Goal: Task Accomplishment & Management: Manage account settings

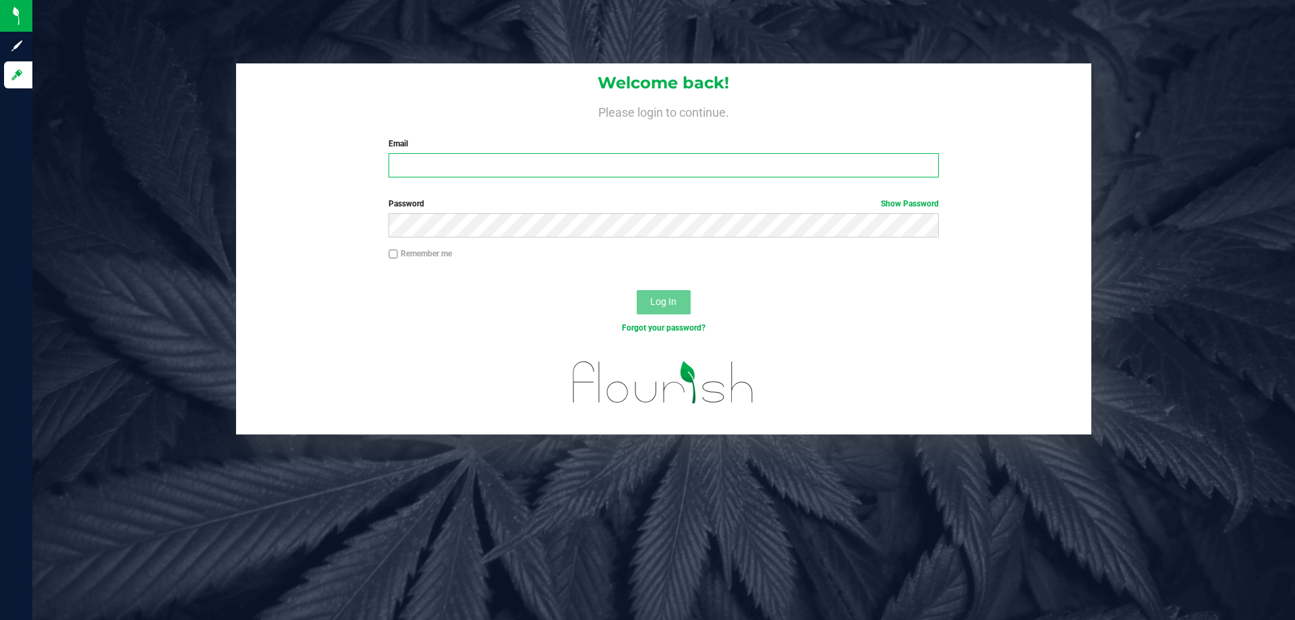
click at [396, 172] on input "Email" at bounding box center [663, 165] width 550 height 24
type input "[EMAIL_ADDRESS][DOMAIN_NAME]"
click at [637, 290] on button "Log In" at bounding box center [664, 302] width 54 height 24
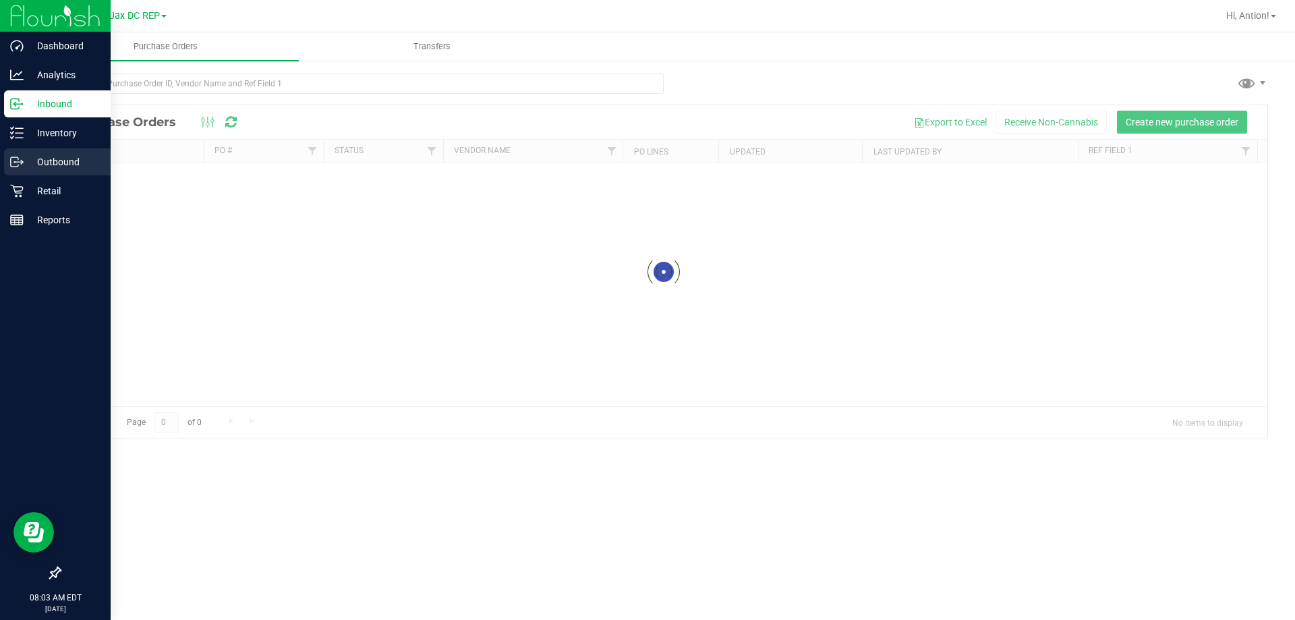
click at [36, 167] on p "Outbound" at bounding box center [64, 162] width 81 height 16
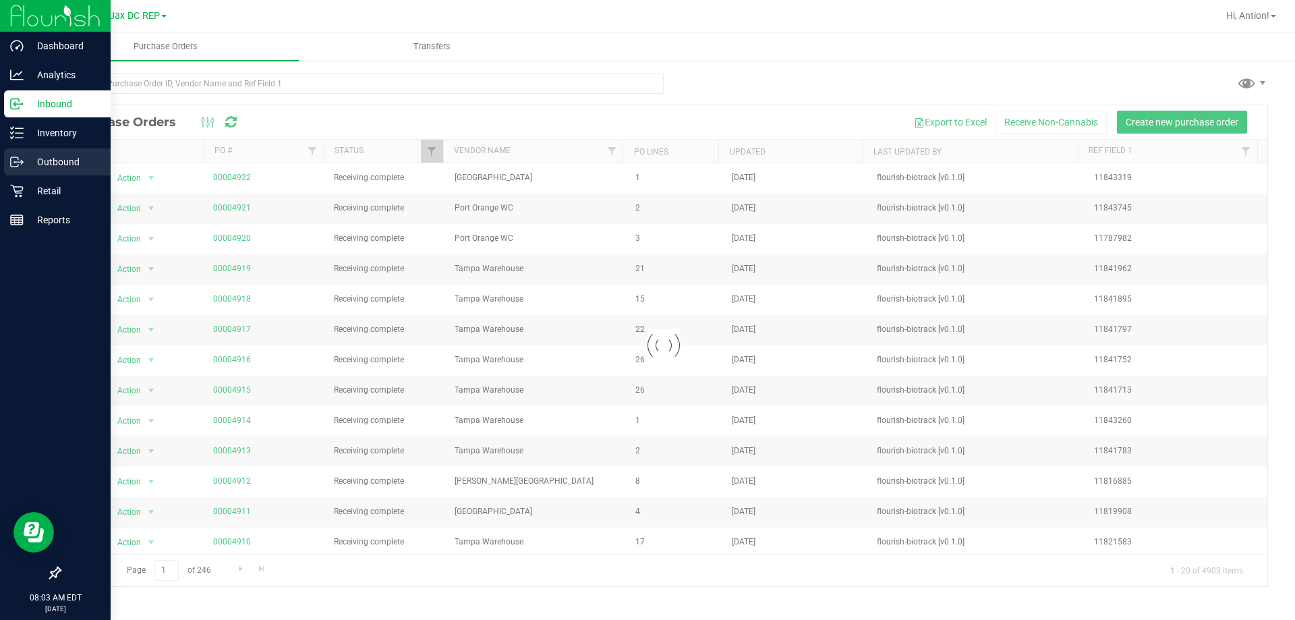
click at [41, 167] on p "Outbound" at bounding box center [64, 162] width 81 height 16
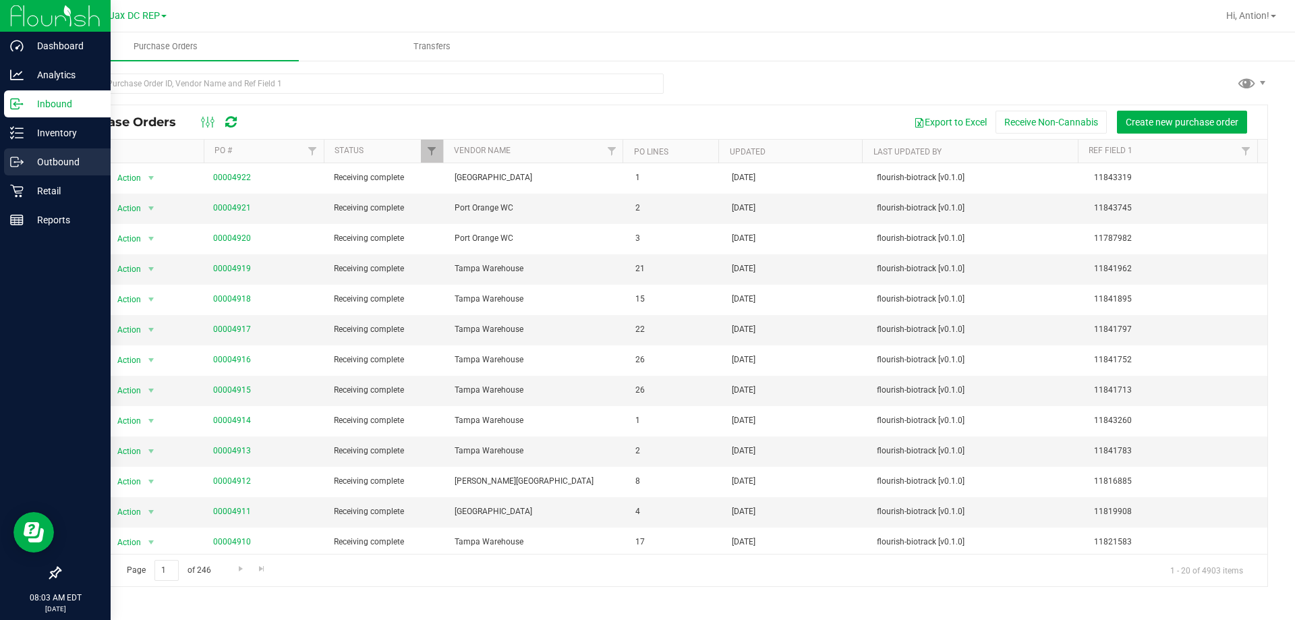
click at [63, 158] on p "Outbound" at bounding box center [64, 162] width 81 height 16
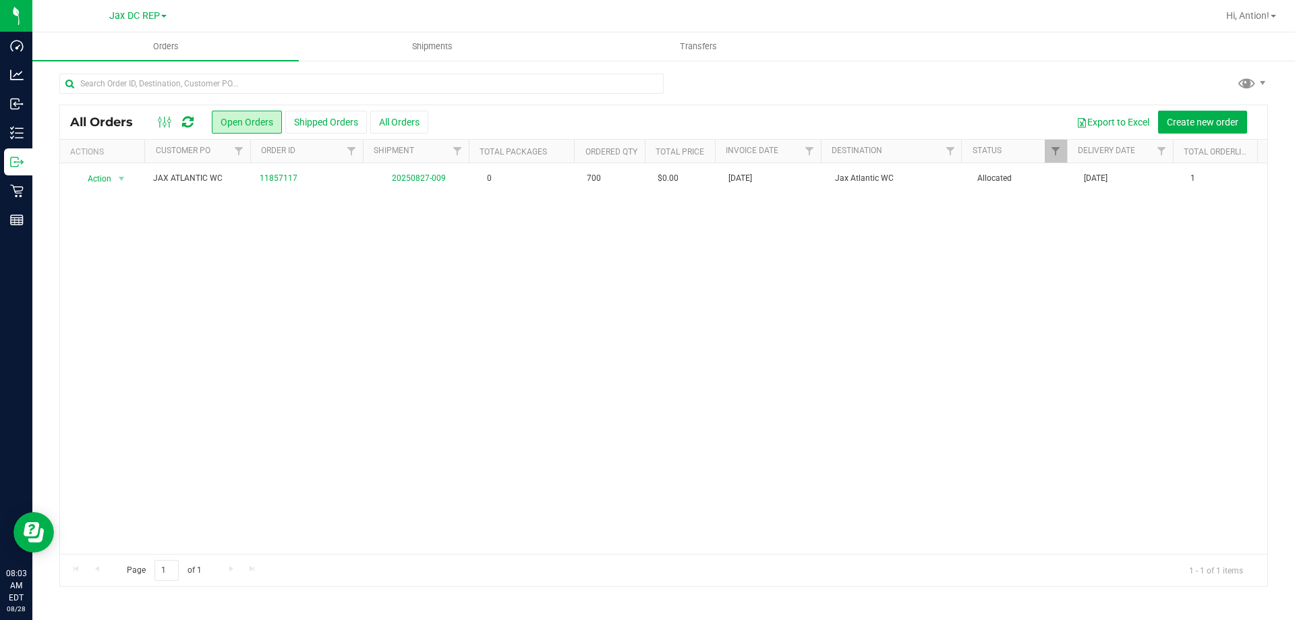
click at [330, 236] on div "Action Action Cancel order Clone order Edit order Mark as fully paid Order audi…" at bounding box center [663, 358] width 1207 height 390
click at [1206, 123] on span "Create new order" at bounding box center [1201, 122] width 71 height 11
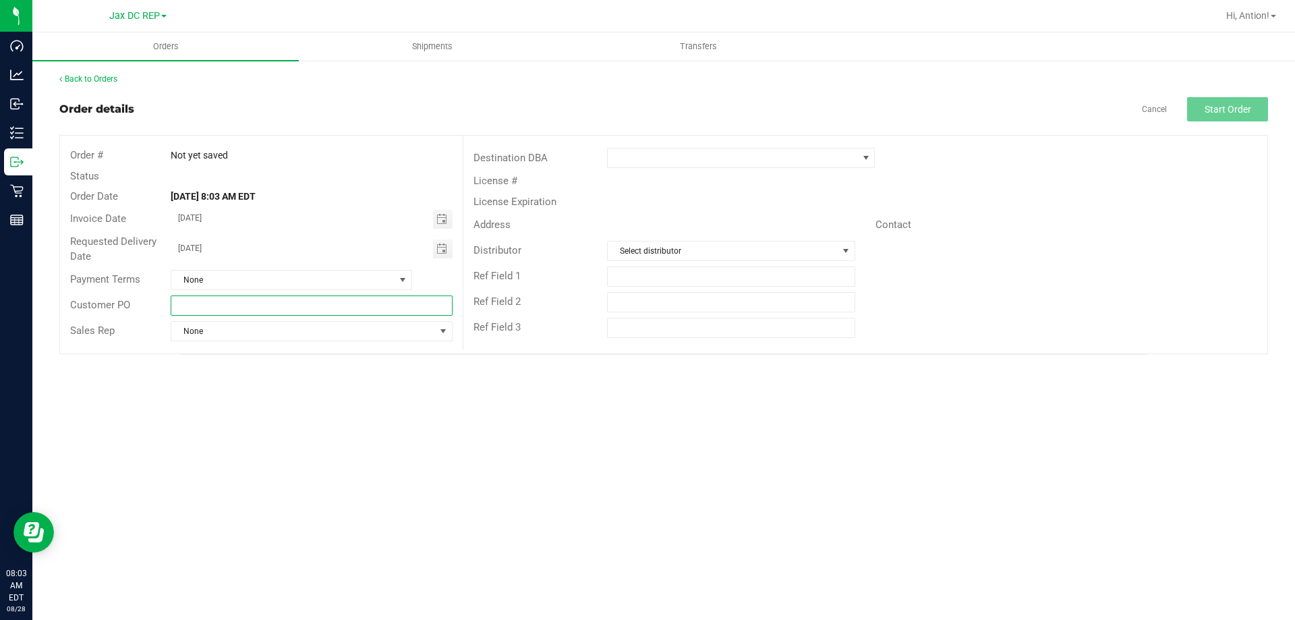
click at [239, 310] on input "text" at bounding box center [311, 305] width 281 height 20
type input "[GEOGRAPHIC_DATA]"
click at [677, 161] on span at bounding box center [732, 157] width 249 height 19
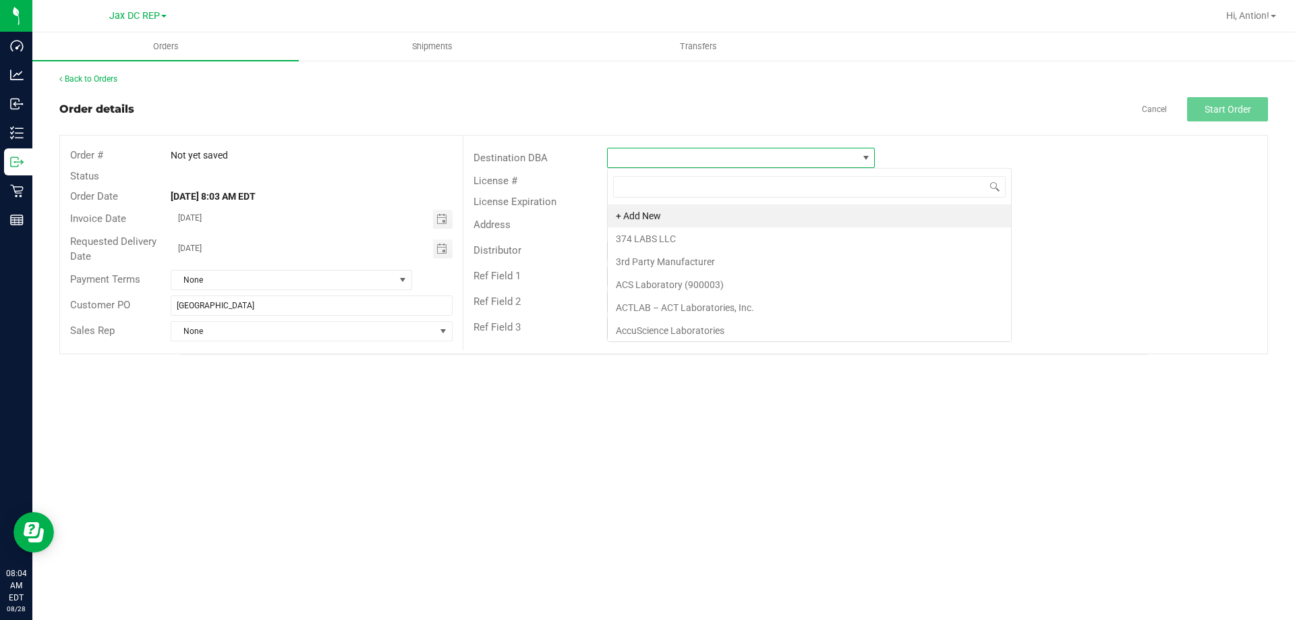
scroll to position [20, 268]
type input "palm"
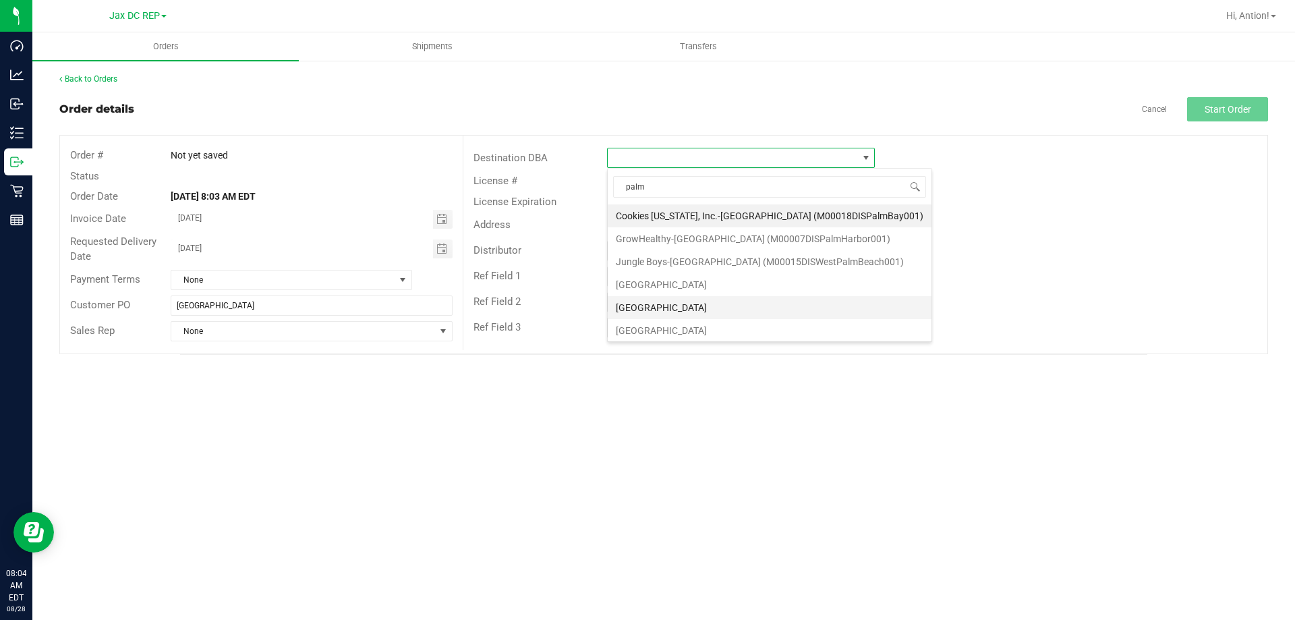
click at [668, 312] on li "[GEOGRAPHIC_DATA]" at bounding box center [770, 307] width 324 height 23
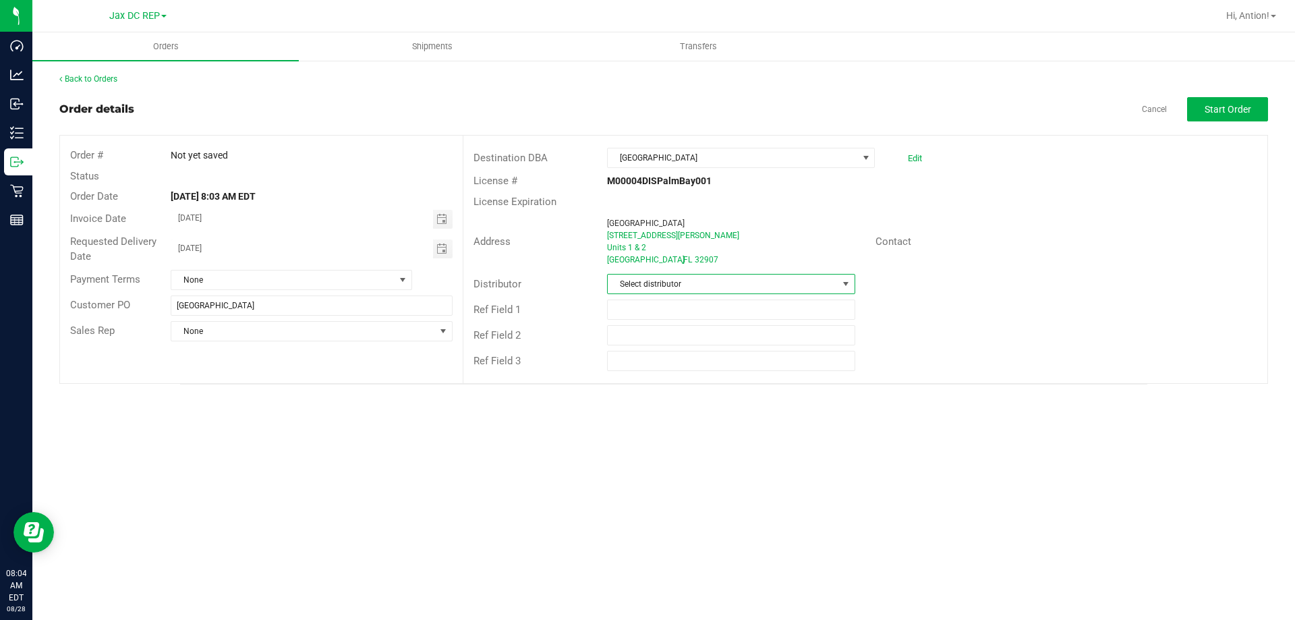
click at [701, 289] on span "Select distributor" at bounding box center [722, 283] width 229 height 19
click at [674, 450] on li "JAX DC REP" at bounding box center [736, 461] width 257 height 23
click at [441, 250] on span "Toggle calendar" at bounding box center [441, 248] width 11 height 11
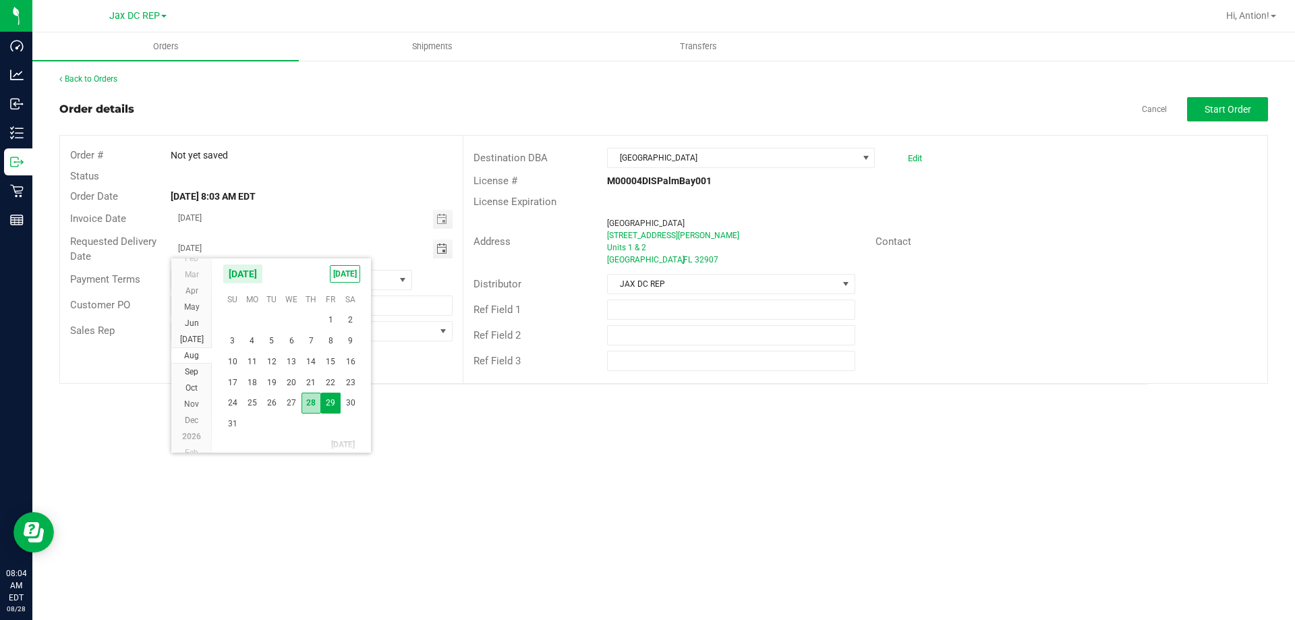
click at [316, 401] on span "28" at bounding box center [311, 402] width 20 height 21
type input "[DATE]"
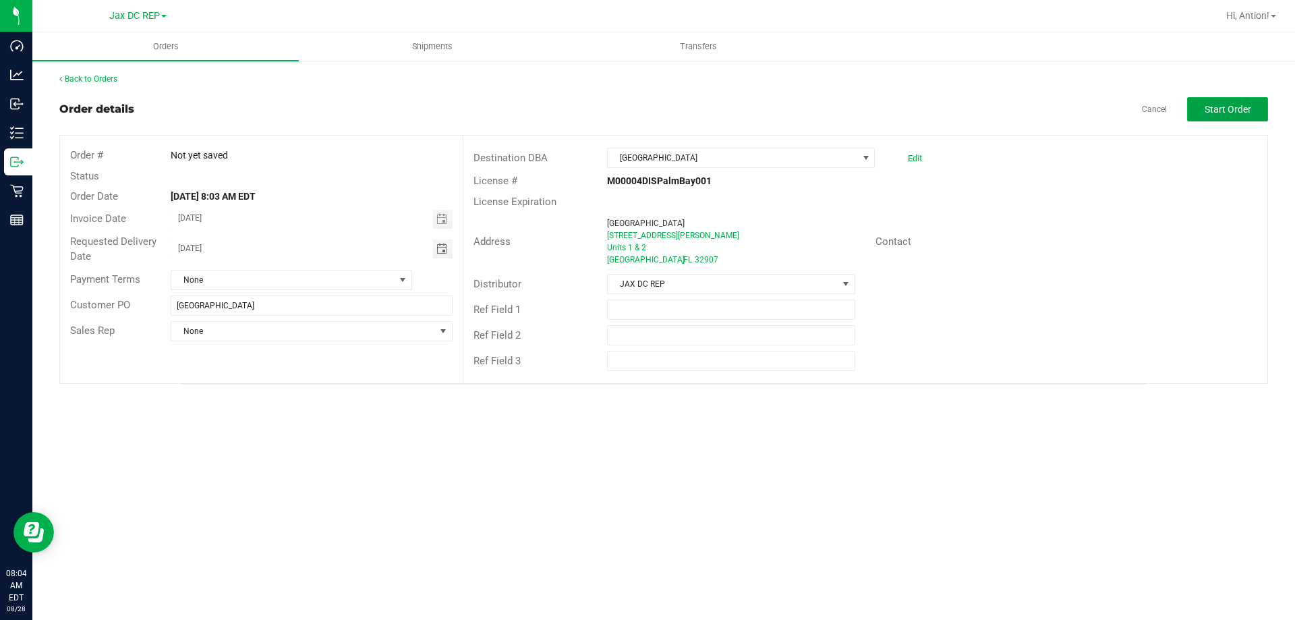
click at [1221, 107] on span "Start Order" at bounding box center [1227, 109] width 47 height 11
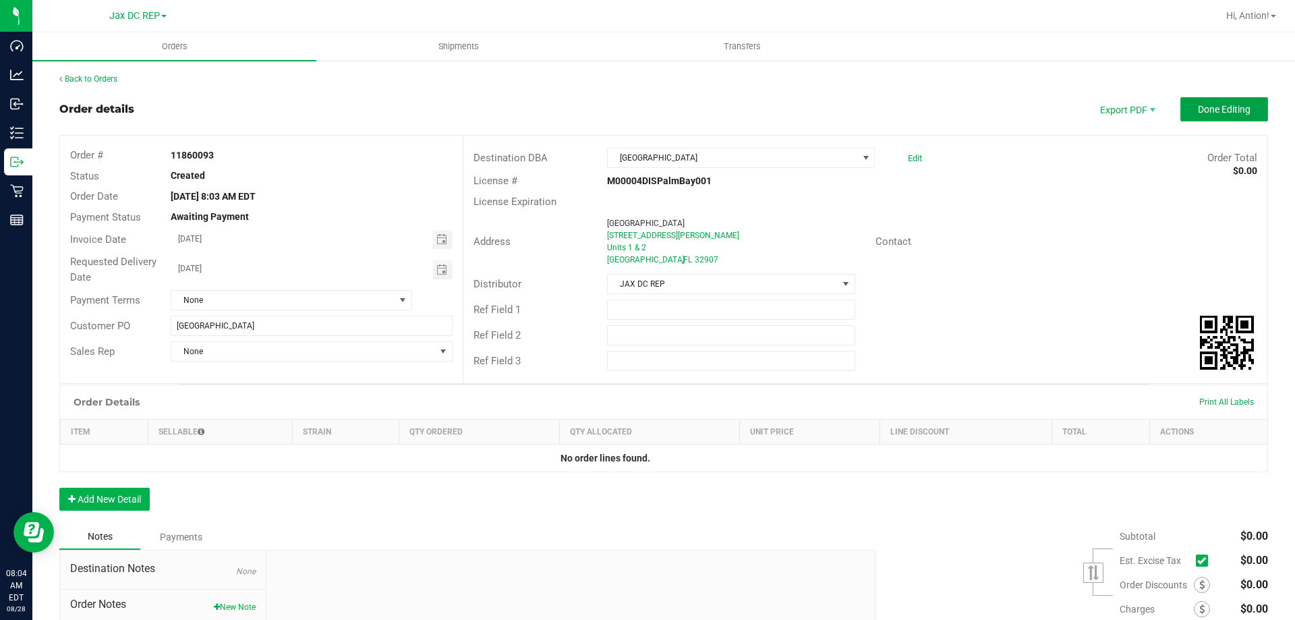
click at [1234, 111] on span "Done Editing" at bounding box center [1223, 109] width 53 height 11
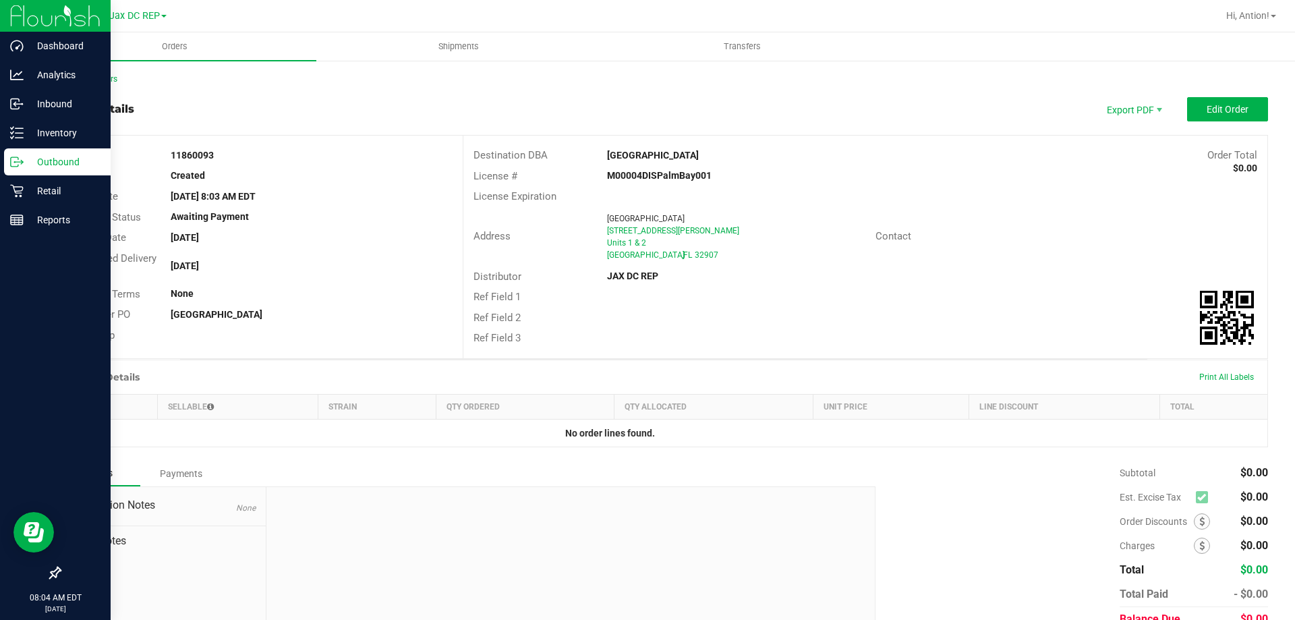
click at [20, 168] on icon at bounding box center [16, 161] width 13 height 13
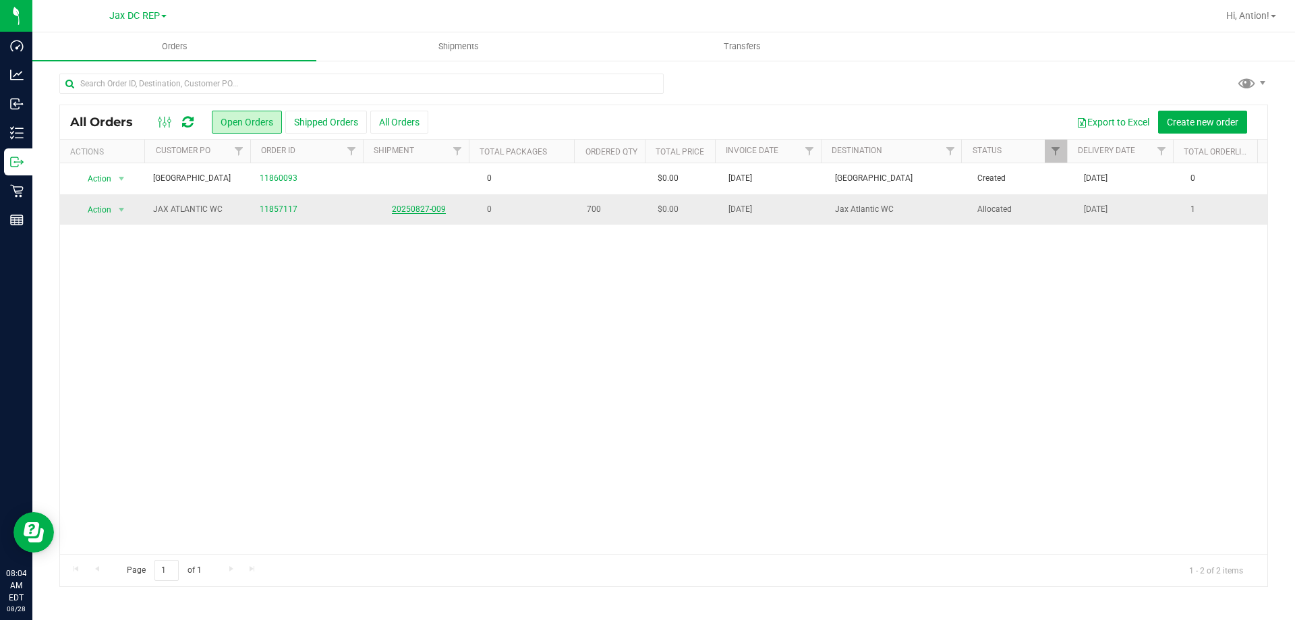
click at [427, 206] on link "20250827-009" at bounding box center [419, 208] width 54 height 9
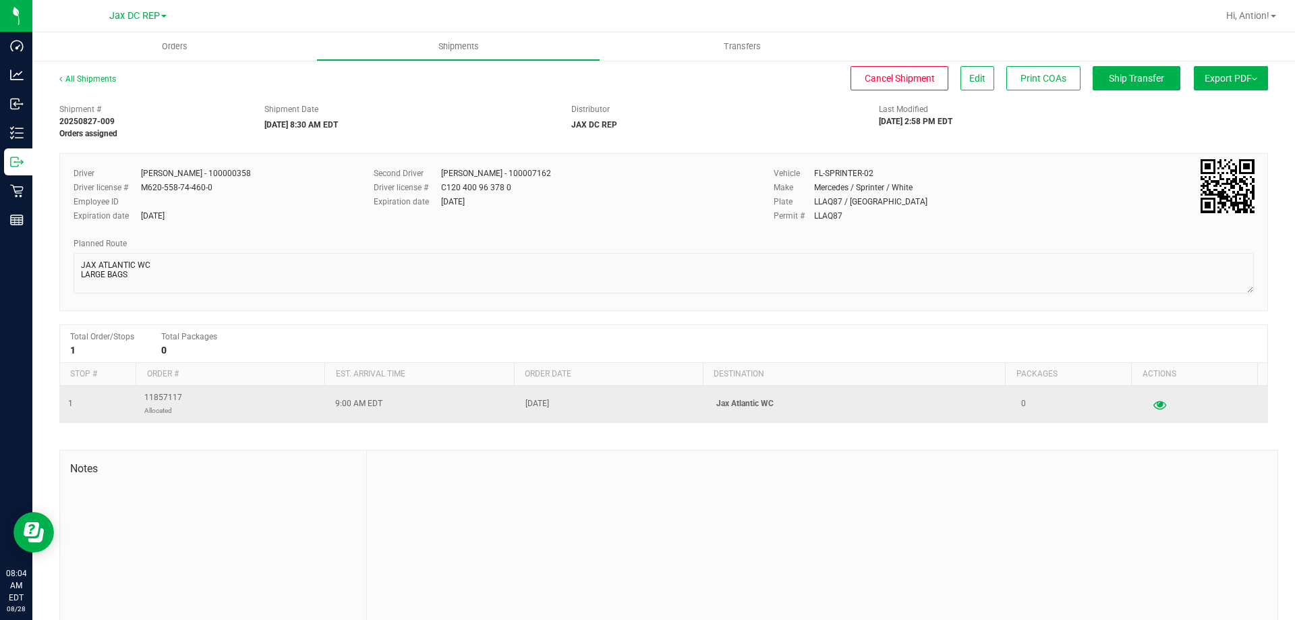
click at [1147, 398] on button "button" at bounding box center [1159, 404] width 24 height 22
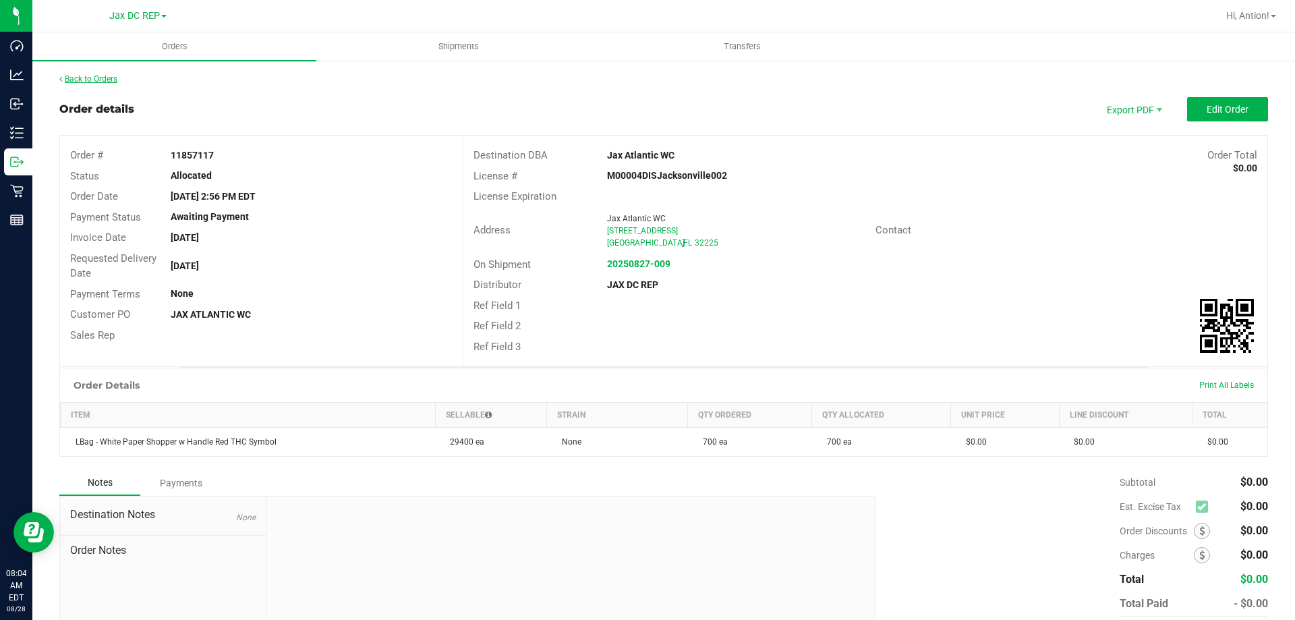
click at [73, 80] on link "Back to Orders" at bounding box center [88, 78] width 58 height 9
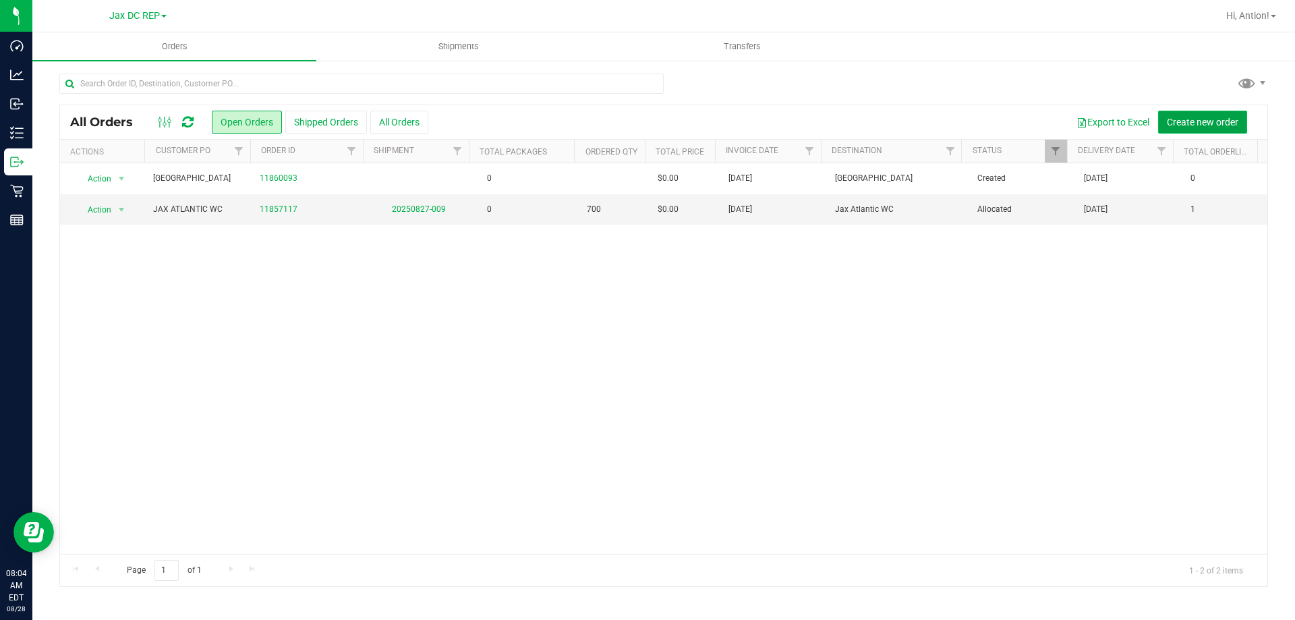
click at [1176, 120] on span "Create new order" at bounding box center [1201, 122] width 71 height 11
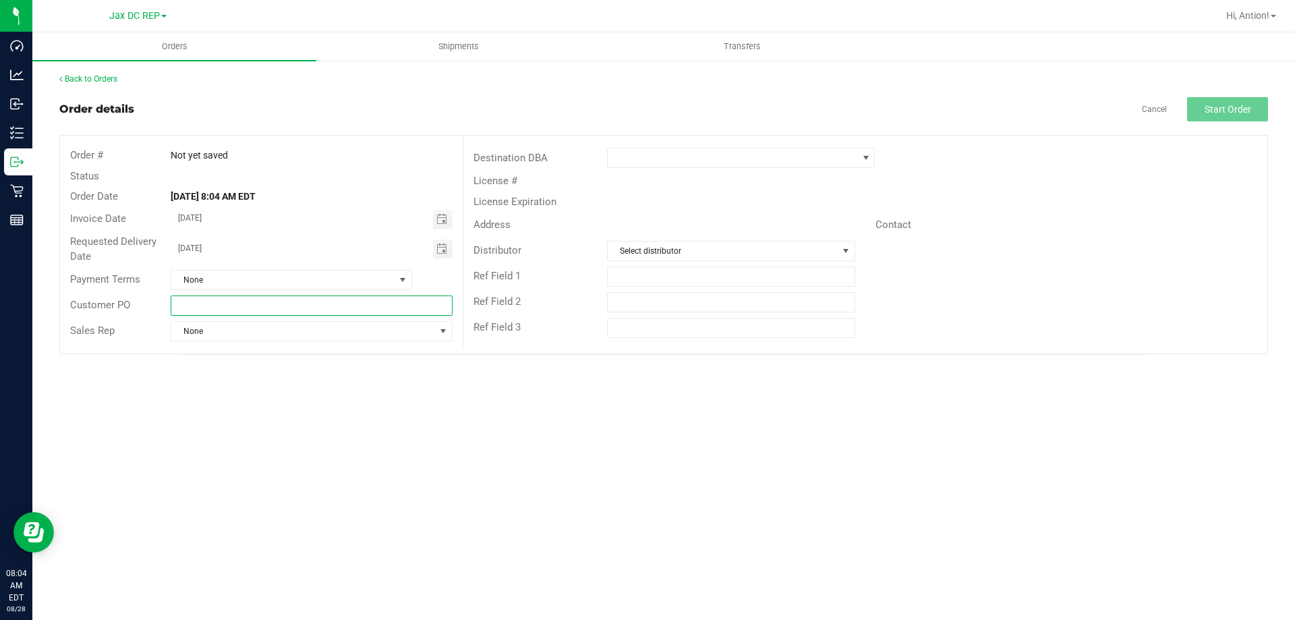
click at [196, 296] on input "text" at bounding box center [311, 305] width 281 height 20
click at [202, 302] on input "text" at bounding box center [311, 305] width 281 height 20
type input "Jax WC"
click at [712, 158] on span at bounding box center [732, 157] width 249 height 19
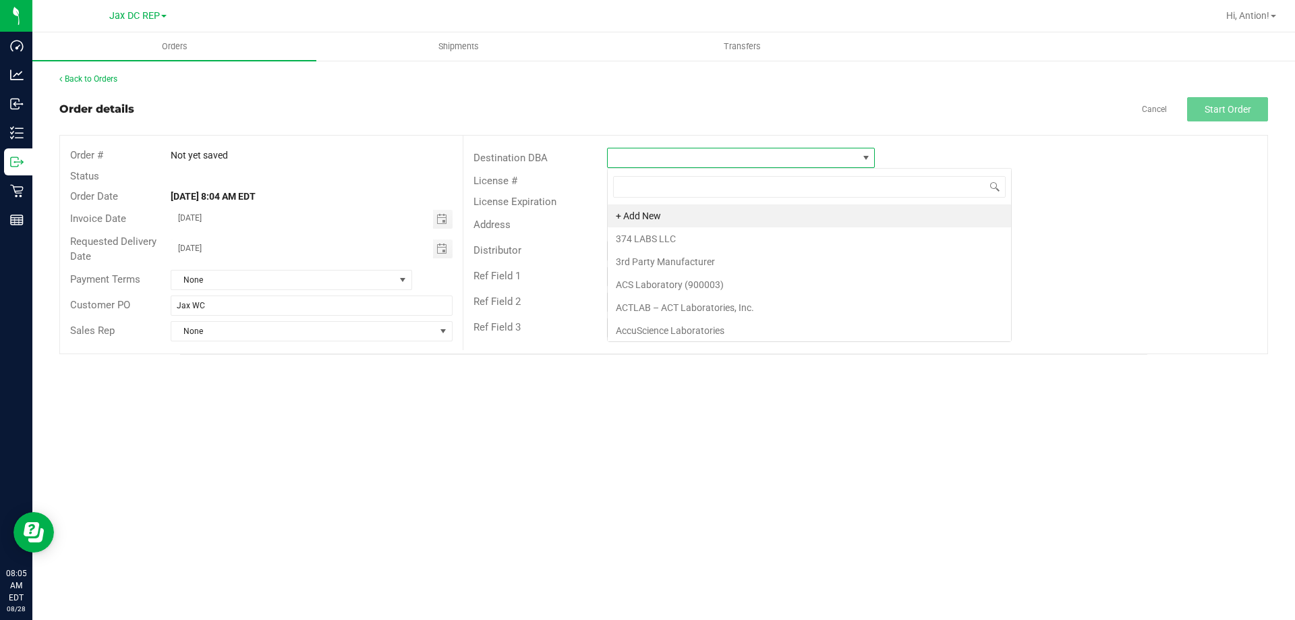
scroll to position [20, 268]
type input "jax"
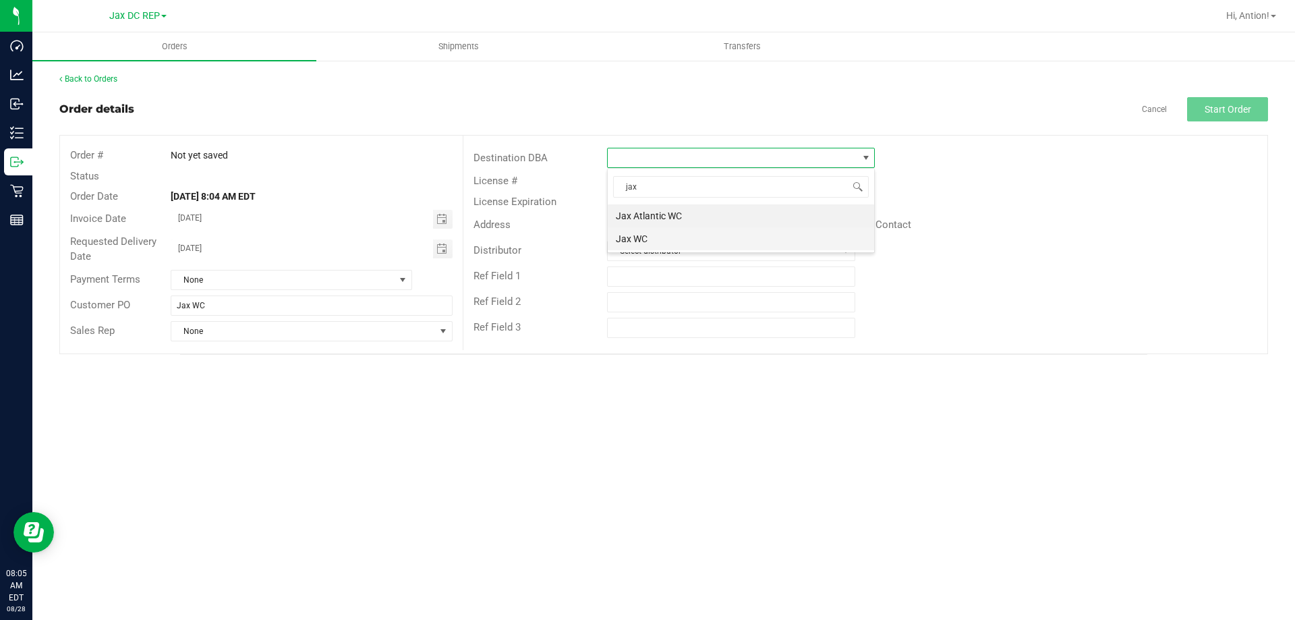
click at [722, 242] on li "Jax WC" at bounding box center [741, 238] width 266 height 23
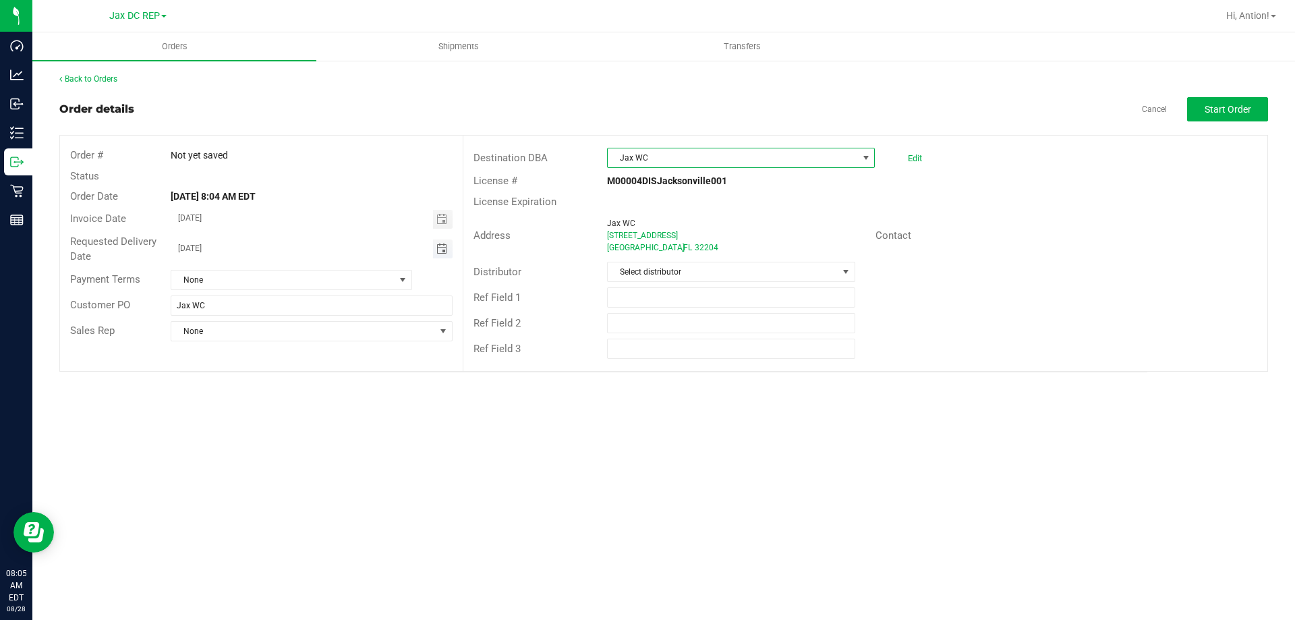
click at [436, 252] on span "Toggle calendar" at bounding box center [441, 248] width 11 height 11
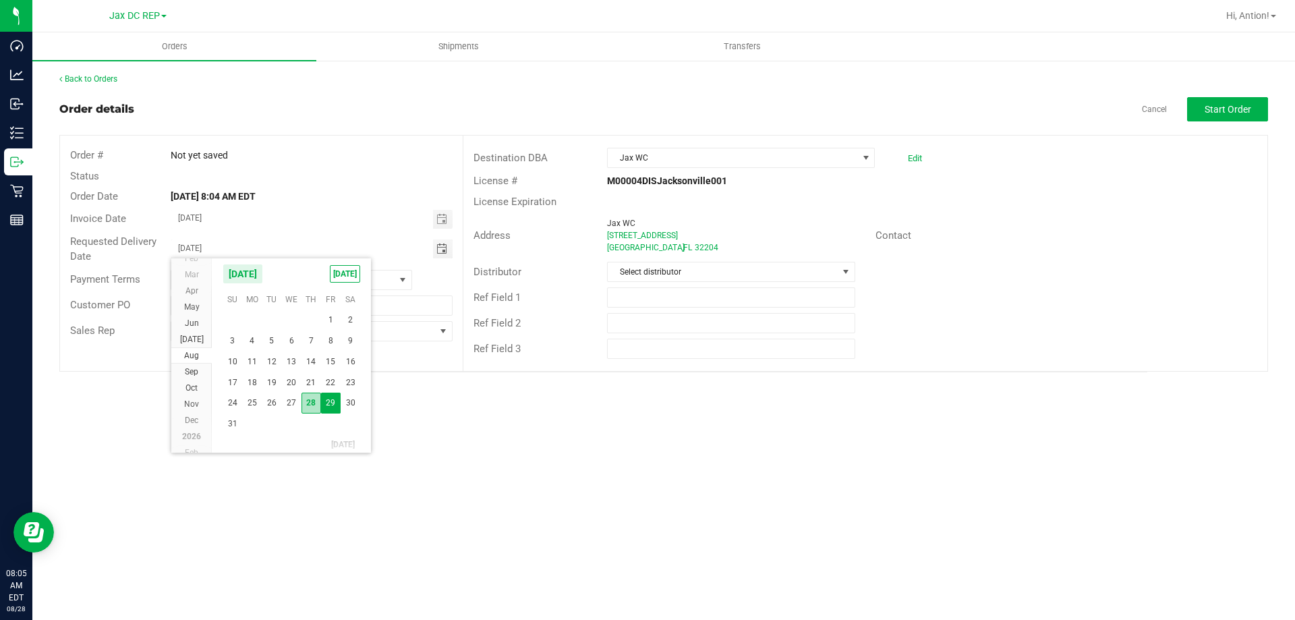
click at [316, 406] on span "28" at bounding box center [311, 402] width 20 height 21
type input "[DATE]"
click at [953, 417] on div "Orders Shipments Transfers Back to Orders Order details Cancel Start Order Orde…" at bounding box center [663, 325] width 1262 height 587
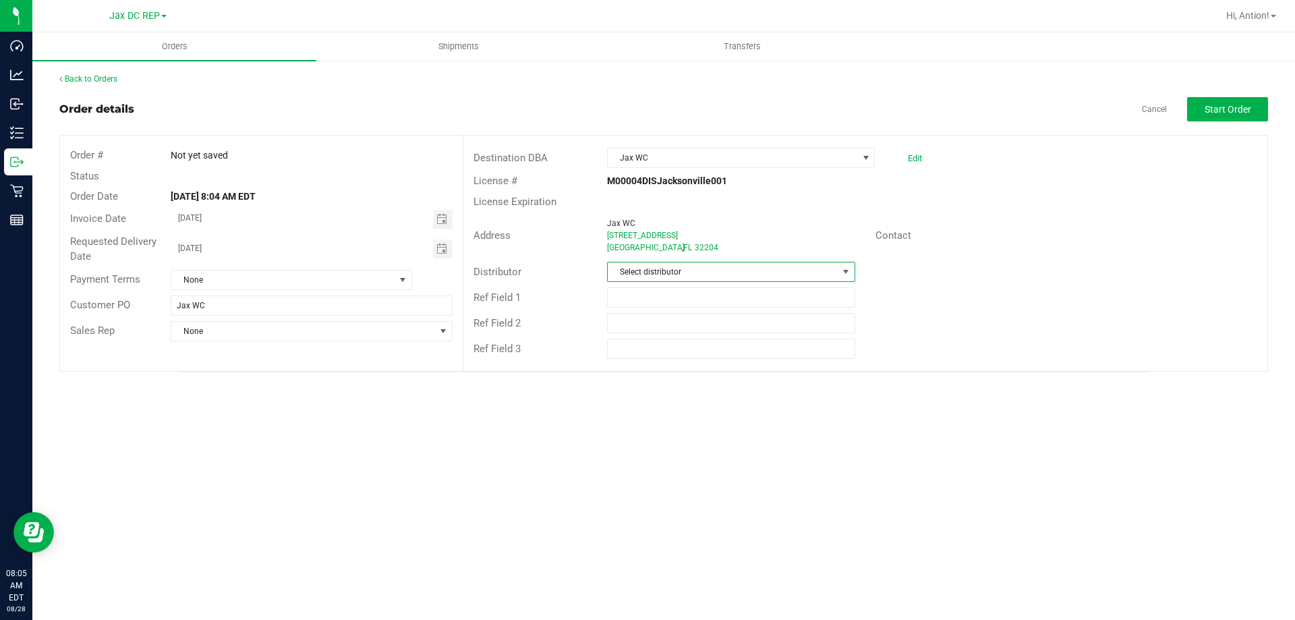
click at [843, 266] on span at bounding box center [845, 271] width 11 height 11
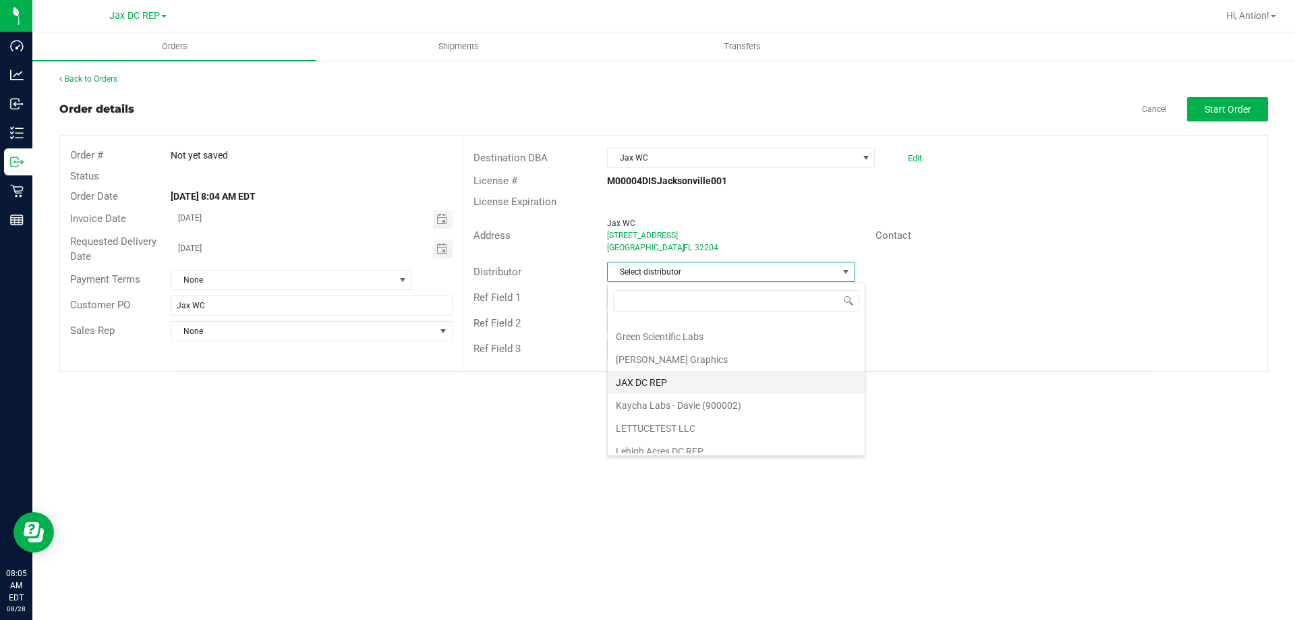
click at [694, 372] on li "JAX DC REP" at bounding box center [736, 382] width 257 height 23
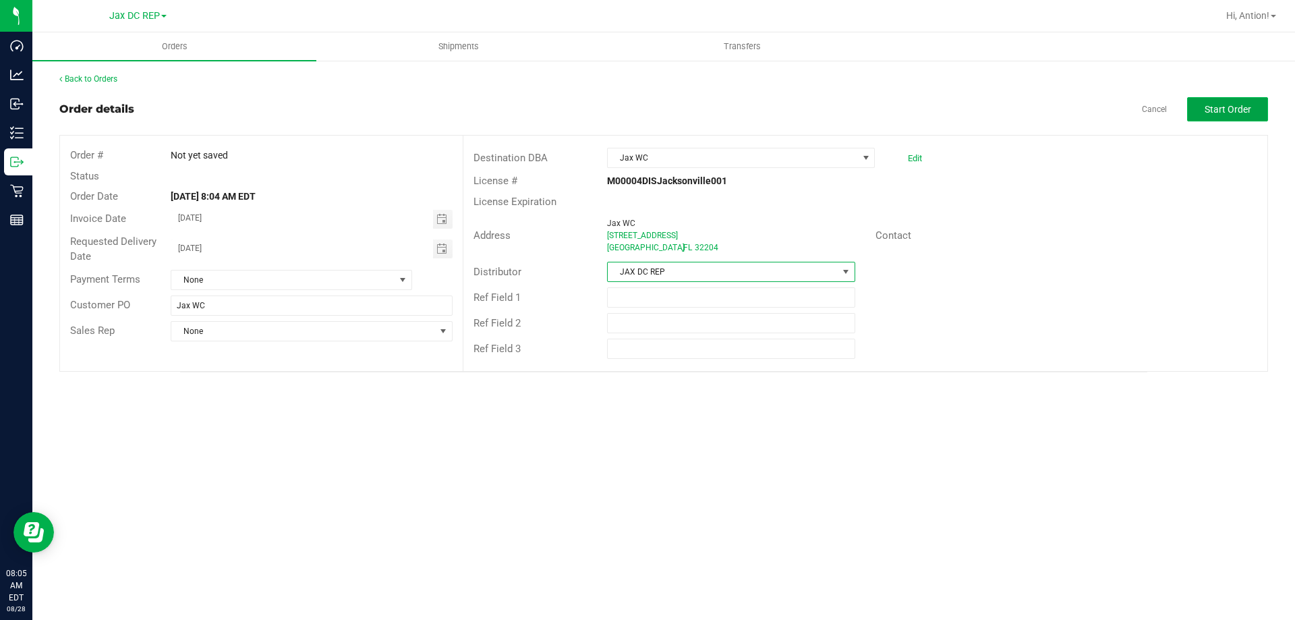
click at [1217, 100] on button "Start Order" at bounding box center [1227, 109] width 81 height 24
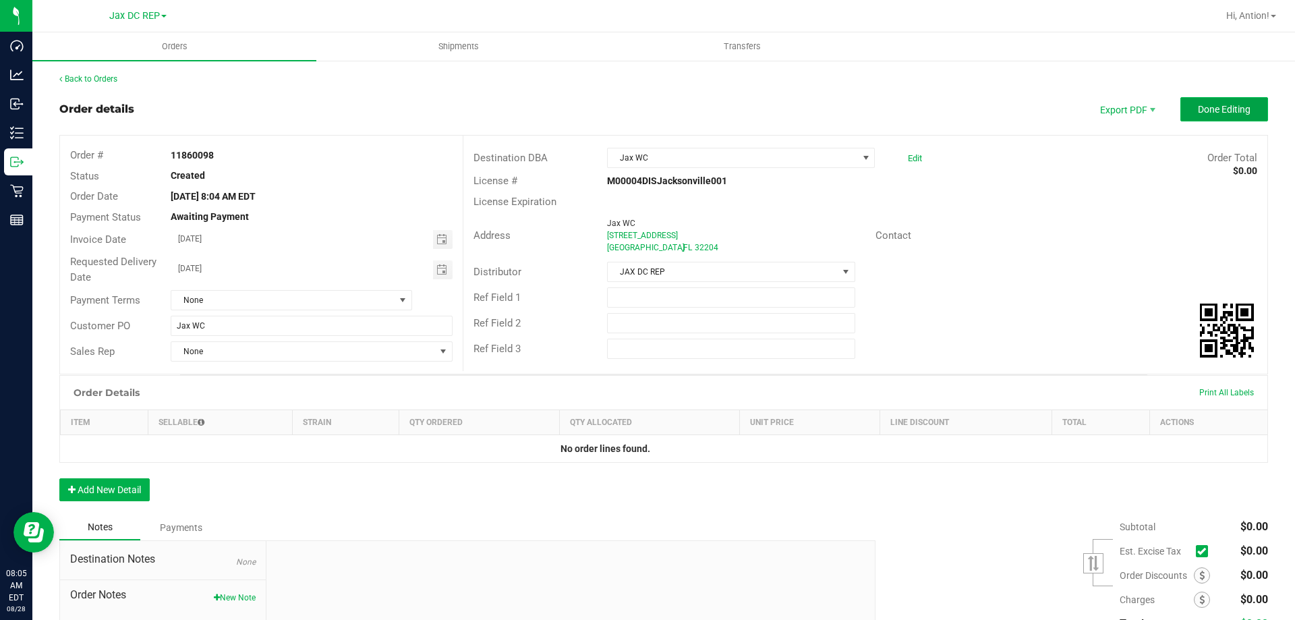
click at [1217, 115] on span "Done Editing" at bounding box center [1223, 109] width 53 height 11
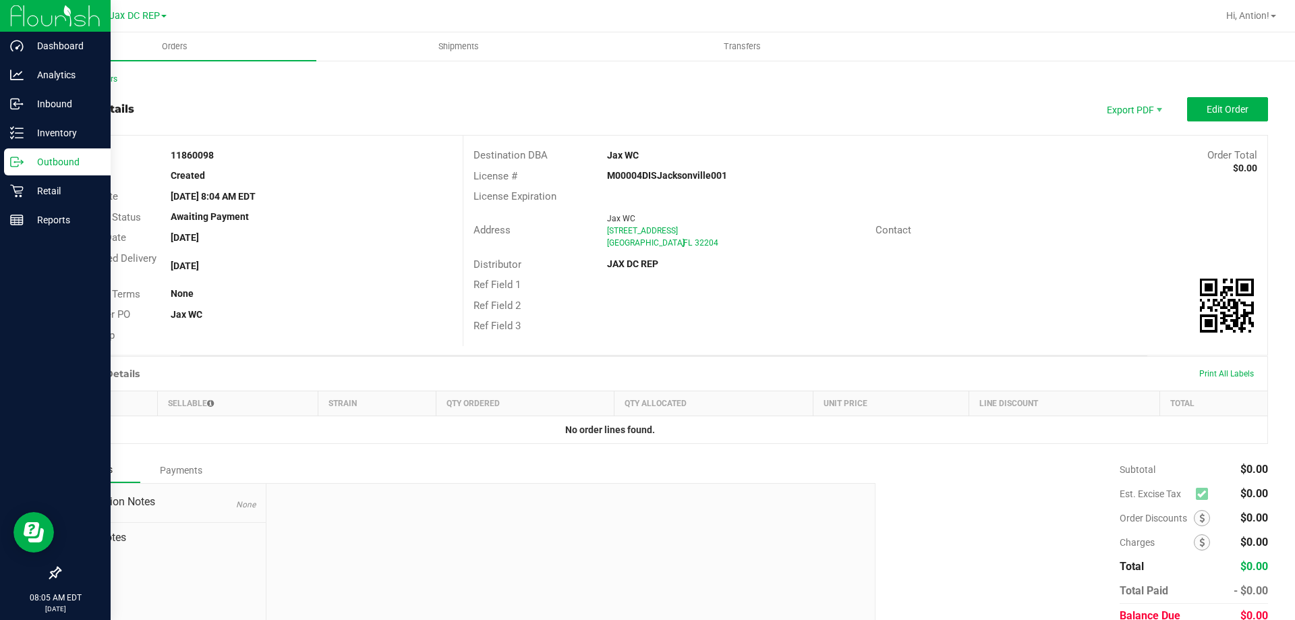
click at [58, 167] on p "Outbound" at bounding box center [64, 162] width 81 height 16
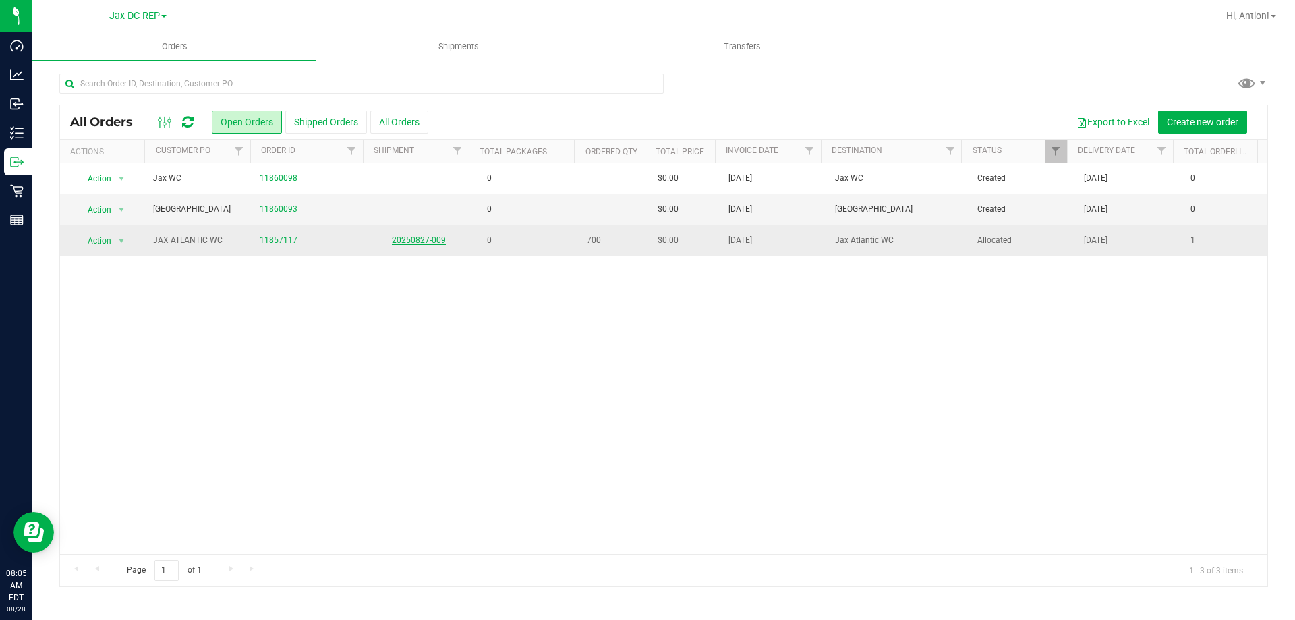
click at [423, 236] on td "20250827-009" at bounding box center [418, 240] width 107 height 30
click at [419, 239] on link "20250827-009" at bounding box center [419, 239] width 54 height 9
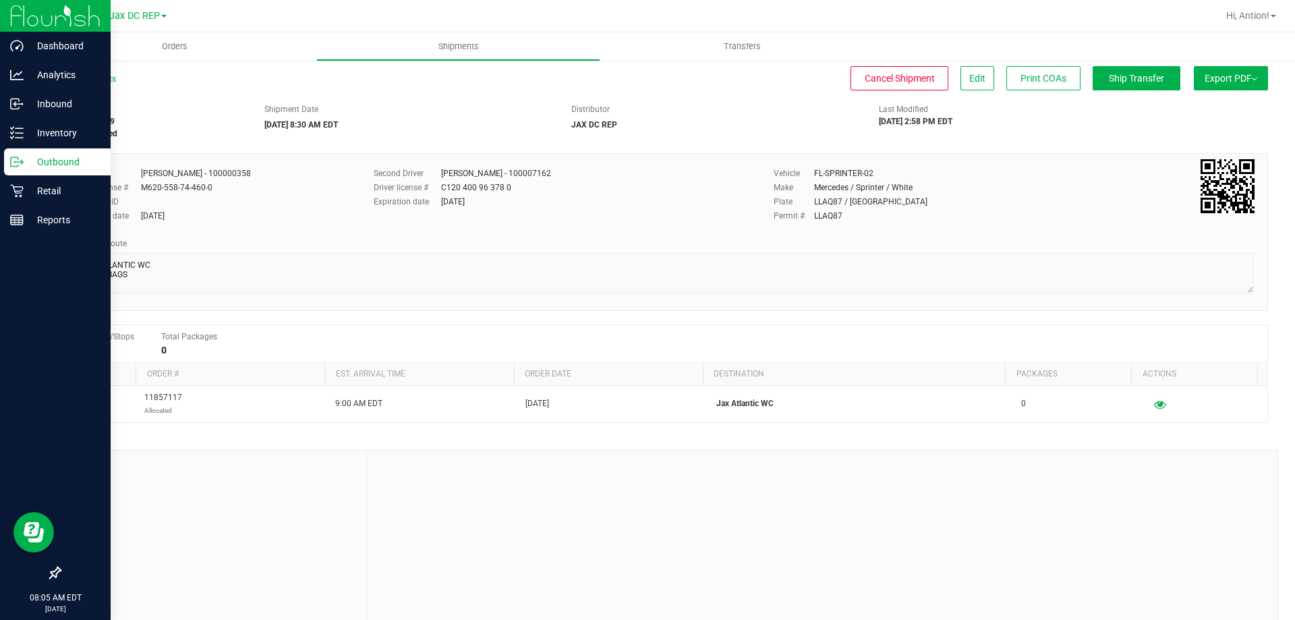
click at [78, 161] on p "Outbound" at bounding box center [64, 162] width 81 height 16
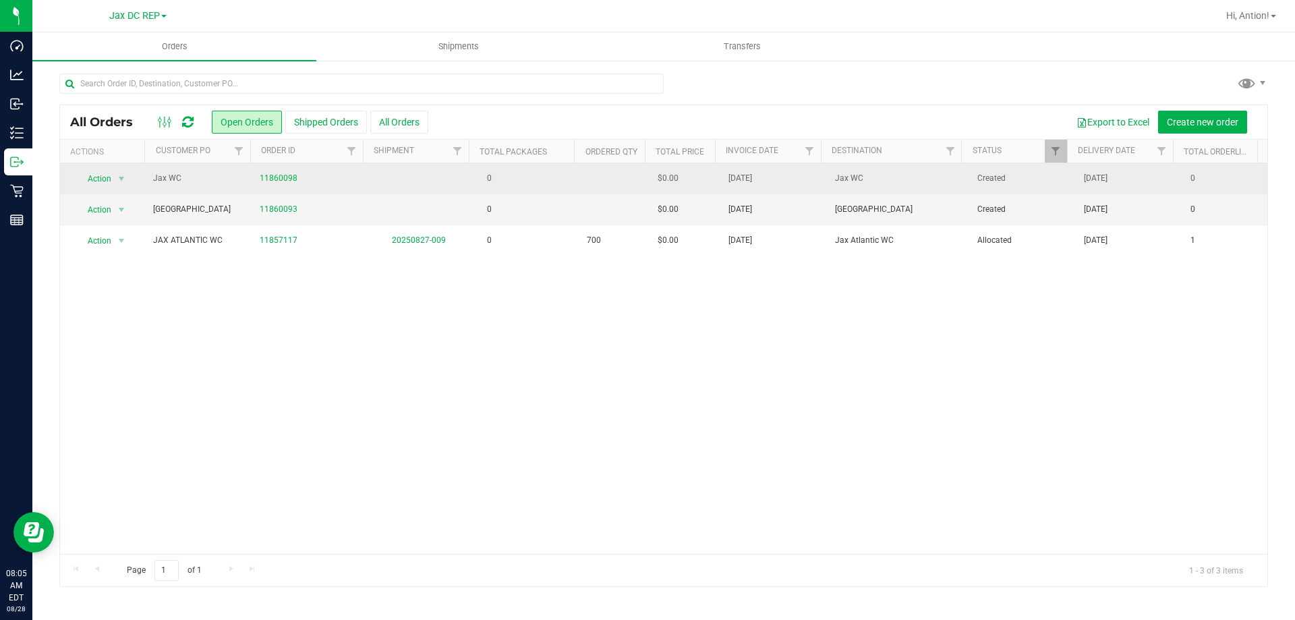
click at [462, 183] on td at bounding box center [418, 178] width 107 height 31
click at [550, 188] on td "0" at bounding box center [525, 178] width 107 height 31
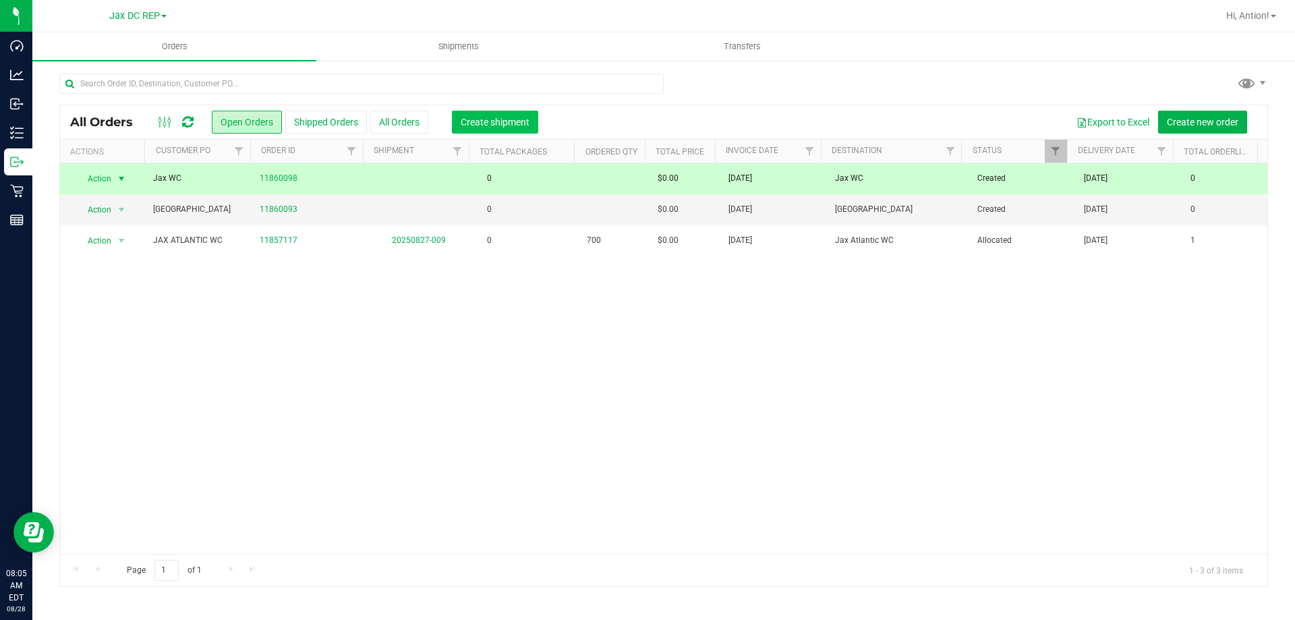
click at [504, 120] on span "Create shipment" at bounding box center [495, 122] width 69 height 11
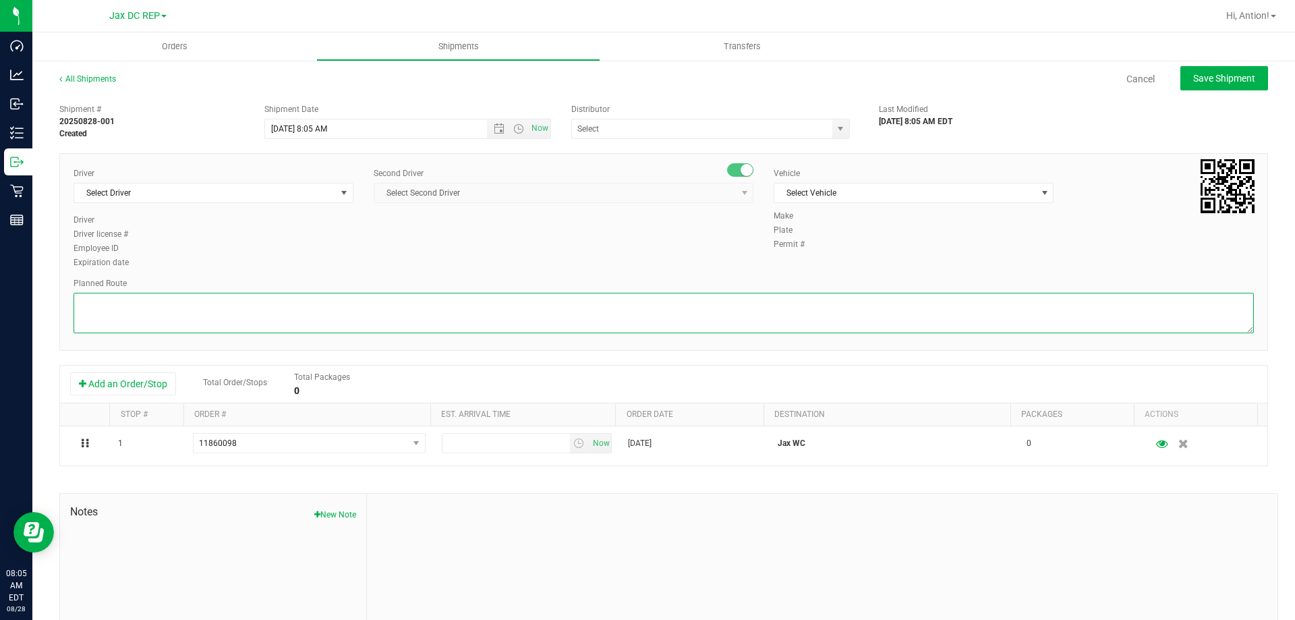
click at [176, 310] on textarea at bounding box center [663, 313] width 1180 height 40
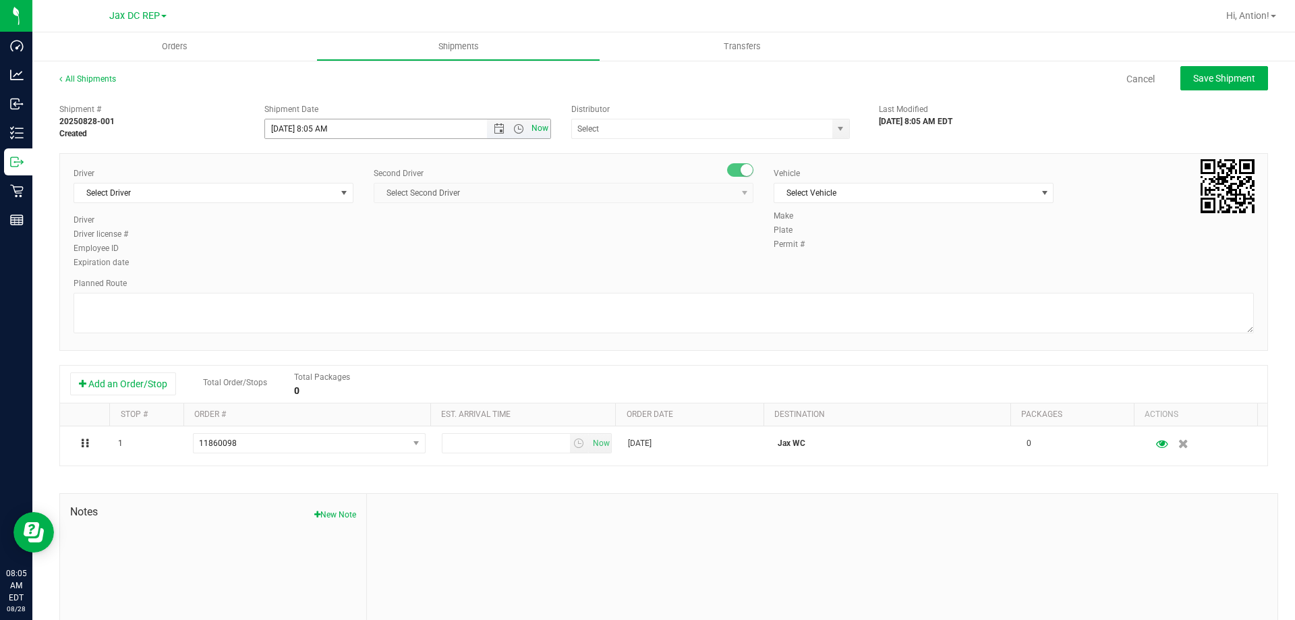
click at [532, 129] on span "Now" at bounding box center [540, 129] width 23 height 20
click at [513, 129] on span "Open the time view" at bounding box center [518, 128] width 11 height 11
click at [416, 179] on li "8:30 AM" at bounding box center [404, 176] width 282 height 18
type input "[DATE] 8:30 AM"
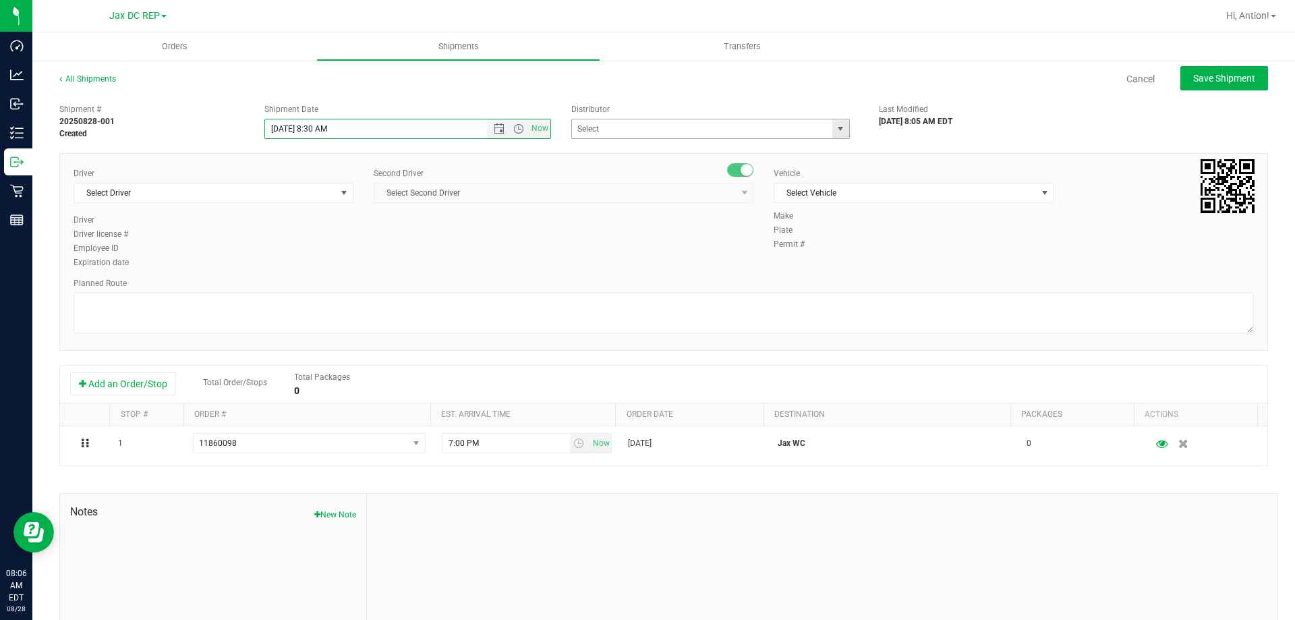
click at [835, 132] on span "select" at bounding box center [840, 128] width 11 height 11
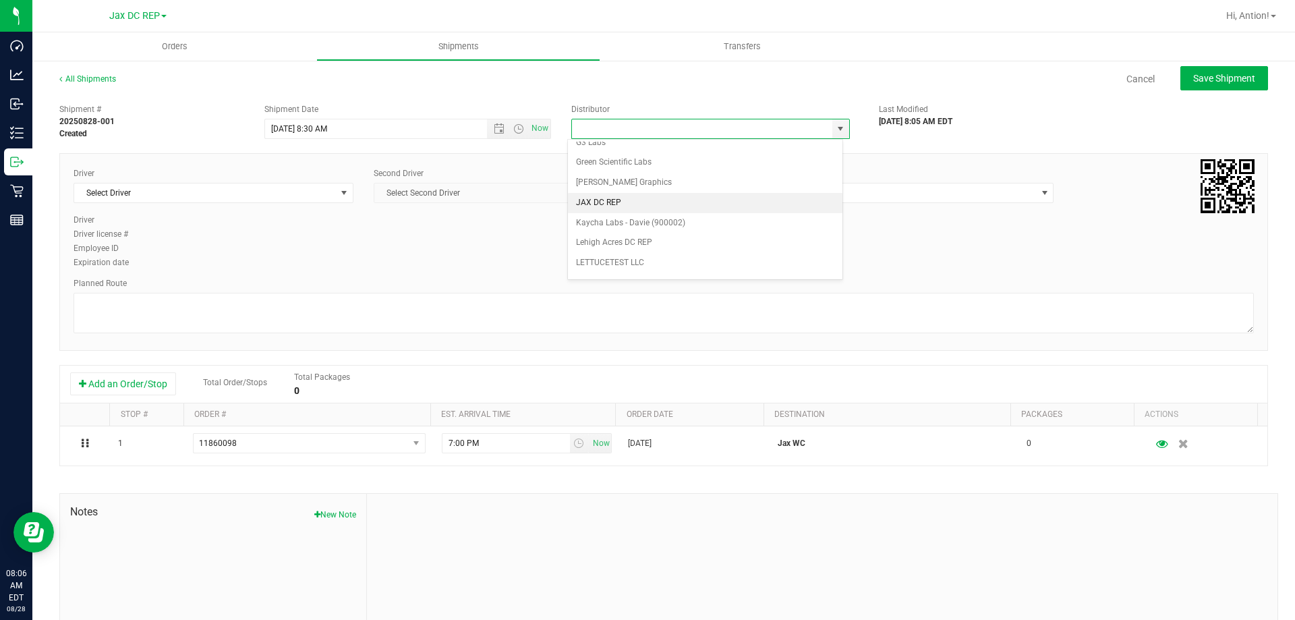
click at [612, 210] on li "JAX DC REP" at bounding box center [705, 203] width 274 height 20
type input "JAX DC REP"
click at [341, 194] on span "select" at bounding box center [343, 192] width 11 height 11
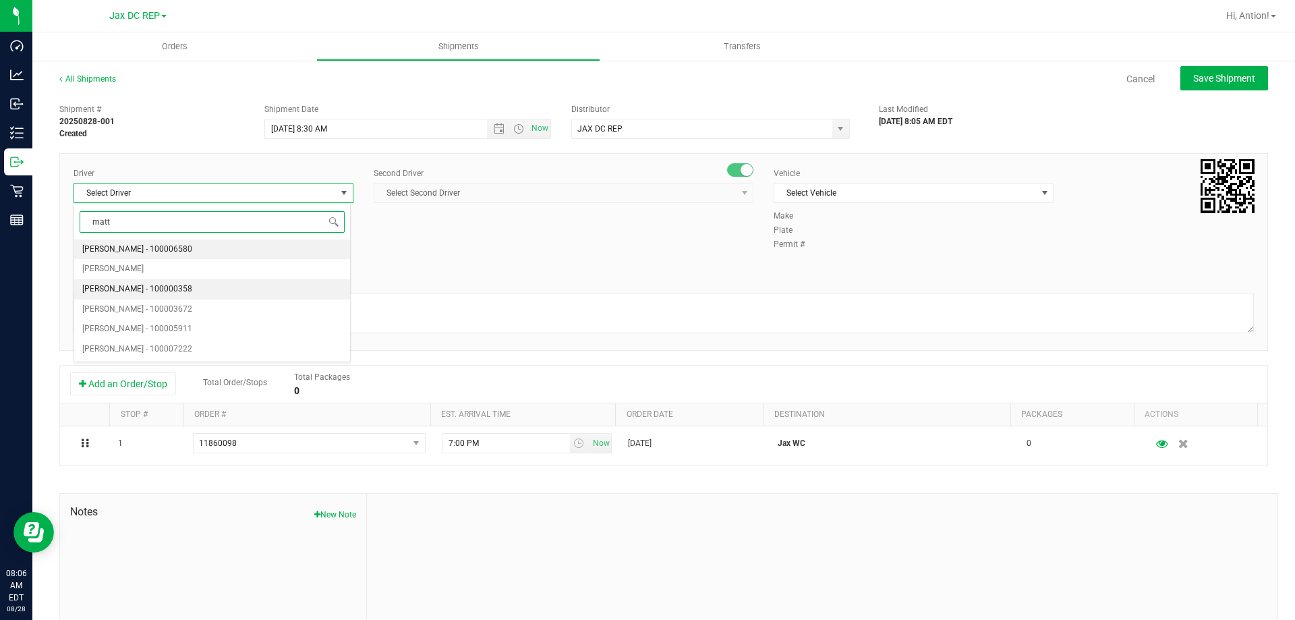
click at [190, 289] on li "[PERSON_NAME] - 100000358" at bounding box center [212, 289] width 276 height 20
type input "matt"
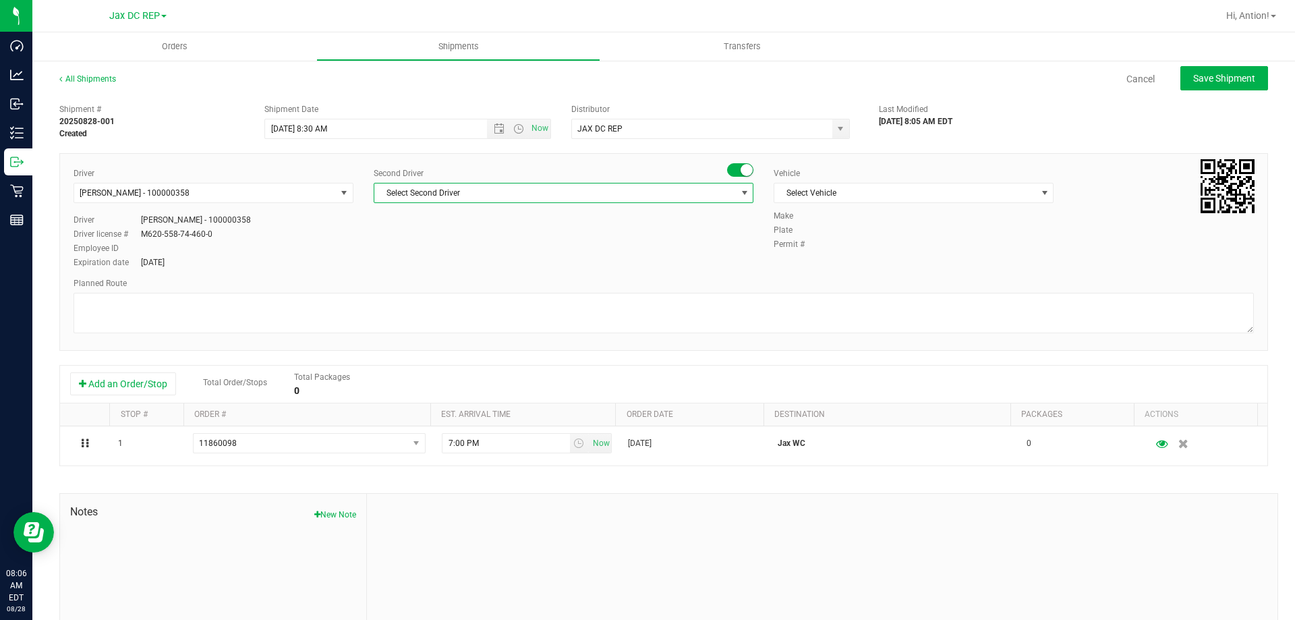
click at [728, 198] on span "Select Second Driver" at bounding box center [554, 192] width 361 height 19
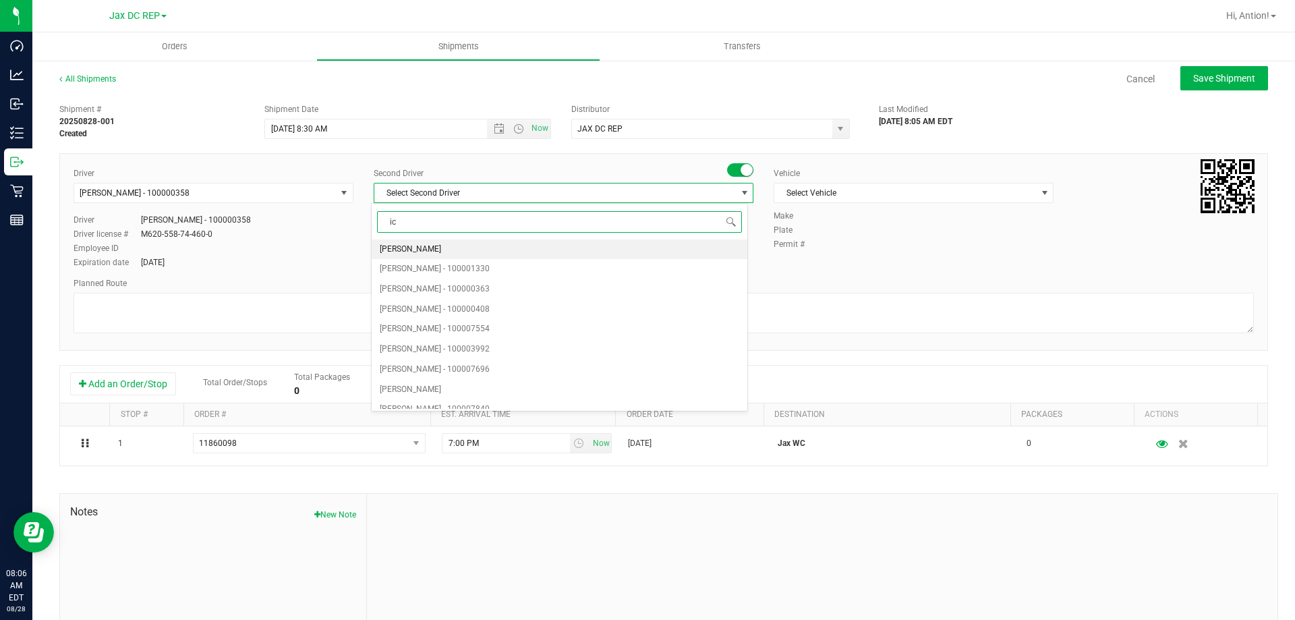
type input "i"
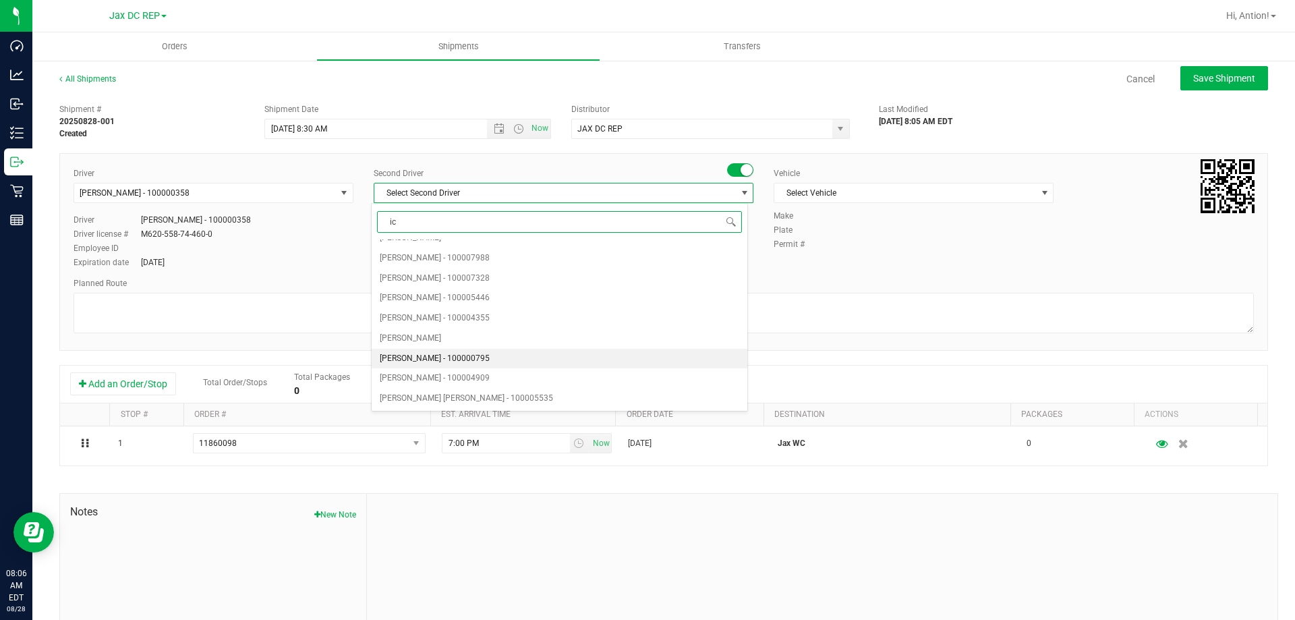
scroll to position [0, 0]
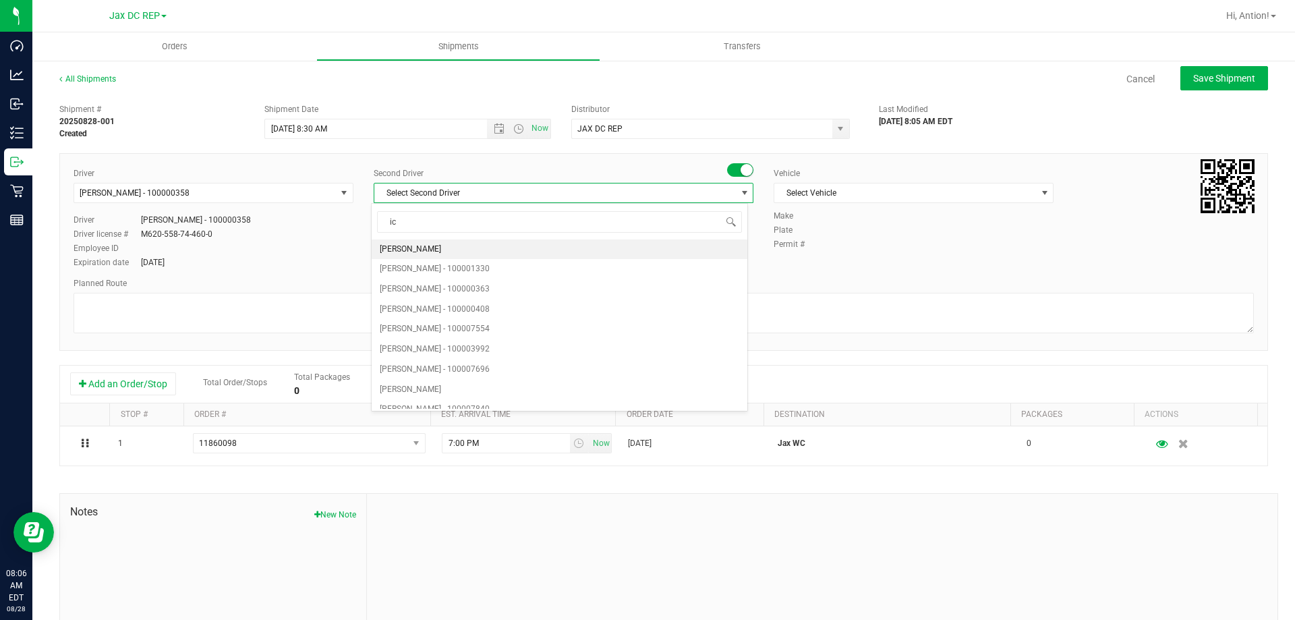
click at [988, 253] on div "Driver [PERSON_NAME] - 100000358 Select Driver [PERSON_NAME] - 100006580 [PERSO…" at bounding box center [663, 218] width 1200 height 103
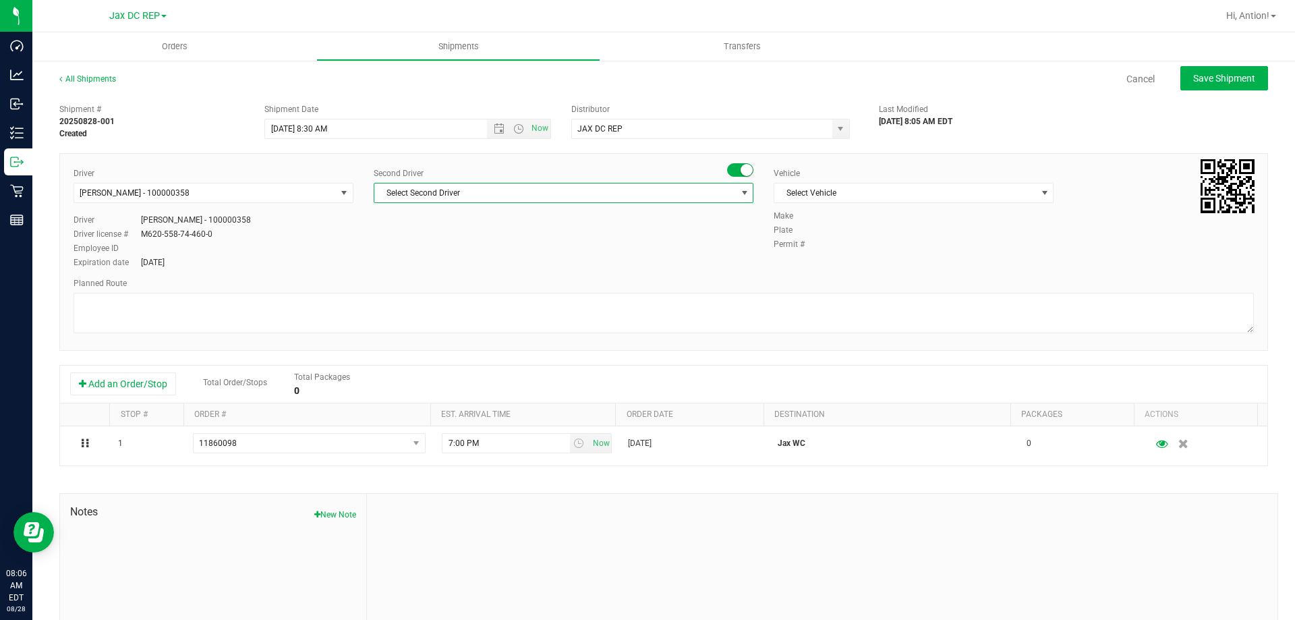
click at [496, 187] on span "Select Second Driver" at bounding box center [554, 192] width 361 height 19
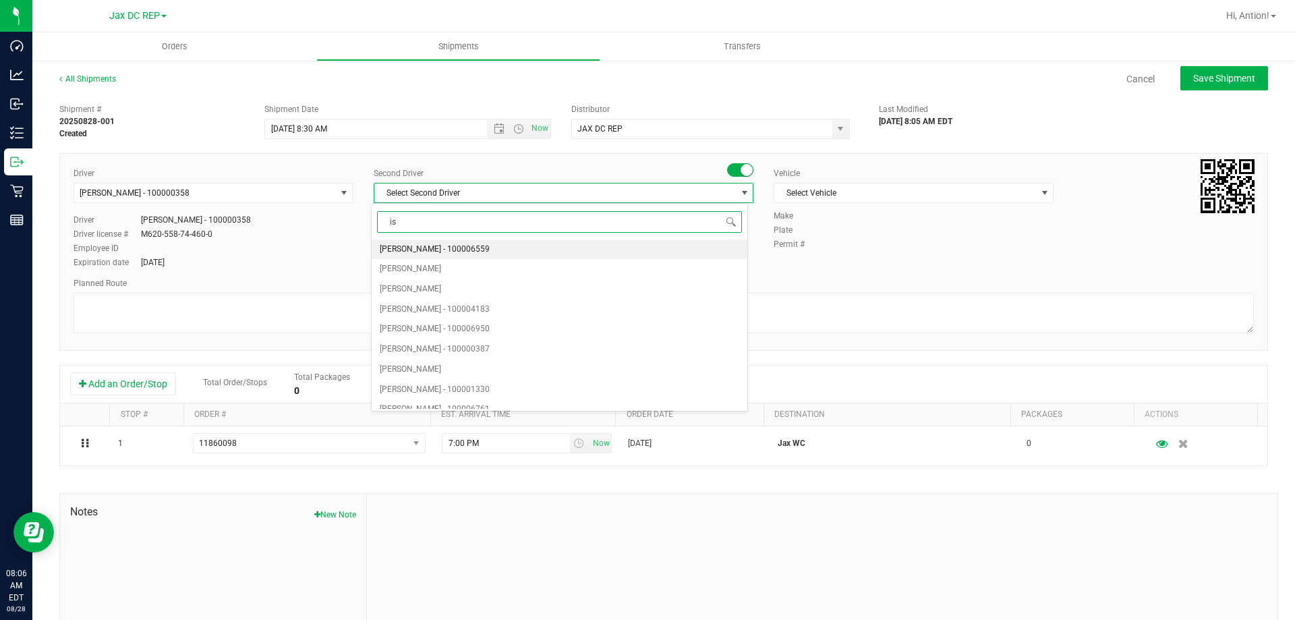
type input "[DEMOGRAPHIC_DATA]"
click at [512, 241] on li "[PERSON_NAME] - 100007162" at bounding box center [559, 249] width 375 height 20
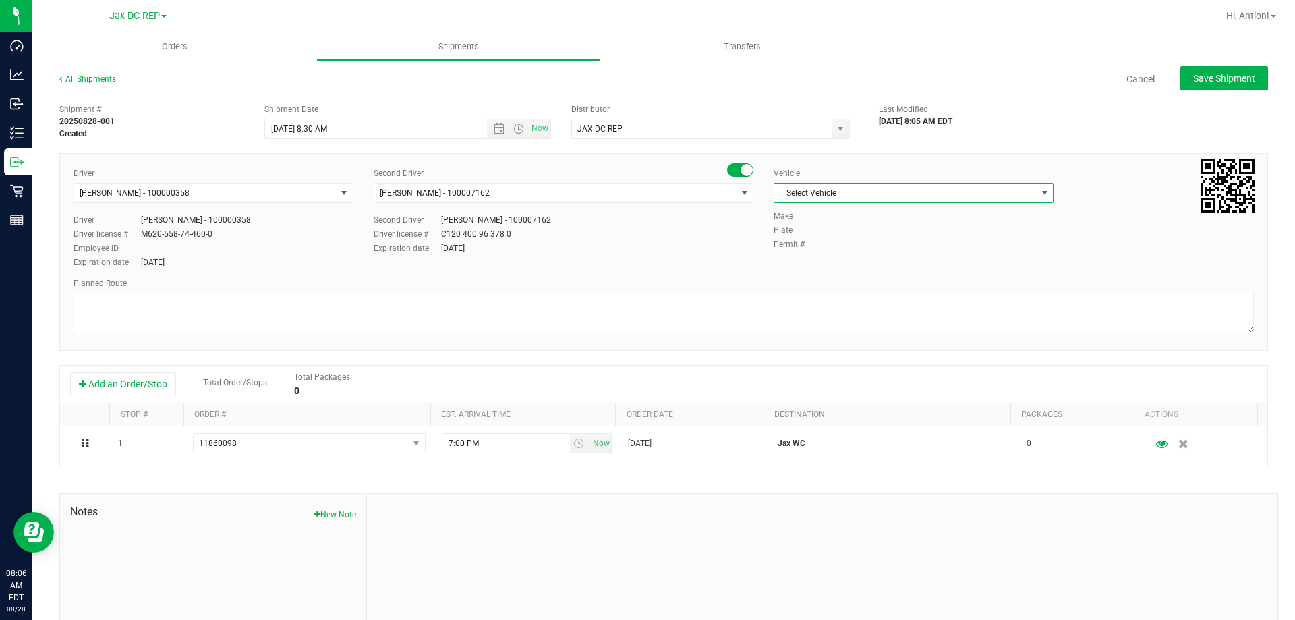
click at [938, 194] on span "Select Vehicle" at bounding box center [905, 192] width 262 height 19
click at [844, 322] on li "FL-SPRINTER-02" at bounding box center [907, 321] width 276 height 20
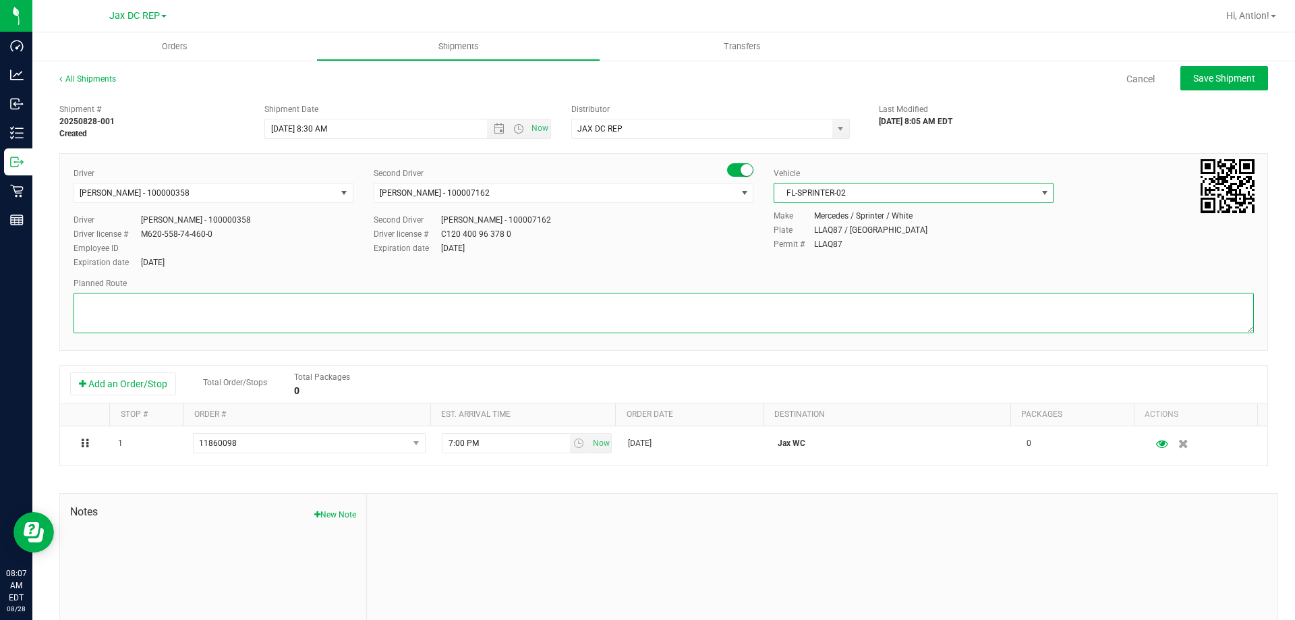
click at [126, 315] on textarea at bounding box center [663, 313] width 1180 height 40
paste textarea "supplementa"
click at [88, 300] on textarea at bounding box center [663, 313] width 1180 height 40
click at [183, 312] on textarea at bounding box center [663, 313] width 1180 height 40
drag, startPoint x: 84, startPoint y: 304, endPoint x: 172, endPoint y: 307, distance: 88.4
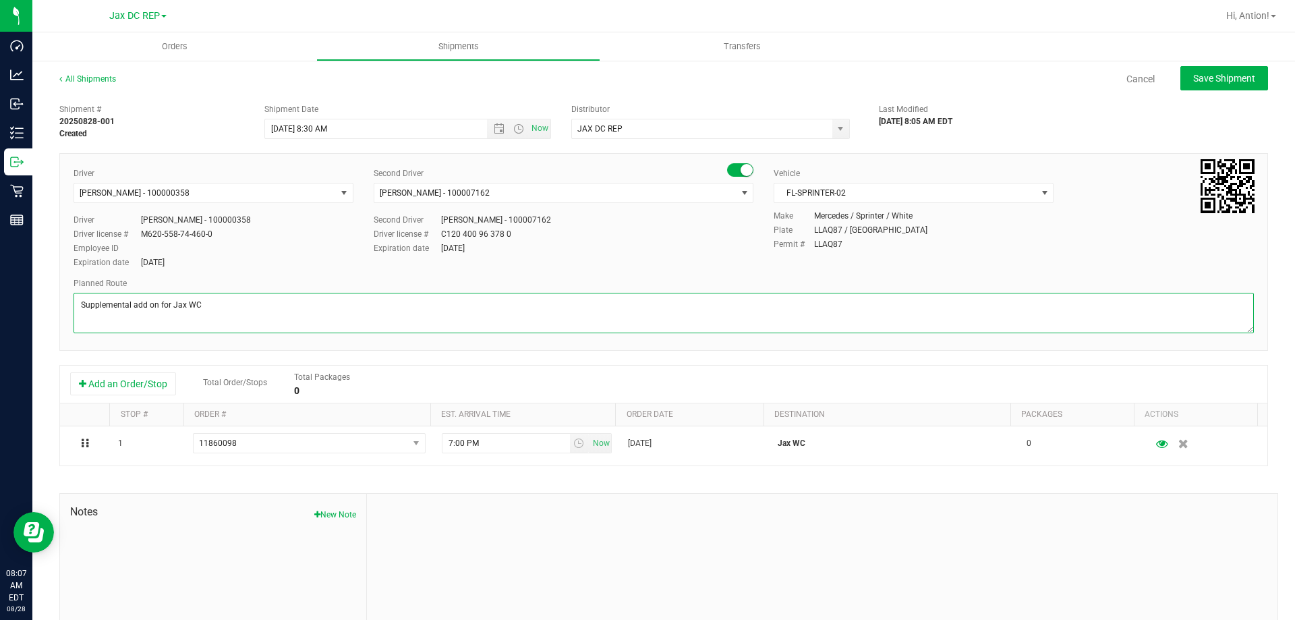
click at [172, 307] on textarea at bounding box center [663, 313] width 1180 height 40
click at [227, 303] on textarea at bounding box center [663, 313] width 1180 height 40
type textarea "Supplemental add on for Jax [PERSON_NAME]: Totes:"
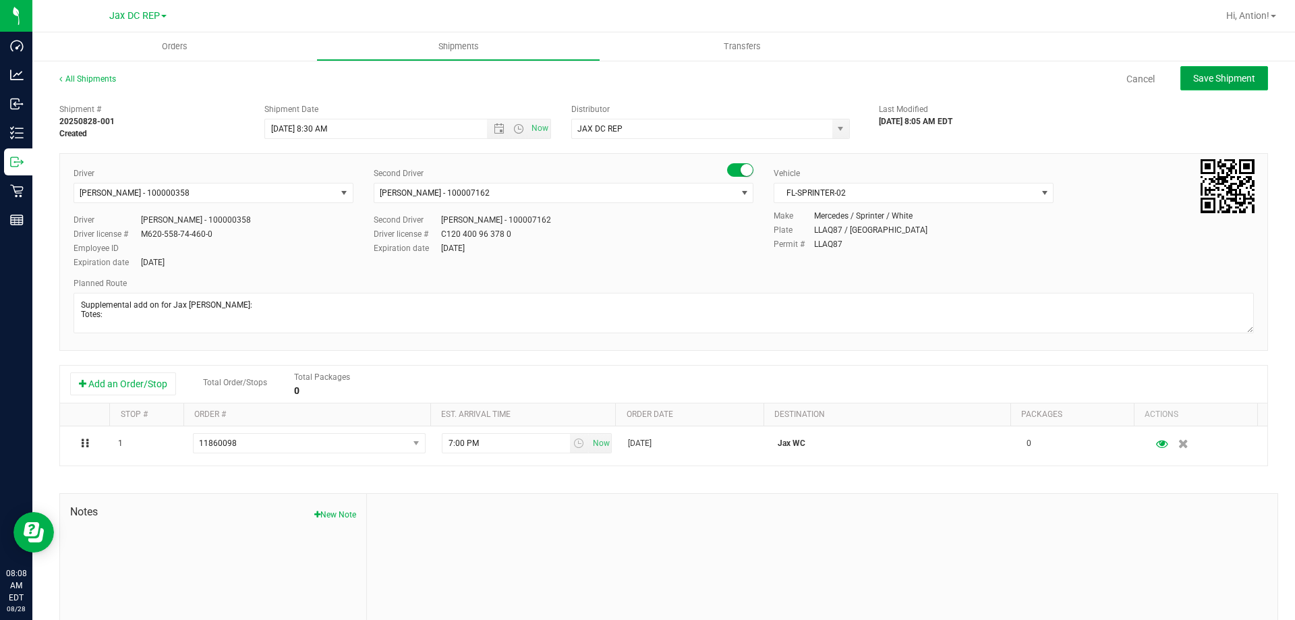
click at [1210, 73] on span "Save Shipment" at bounding box center [1224, 78] width 62 height 11
type input "[DATE] 12:30 PM"
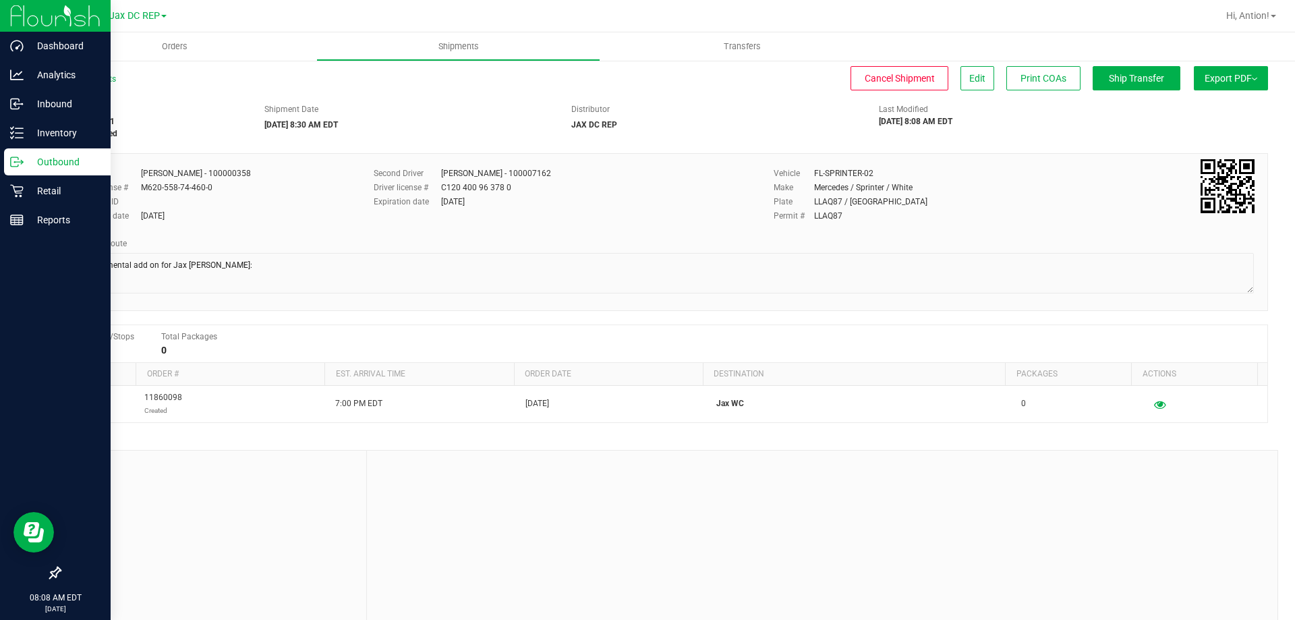
click at [26, 159] on p "Outbound" at bounding box center [64, 162] width 81 height 16
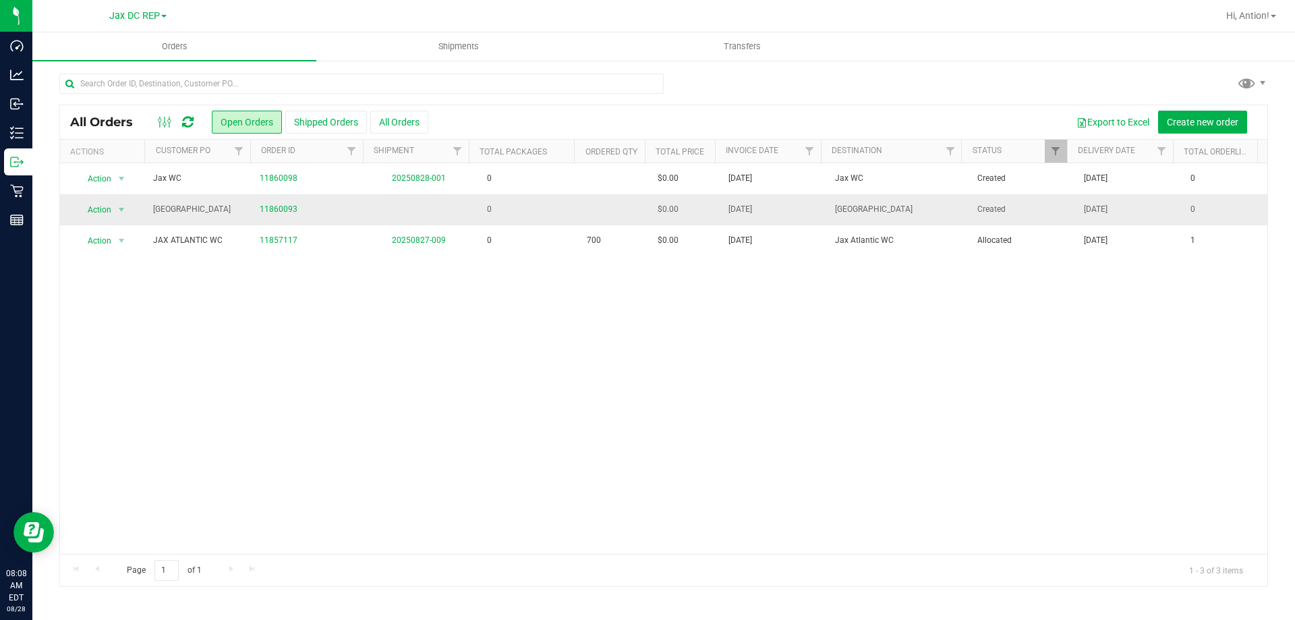
click at [427, 215] on td at bounding box center [418, 209] width 107 height 31
click at [510, 215] on td "0" at bounding box center [525, 209] width 107 height 31
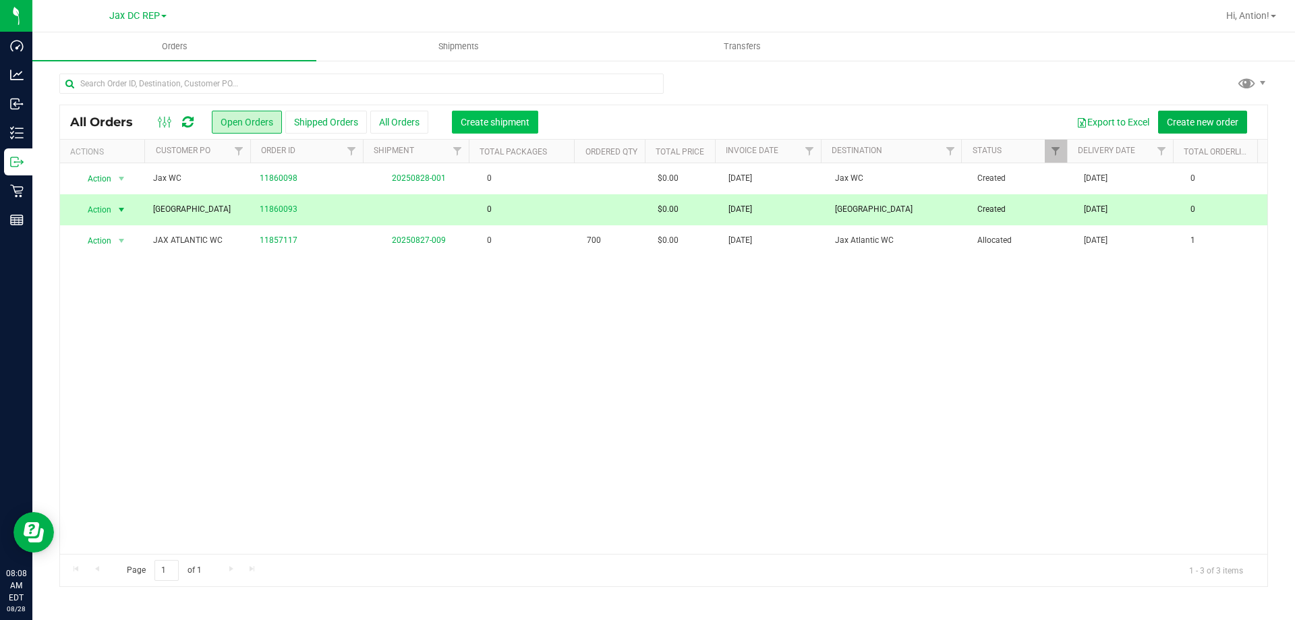
click at [494, 122] on span "Create shipment" at bounding box center [495, 122] width 69 height 11
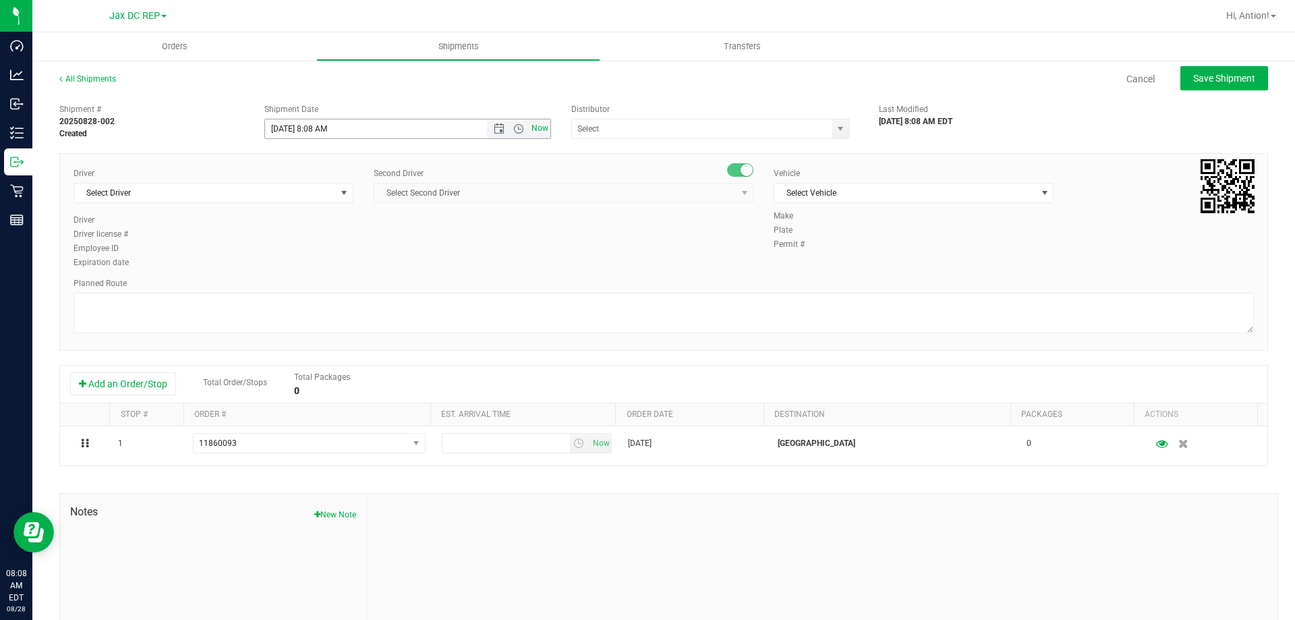
drag, startPoint x: 533, startPoint y: 129, endPoint x: 525, endPoint y: 129, distance: 8.8
click at [533, 129] on span "Now" at bounding box center [540, 129] width 23 height 20
click at [514, 129] on span "Open the time view" at bounding box center [518, 128] width 11 height 11
click at [343, 242] on li "8:30 AM" at bounding box center [404, 243] width 282 height 18
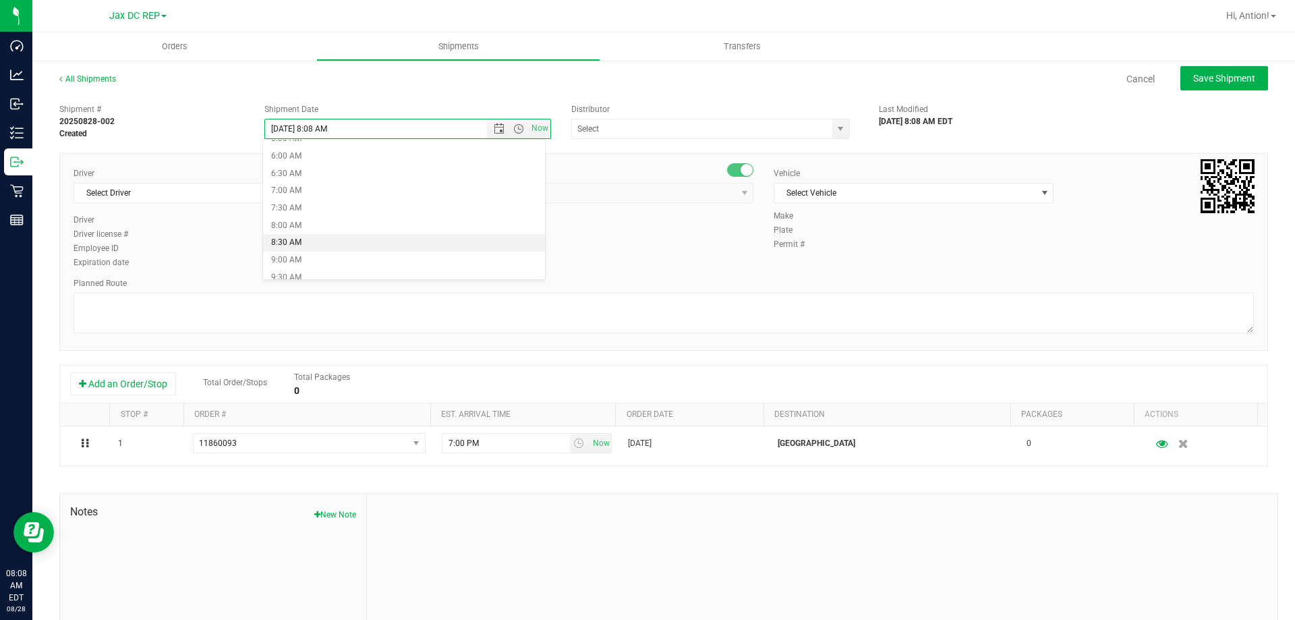
type input "[DATE] 8:30 AM"
click at [837, 125] on span "select" at bounding box center [840, 128] width 11 height 11
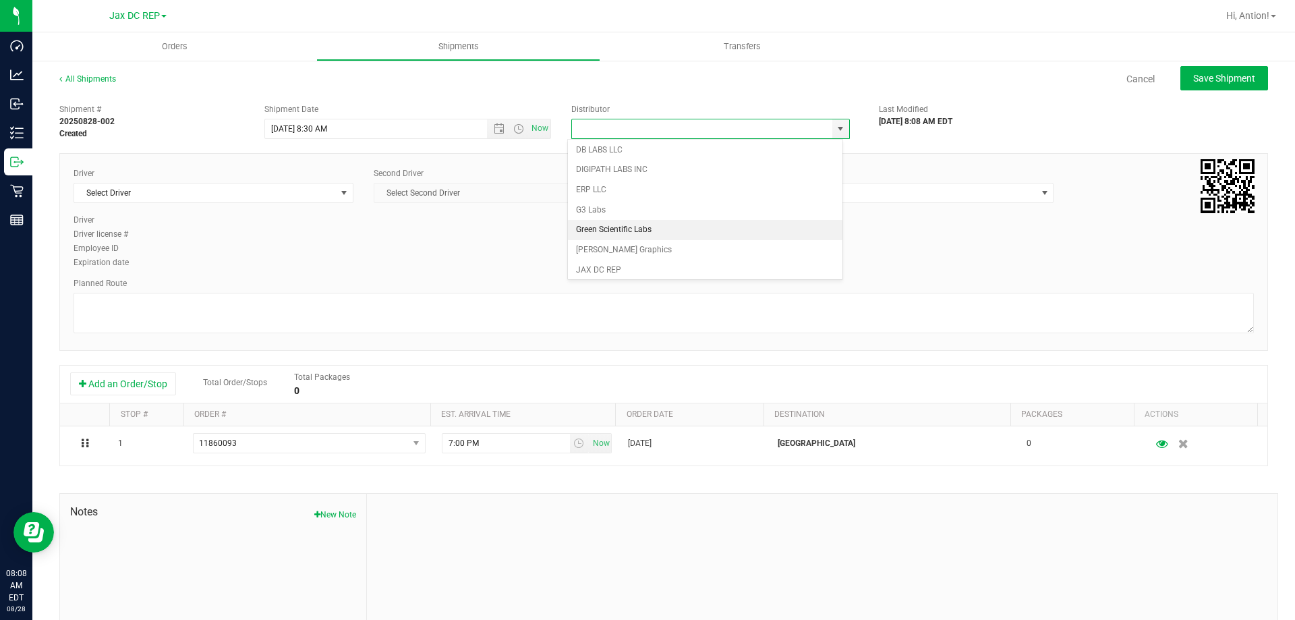
scroll to position [270, 0]
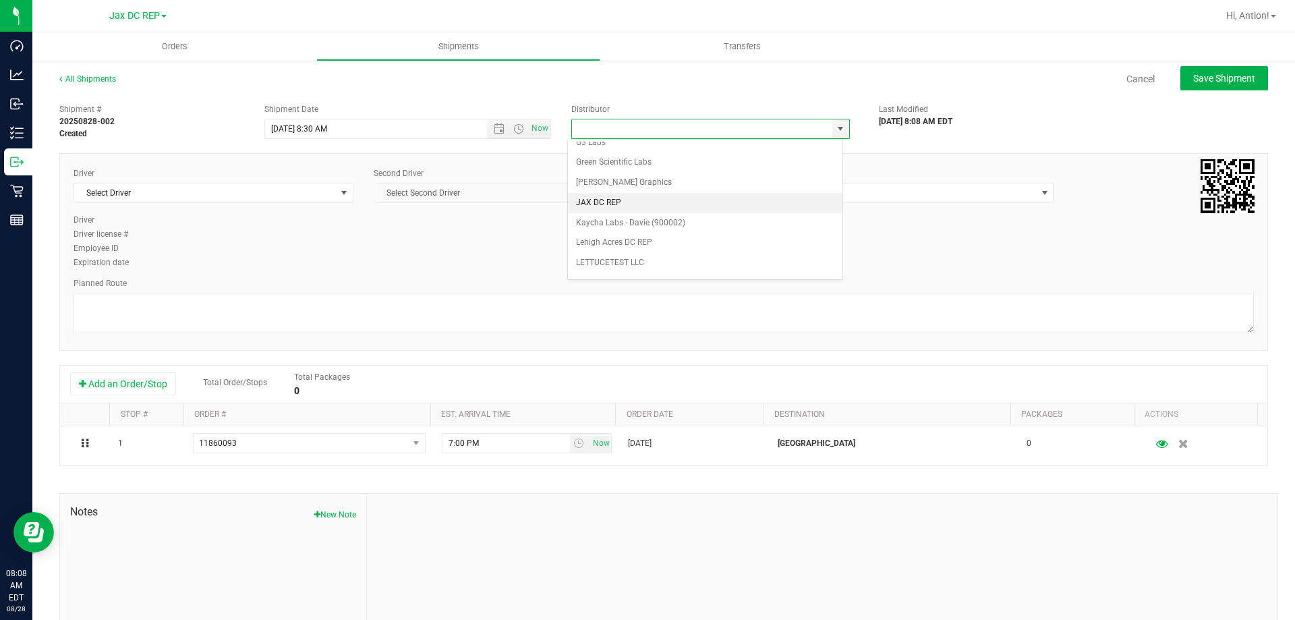
click at [639, 208] on li "JAX DC REP" at bounding box center [705, 203] width 274 height 20
type input "JAX DC REP"
click at [339, 189] on span "select" at bounding box center [343, 192] width 11 height 11
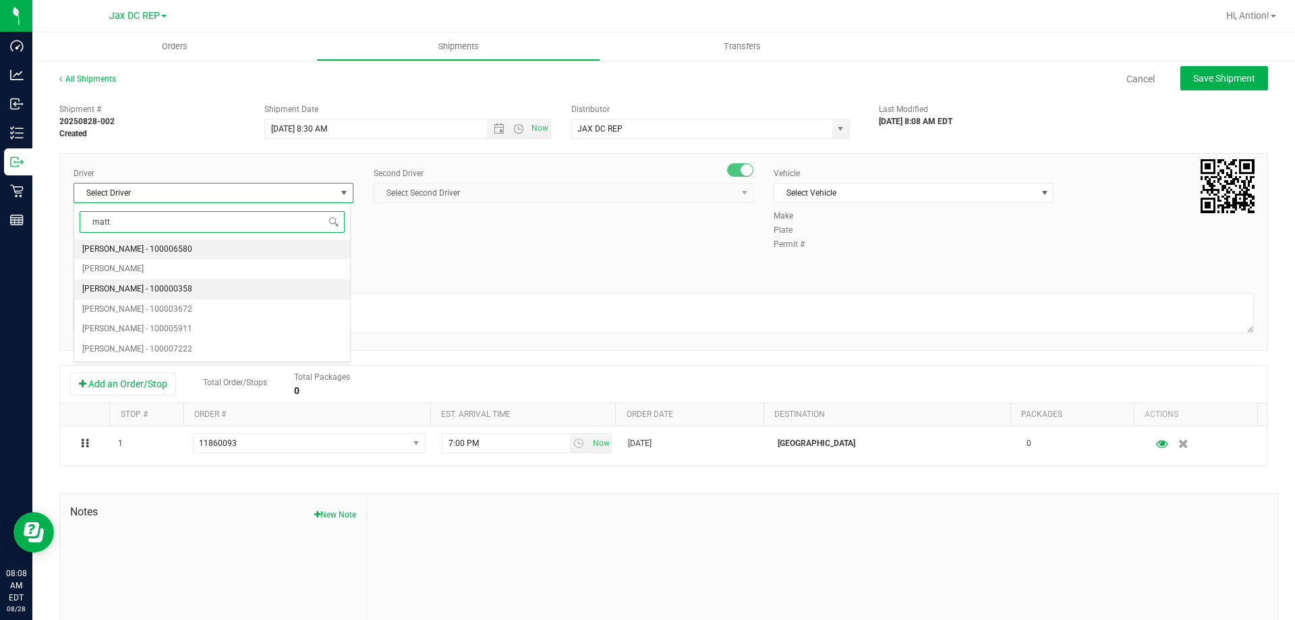
click at [246, 296] on li "[PERSON_NAME] - 100000358" at bounding box center [212, 289] width 276 height 20
type input "matt"
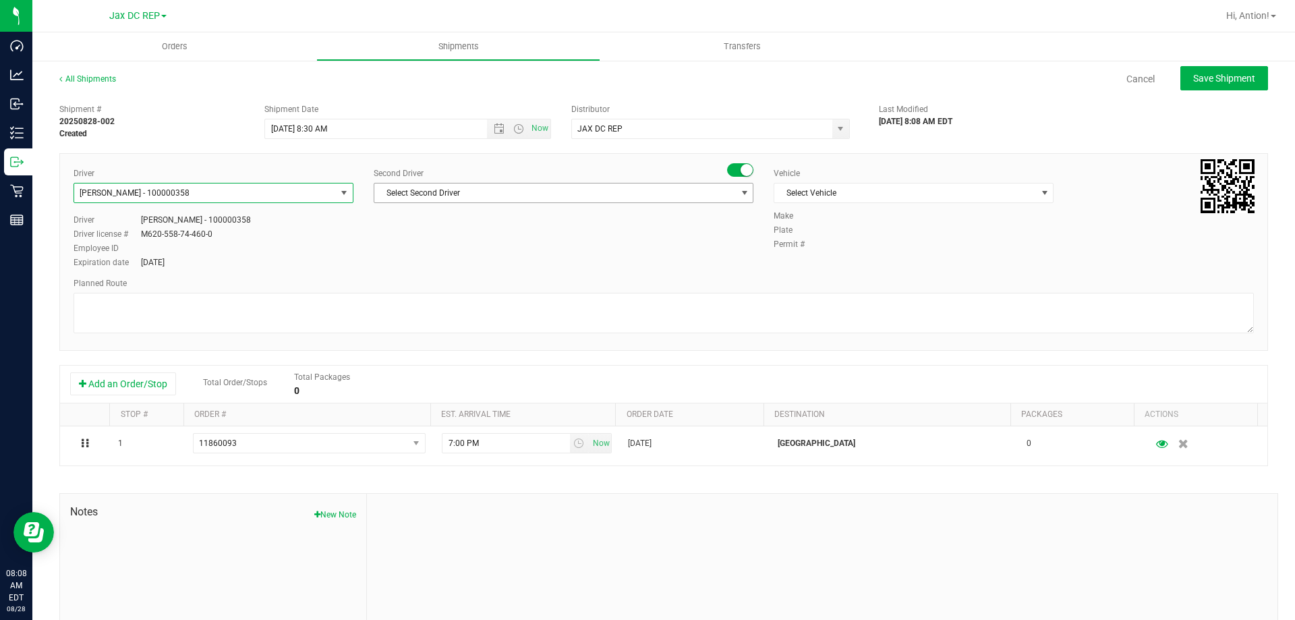
click at [724, 191] on span "Select Second Driver" at bounding box center [554, 192] width 361 height 19
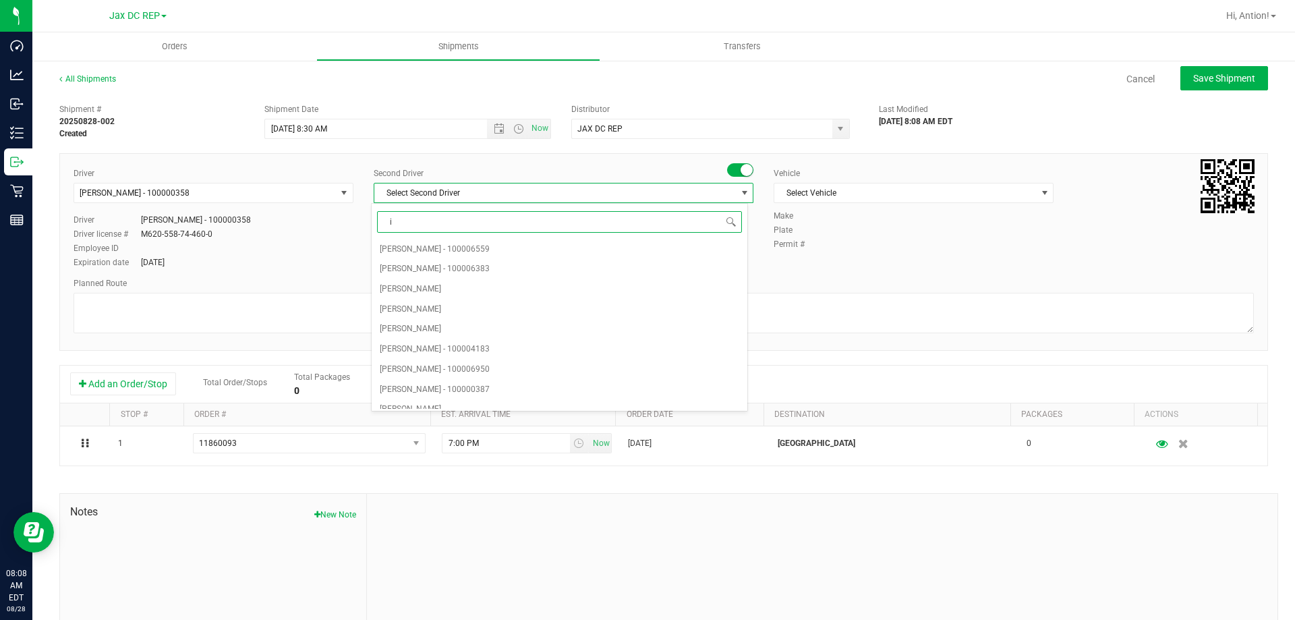
type input "is"
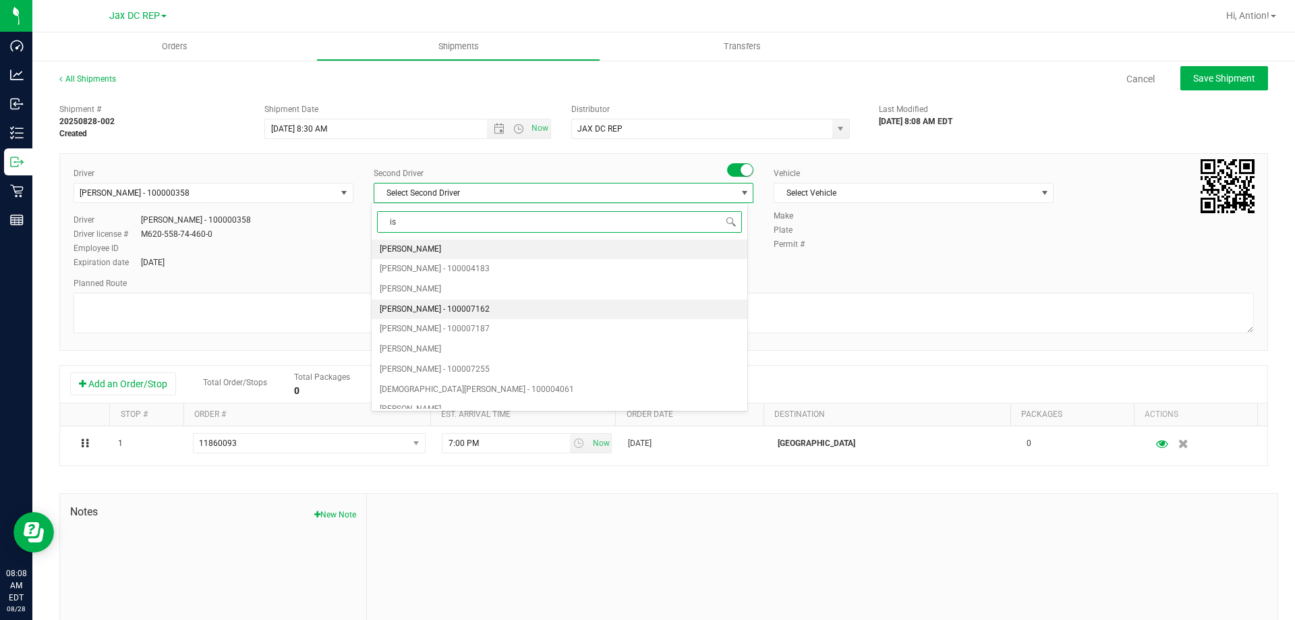
click at [580, 301] on li "[PERSON_NAME] - 100007162" at bounding box center [559, 309] width 375 height 20
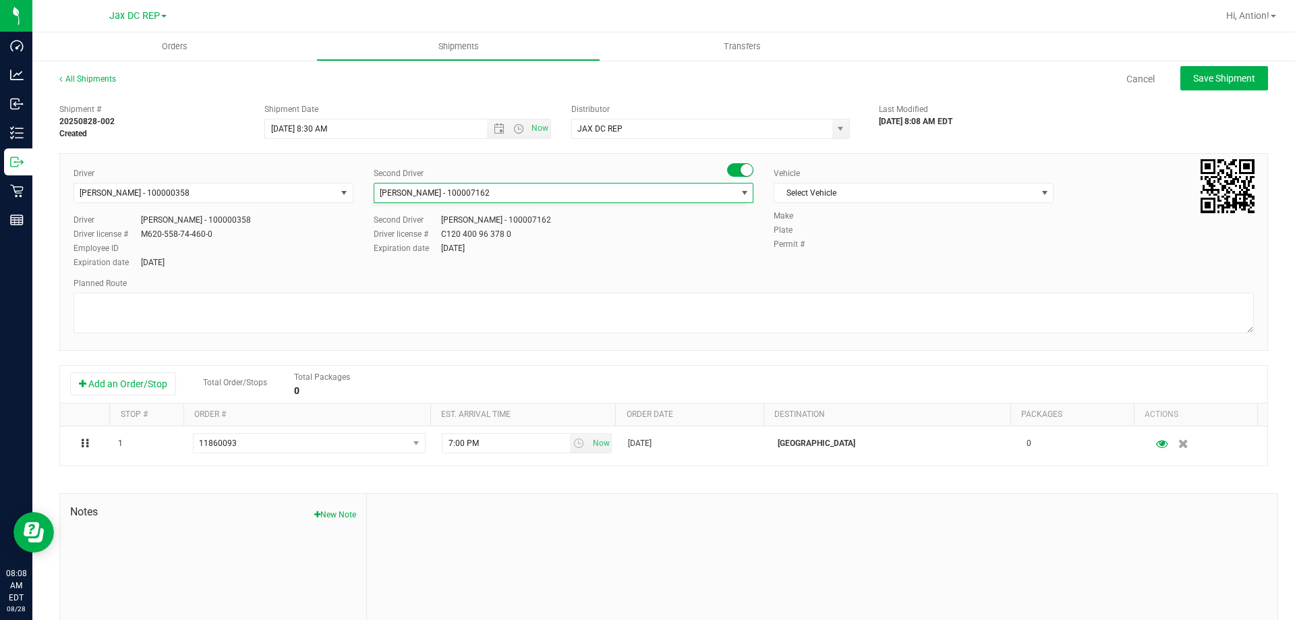
scroll to position [873, 0]
click at [914, 198] on span "Select Vehicle" at bounding box center [905, 192] width 262 height 19
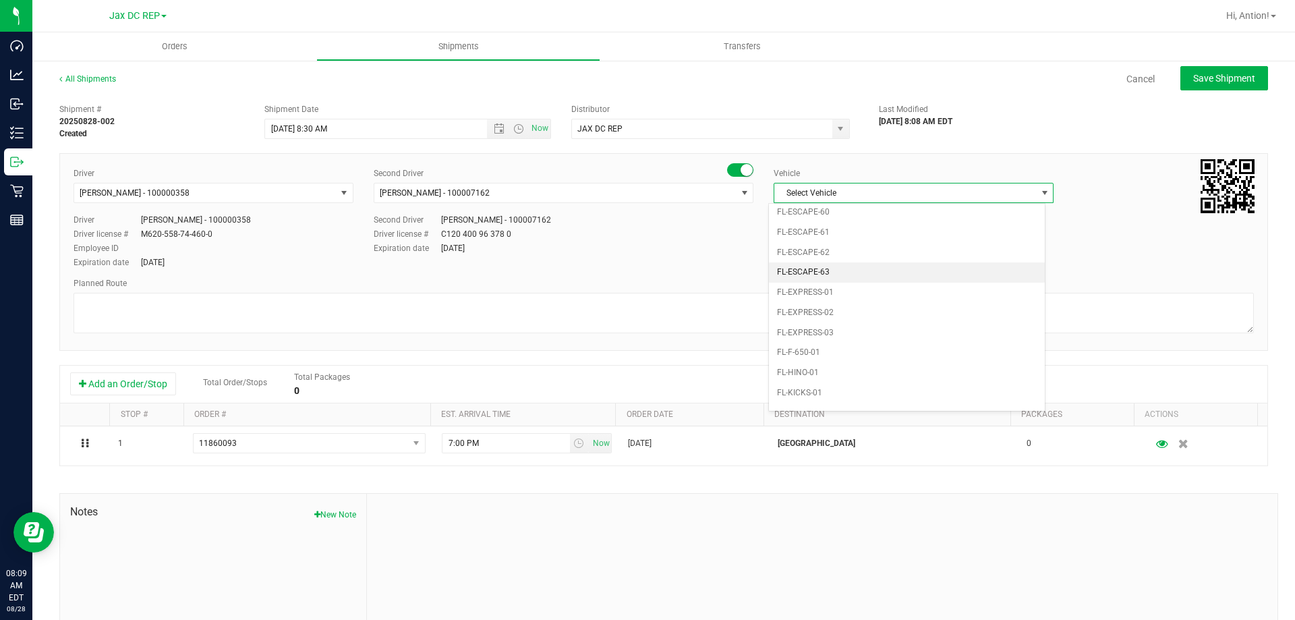
scroll to position [214, 0]
click at [513, 129] on span "Open the time view" at bounding box center [518, 128] width 11 height 11
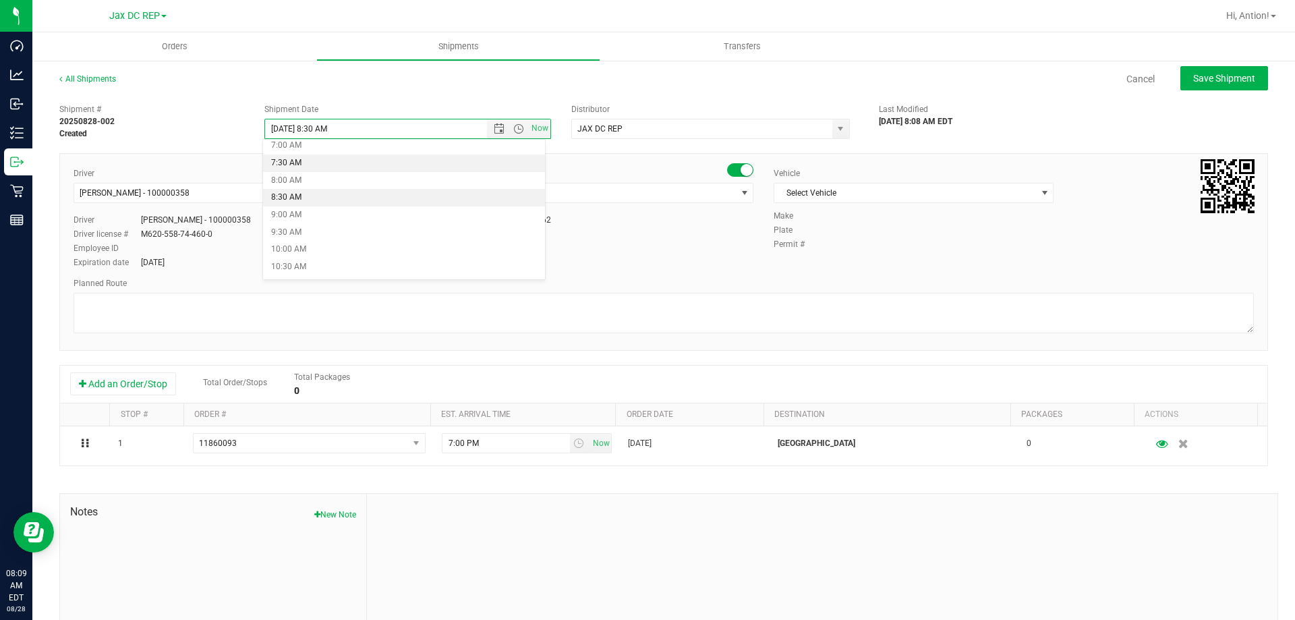
scroll to position [270, 0]
click at [325, 210] on li "9:30 AM" at bounding box center [404, 211] width 282 height 18
type input "[DATE] 9:30 AM"
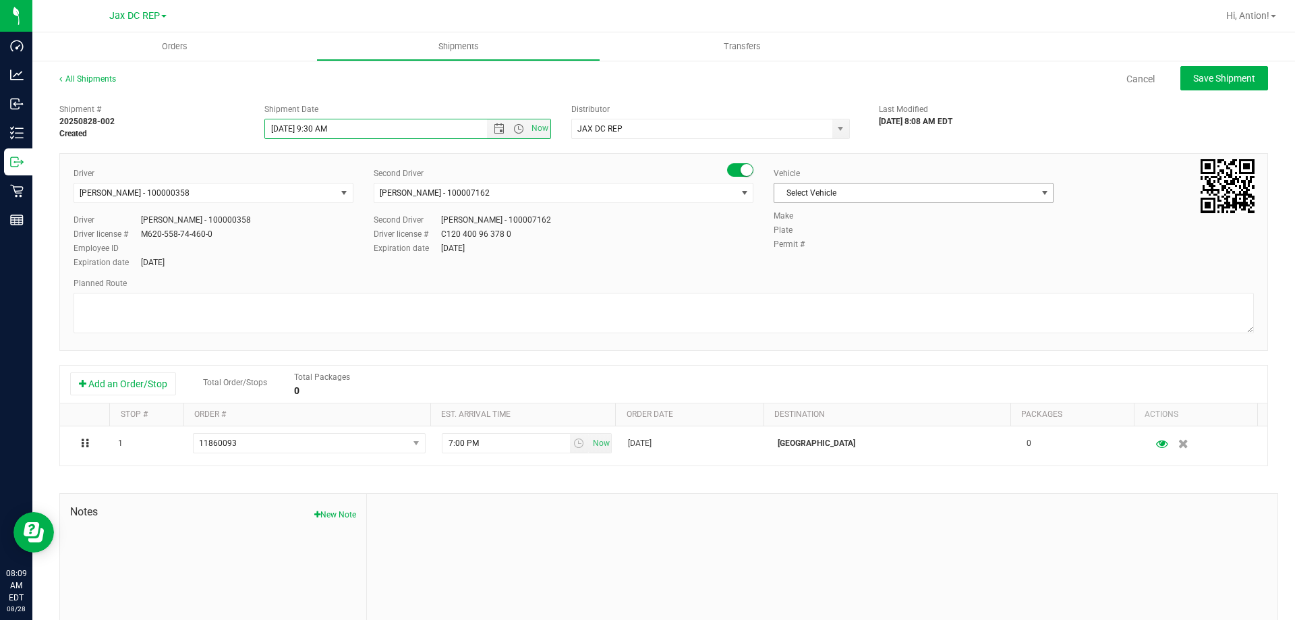
click at [859, 195] on span "Select Vehicle" at bounding box center [905, 192] width 262 height 19
click at [846, 281] on li "FL-SPRINTER-02" at bounding box center [907, 282] width 276 height 20
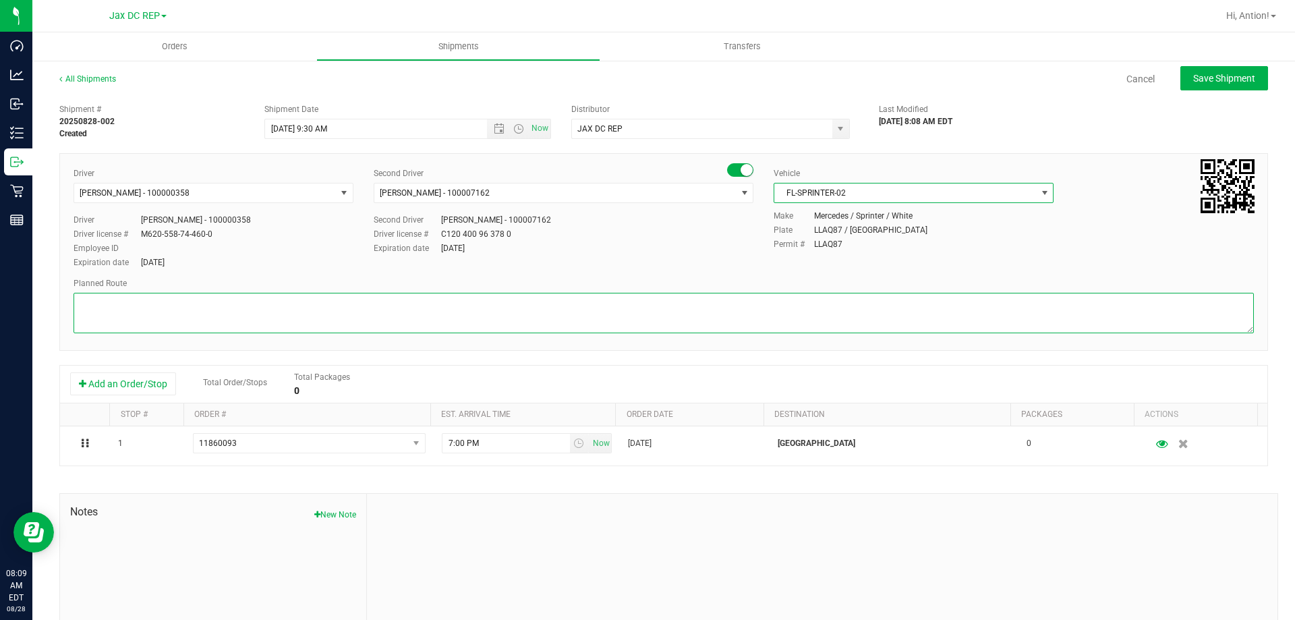
click at [272, 303] on textarea at bounding box center [663, 313] width 1180 height 40
paste textarea "Supplemental add on for"
click at [272, 307] on textarea at bounding box center [663, 313] width 1180 height 40
click at [113, 313] on textarea at bounding box center [663, 313] width 1180 height 40
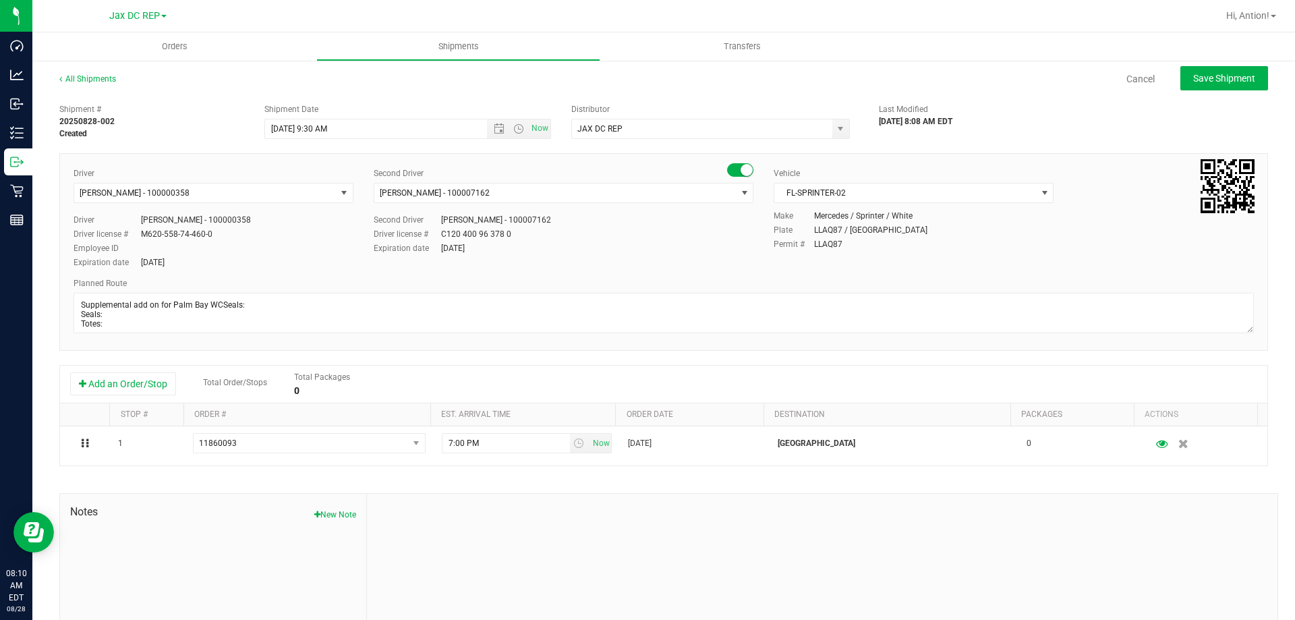
click at [618, 343] on div "Driver [PERSON_NAME] - 100000358 Select Driver [PERSON_NAME] - 100006580 [PERSO…" at bounding box center [663, 252] width 1208 height 198
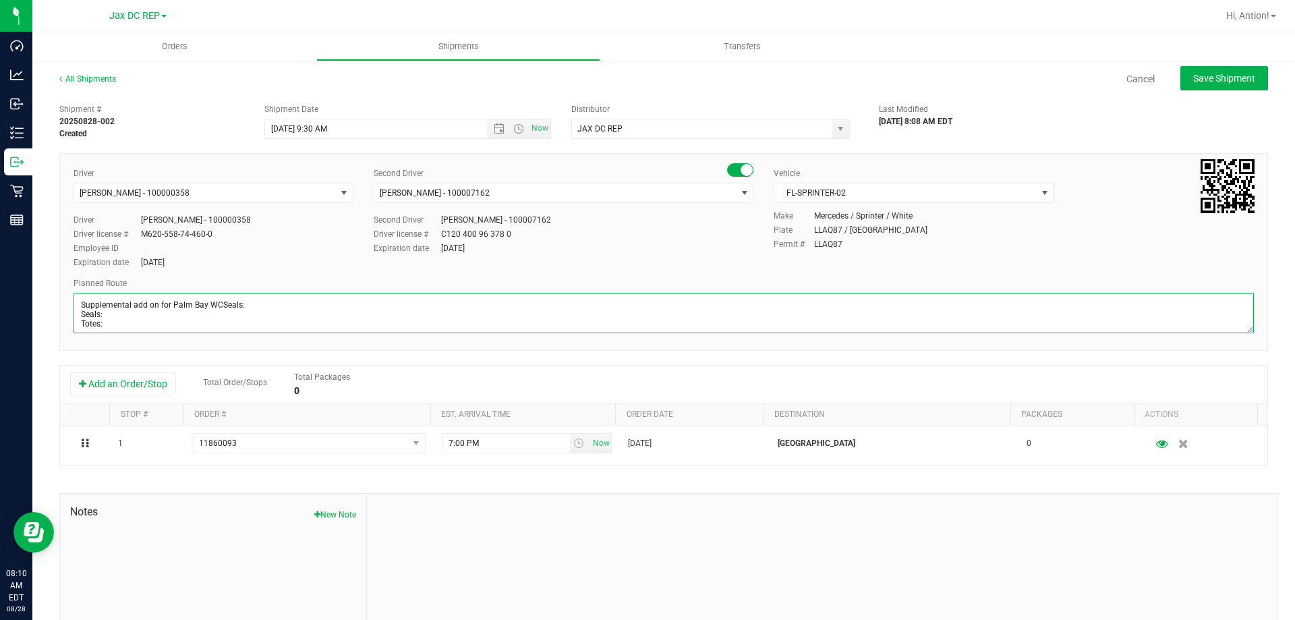
click at [219, 302] on textarea at bounding box center [663, 313] width 1180 height 40
click at [237, 305] on textarea at bounding box center [663, 313] width 1180 height 40
drag, startPoint x: 250, startPoint y: 303, endPoint x: 219, endPoint y: 306, distance: 31.2
click at [219, 306] on textarea at bounding box center [663, 313] width 1180 height 40
click at [329, 296] on textarea at bounding box center [663, 313] width 1180 height 40
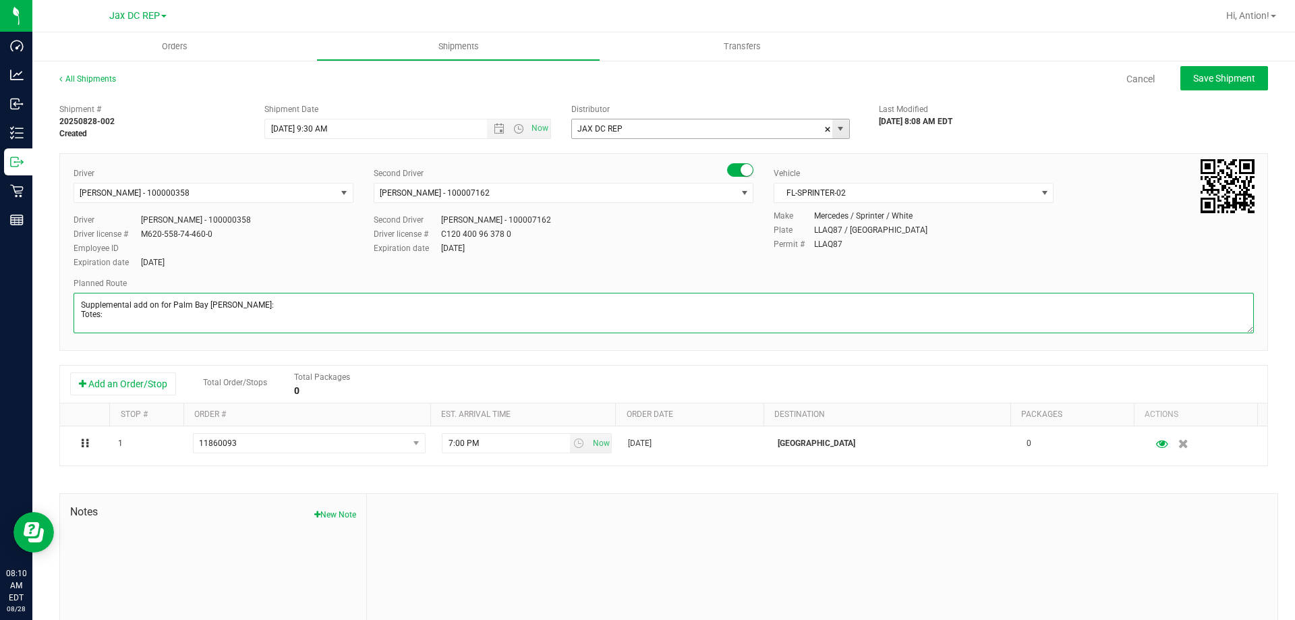
click at [835, 130] on span "select" at bounding box center [840, 128] width 11 height 11
type textarea "Supplemental add on for Palm Bay [PERSON_NAME]: Totes:"
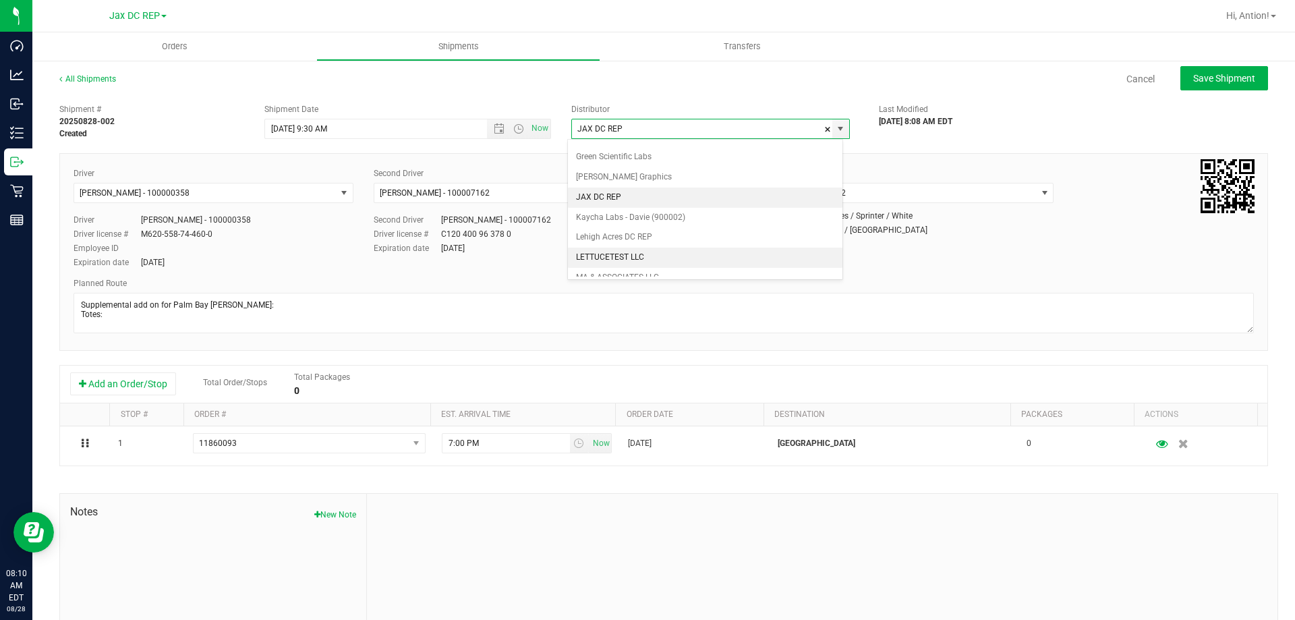
scroll to position [257, 0]
click at [633, 206] on li "JAX DC REP" at bounding box center [705, 216] width 274 height 20
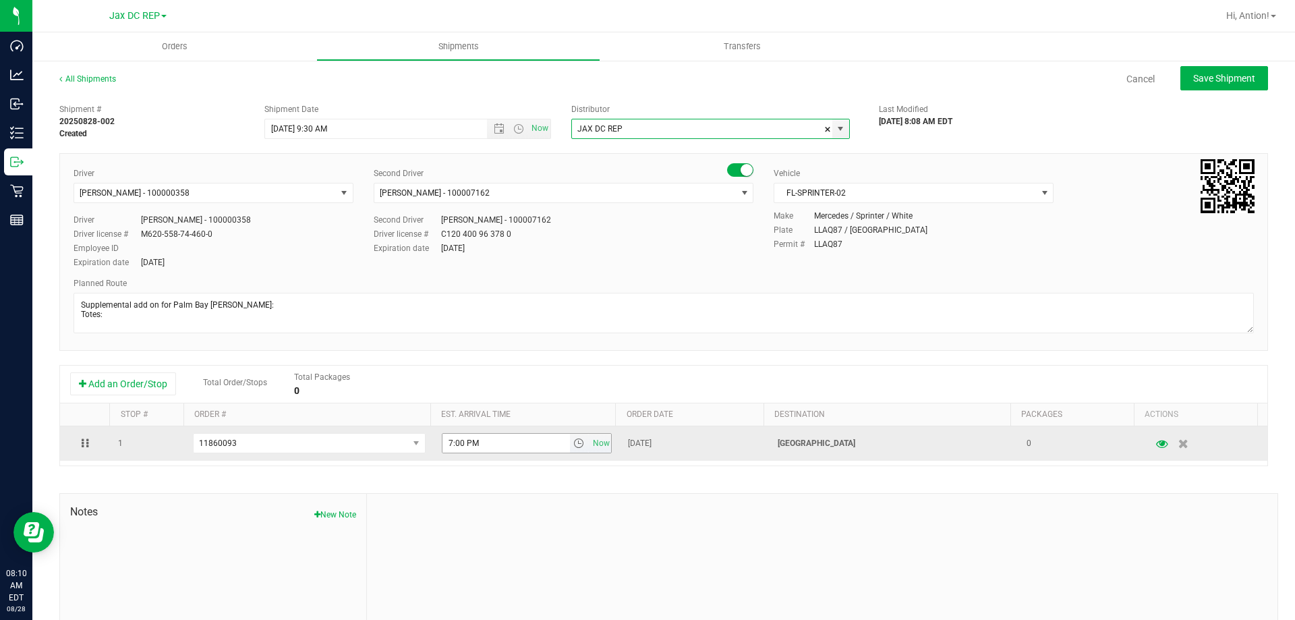
click at [573, 441] on span "select" at bounding box center [578, 443] width 11 height 11
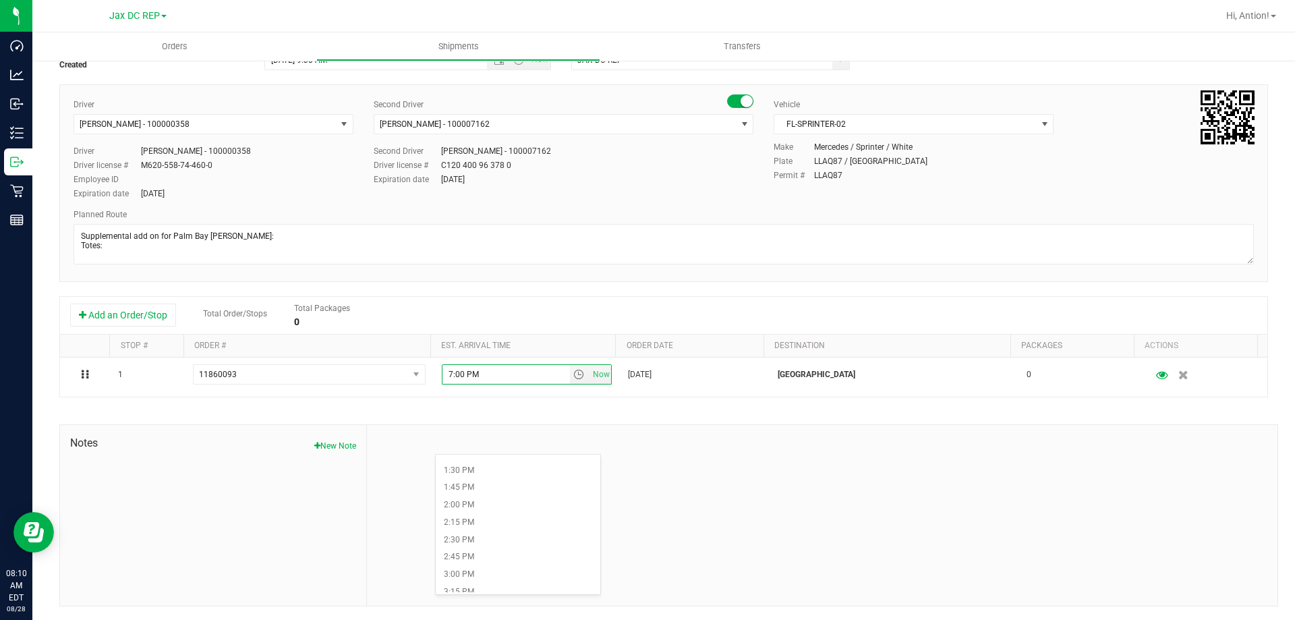
scroll to position [944, 0]
click at [487, 562] on li "3:00 PM" at bounding box center [518, 562] width 165 height 18
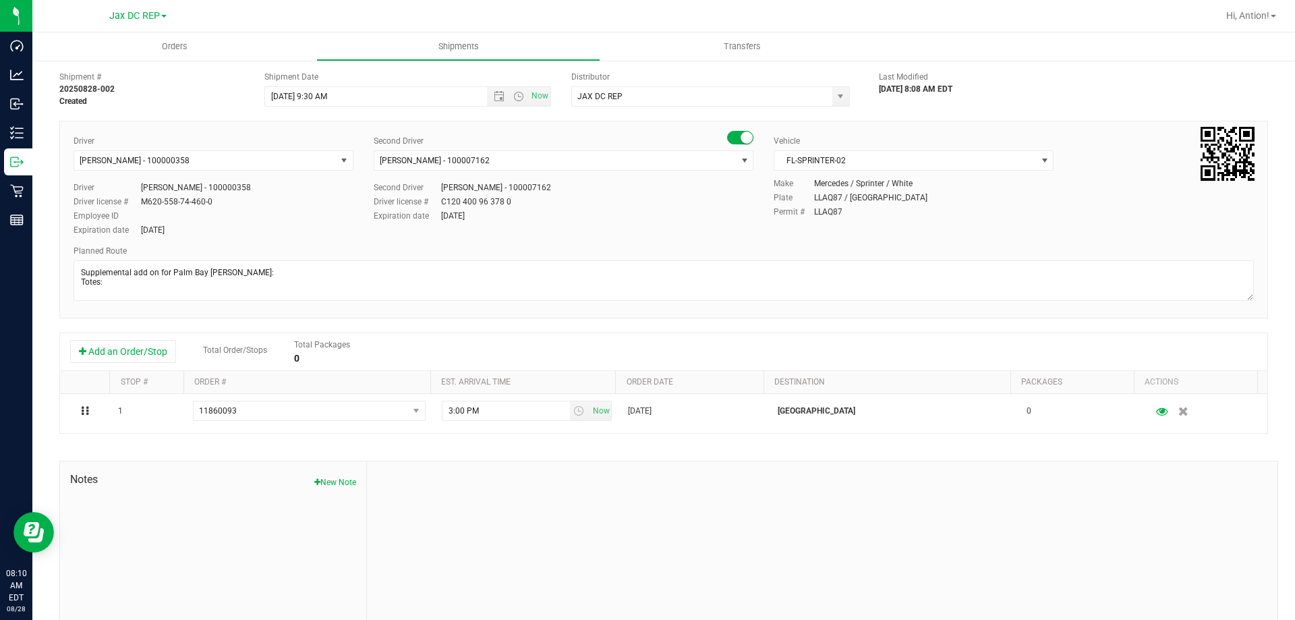
scroll to position [0, 0]
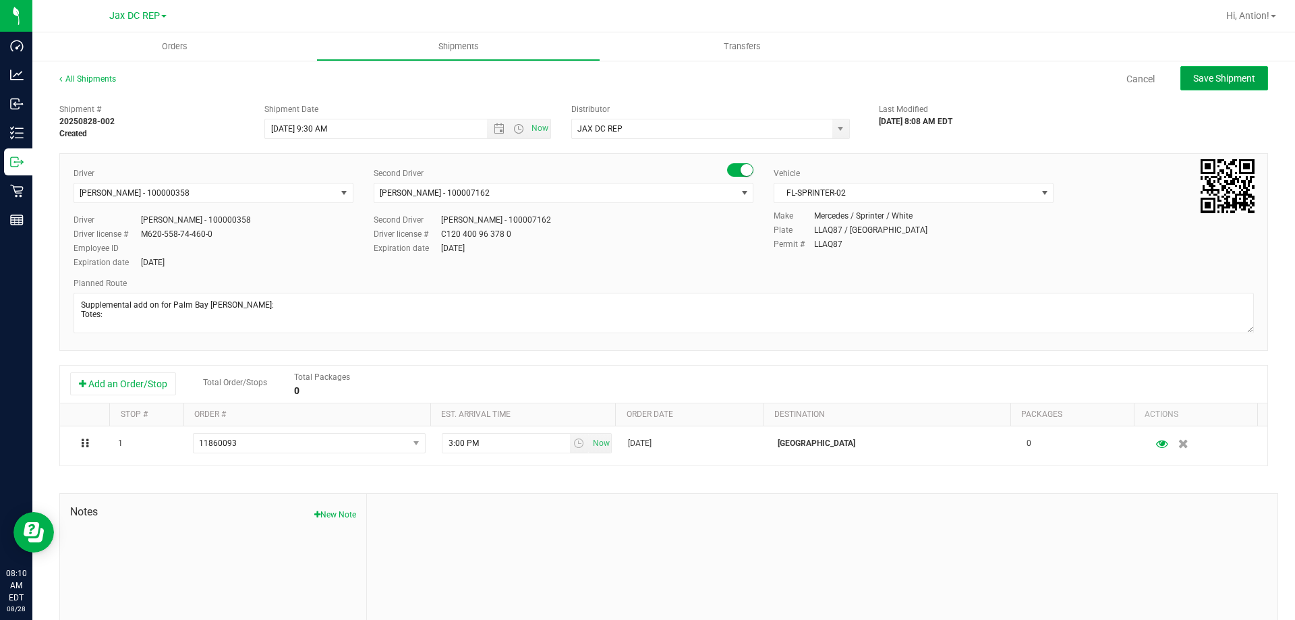
click at [1215, 71] on button "Save Shipment" at bounding box center [1224, 78] width 88 height 24
type input "[DATE] 1:30 PM"
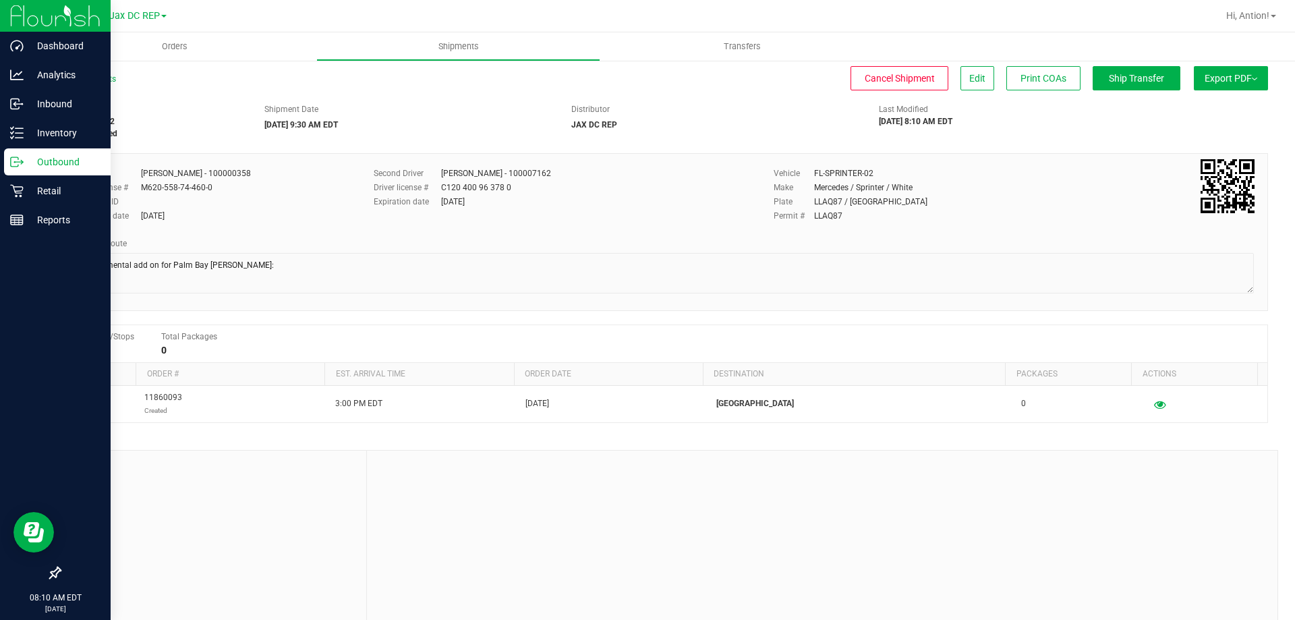
click at [27, 165] on p "Outbound" at bounding box center [64, 162] width 81 height 16
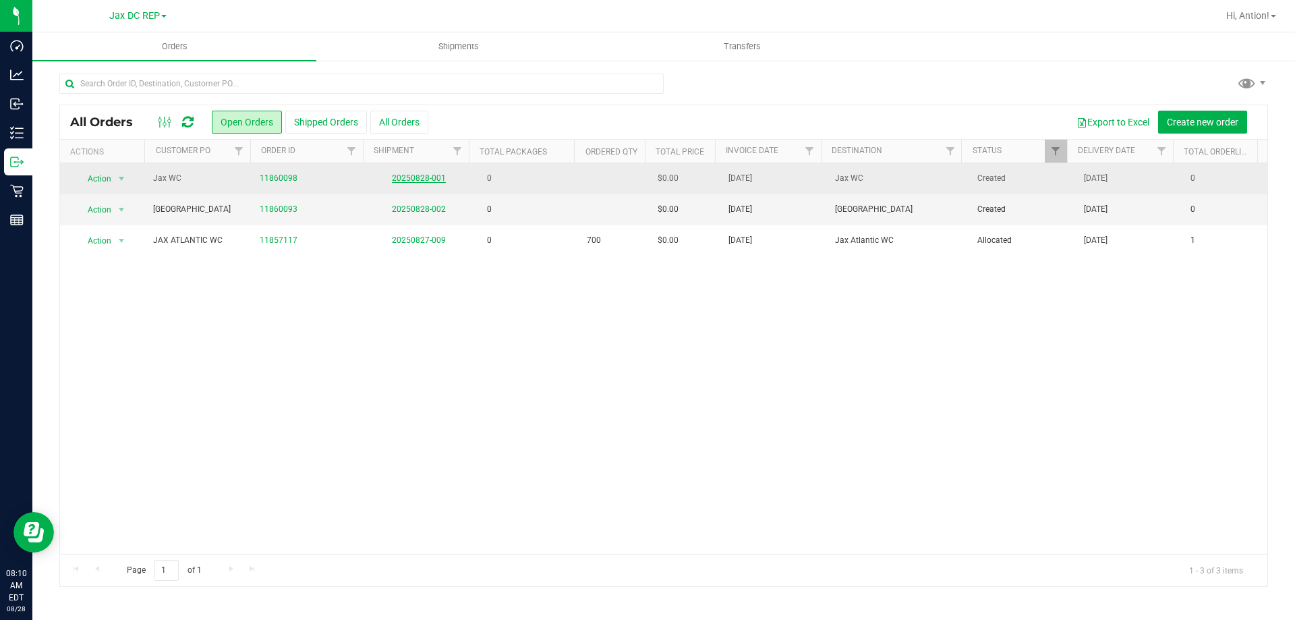
click at [423, 178] on link "20250828-001" at bounding box center [419, 177] width 54 height 9
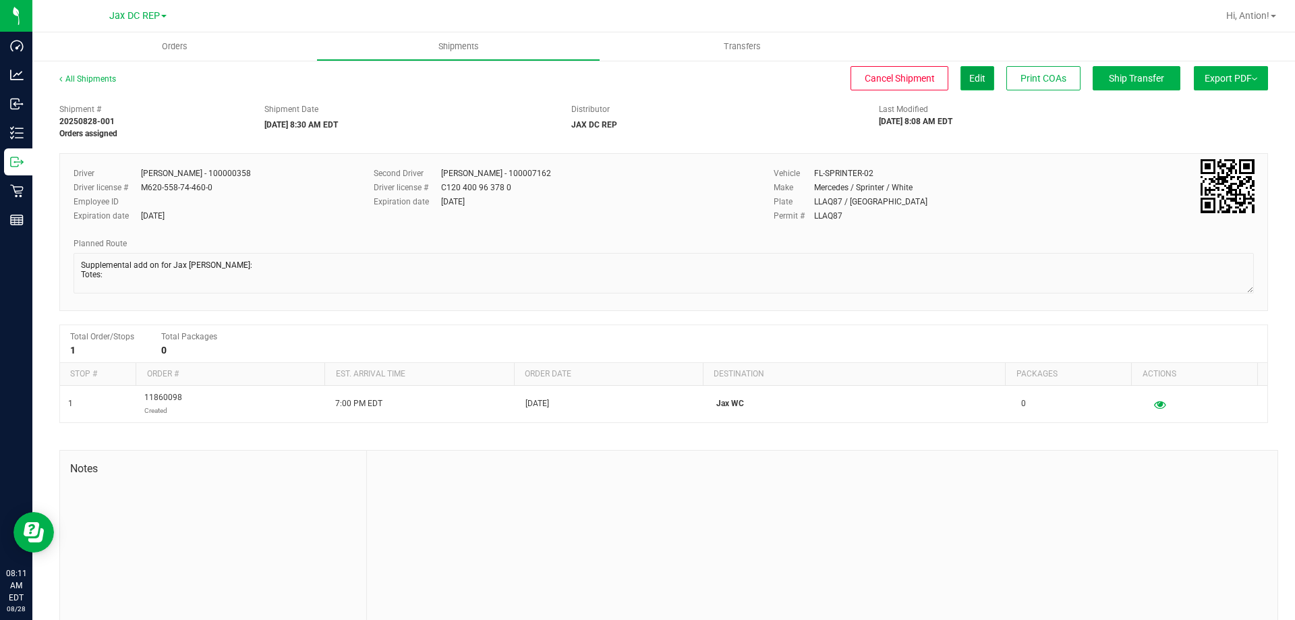
click at [969, 80] on span "Edit" at bounding box center [977, 78] width 16 height 11
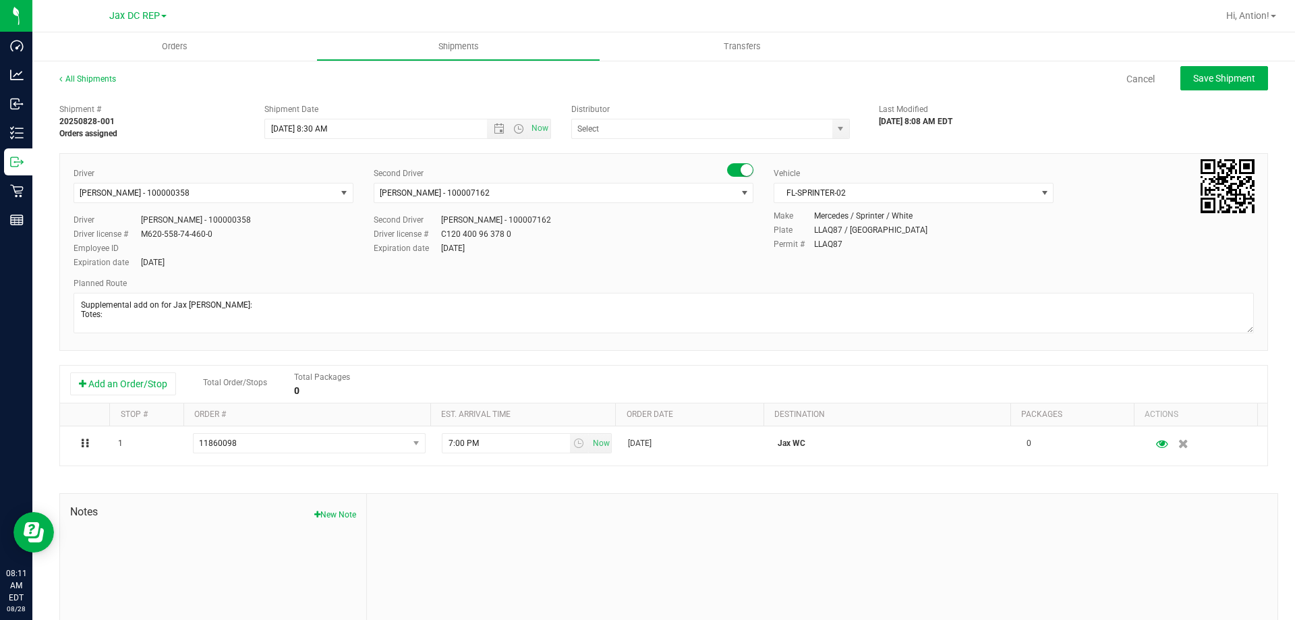
type input "JAX DC REP"
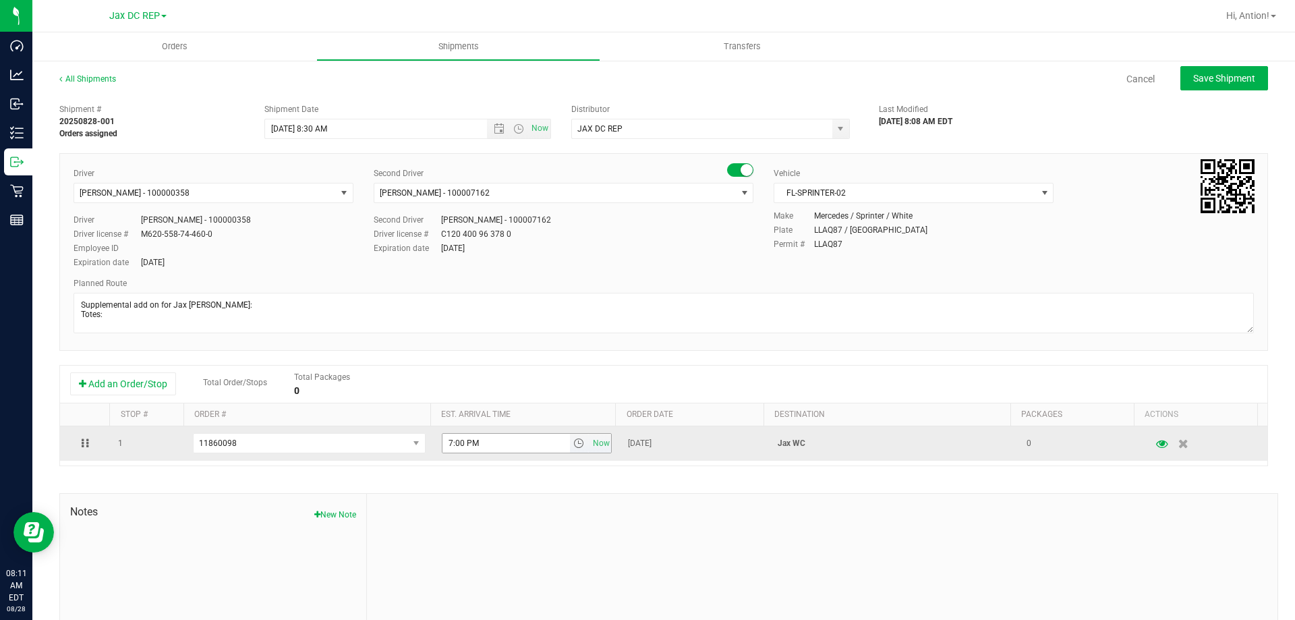
click at [573, 447] on span "select" at bounding box center [578, 443] width 11 height 11
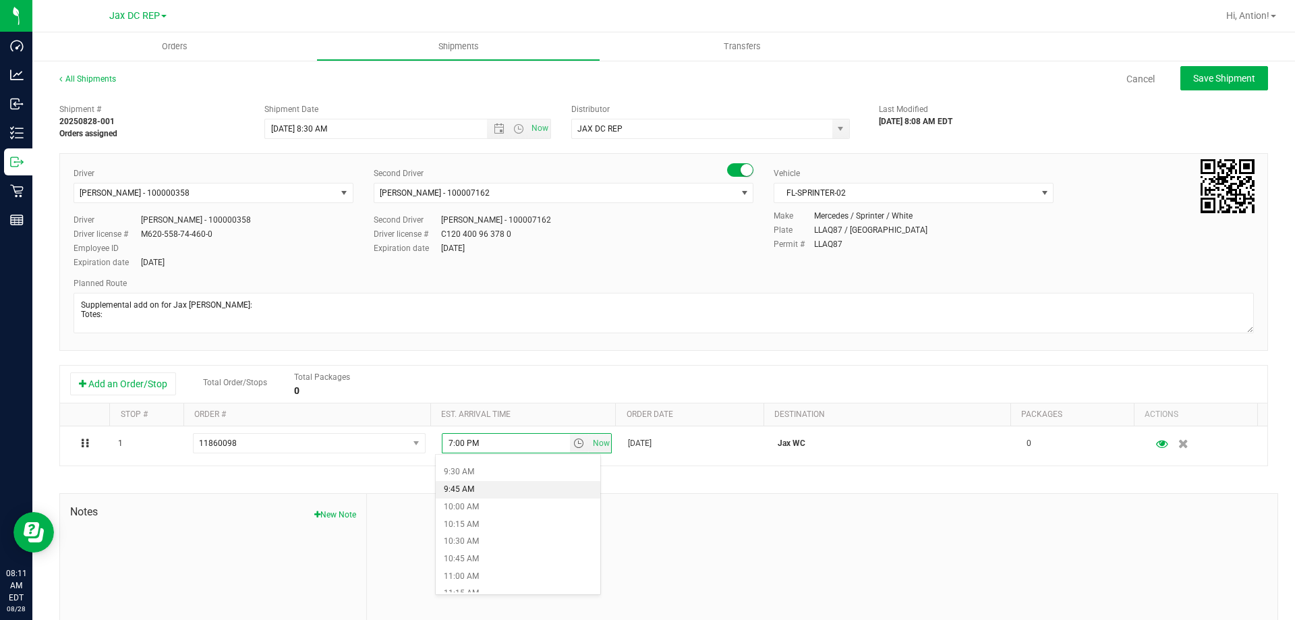
scroll to position [674, 0]
click at [494, 550] on li "11:00 AM" at bounding box center [518, 554] width 165 height 18
type input "11:00 AM"
click at [1235, 76] on span "Save Shipment" at bounding box center [1224, 78] width 62 height 11
type input "[DATE] 12:30 PM"
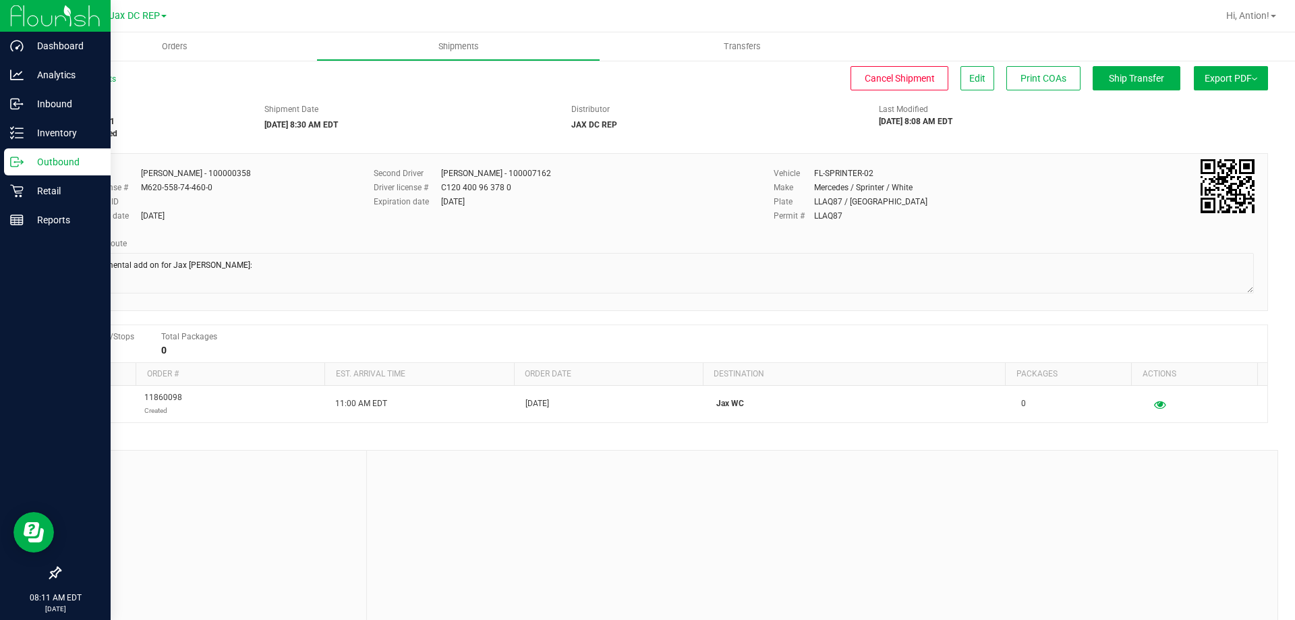
click at [23, 156] on icon at bounding box center [16, 161] width 13 height 13
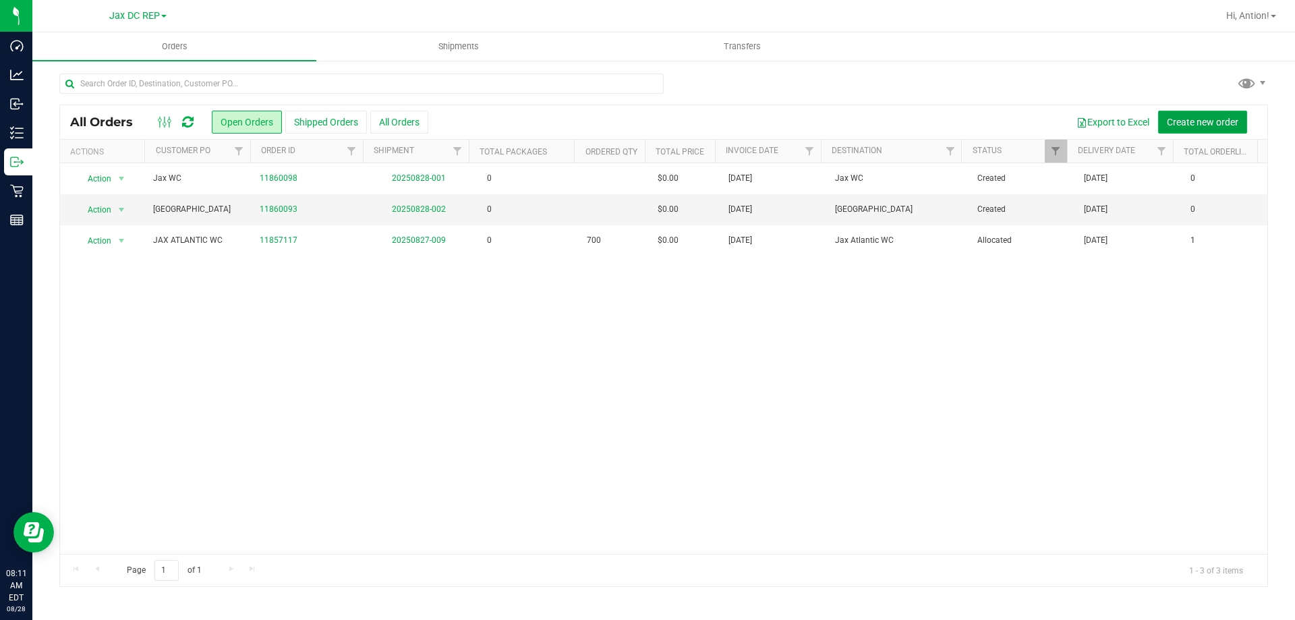
click at [1170, 117] on span "Create new order" at bounding box center [1201, 122] width 71 height 11
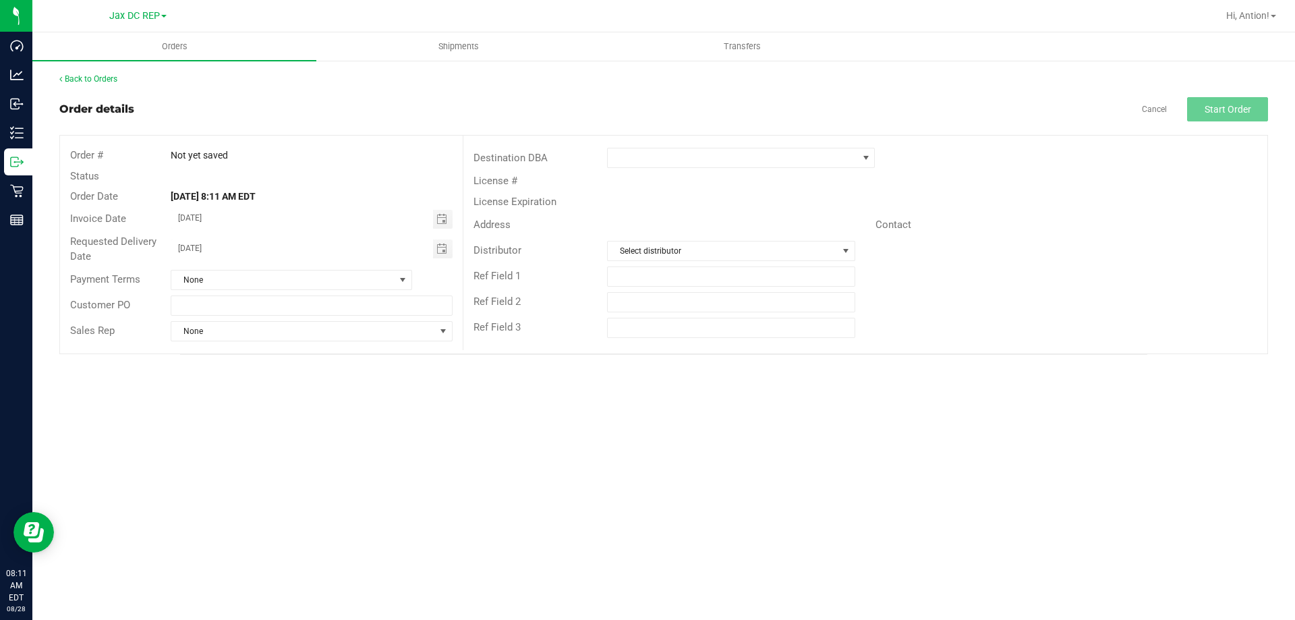
click at [219, 316] on div "Customer PO" at bounding box center [261, 306] width 403 height 26
click at [226, 316] on div "Customer PO" at bounding box center [261, 306] width 403 height 26
click at [258, 301] on input "text" at bounding box center [311, 305] width 281 height 20
type input "[GEOGRAPHIC_DATA]"
click at [803, 163] on span at bounding box center [732, 157] width 249 height 19
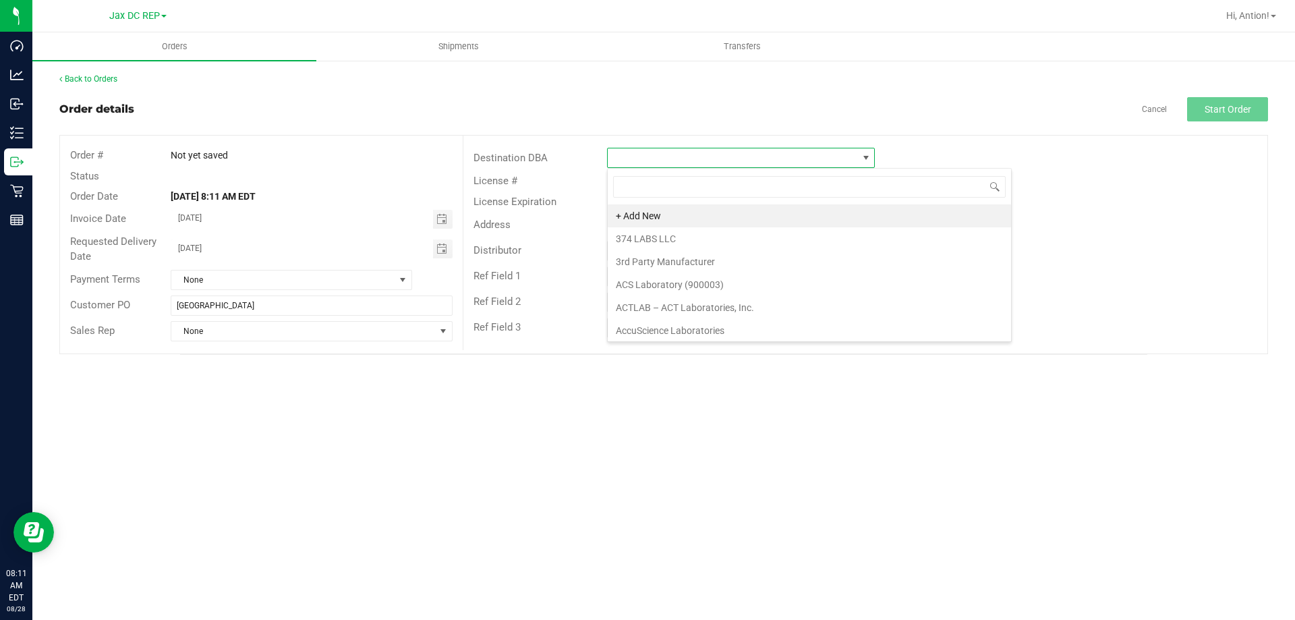
scroll to position [20, 268]
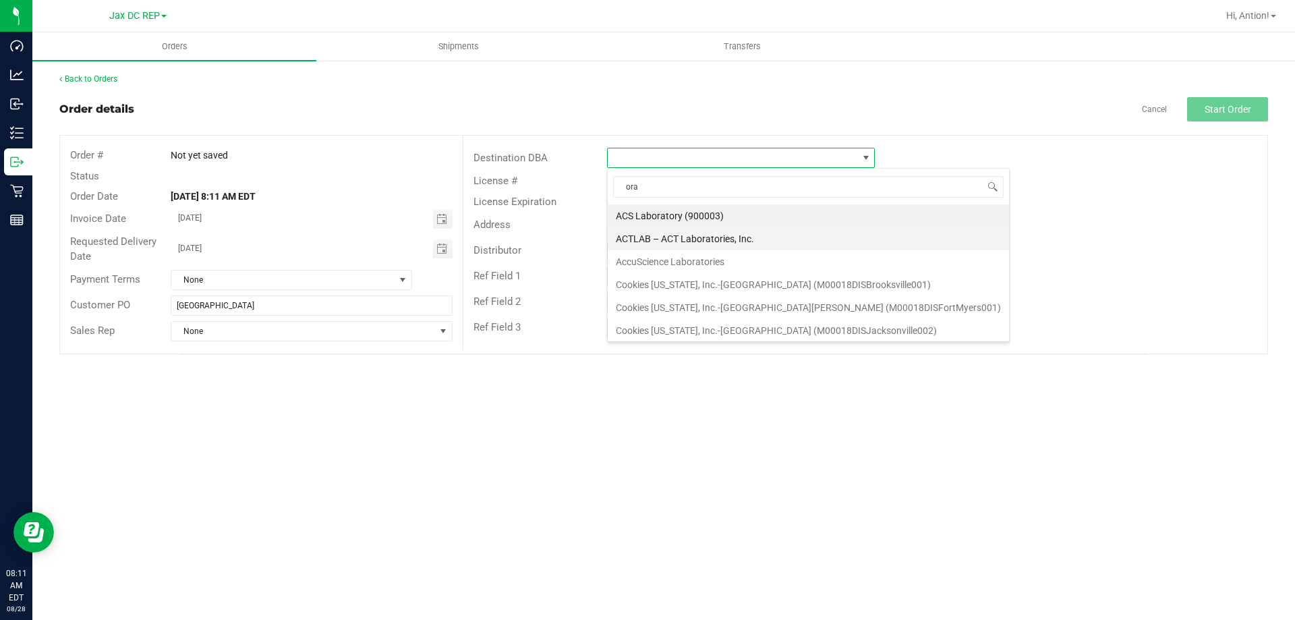
type input "oran"
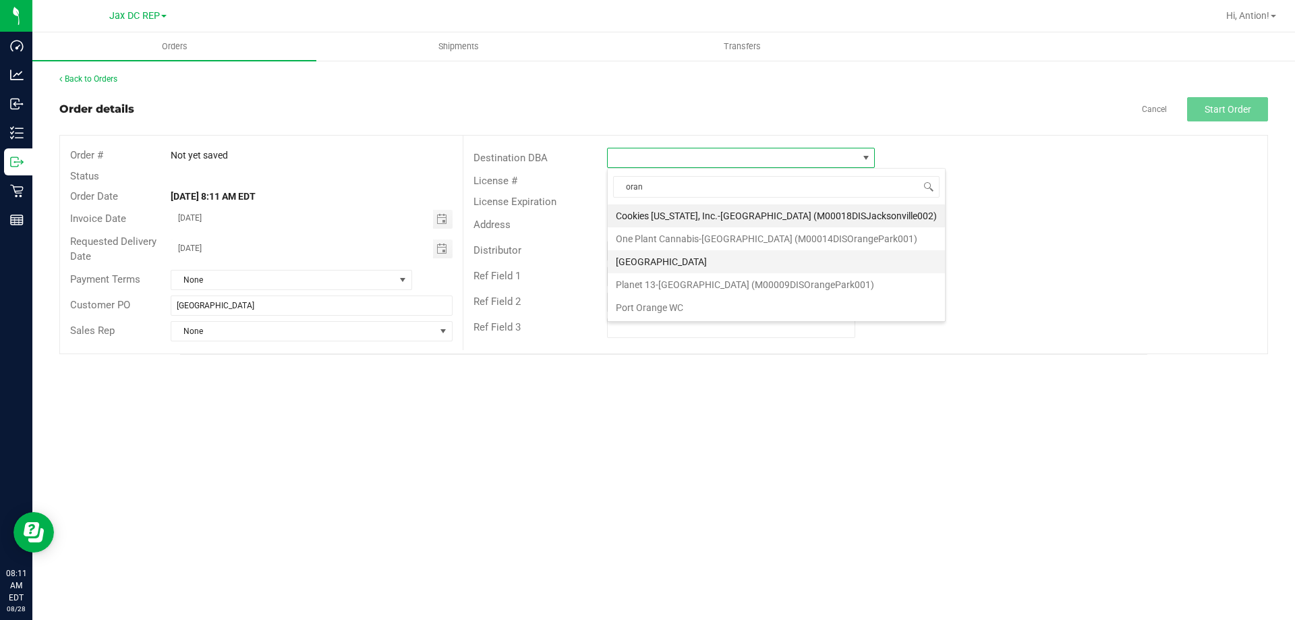
click at [713, 252] on li "[GEOGRAPHIC_DATA]" at bounding box center [776, 261] width 337 height 23
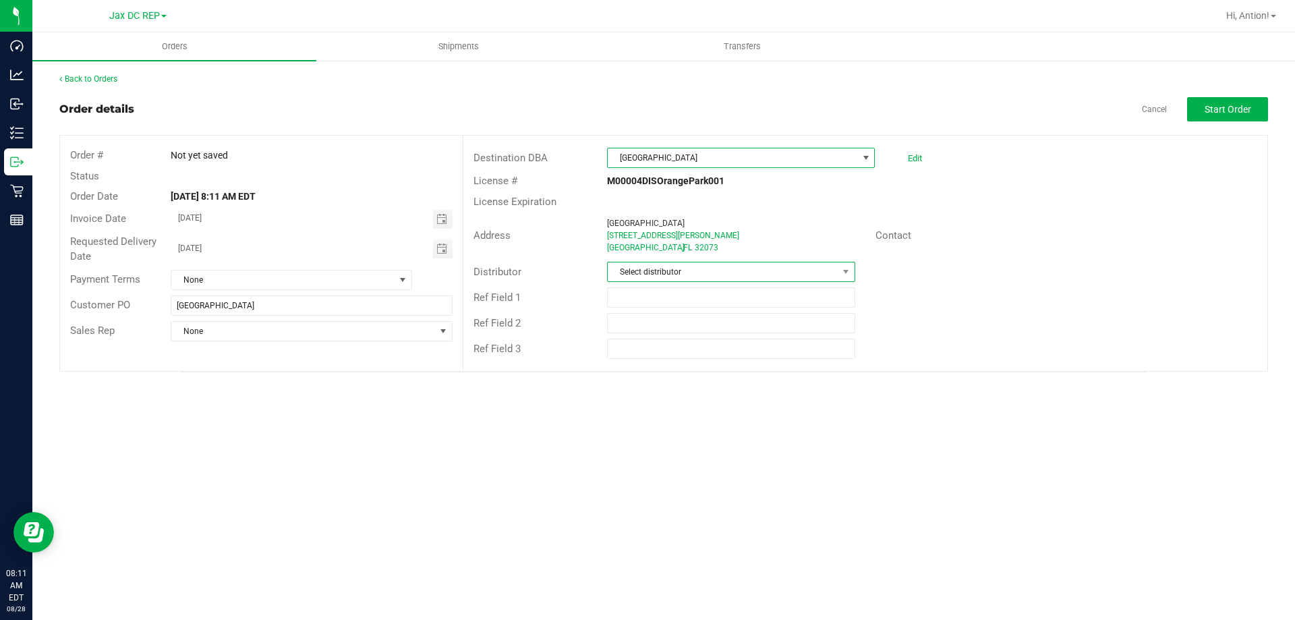
click at [705, 266] on span "Select distributor" at bounding box center [722, 271] width 229 height 19
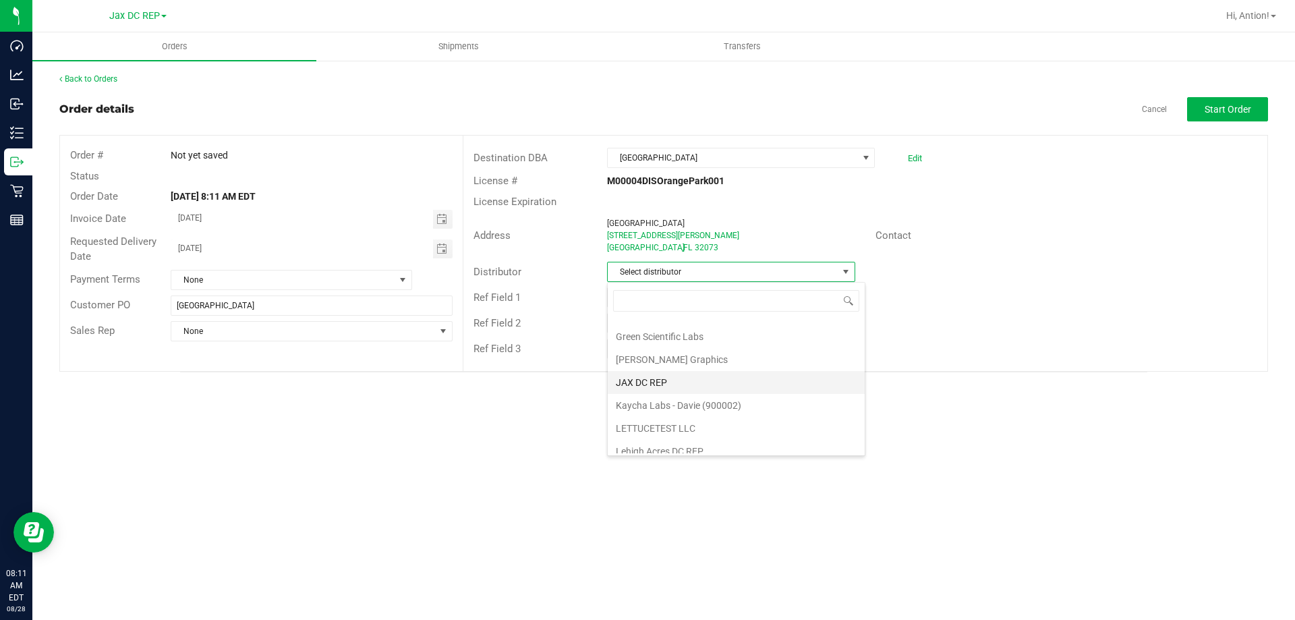
click at [672, 383] on li "JAX DC REP" at bounding box center [736, 382] width 257 height 23
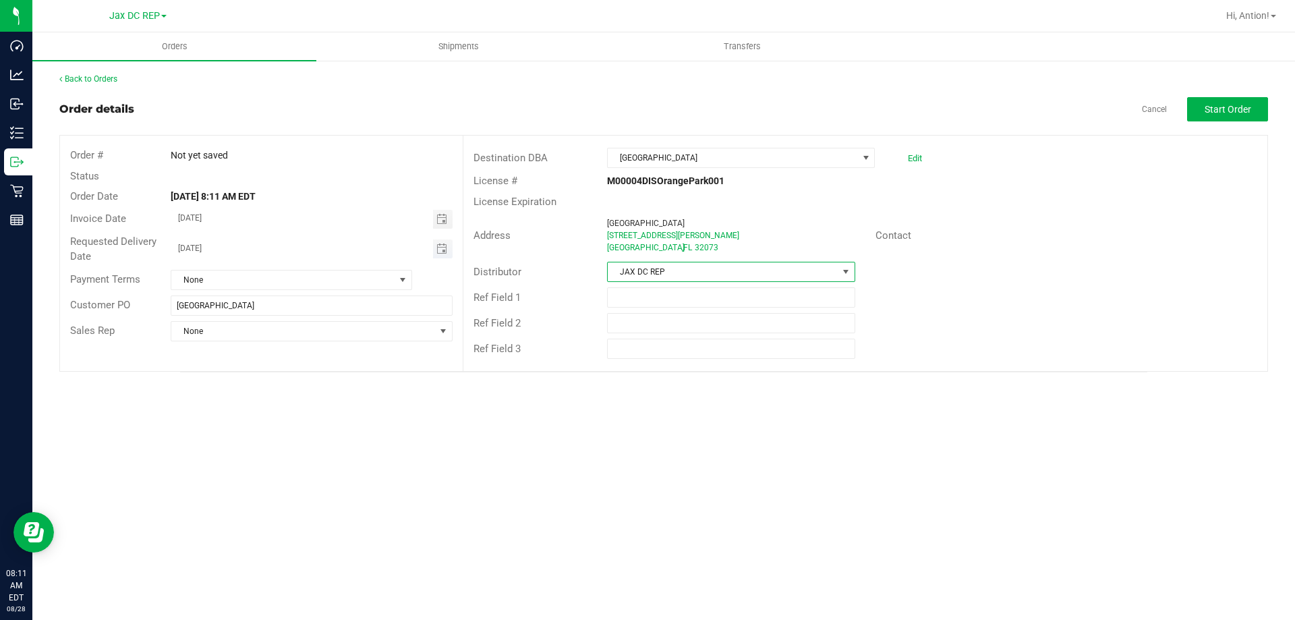
click at [434, 250] on span "Toggle calendar" at bounding box center [443, 248] width 20 height 19
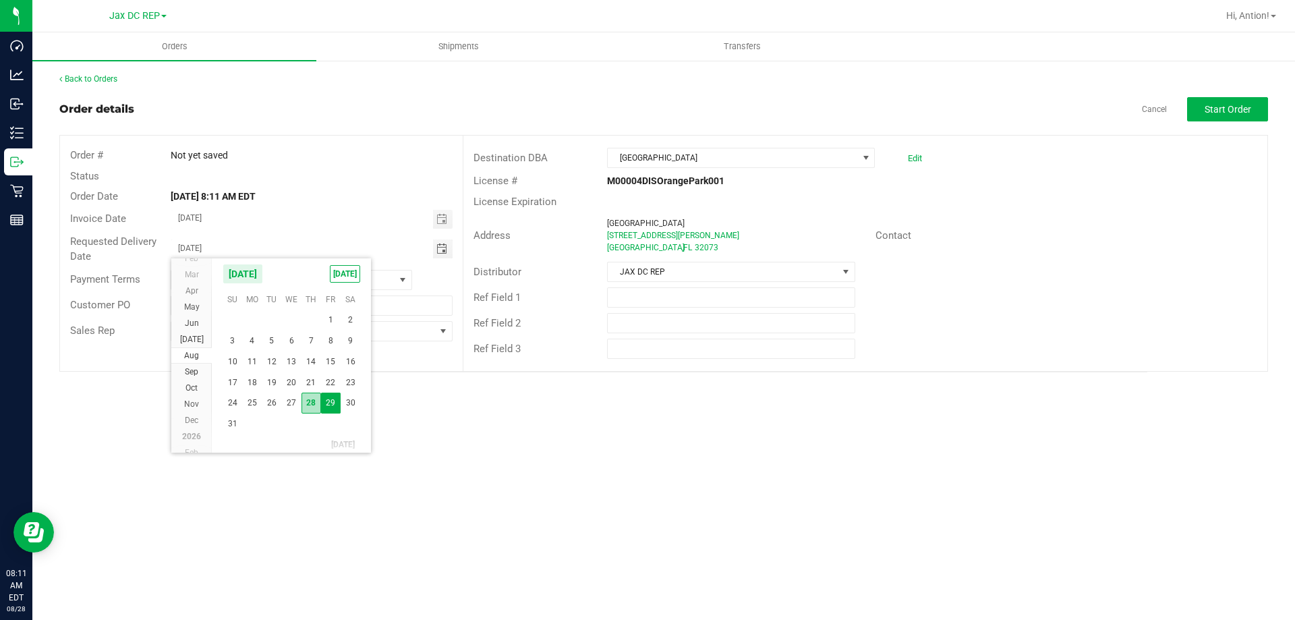
click at [309, 403] on span "28" at bounding box center [311, 402] width 20 height 21
type input "[DATE]"
click at [644, 441] on div "Orders Shipments Transfers Back to Orders Order details Cancel Start Order Orde…" at bounding box center [663, 325] width 1262 height 587
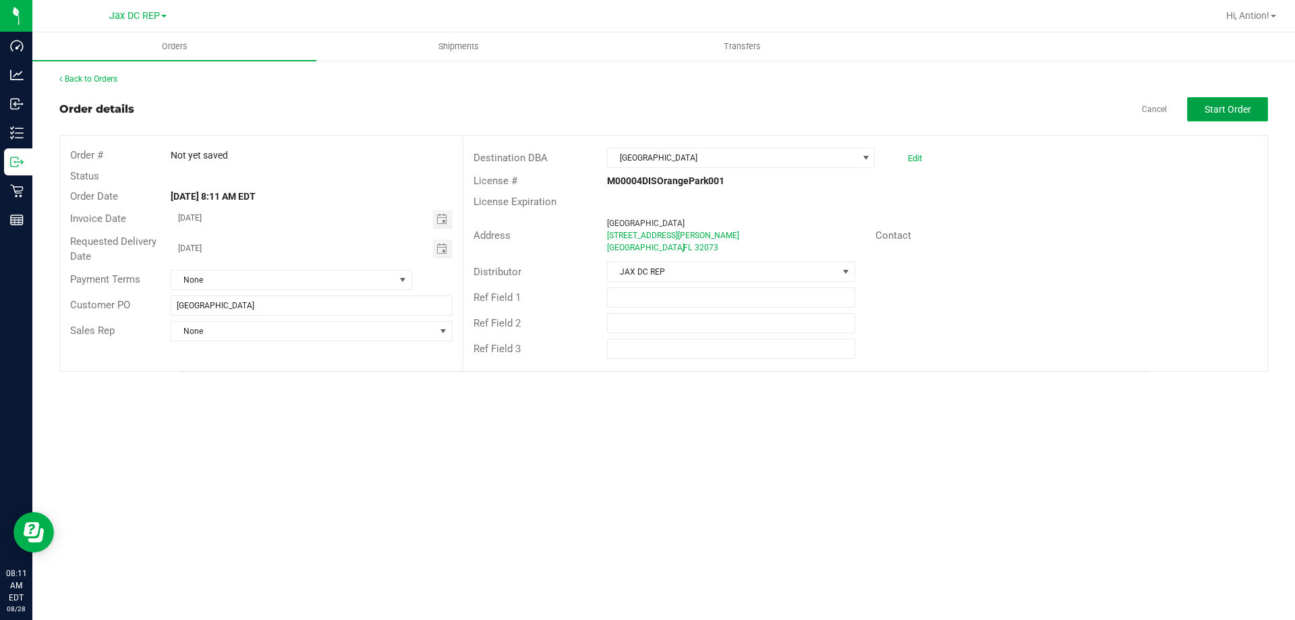
click at [1215, 116] on button "Start Order" at bounding box center [1227, 109] width 81 height 24
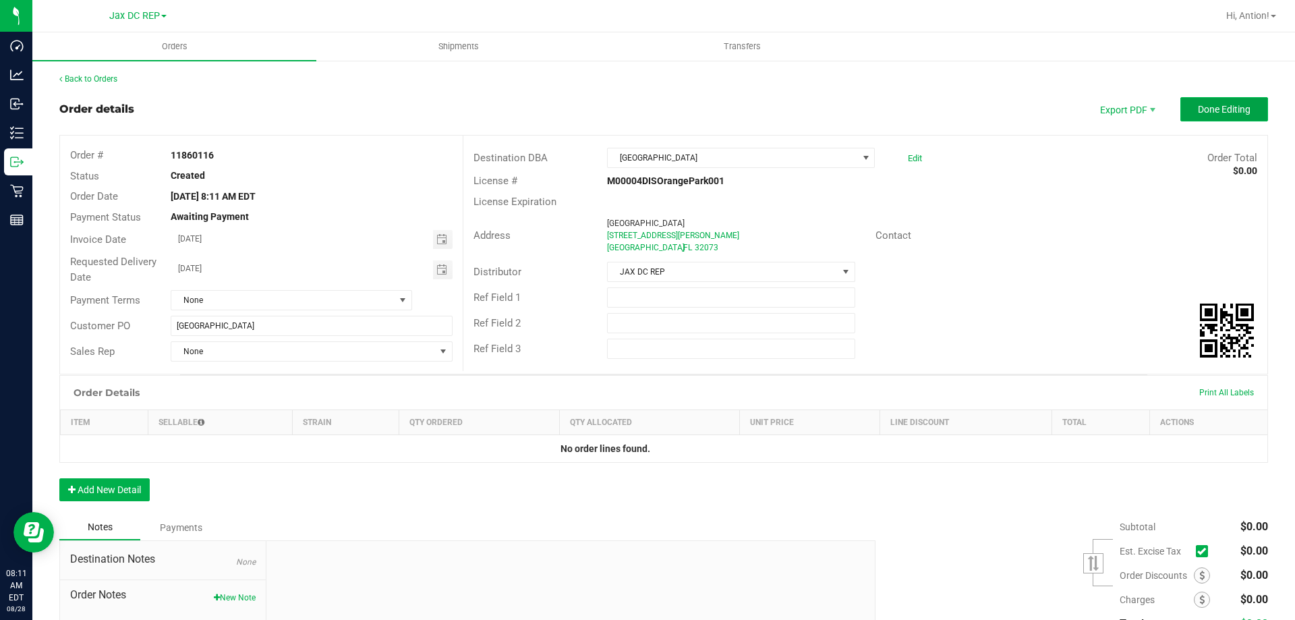
click at [1197, 110] on span "Done Editing" at bounding box center [1223, 109] width 53 height 11
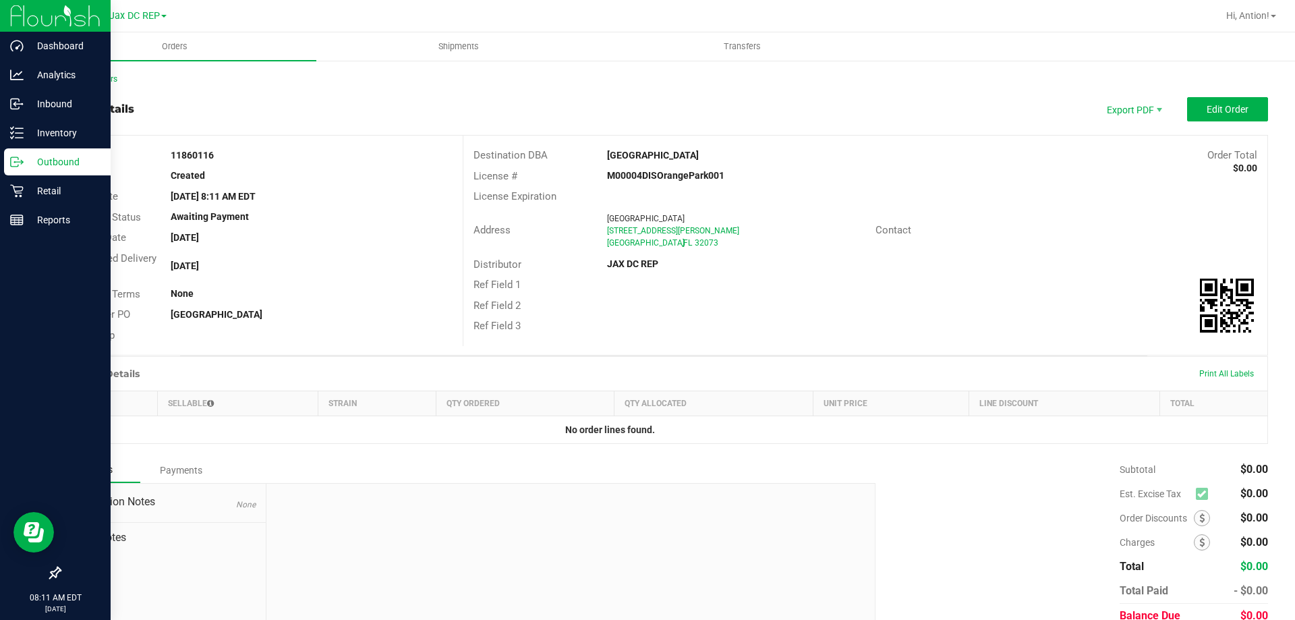
click at [28, 164] on p "Outbound" at bounding box center [64, 162] width 81 height 16
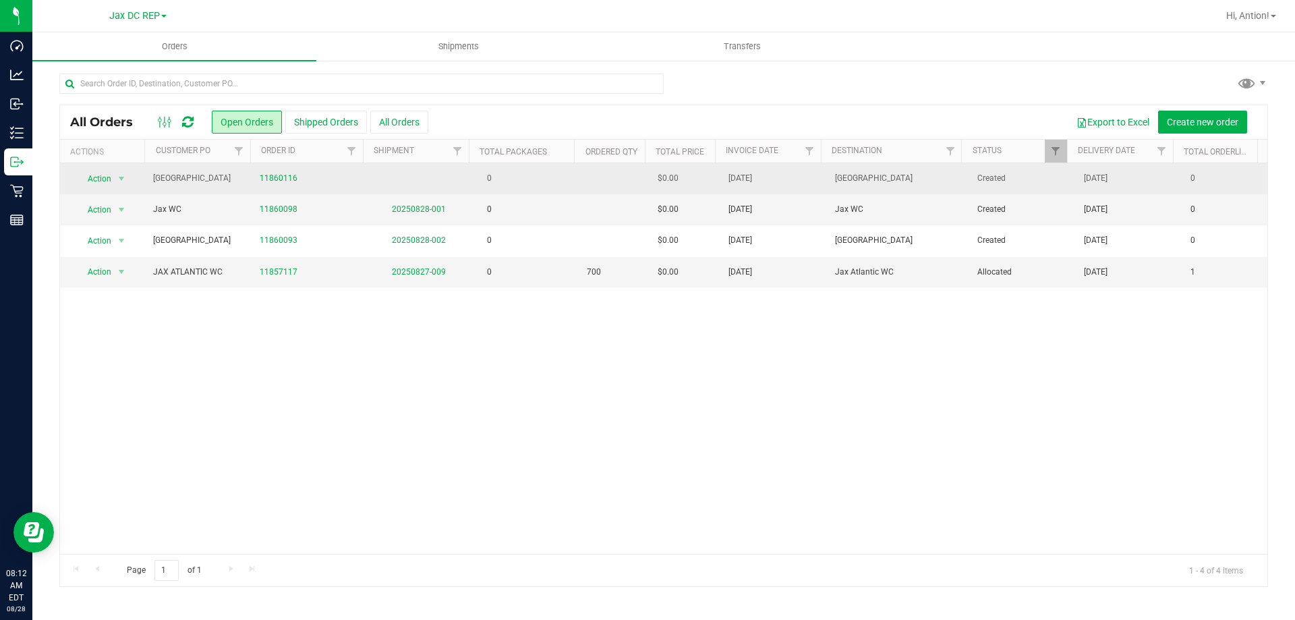
click at [523, 184] on td "0" at bounding box center [525, 178] width 107 height 31
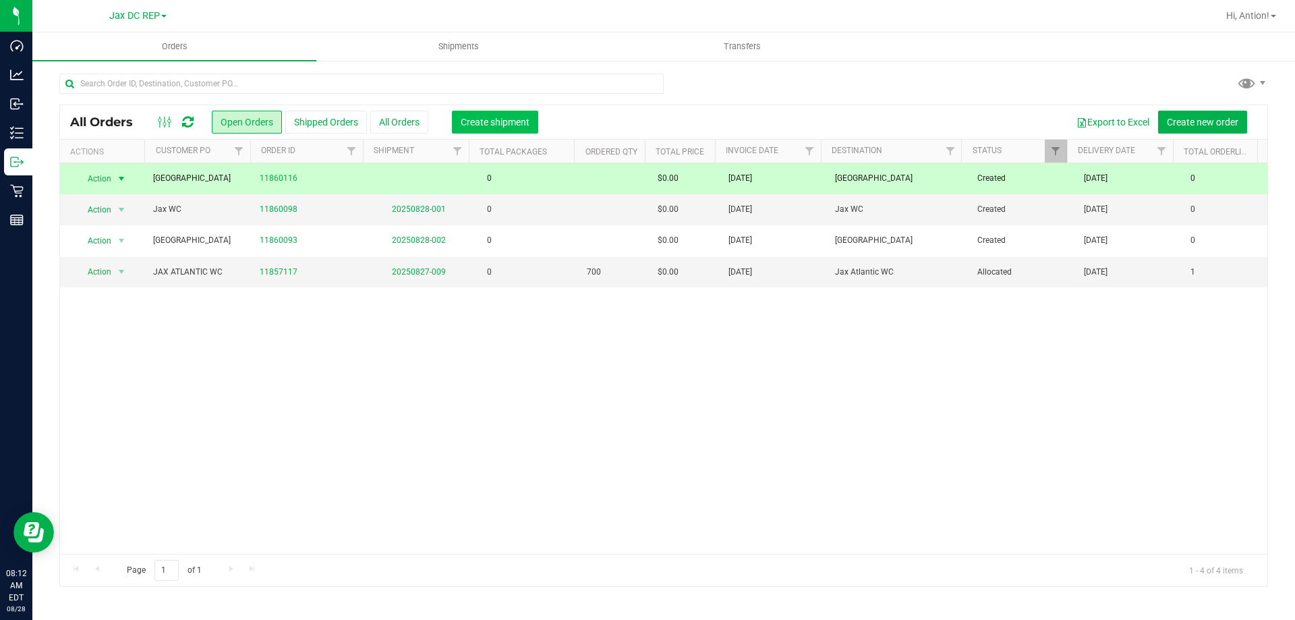
click at [502, 125] on span "Create shipment" at bounding box center [495, 122] width 69 height 11
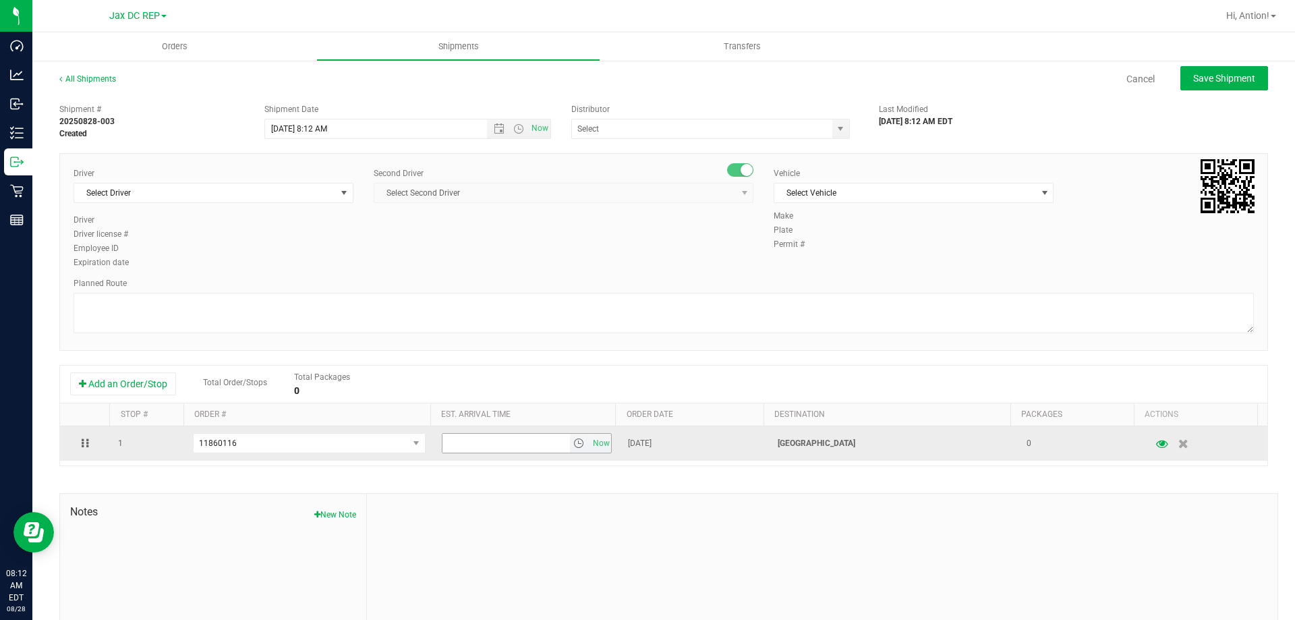
click at [574, 444] on span "select" at bounding box center [578, 443] width 11 height 11
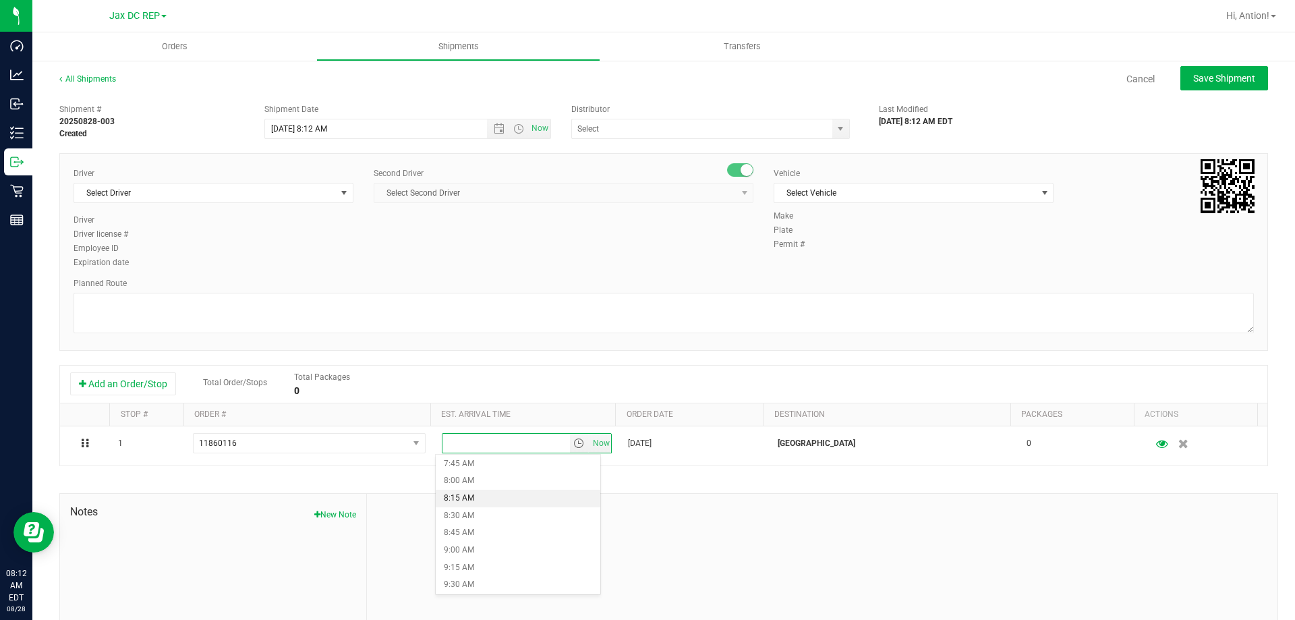
scroll to position [607, 0]
click at [498, 565] on li "10:15 AM" at bounding box center [518, 570] width 165 height 18
click at [536, 129] on span "Now" at bounding box center [540, 129] width 23 height 20
click at [519, 127] on span "Open the time view" at bounding box center [518, 128] width 11 height 11
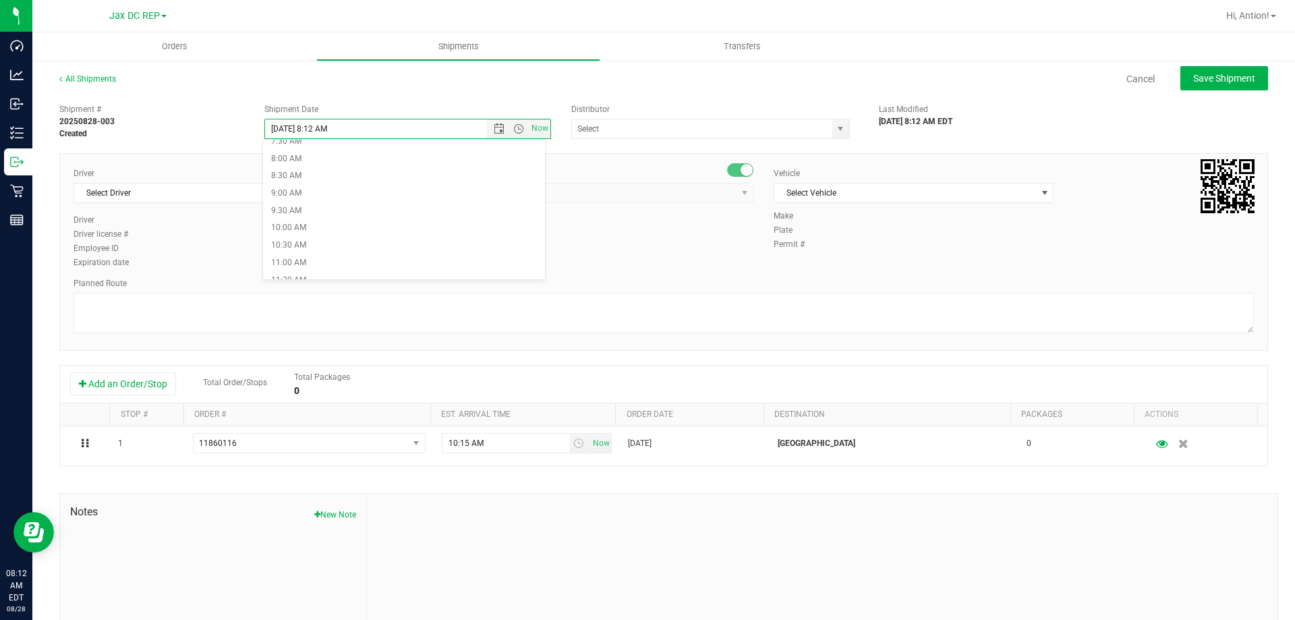
scroll to position [270, 0]
click at [337, 203] on li "9:30 AM" at bounding box center [404, 211] width 282 height 18
type input "[DATE] 9:30 AM"
click at [836, 126] on span "select" at bounding box center [840, 128] width 11 height 11
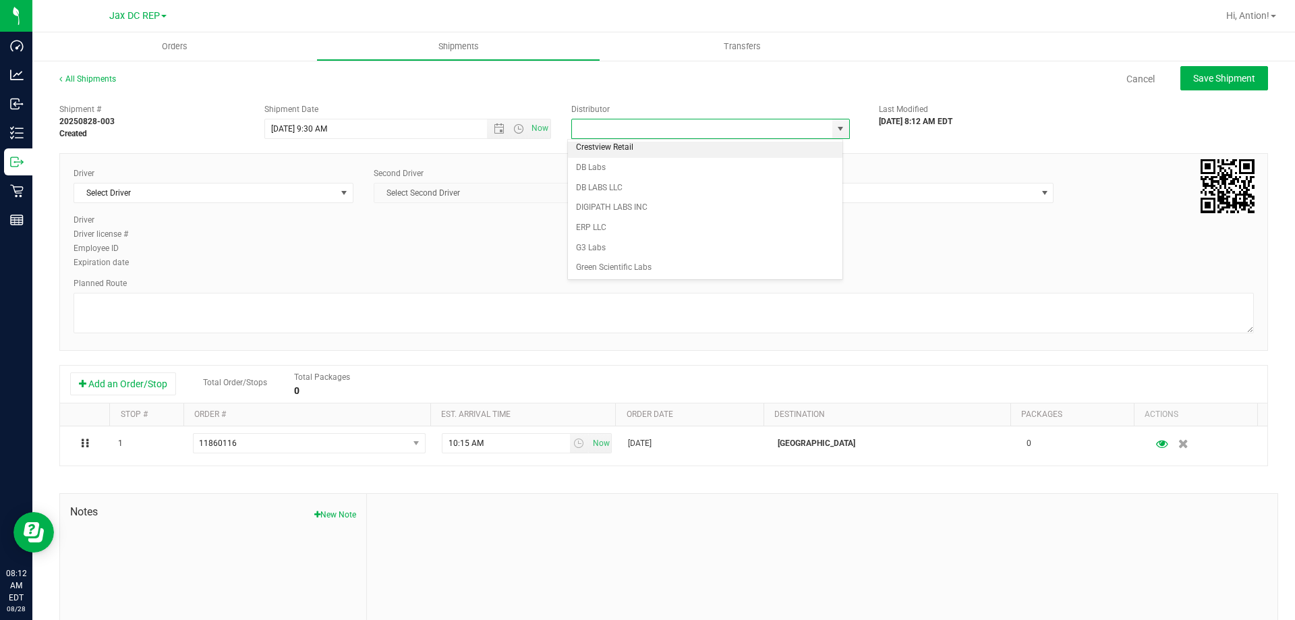
scroll to position [202, 0]
click at [596, 261] on li "JAX DC REP" at bounding box center [705, 270] width 274 height 20
type input "JAX DC REP"
click at [260, 185] on span "Select Driver" at bounding box center [205, 192] width 262 height 19
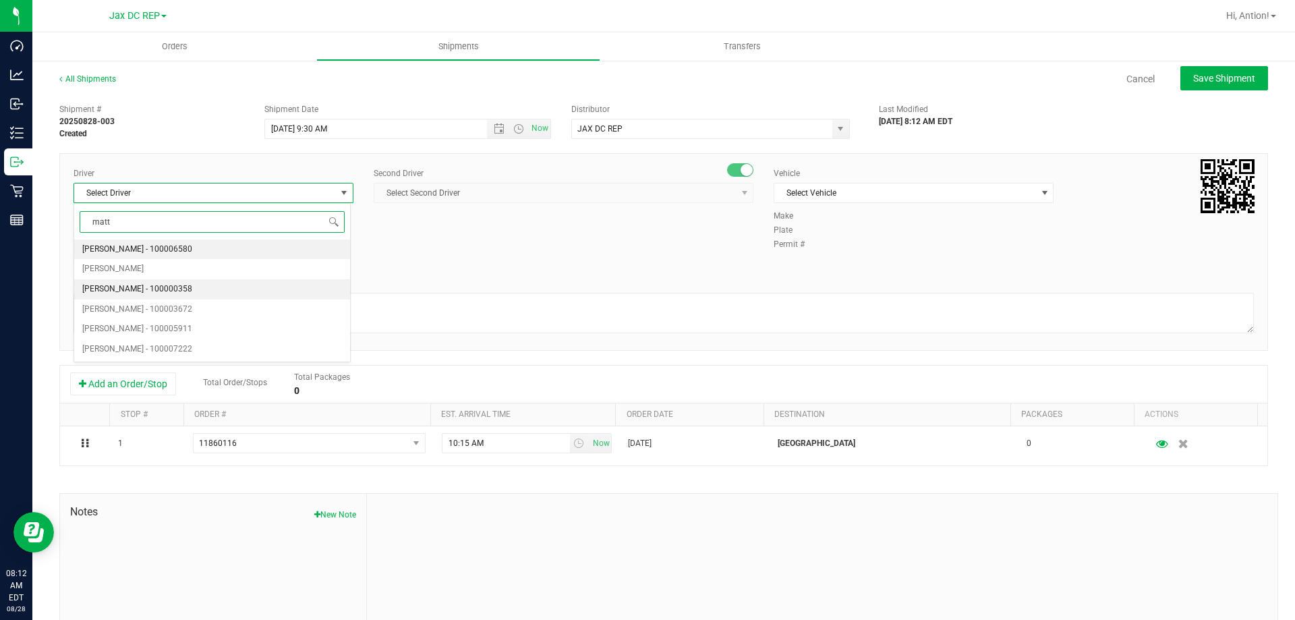
click at [202, 295] on li "[PERSON_NAME] - 100000358" at bounding box center [212, 289] width 276 height 20
type input "matt"
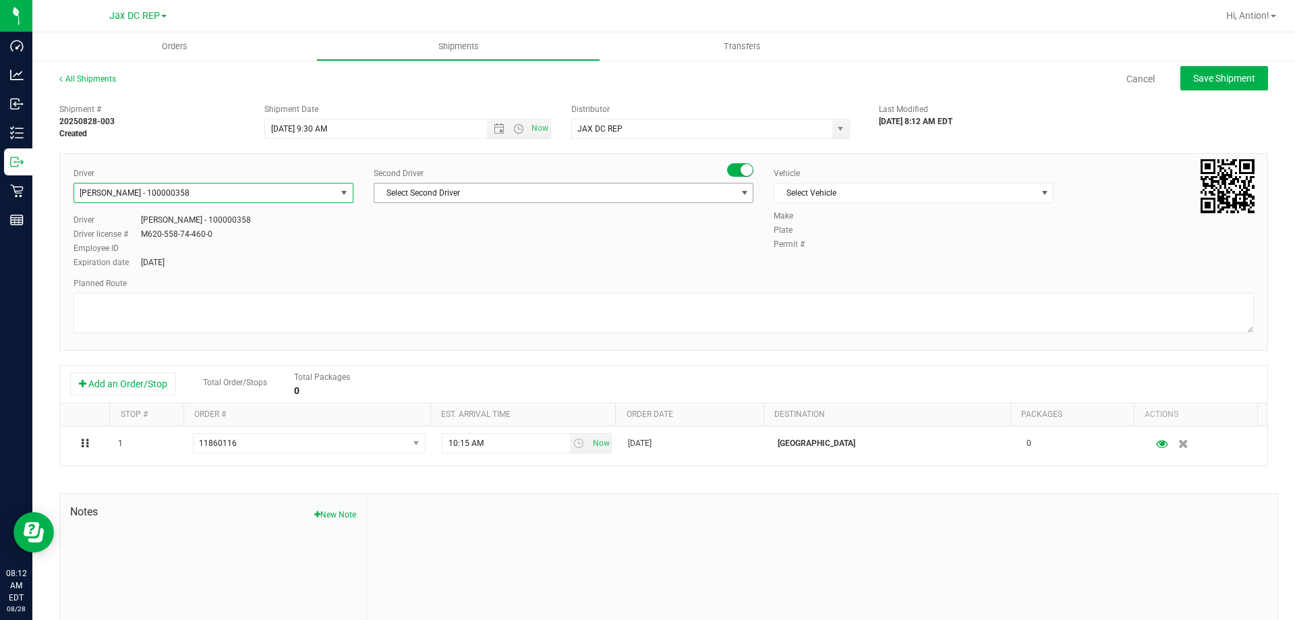
click at [676, 189] on span "Select Second Driver" at bounding box center [554, 192] width 361 height 19
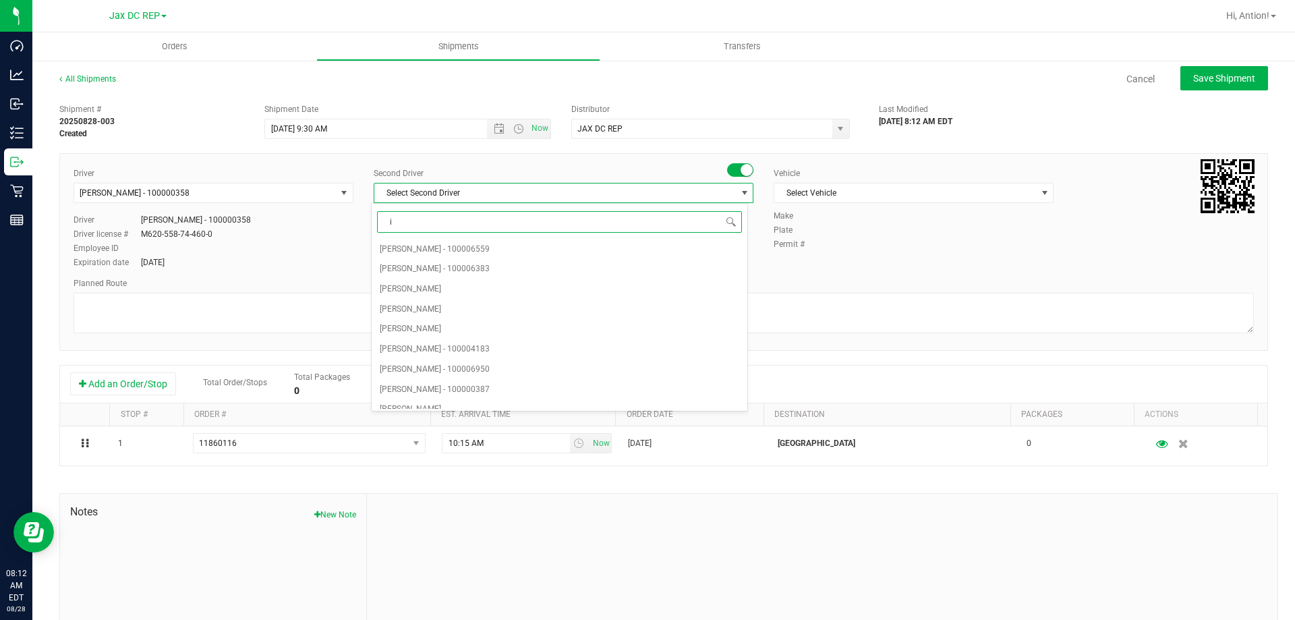
type input "is"
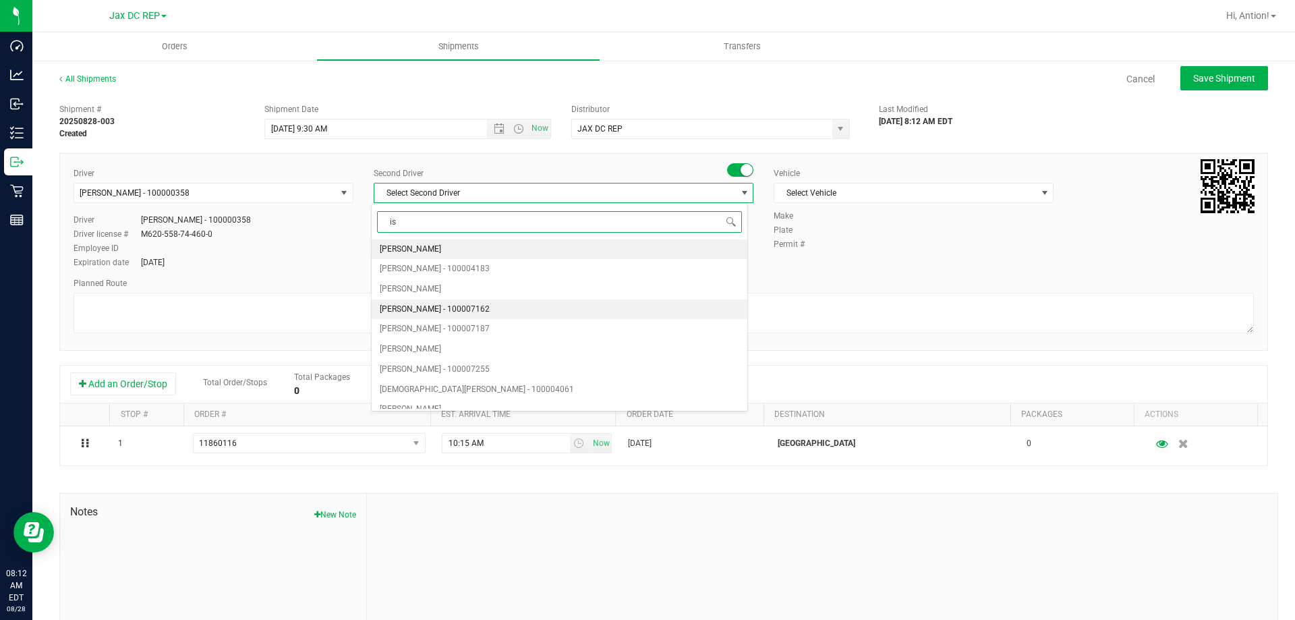
click at [556, 299] on li "[PERSON_NAME] - 100007162" at bounding box center [559, 309] width 375 height 20
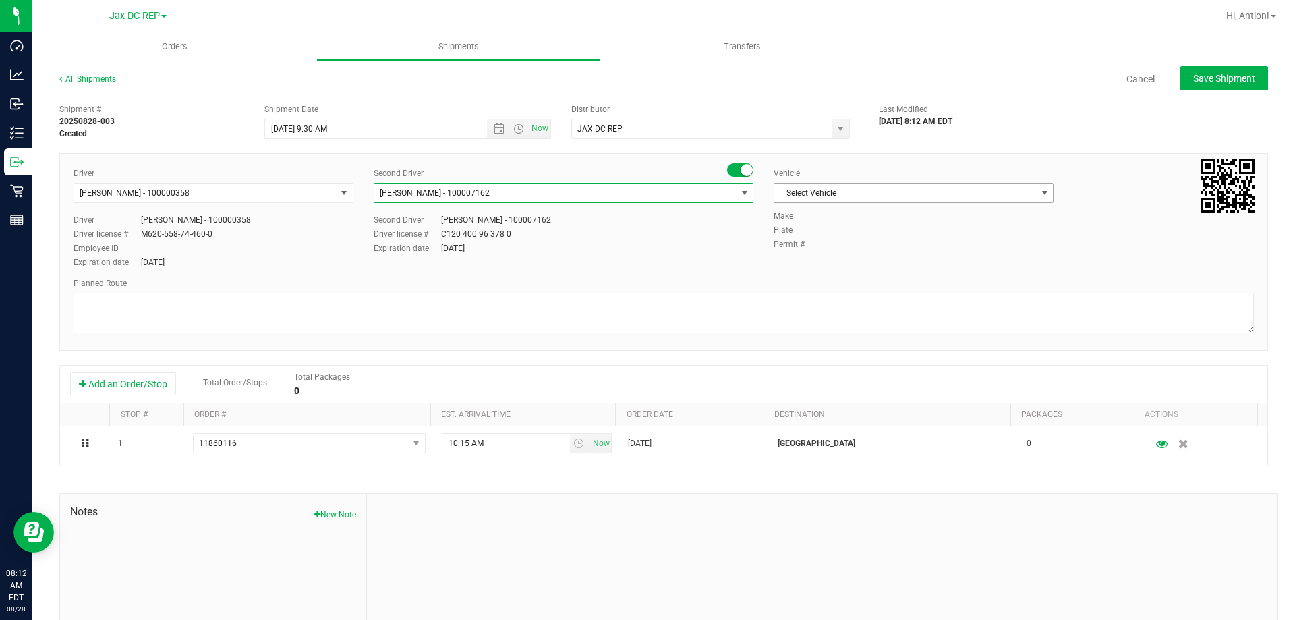
click at [1001, 182] on div "Vehicle Select Vehicle Select Vehicle BT Vehicle FL-CHEROKEE-02 [GEOGRAPHIC_DAT…" at bounding box center [913, 188] width 300 height 42
click at [1017, 189] on span "Select Vehicle" at bounding box center [905, 192] width 262 height 19
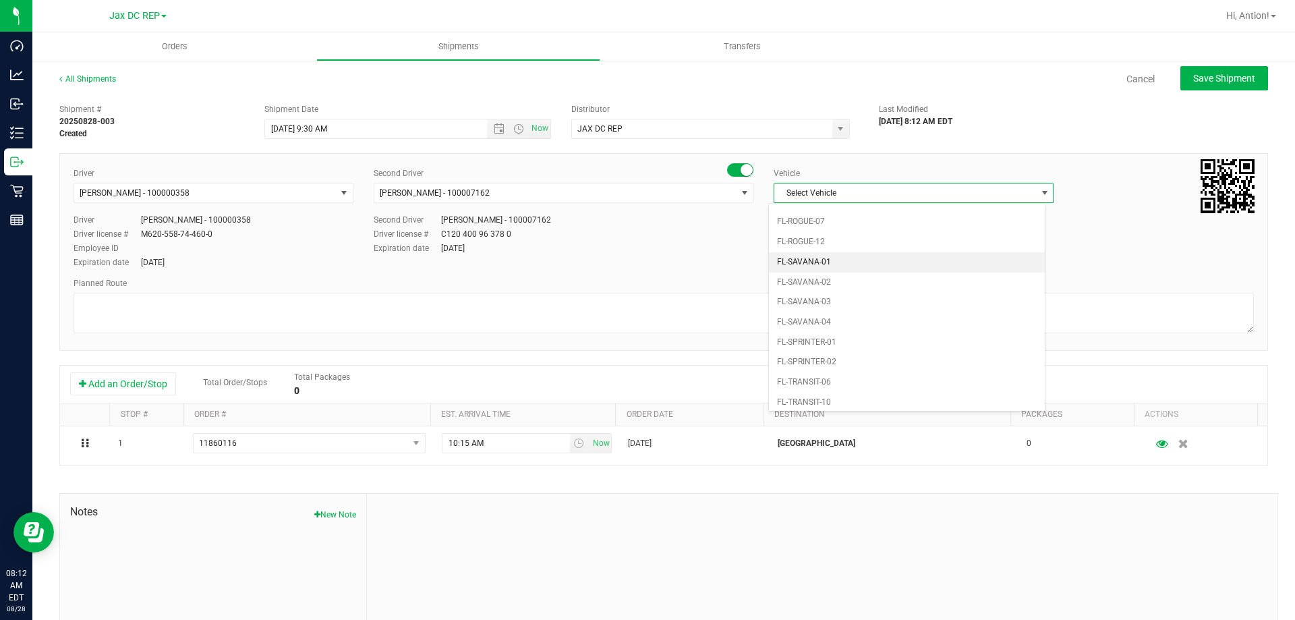
scroll to position [674, 0]
click at [846, 317] on li "FL-SPRINTER-02" at bounding box center [907, 323] width 276 height 20
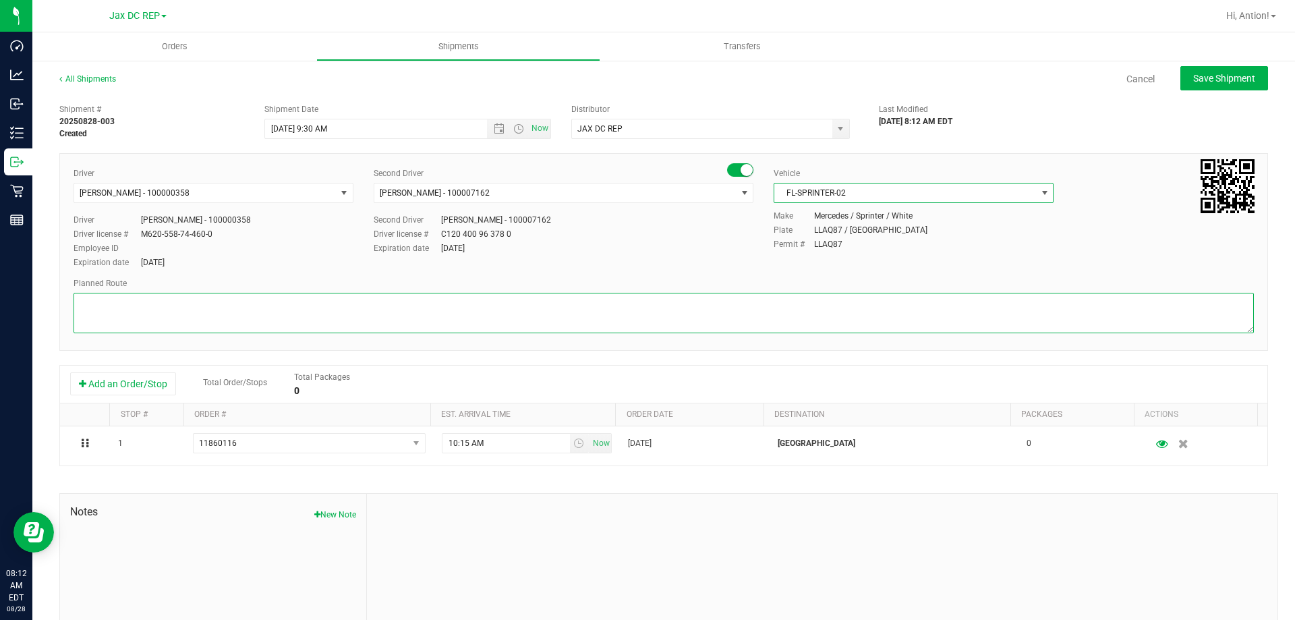
click at [410, 305] on textarea at bounding box center [663, 313] width 1180 height 40
paste textarea "Supplemental add on for"
type textarea "Supplemental add on for Orange Park [PERSON_NAME]: Totes:"
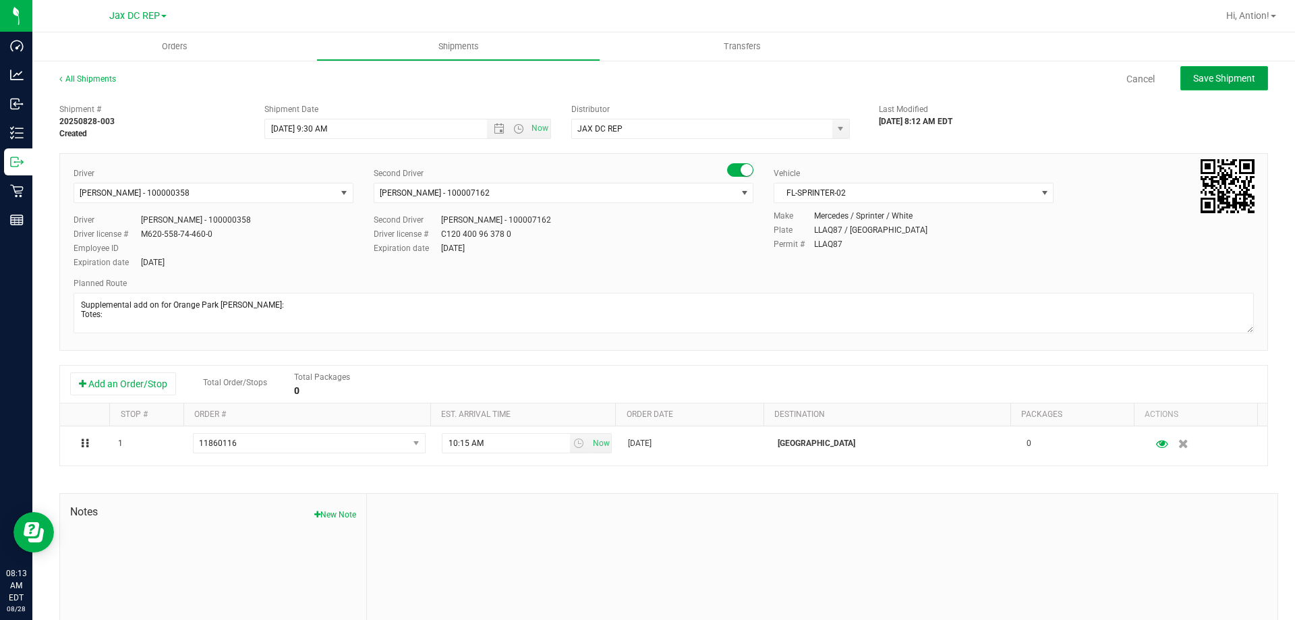
click at [1220, 71] on button "Save Shipment" at bounding box center [1224, 78] width 88 height 24
type input "[DATE] 1:30 PM"
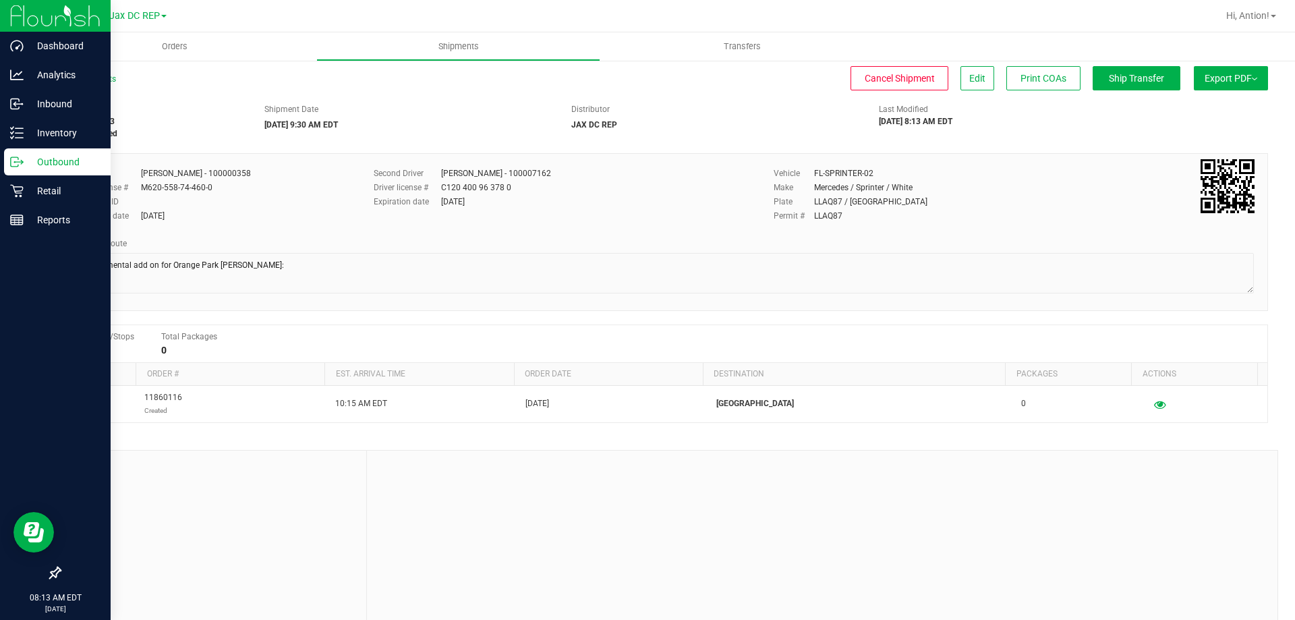
click at [13, 162] on icon at bounding box center [16, 161] width 13 height 13
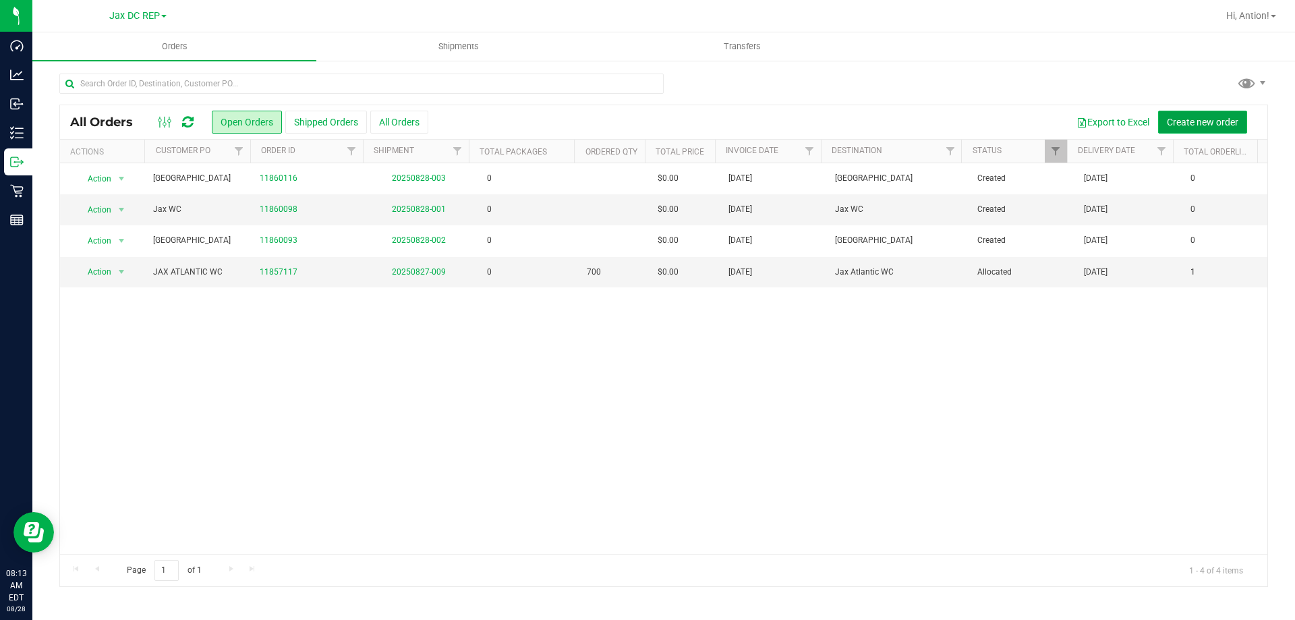
click at [1188, 120] on span "Create new order" at bounding box center [1201, 122] width 71 height 11
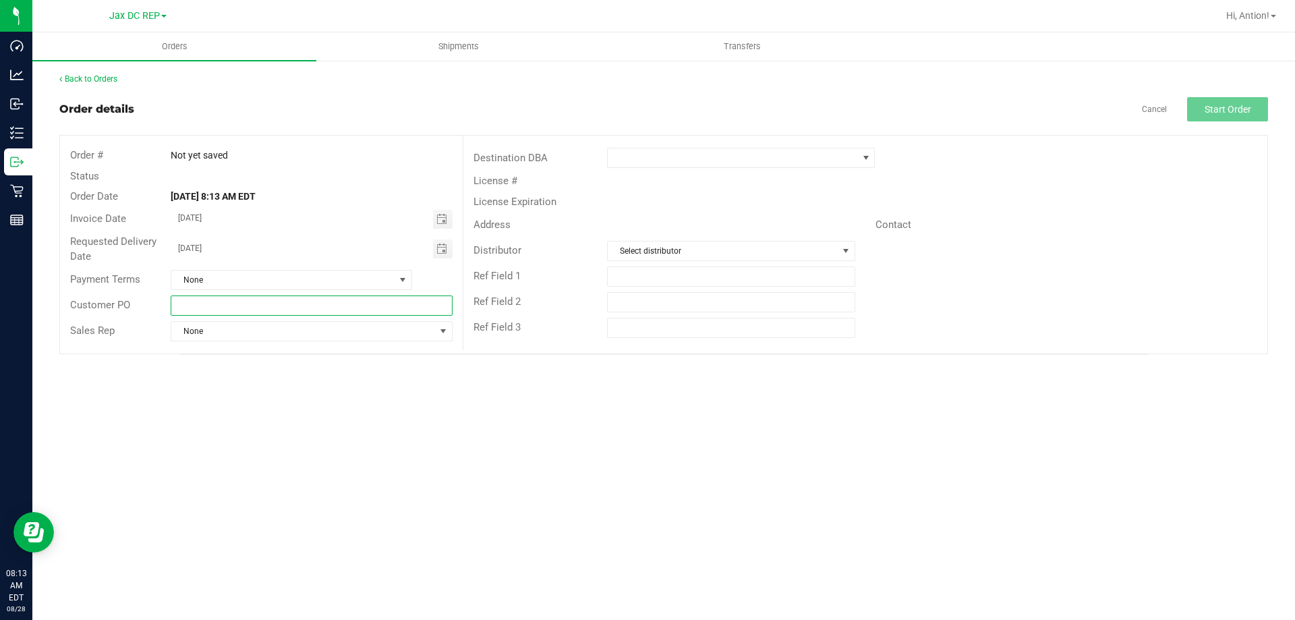
click at [231, 302] on input "text" at bounding box center [311, 305] width 281 height 20
click at [443, 253] on span "Toggle calendar" at bounding box center [441, 248] width 11 height 11
type input "[GEOGRAPHIC_DATA]"
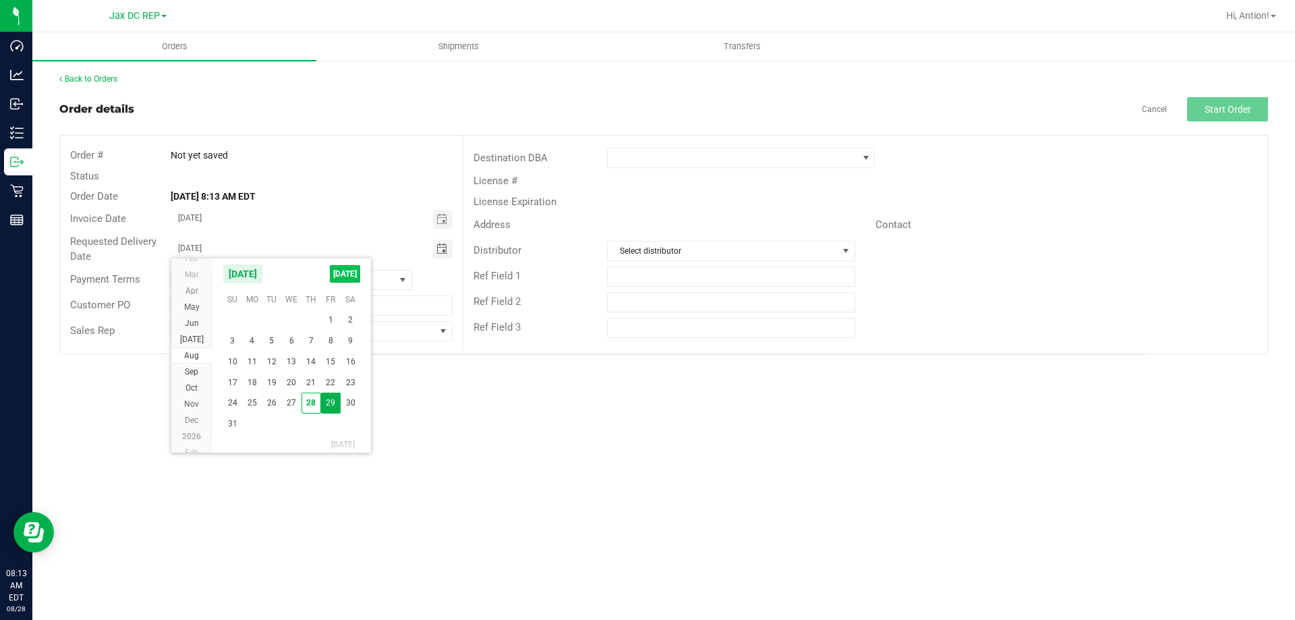
click at [342, 266] on span "[DATE]" at bounding box center [345, 274] width 30 height 18
type input "[DATE]"
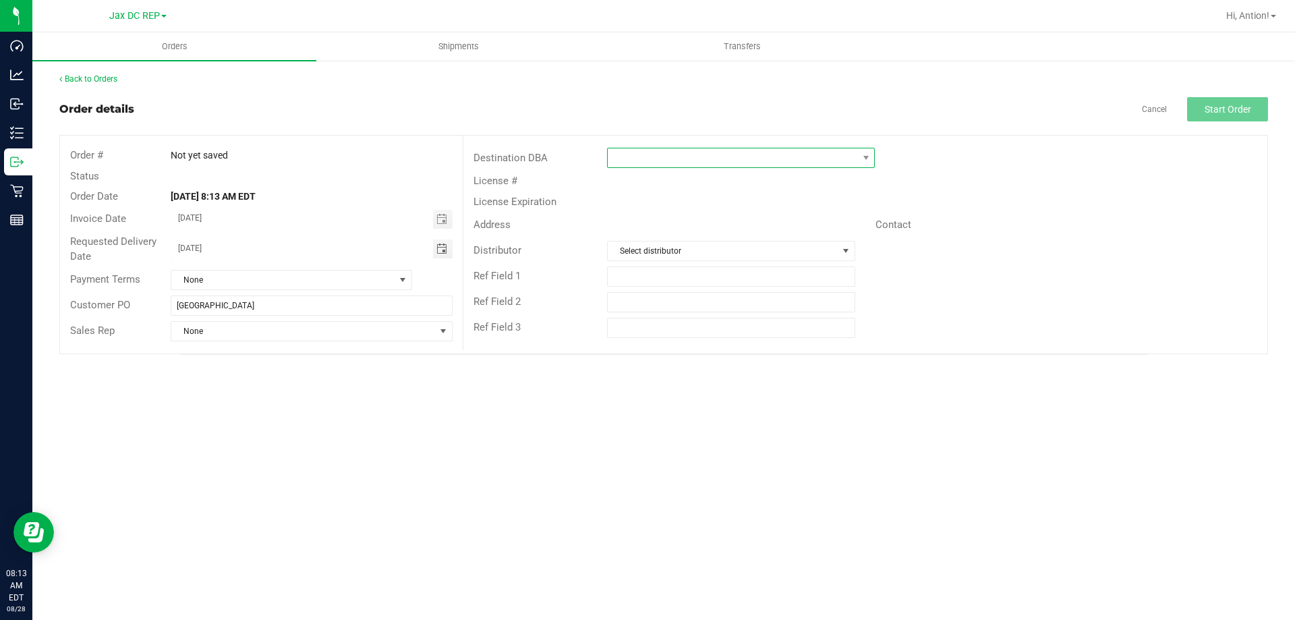
click at [837, 161] on span at bounding box center [732, 157] width 249 height 19
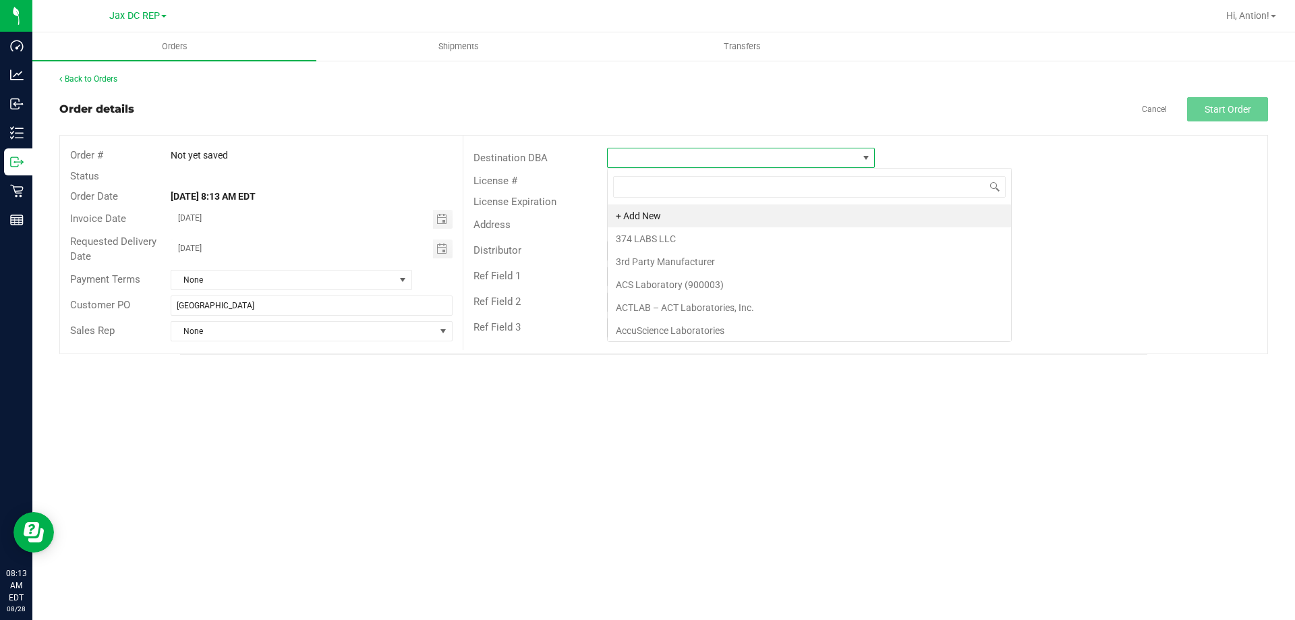
scroll to position [20, 268]
type input "palm"
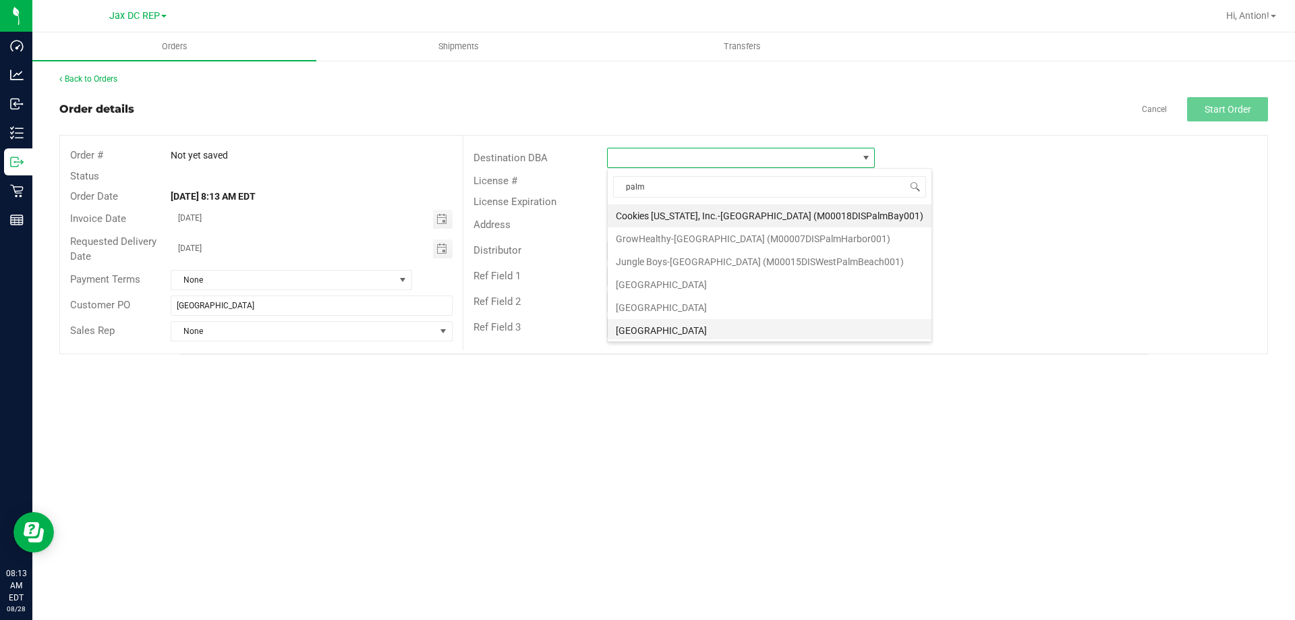
click at [715, 330] on li "[GEOGRAPHIC_DATA]" at bounding box center [770, 330] width 324 height 23
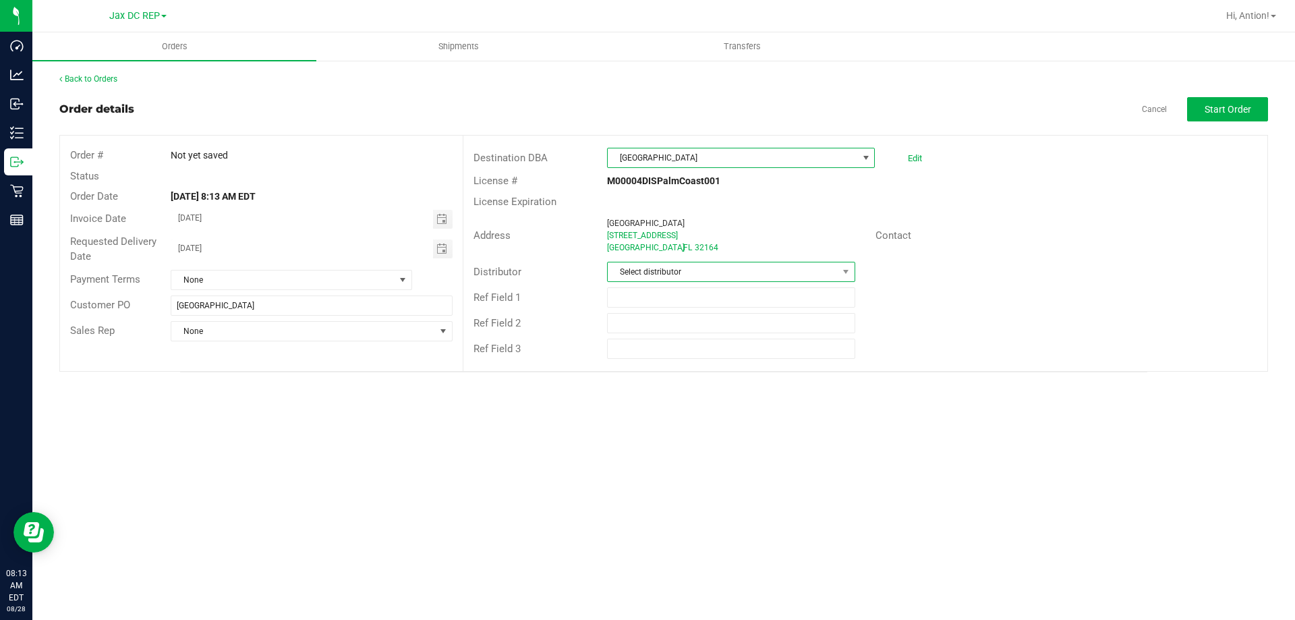
click at [734, 268] on span "Select distributor" at bounding box center [722, 271] width 229 height 19
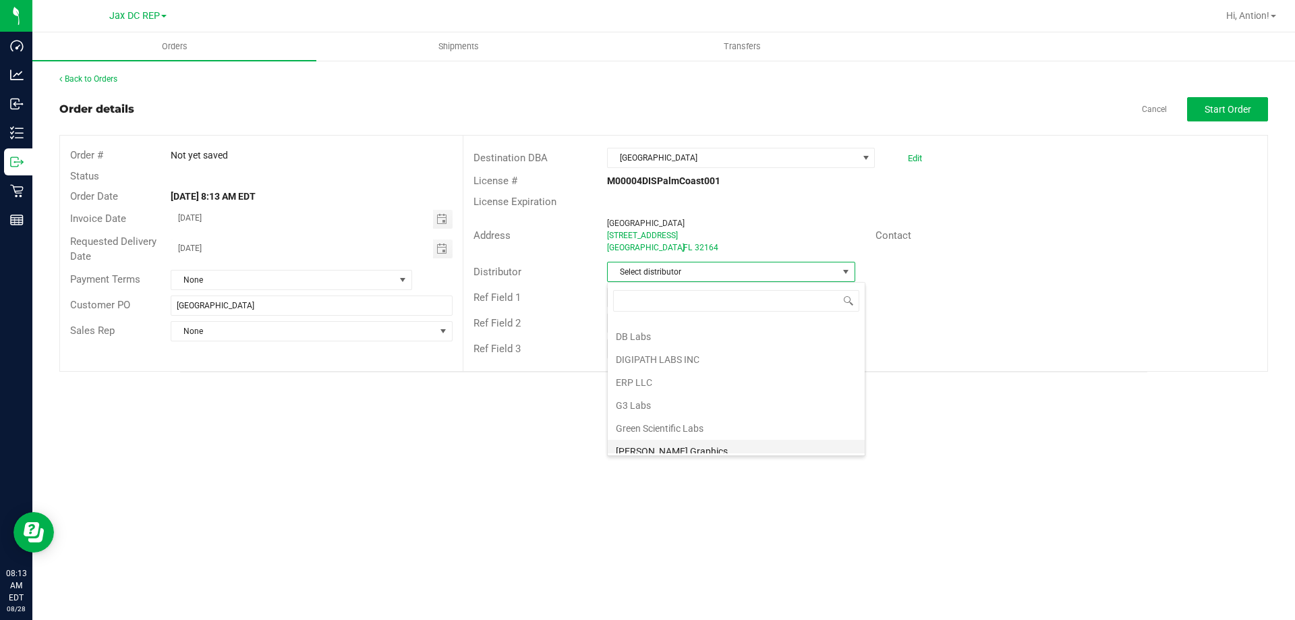
scroll to position [270, 0]
click at [670, 440] on li "JAX DC REP" at bounding box center [736, 449] width 257 height 23
click at [1243, 113] on span "Start Order" at bounding box center [1227, 109] width 47 height 11
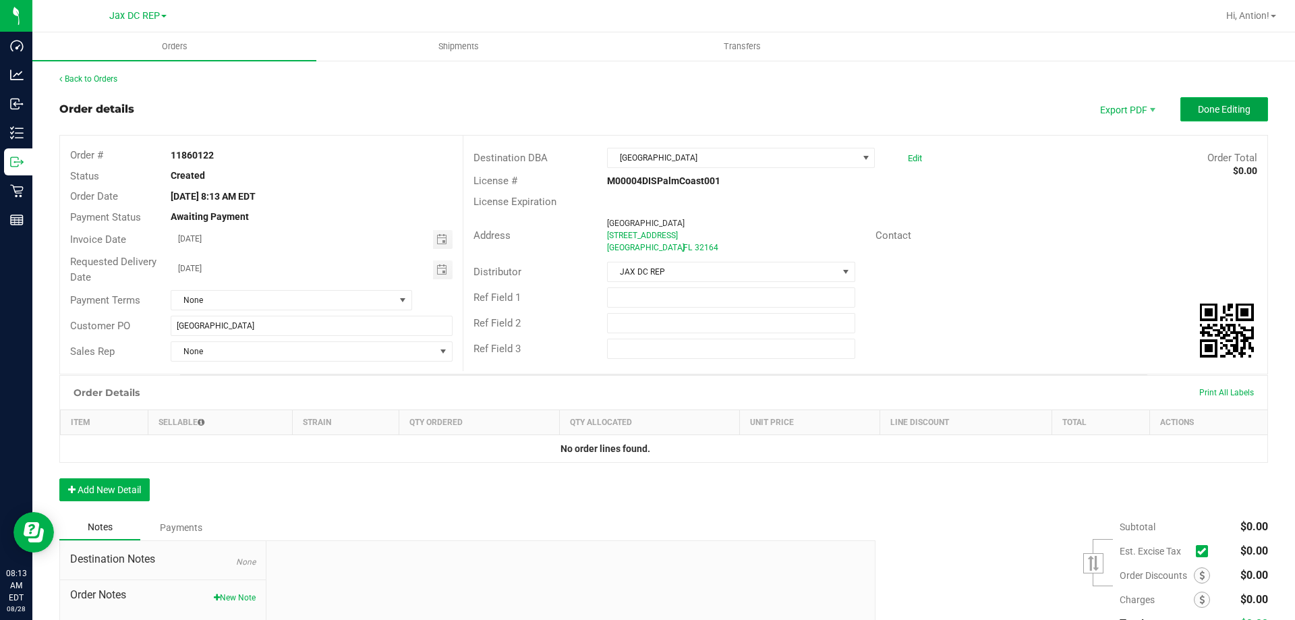
click at [1212, 111] on span "Done Editing" at bounding box center [1223, 109] width 53 height 11
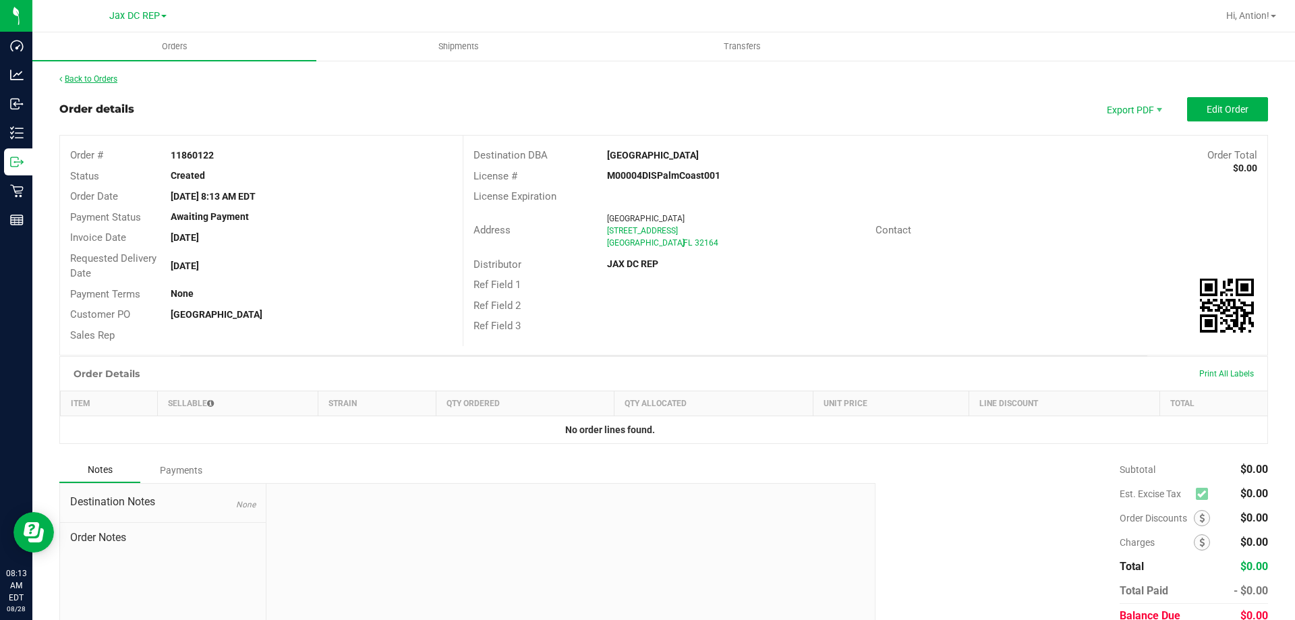
click at [94, 75] on link "Back to Orders" at bounding box center [88, 78] width 58 height 9
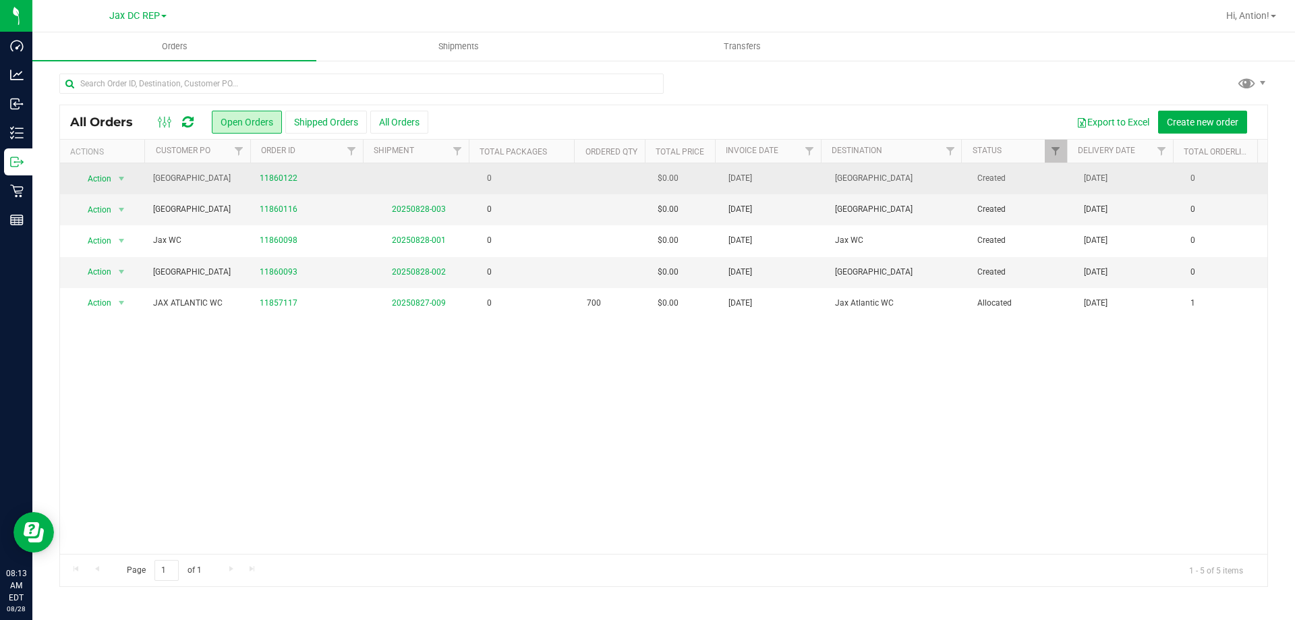
click at [525, 185] on td "0" at bounding box center [525, 178] width 107 height 31
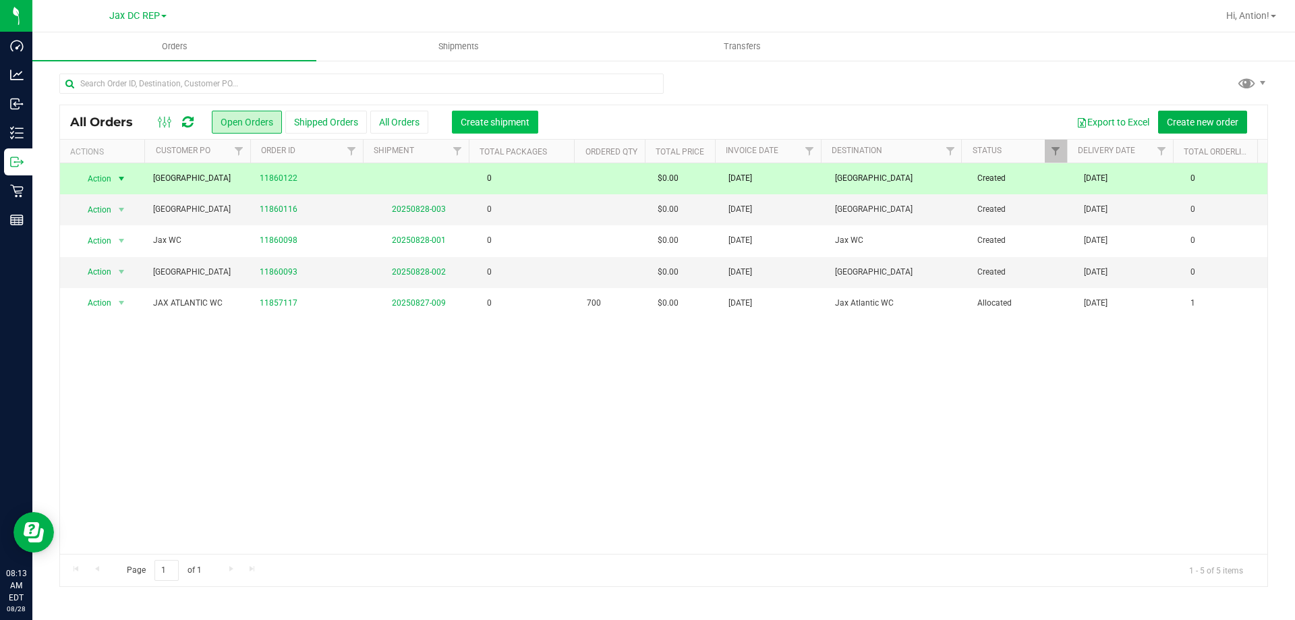
click at [479, 112] on button "Create shipment" at bounding box center [495, 122] width 86 height 23
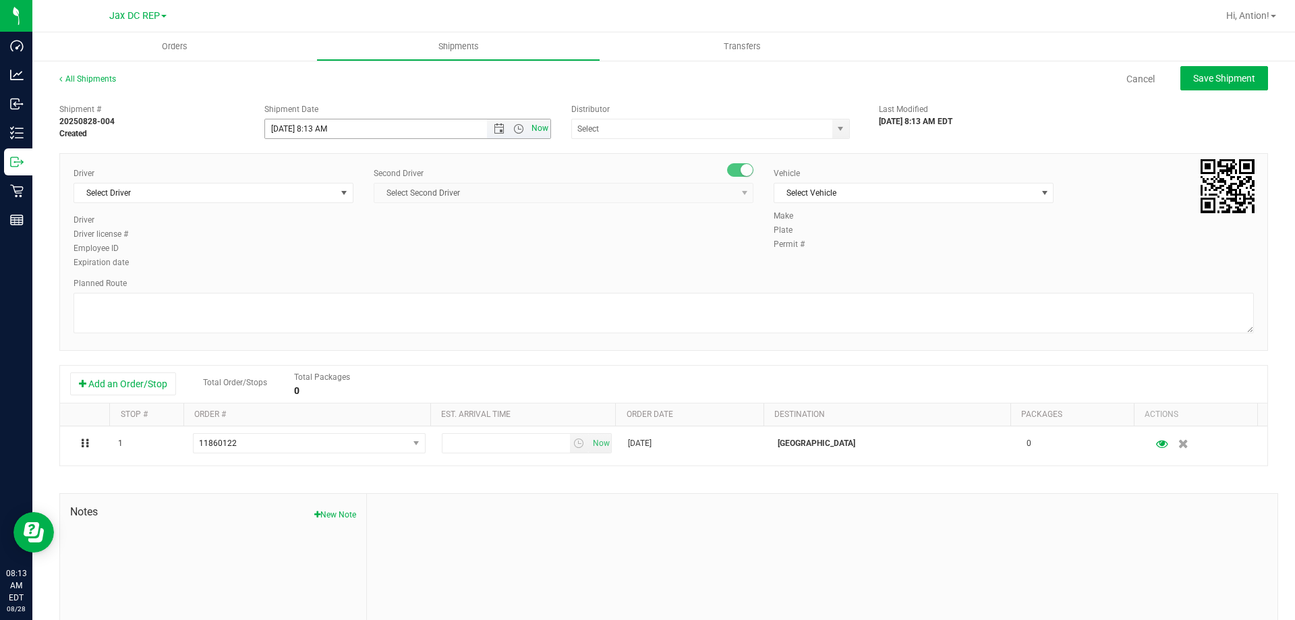
click at [530, 131] on span "Now" at bounding box center [540, 129] width 23 height 20
click at [507, 134] on span "Open the time view" at bounding box center [518, 128] width 23 height 11
click at [325, 212] on li "9:30 AM" at bounding box center [404, 211] width 282 height 18
type input "[DATE] 9:30 AM"
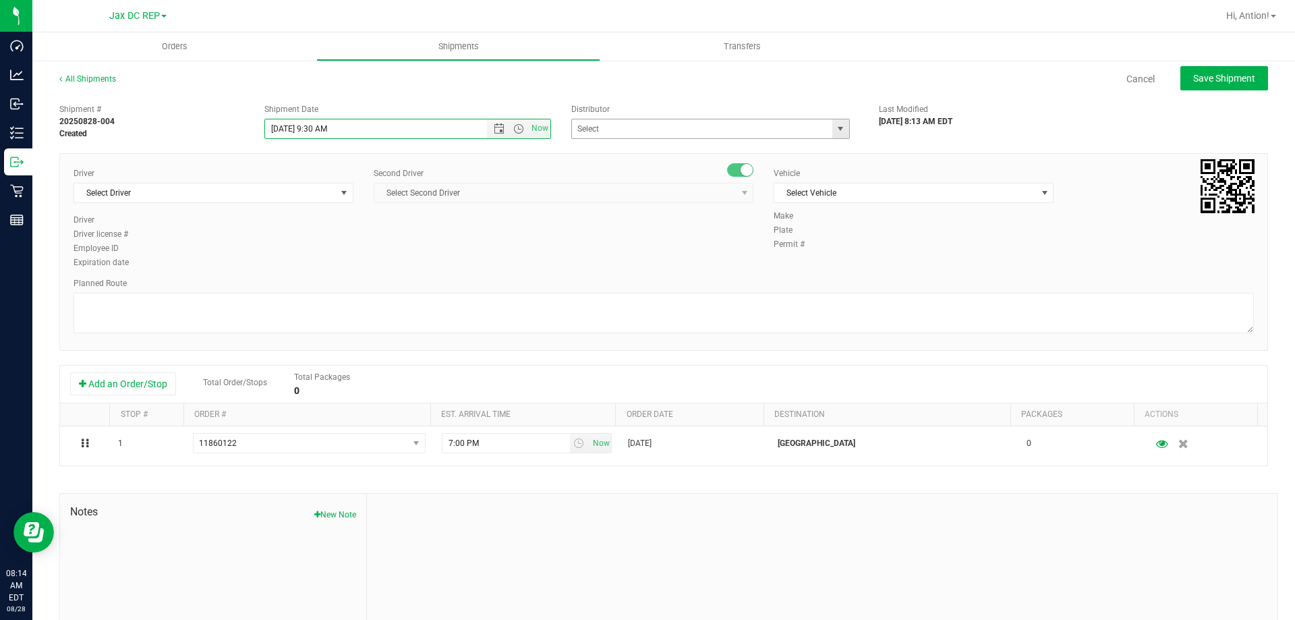
click at [841, 134] on span "select" at bounding box center [840, 128] width 17 height 19
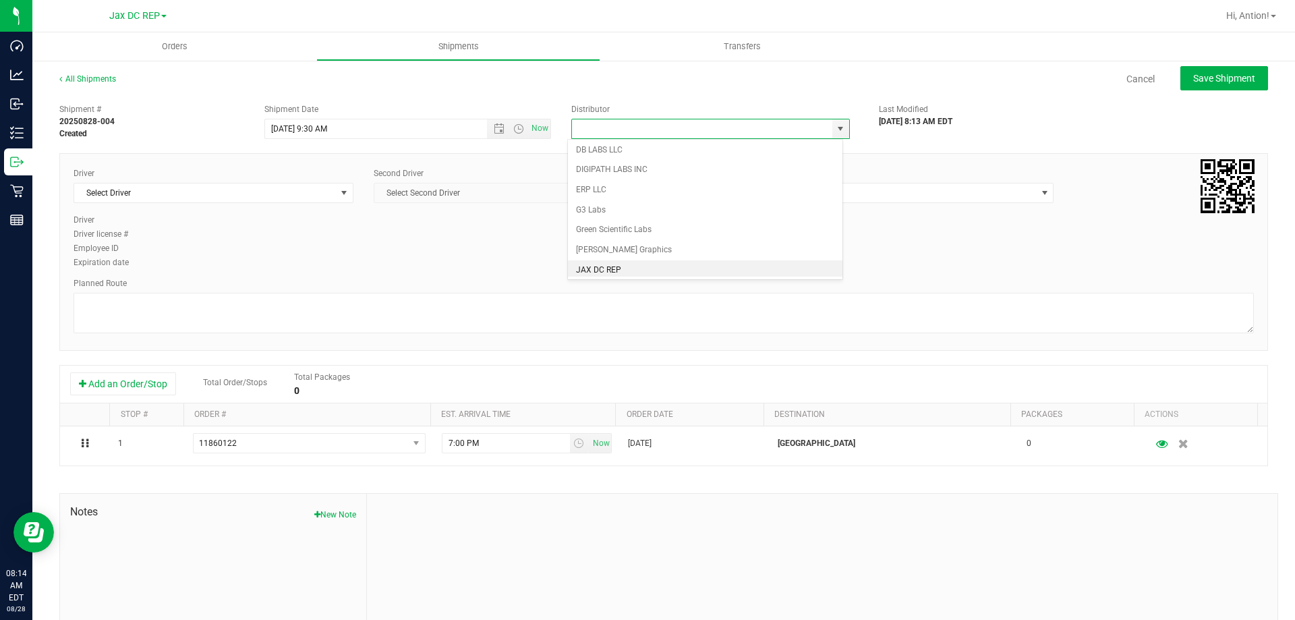
click at [607, 267] on li "JAX DC REP" at bounding box center [705, 270] width 274 height 20
type input "JAX DC REP"
click at [297, 198] on span "Select Driver" at bounding box center [205, 192] width 262 height 19
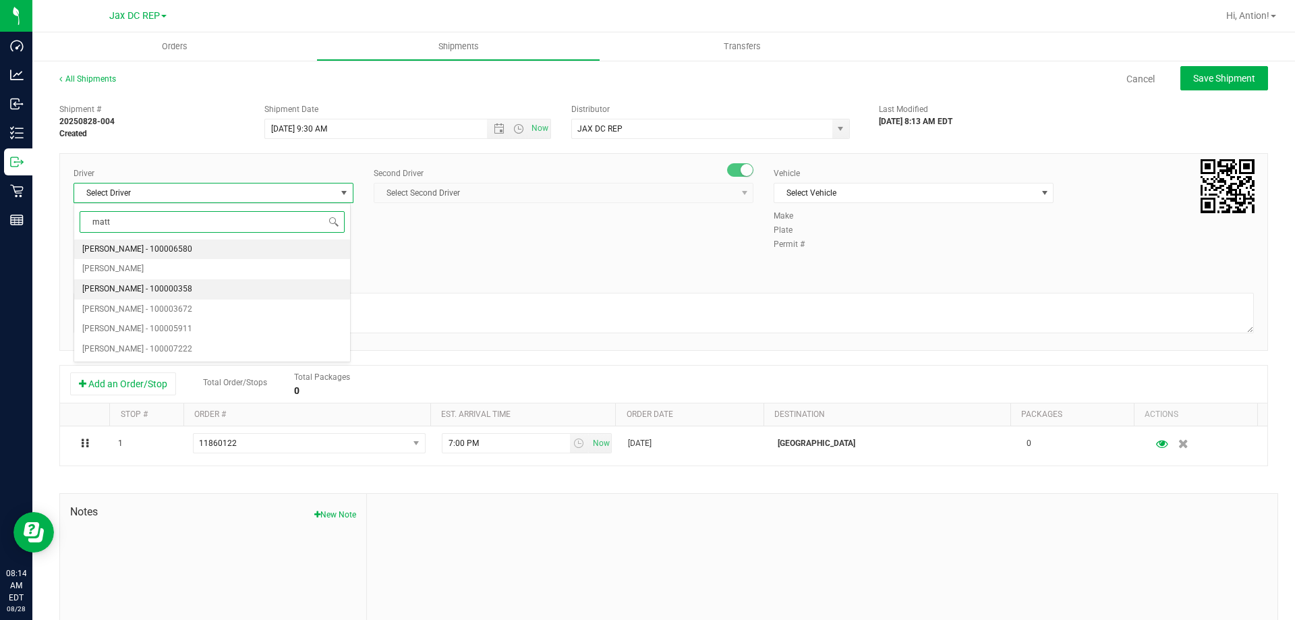
click at [140, 293] on span "[PERSON_NAME] - 100000358" at bounding box center [137, 289] width 110 height 18
type input "matt"
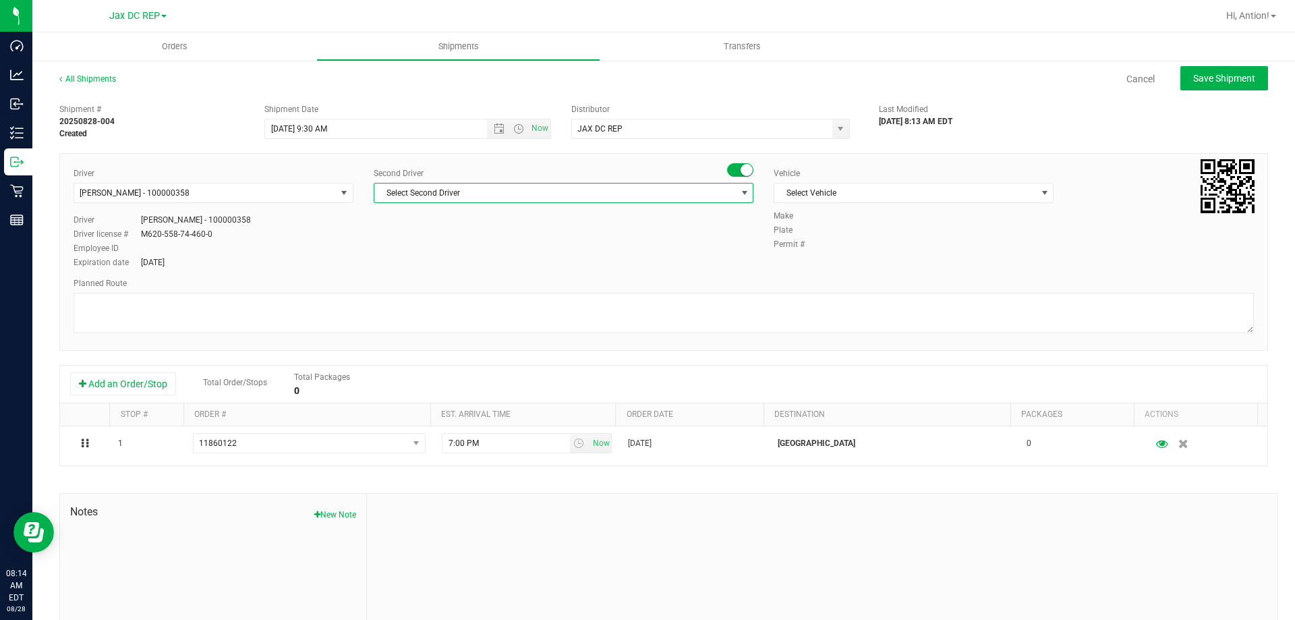
click at [670, 189] on span "Select Second Driver" at bounding box center [554, 192] width 361 height 19
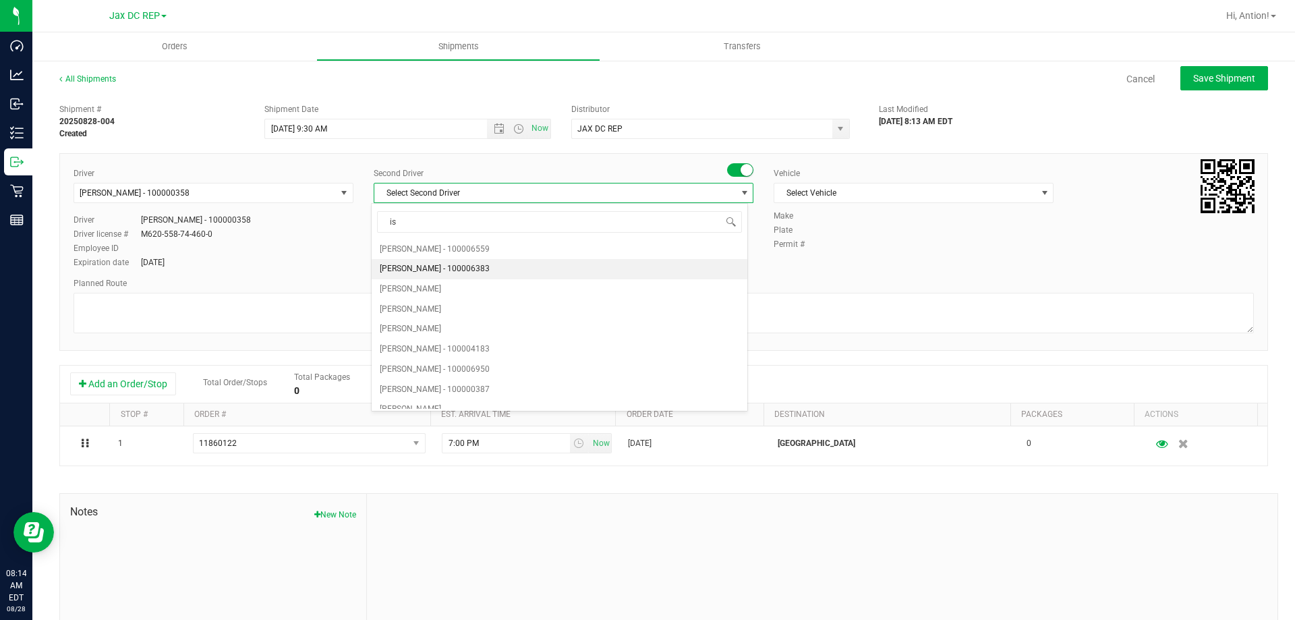
type input "[DEMOGRAPHIC_DATA]"
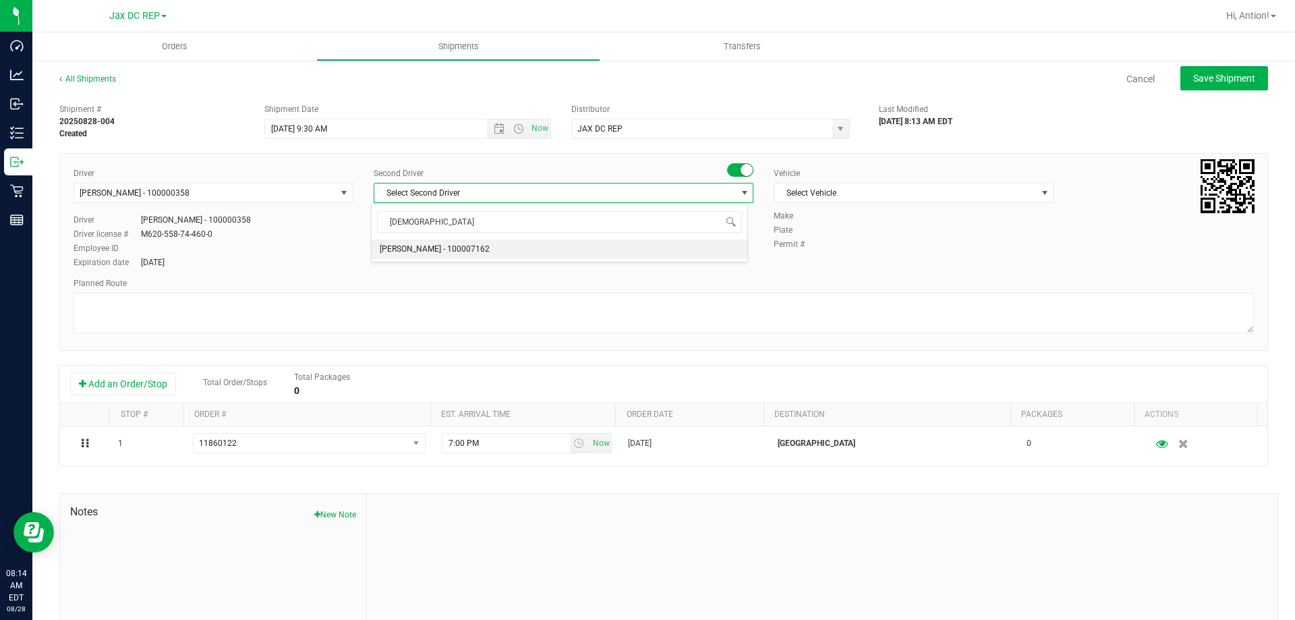
click at [498, 243] on li "[PERSON_NAME] - 100007162" at bounding box center [559, 249] width 375 height 20
click at [850, 198] on span "Select Vehicle" at bounding box center [905, 192] width 262 height 19
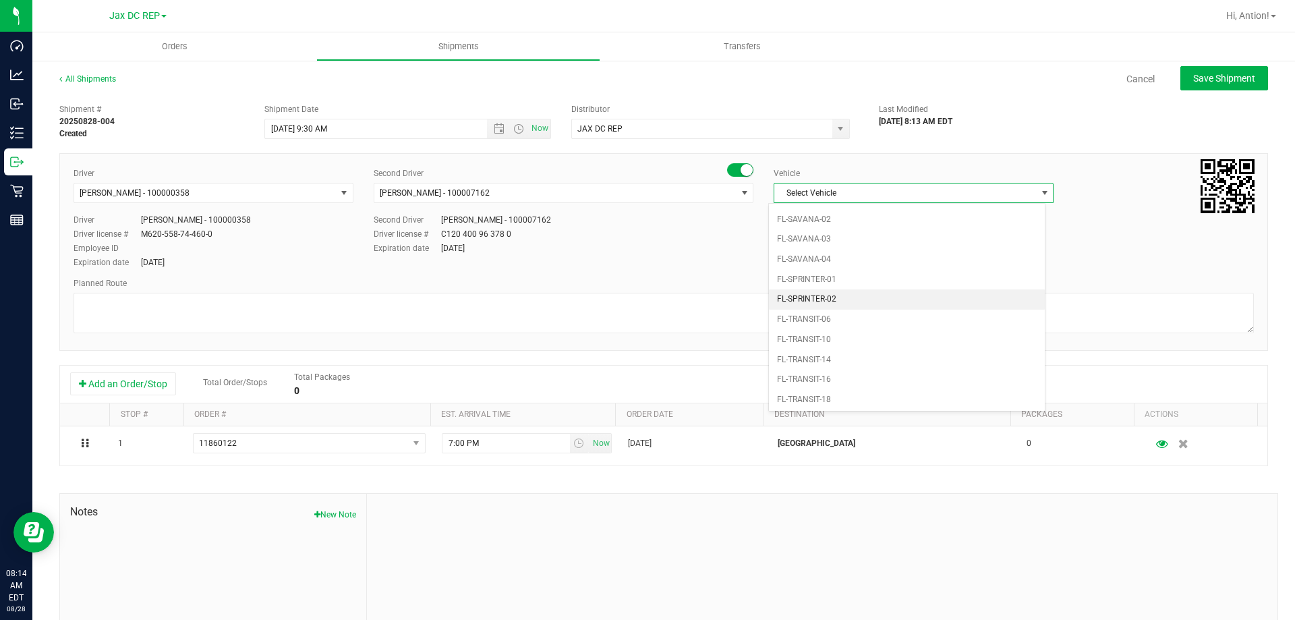
scroll to position [661, 0]
click at [831, 330] on li "FL-SPRINTER-02" at bounding box center [907, 336] width 276 height 20
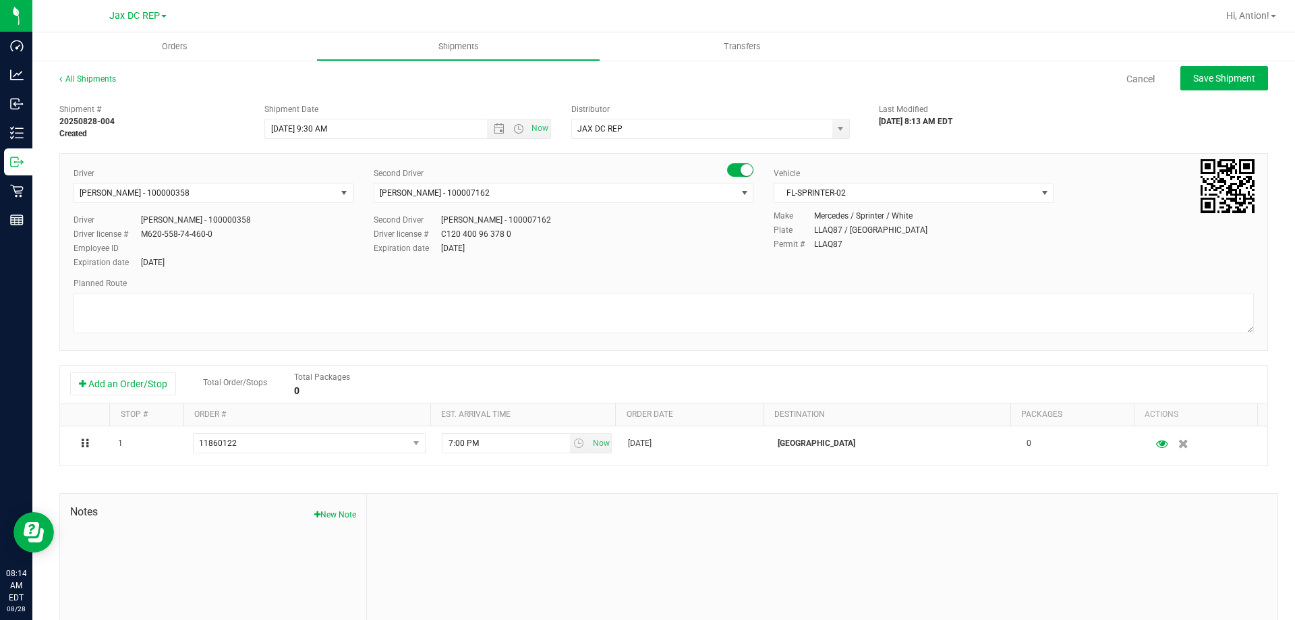
click at [441, 292] on div "Planned Route" at bounding box center [663, 306] width 1180 height 59
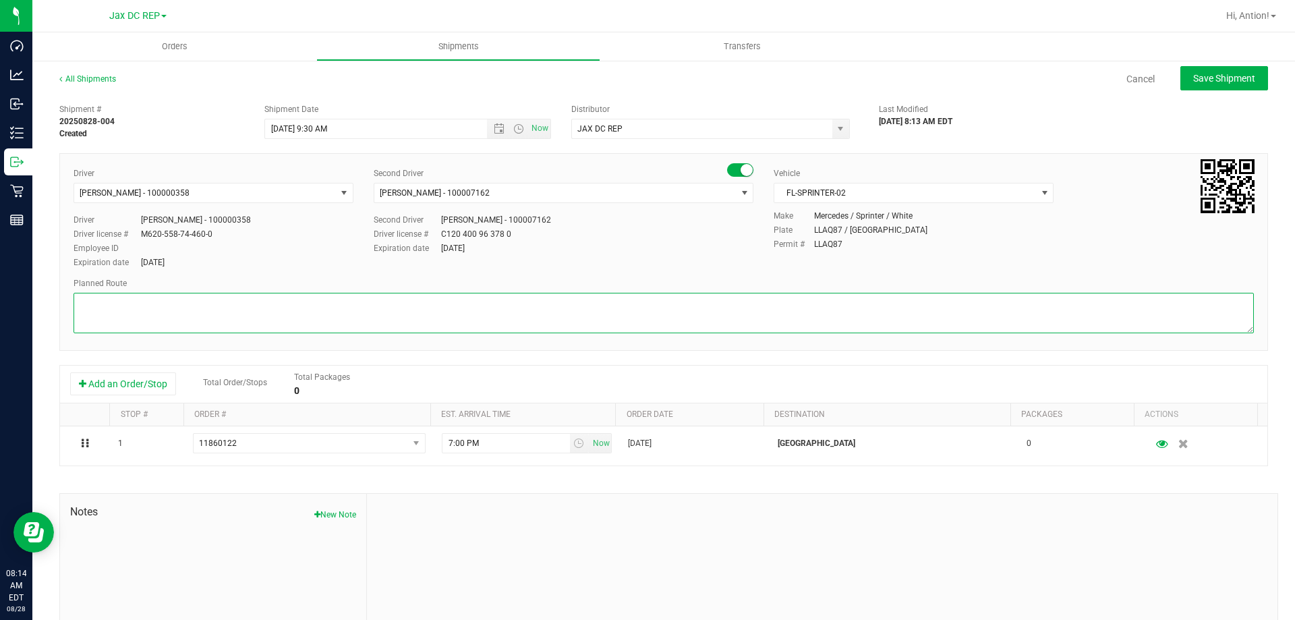
click at [443, 298] on textarea at bounding box center [663, 313] width 1180 height 40
paste textarea "Supplemental add on for"
drag, startPoint x: 169, startPoint y: 305, endPoint x: 83, endPoint y: 284, distance: 89.0
click at [83, 284] on div "Planned Route" at bounding box center [663, 306] width 1180 height 59
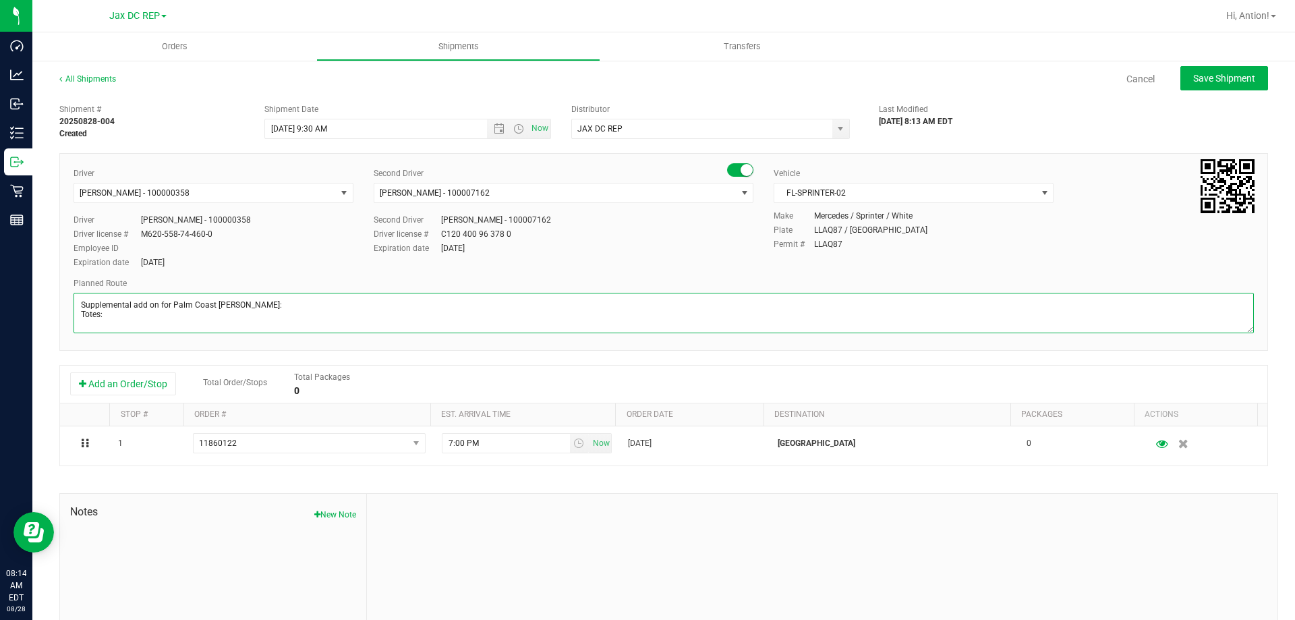
drag, startPoint x: 107, startPoint y: 323, endPoint x: 71, endPoint y: 298, distance: 43.6
click at [71, 298] on div "Driver [PERSON_NAME] - 100000358 Select Driver [PERSON_NAME] - 100006580 [PERSO…" at bounding box center [663, 252] width 1208 height 198
click at [320, 317] on textarea at bounding box center [663, 313] width 1180 height 40
click at [425, 293] on textarea at bounding box center [663, 313] width 1180 height 40
type textarea "Supplemental add on for Palm Coast [PERSON_NAME]: Totes:"
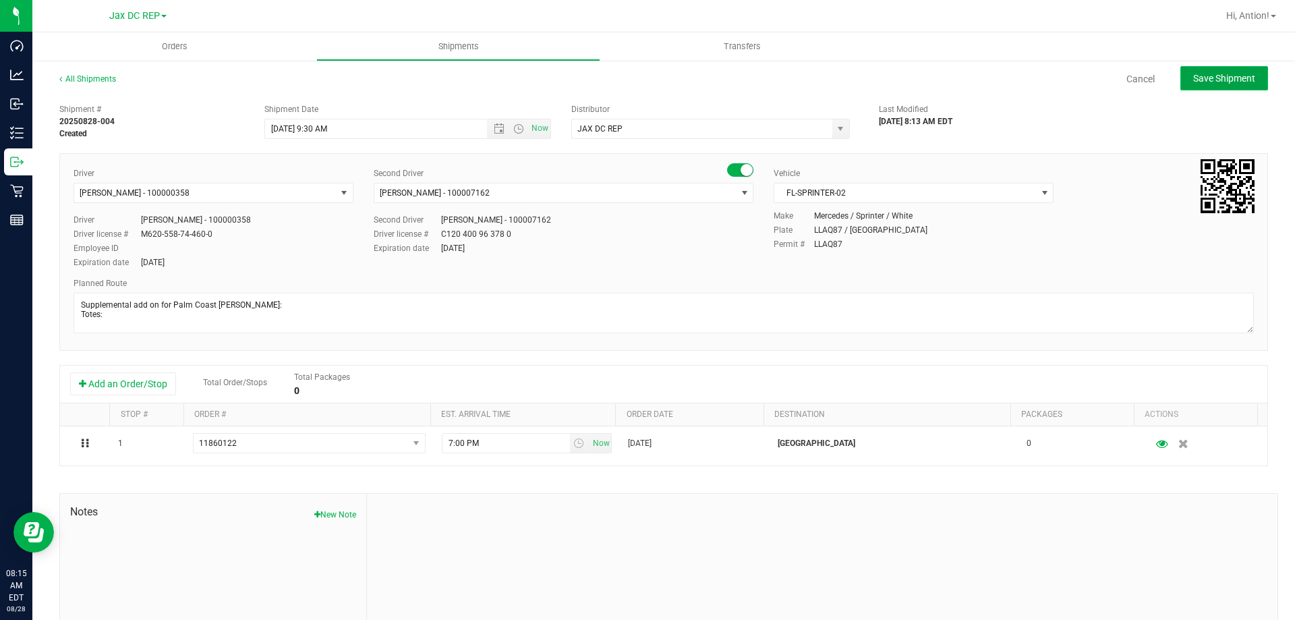
click at [1195, 78] on span "Save Shipment" at bounding box center [1224, 78] width 62 height 11
type input "[DATE] 1:30 PM"
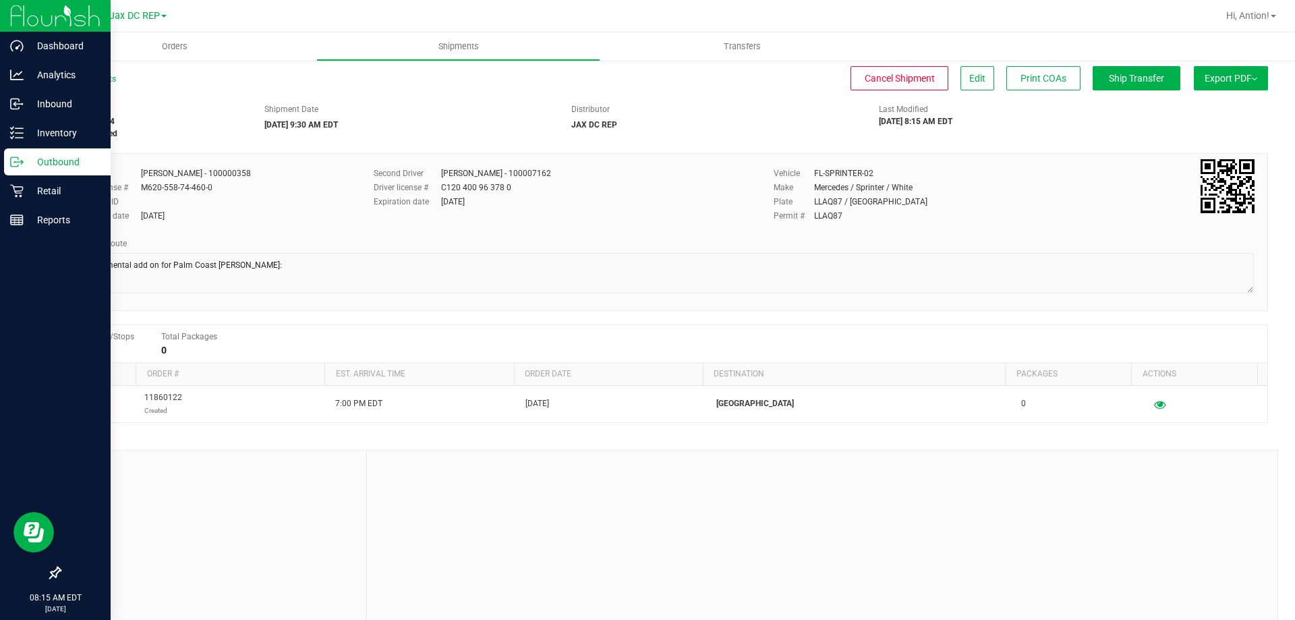
click at [8, 167] on div "Outbound" at bounding box center [57, 161] width 107 height 27
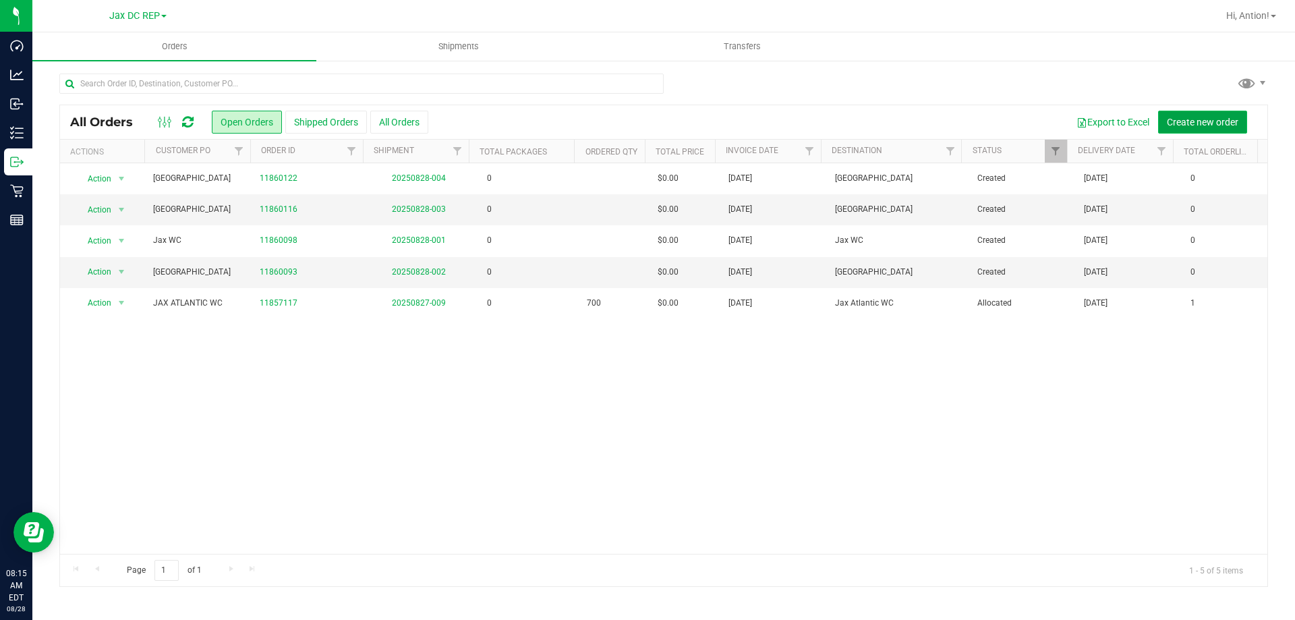
click at [1182, 124] on span "Create new order" at bounding box center [1201, 122] width 71 height 11
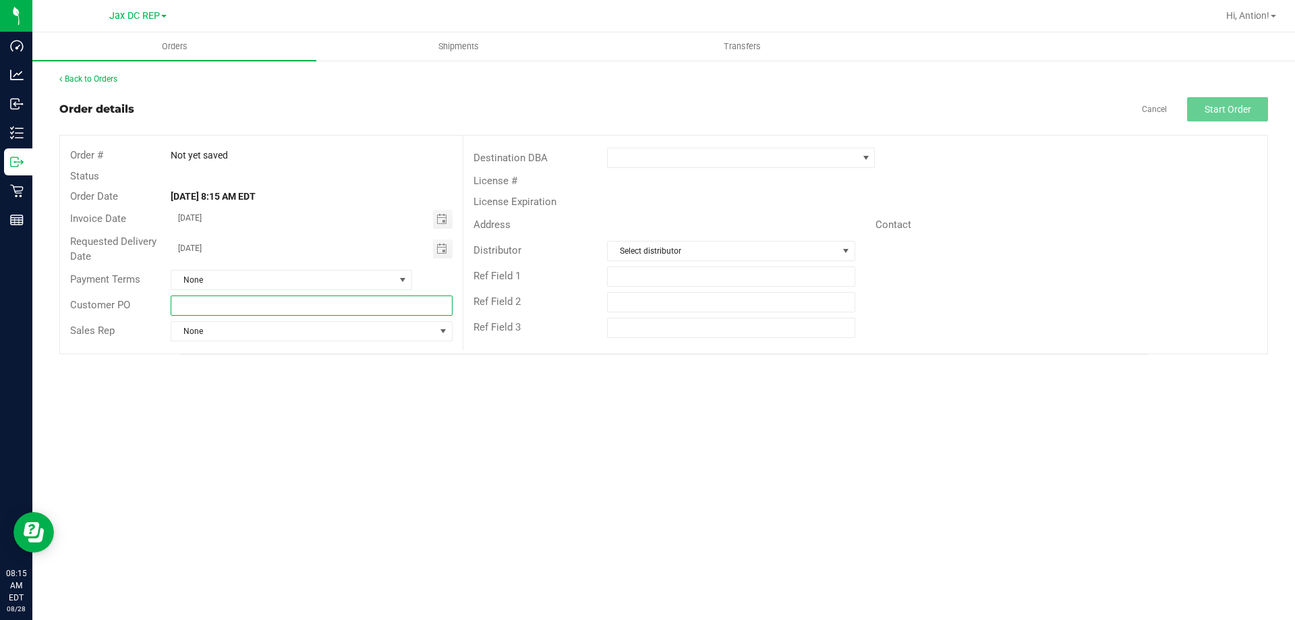
click at [297, 300] on input "text" at bounding box center [311, 305] width 281 height 20
type input "Port Orange WC"
click at [662, 162] on span at bounding box center [732, 157] width 249 height 19
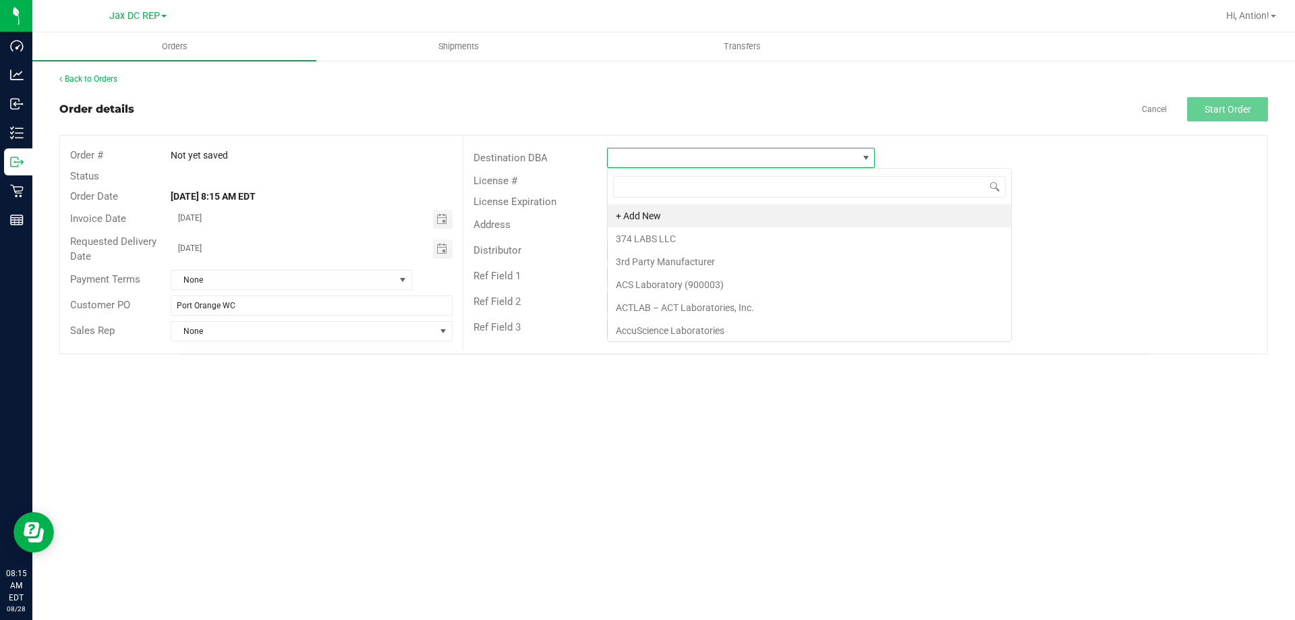
scroll to position [20, 268]
type input "Port"
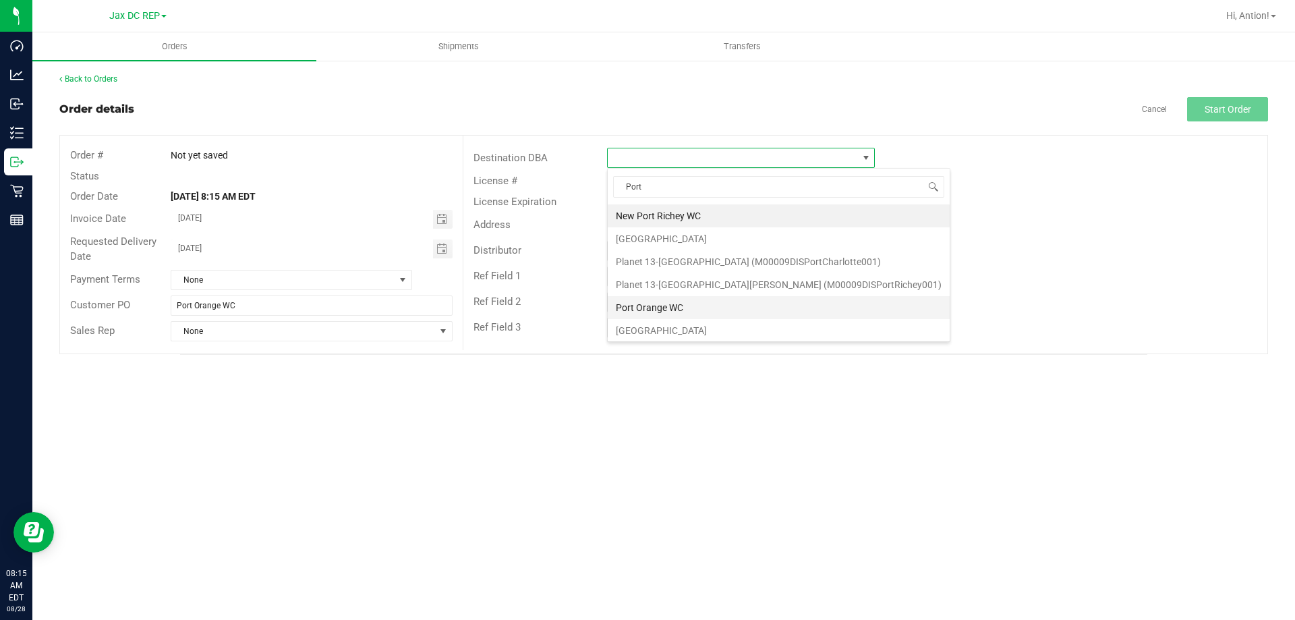
click at [657, 299] on li "Port Orange WC" at bounding box center [779, 307] width 342 height 23
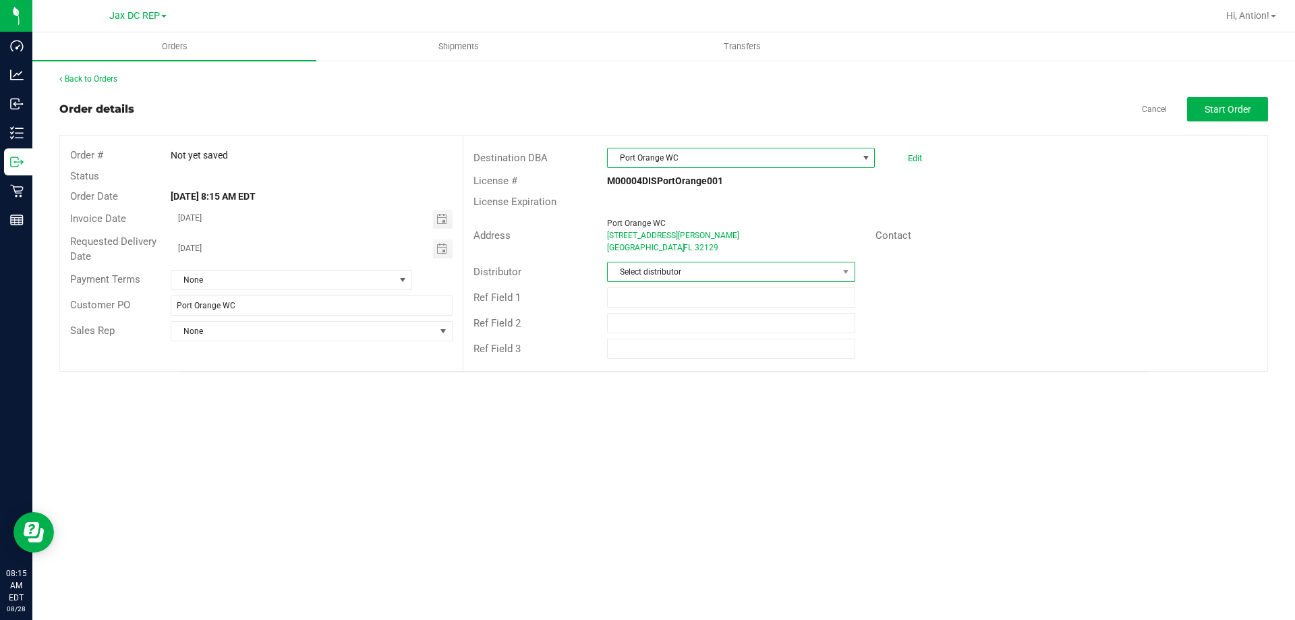
click at [817, 274] on span "Select distributor" at bounding box center [722, 271] width 229 height 19
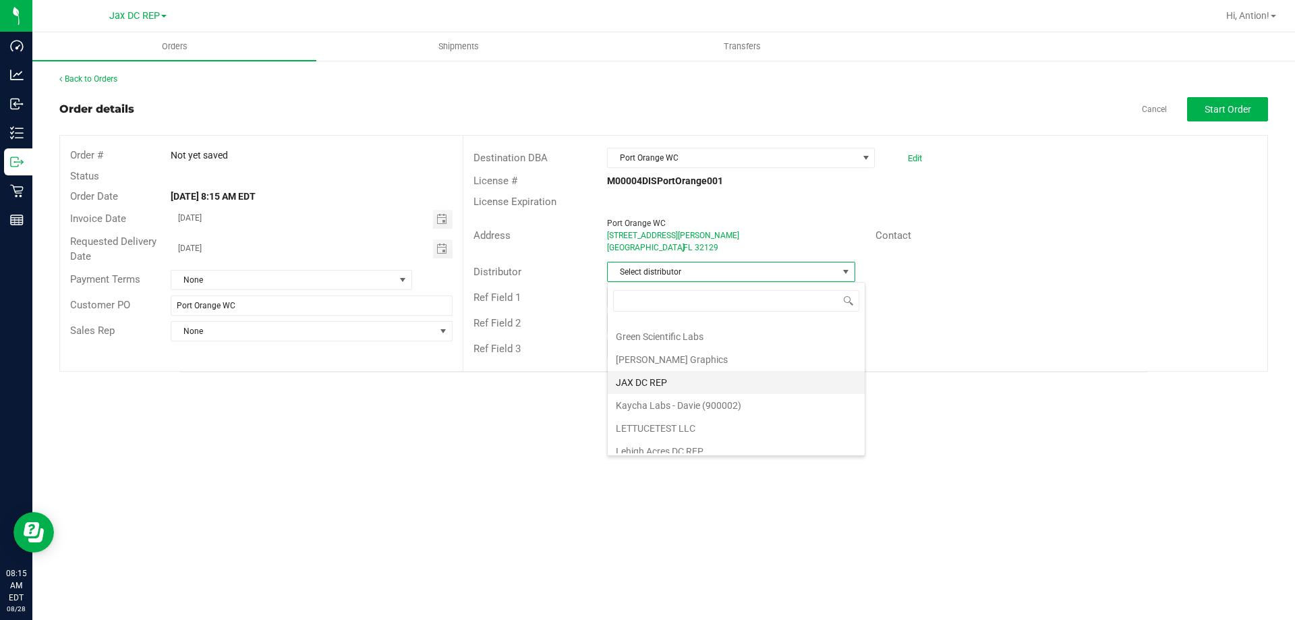
click at [686, 382] on li "JAX DC REP" at bounding box center [736, 382] width 257 height 23
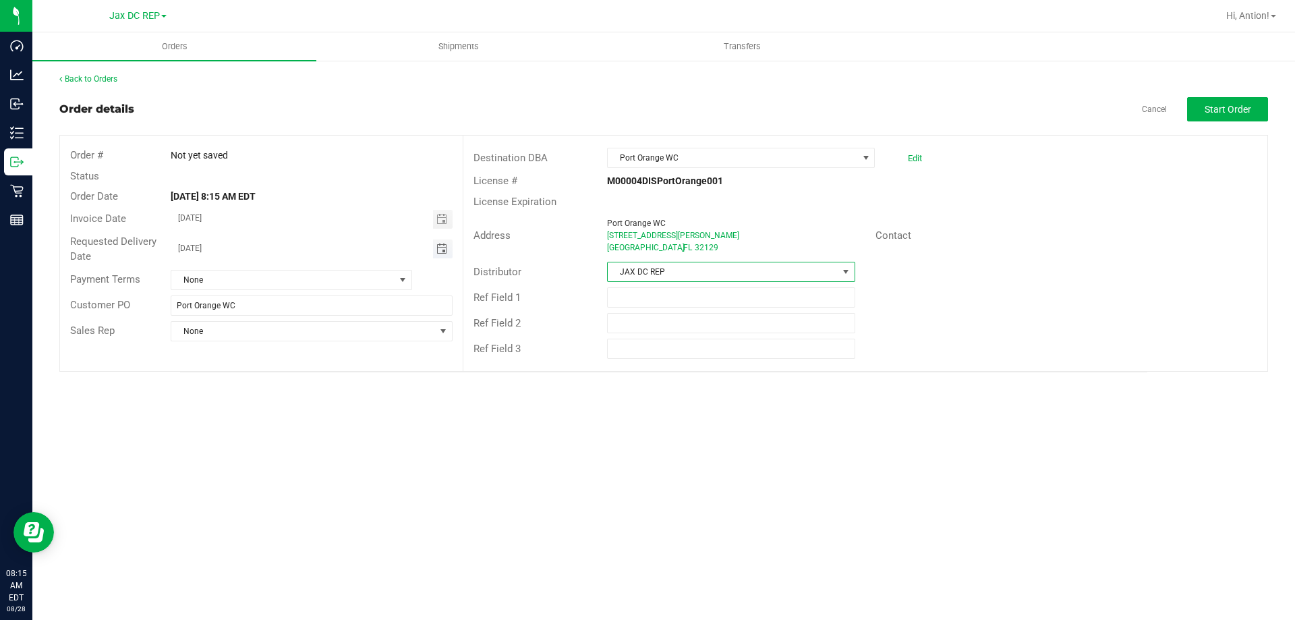
click at [438, 254] on span "Toggle calendar" at bounding box center [441, 248] width 11 height 11
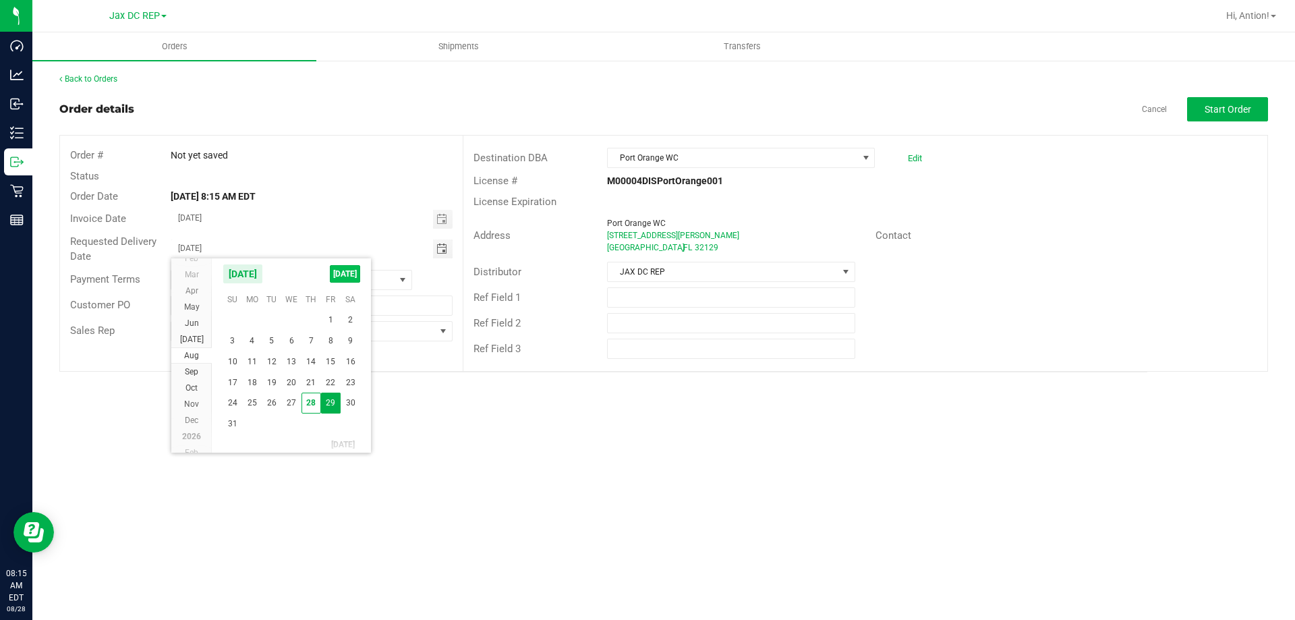
click at [355, 275] on span "[DATE]" at bounding box center [345, 274] width 30 height 18
type input "[DATE]"
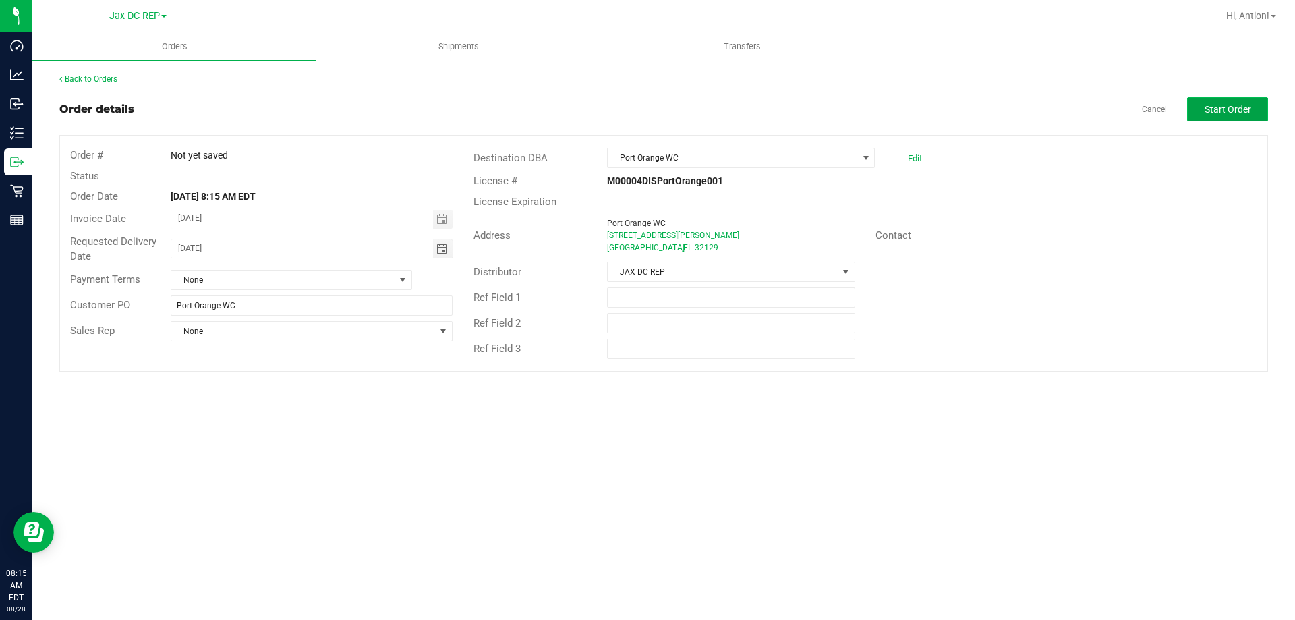
click at [1223, 115] on span "Start Order" at bounding box center [1227, 109] width 47 height 11
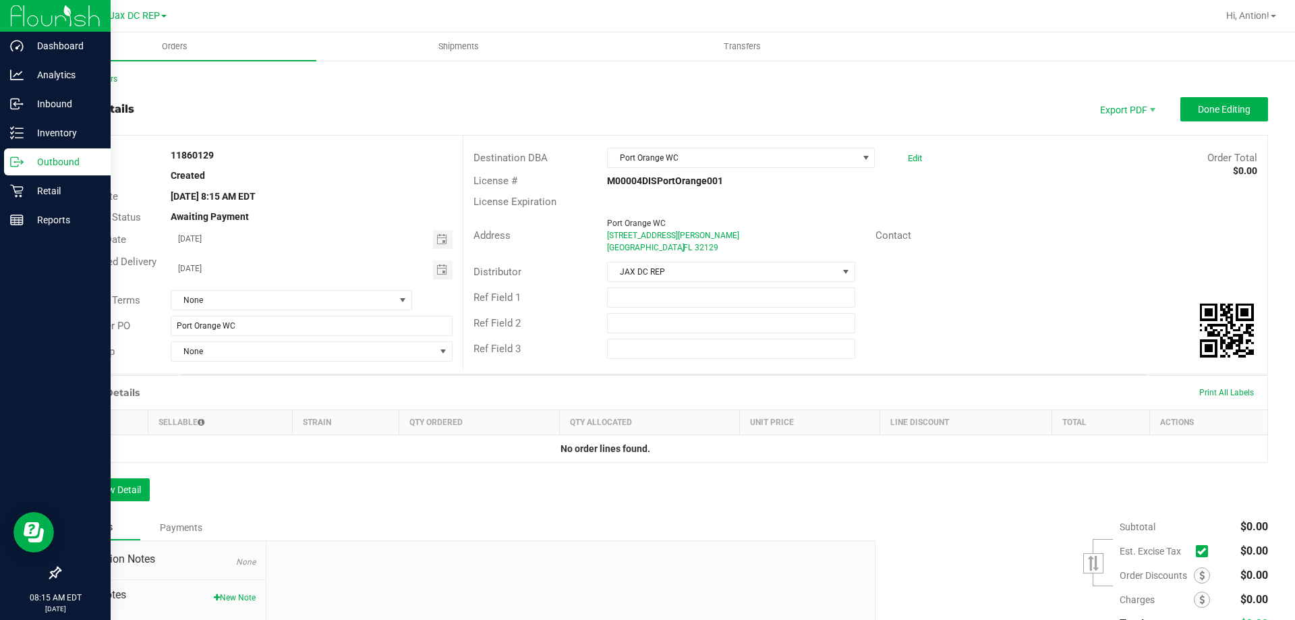
click at [44, 169] on p "Outbound" at bounding box center [64, 162] width 81 height 16
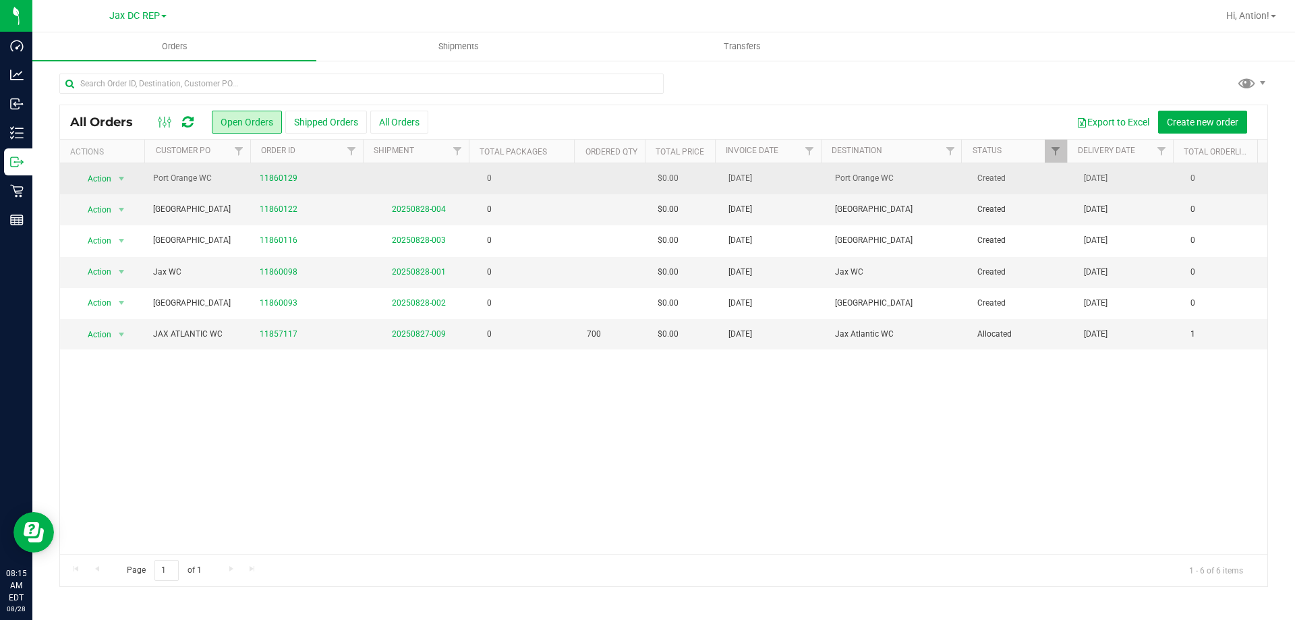
click at [506, 179] on td "0" at bounding box center [525, 178] width 107 height 31
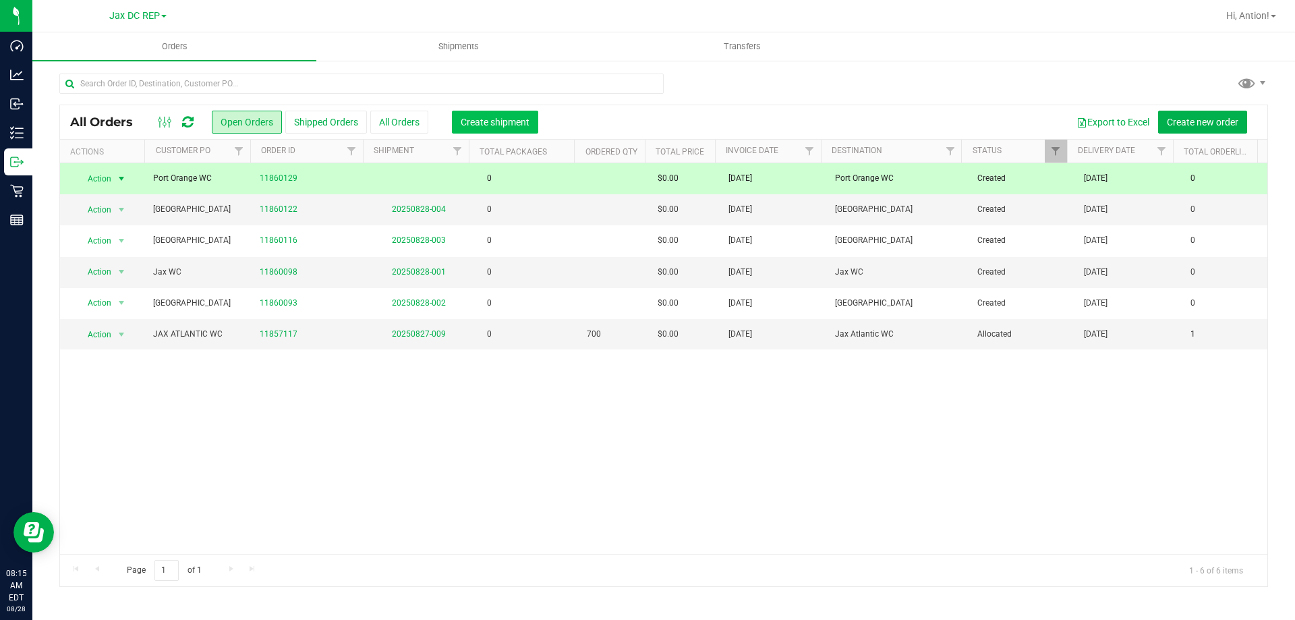
click at [468, 125] on span "Create shipment" at bounding box center [495, 122] width 69 height 11
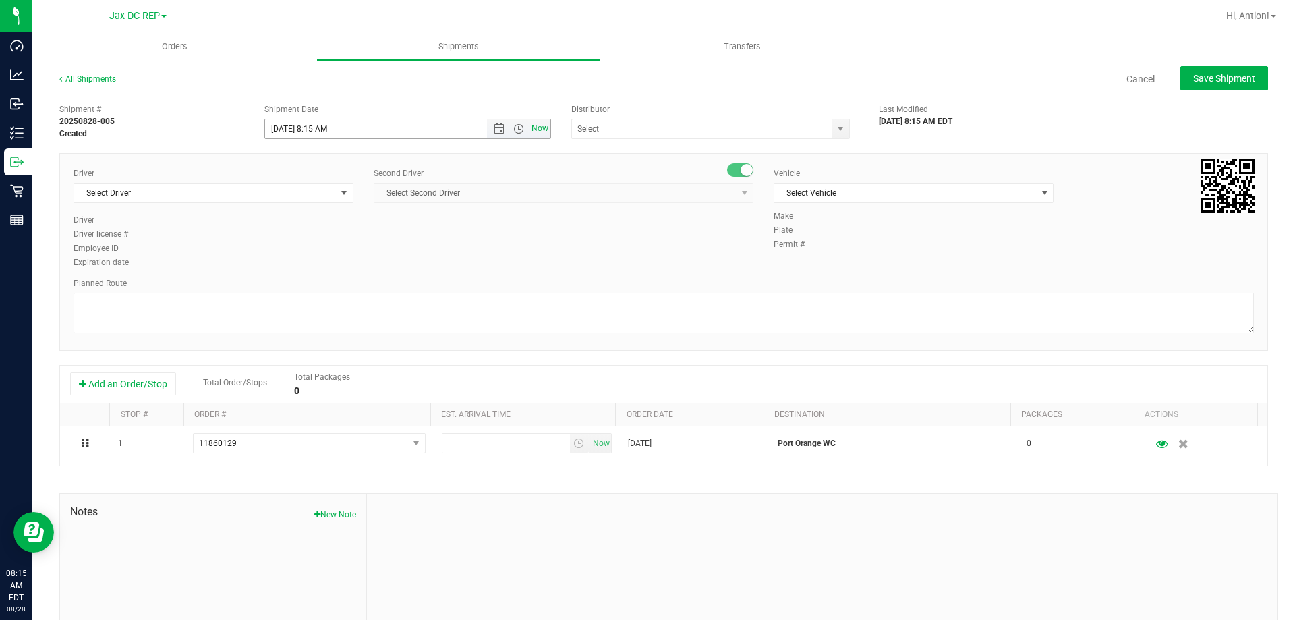
click at [533, 127] on span "Now" at bounding box center [540, 129] width 23 height 20
click at [515, 129] on span "Open the time view" at bounding box center [518, 128] width 11 height 11
click at [331, 208] on li "9:30 AM" at bounding box center [404, 211] width 282 height 18
type input "[DATE] 9:30 AM"
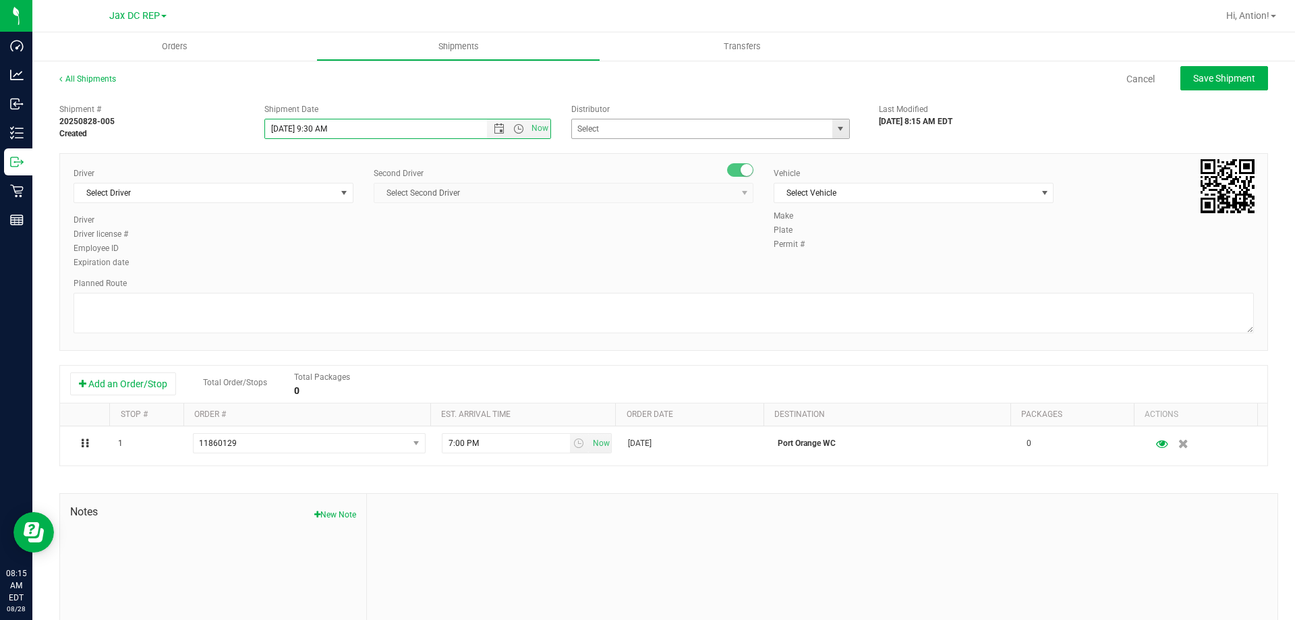
click at [835, 129] on span "select" at bounding box center [840, 128] width 11 height 11
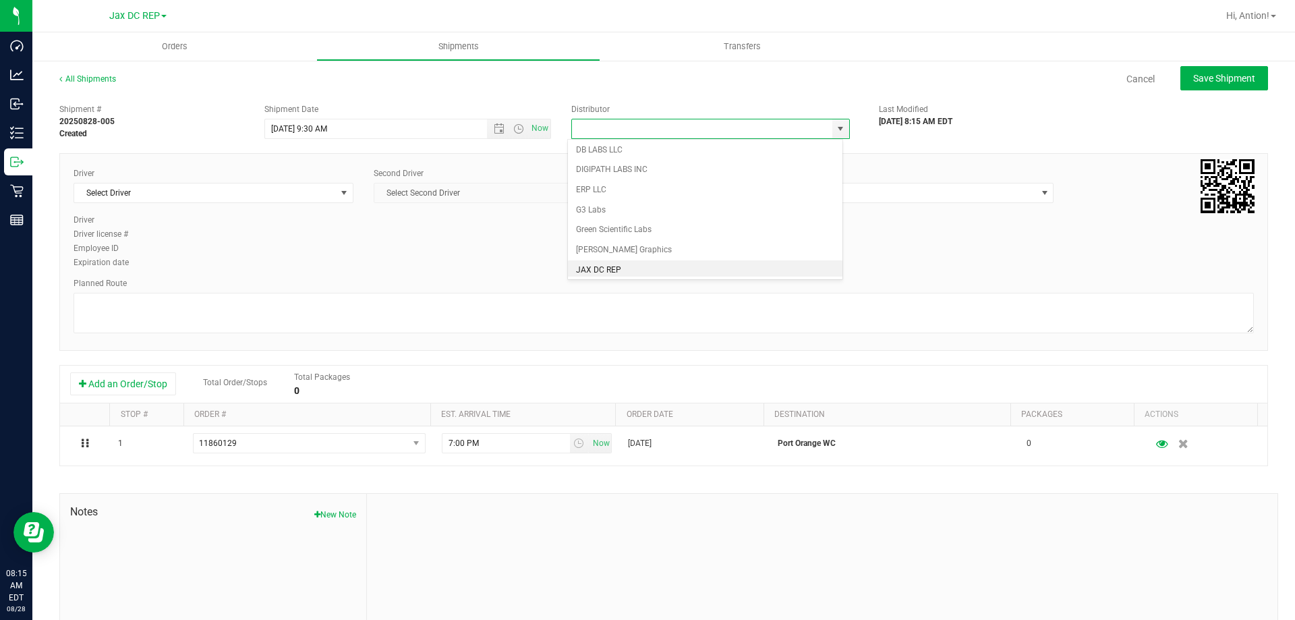
click at [624, 261] on li "JAX DC REP" at bounding box center [705, 270] width 274 height 20
type input "JAX DC REP"
click at [297, 194] on span "Select Driver" at bounding box center [205, 192] width 262 height 19
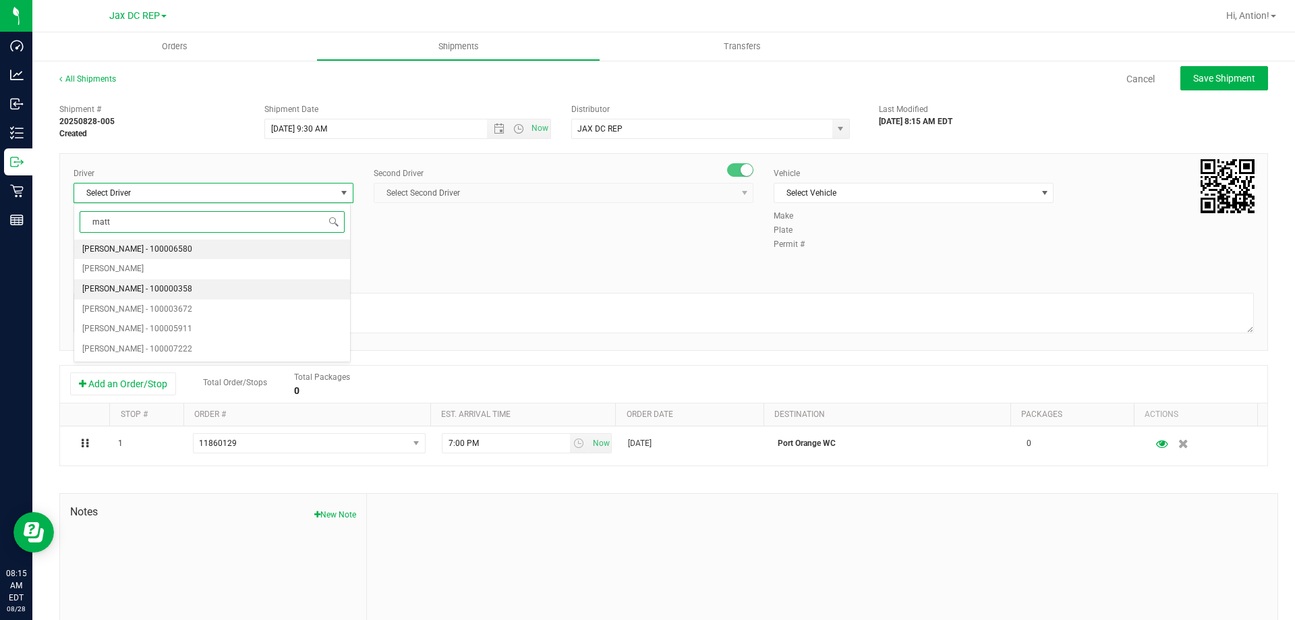
click at [232, 293] on li "[PERSON_NAME] - 100000358" at bounding box center [212, 289] width 276 height 20
type input "matt"
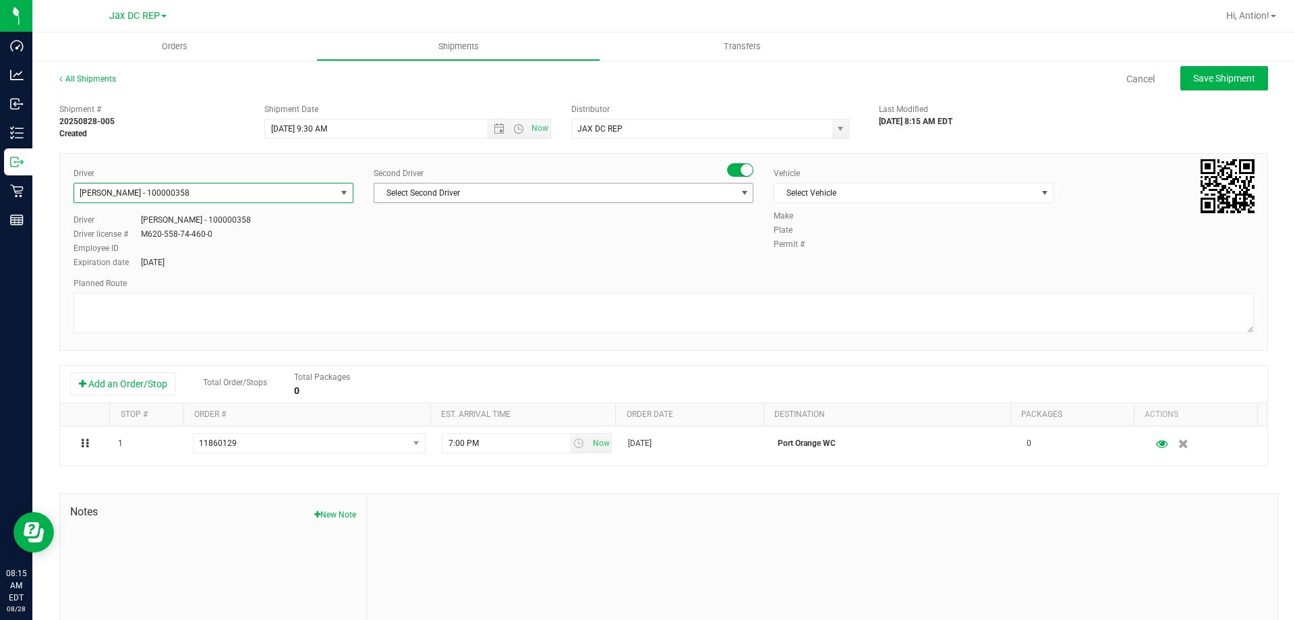
click at [657, 194] on span "Select Second Driver" at bounding box center [554, 192] width 361 height 19
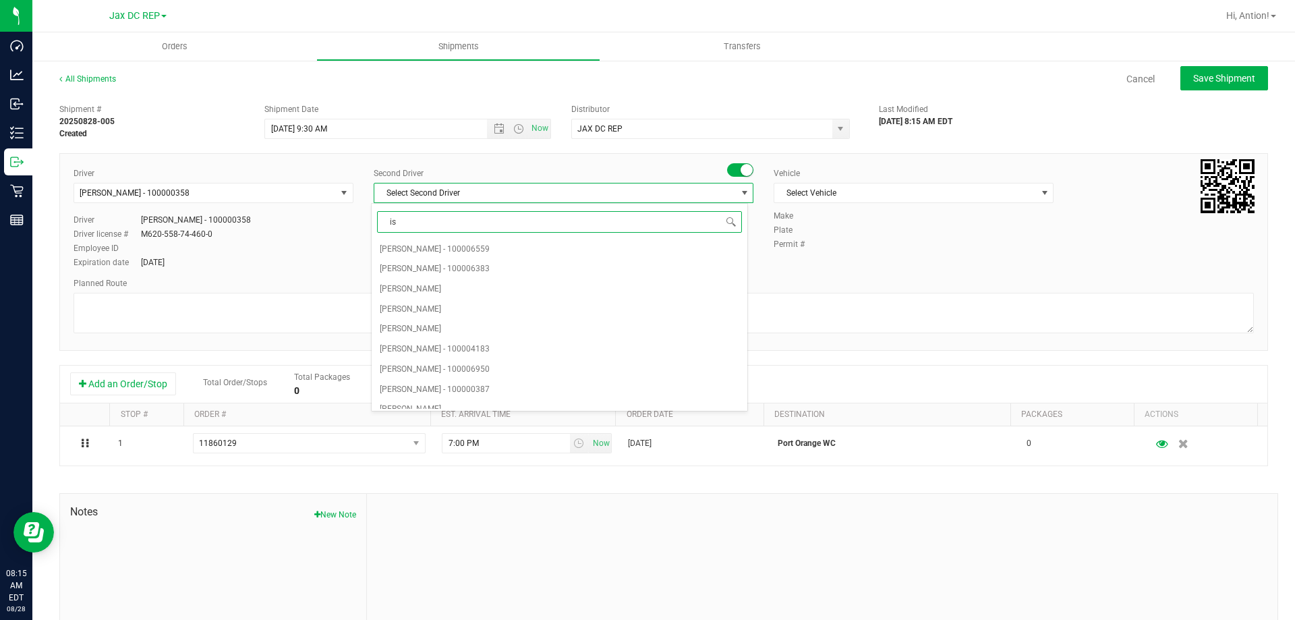
type input "[DEMOGRAPHIC_DATA]"
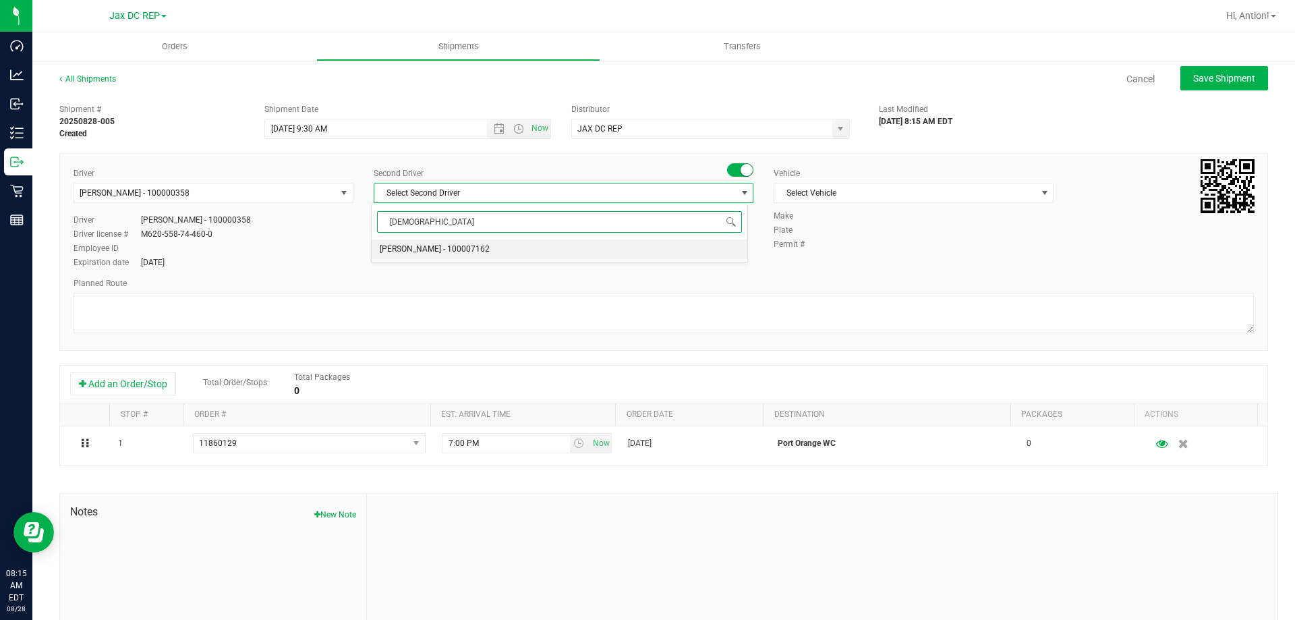
click at [585, 248] on li "[PERSON_NAME] - 100007162" at bounding box center [559, 249] width 375 height 20
click at [951, 179] on div "Vehicle" at bounding box center [913, 173] width 280 height 12
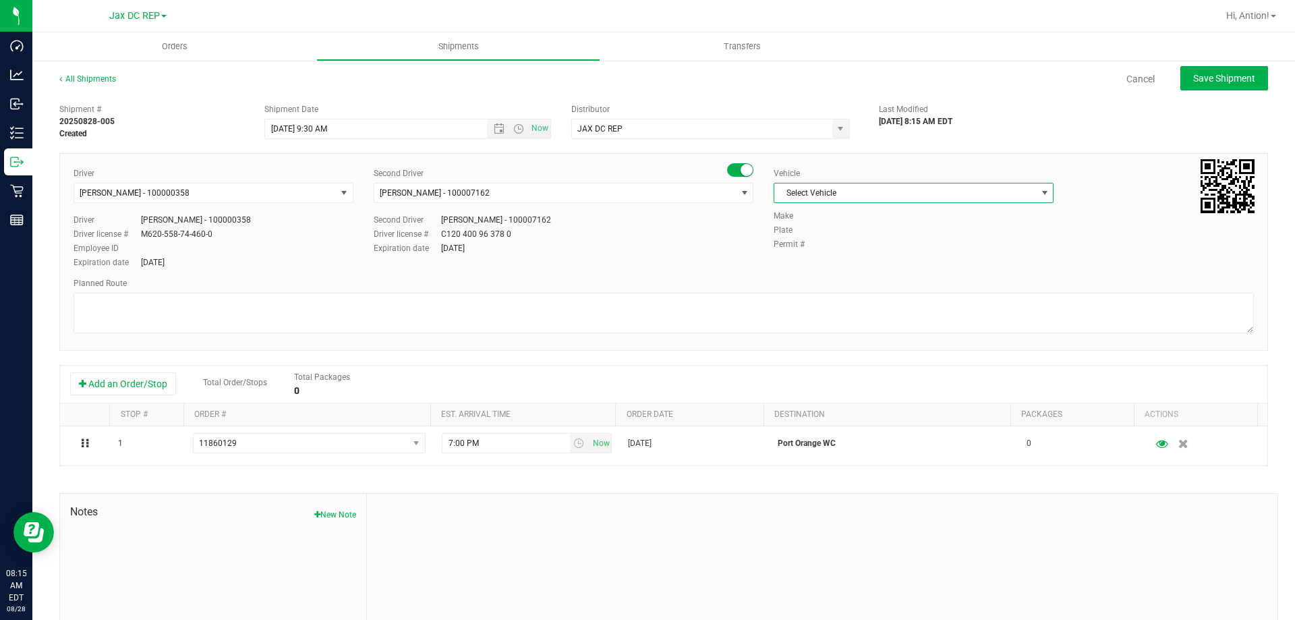
click at [963, 192] on span "Select Vehicle" at bounding box center [905, 192] width 262 height 19
click at [880, 262] on li "FL-SPRINTER-02" at bounding box center [907, 255] width 276 height 20
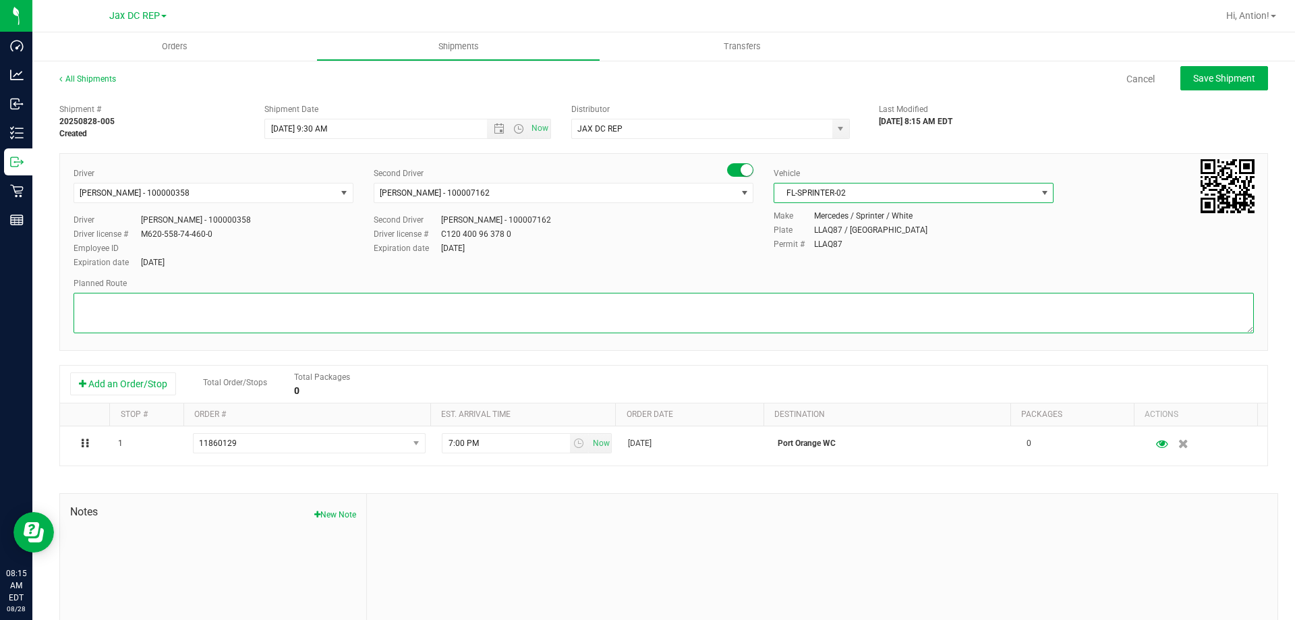
click at [464, 324] on textarea at bounding box center [663, 313] width 1180 height 40
paste textarea "Supplemental add on for"
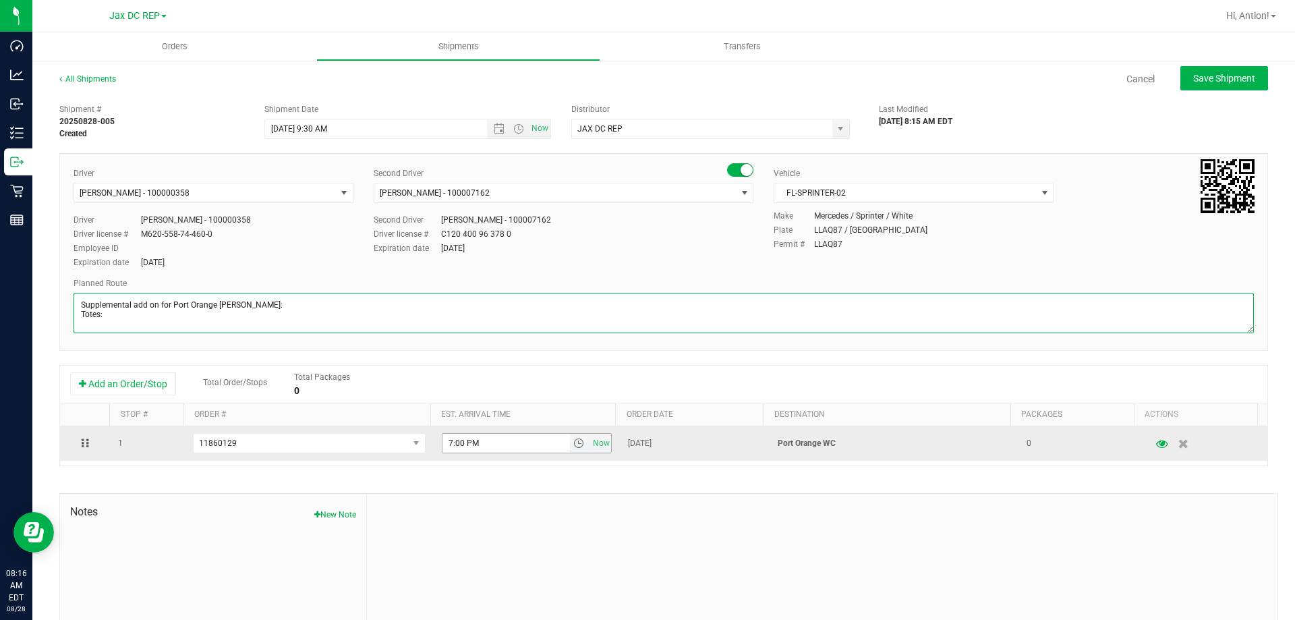
click at [573, 444] on span "select" at bounding box center [578, 443] width 11 height 11
type textarea "Supplemental add on for Port Orange [PERSON_NAME]: Totes:"
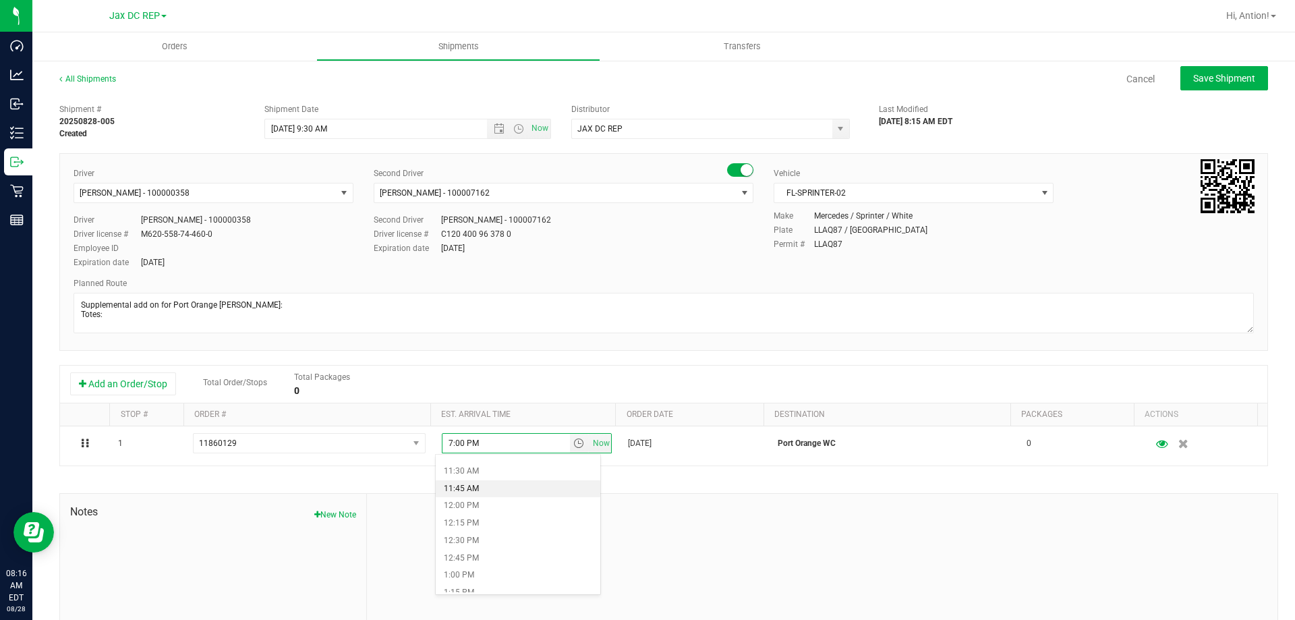
scroll to position [809, 0]
click at [508, 554] on li "1:00 PM" at bounding box center [518, 558] width 165 height 18
click at [1206, 76] on span "Save Shipment" at bounding box center [1224, 78] width 62 height 11
type input "[DATE] 1:30 PM"
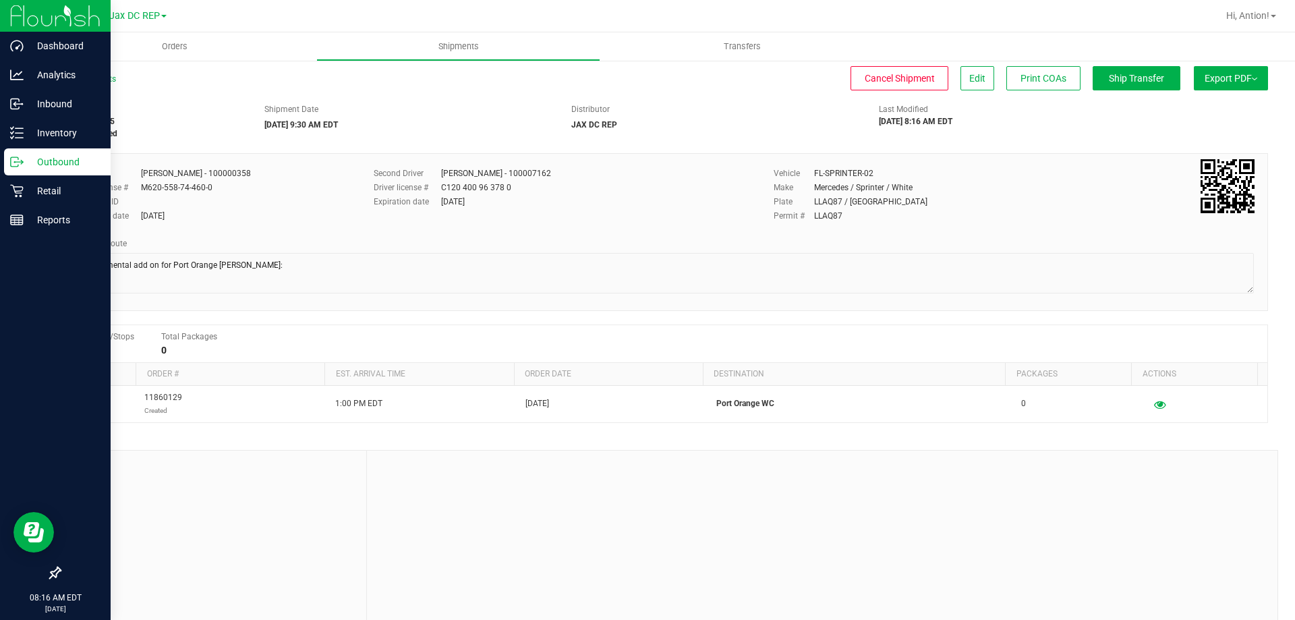
click at [28, 166] on p "Outbound" at bounding box center [64, 162] width 81 height 16
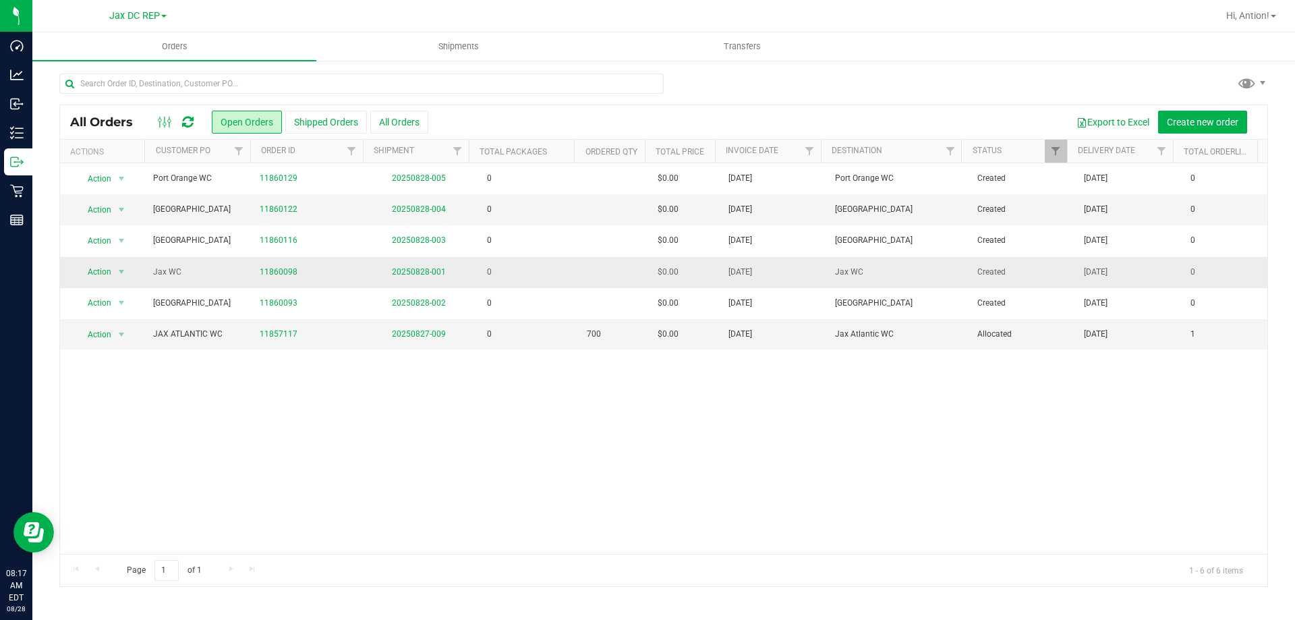
click at [415, 278] on td "20250828-001" at bounding box center [418, 272] width 107 height 31
click at [417, 273] on link "20250828-001" at bounding box center [419, 271] width 54 height 9
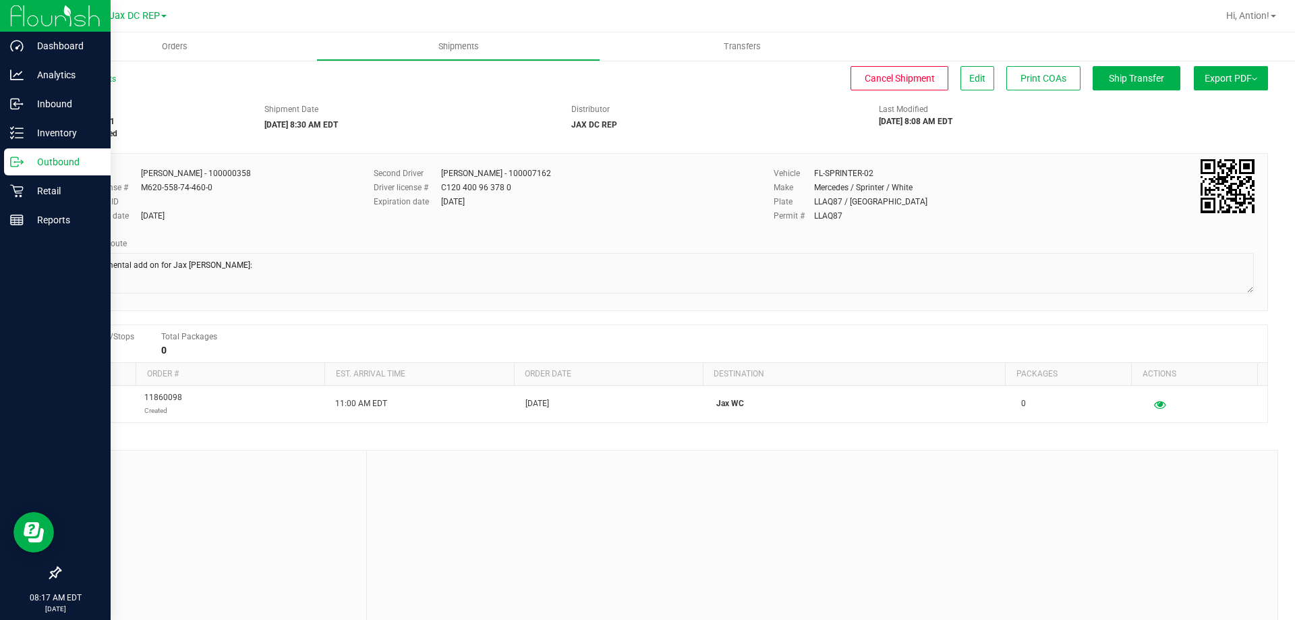
click at [28, 166] on p "Outbound" at bounding box center [64, 162] width 81 height 16
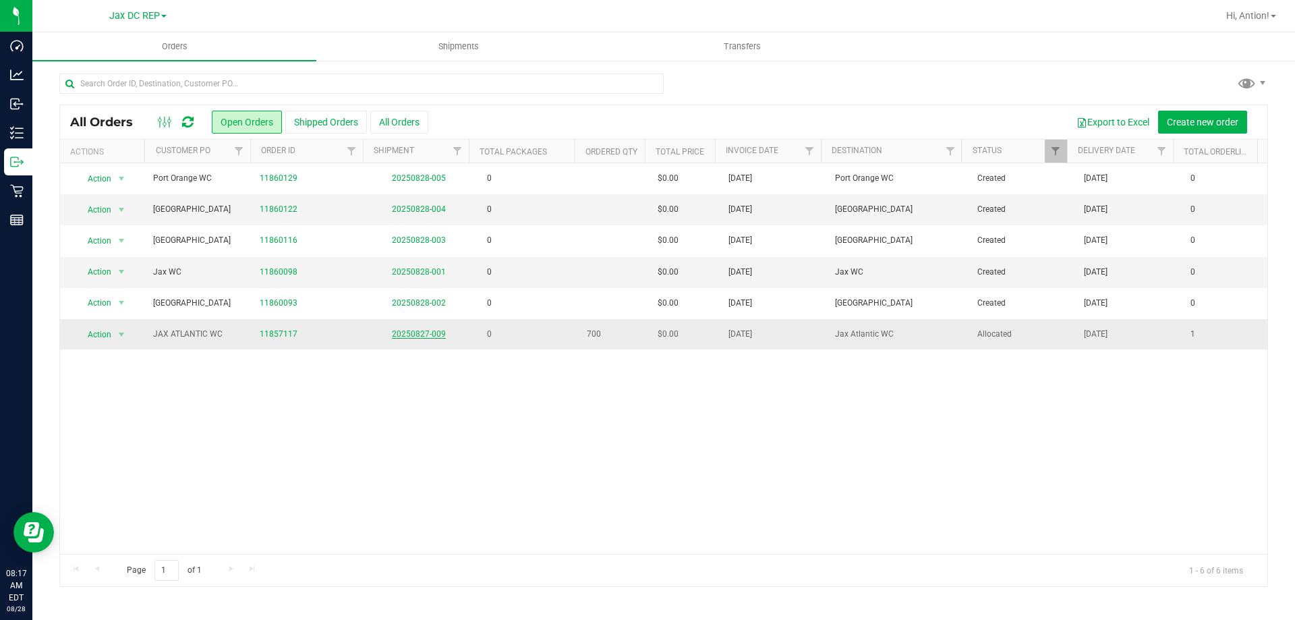
click at [398, 332] on link "20250827-009" at bounding box center [419, 333] width 54 height 9
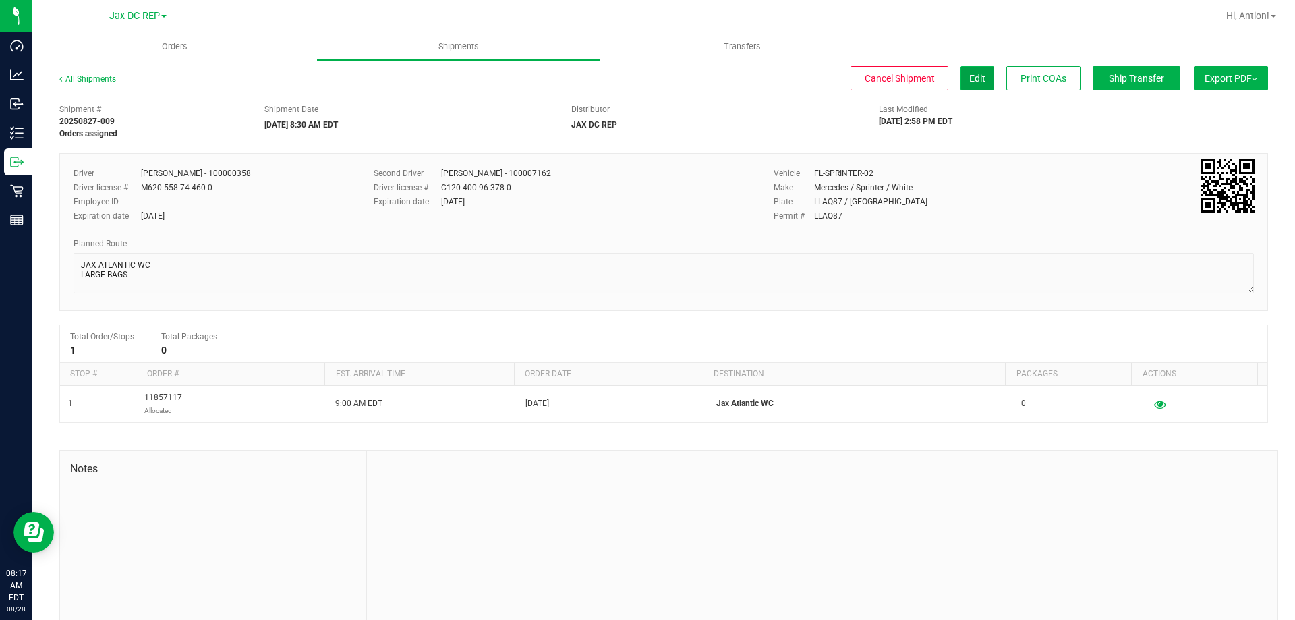
click at [972, 77] on span "Edit" at bounding box center [977, 78] width 16 height 11
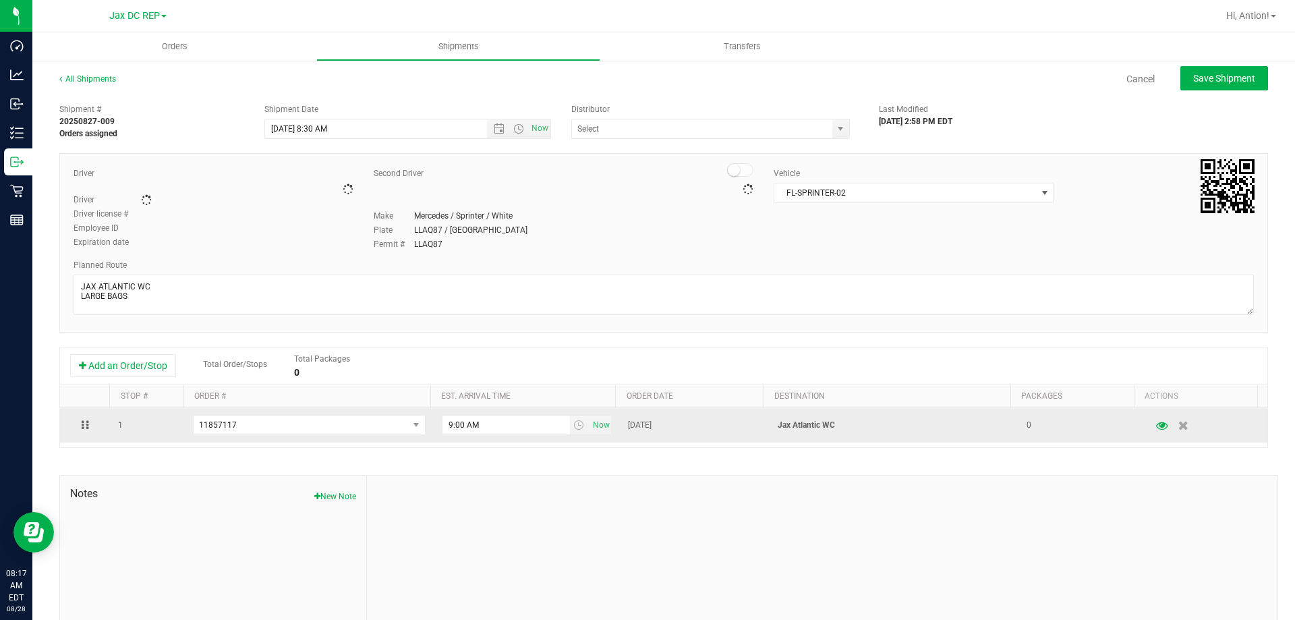
type input "JAX DC REP"
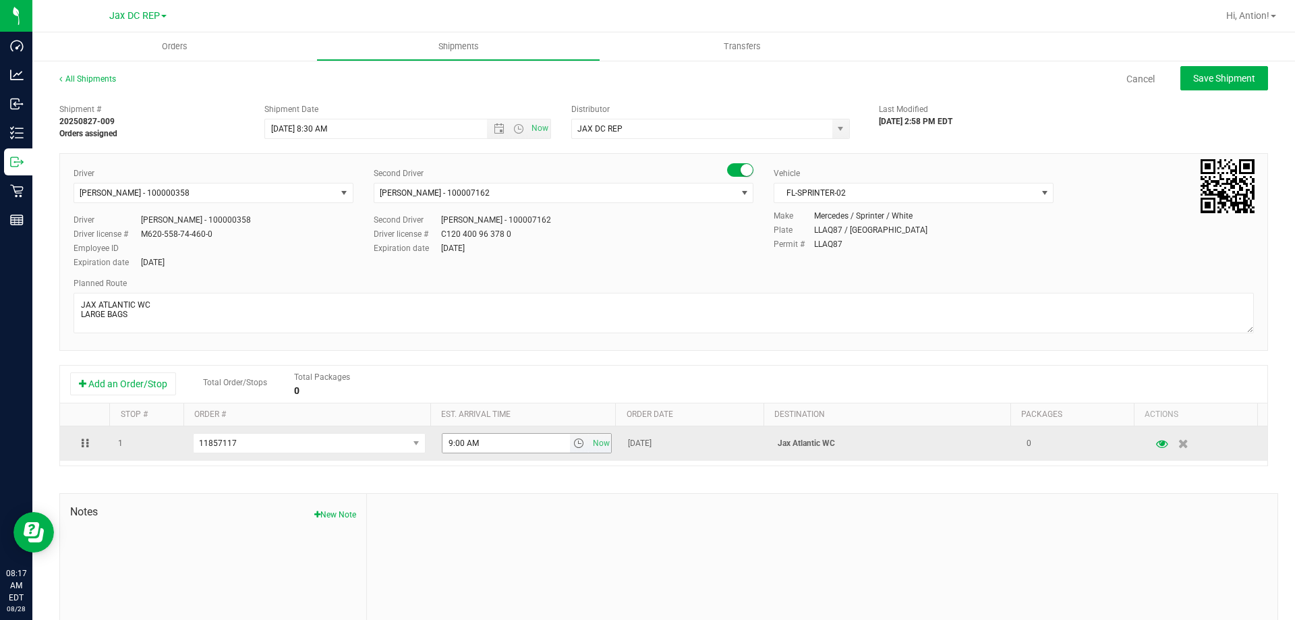
click at [574, 440] on span "select" at bounding box center [578, 443] width 11 height 11
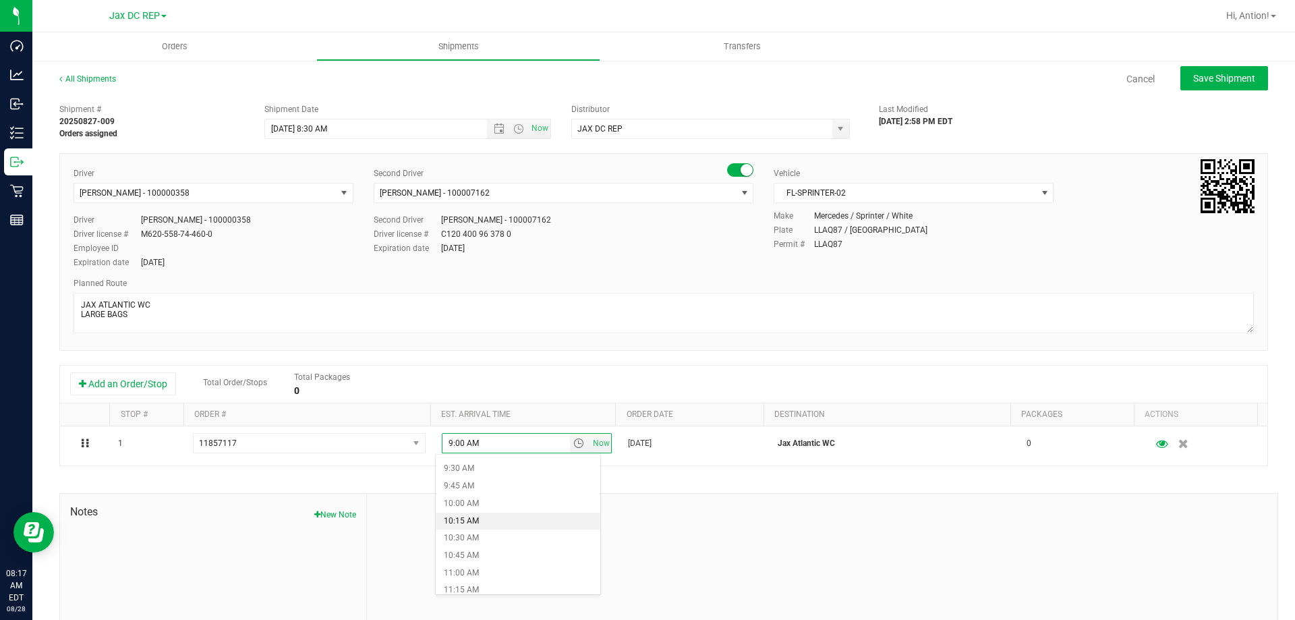
scroll to position [674, 0]
click at [513, 487] on li "10:00 AM" at bounding box center [518, 485] width 165 height 18
type input "10:00 AM"
click at [1224, 78] on span "Save Shipment" at bounding box center [1224, 78] width 62 height 11
type input "[DATE] 12:30 PM"
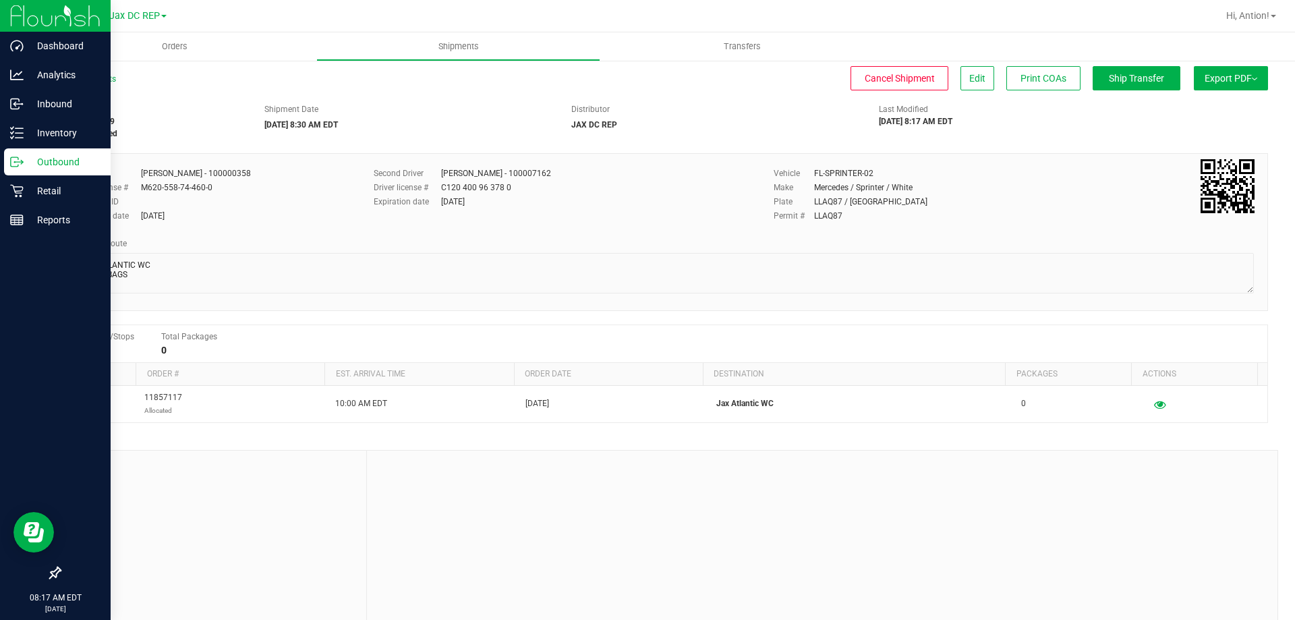
click at [24, 160] on p "Outbound" at bounding box center [64, 162] width 81 height 16
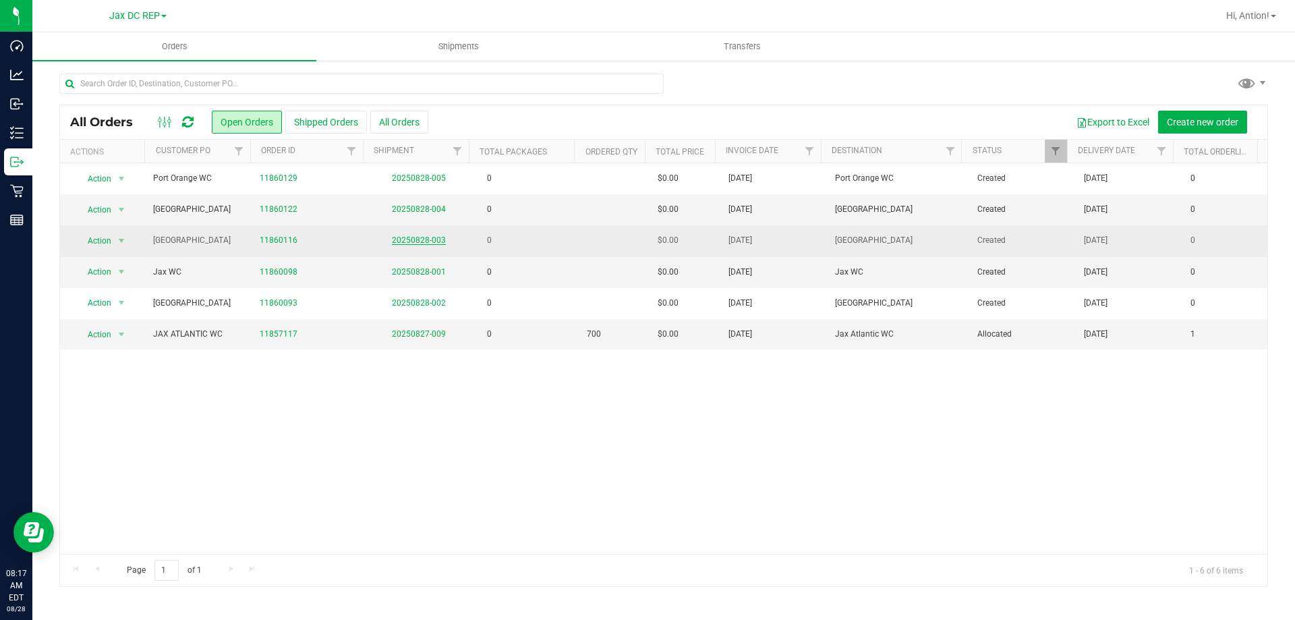
click at [419, 238] on link "20250828-003" at bounding box center [419, 239] width 54 height 9
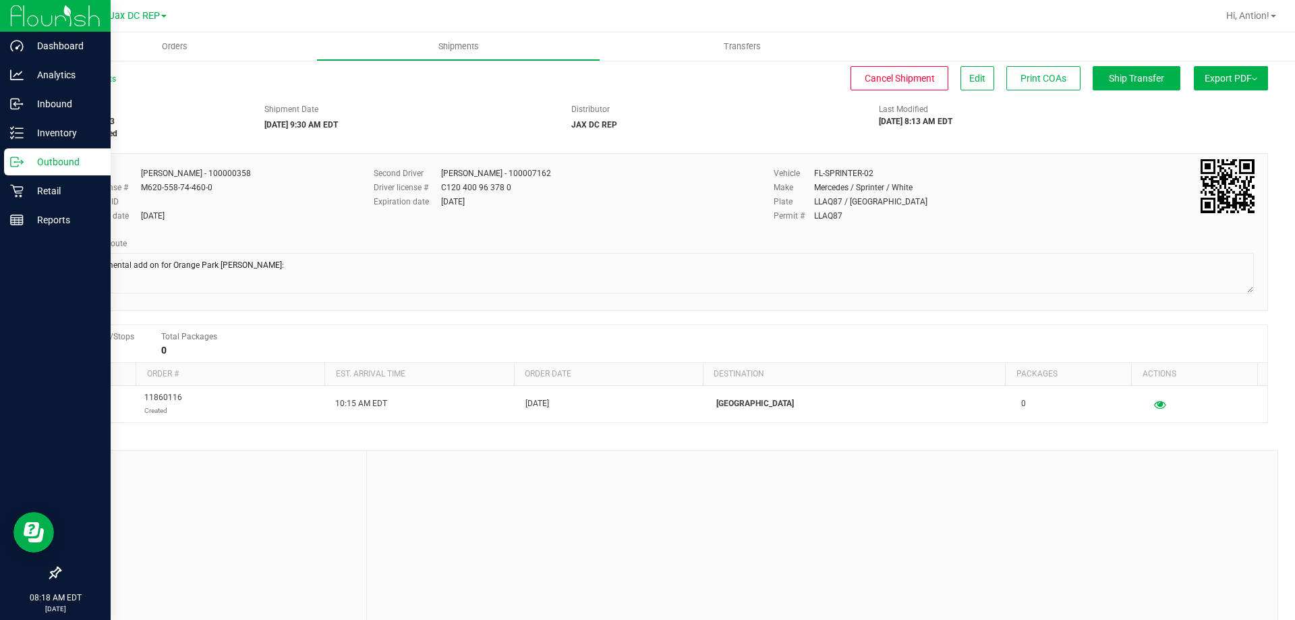
click at [17, 170] on div "Outbound" at bounding box center [57, 161] width 107 height 27
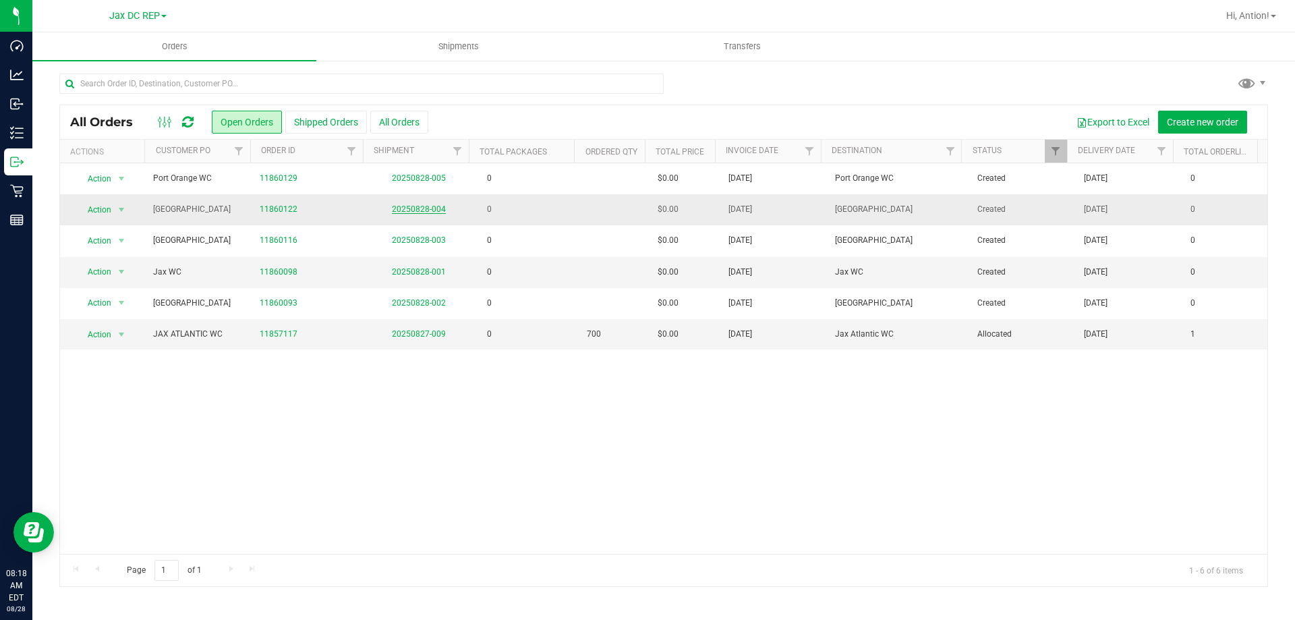
click at [423, 208] on link "20250828-004" at bounding box center [419, 208] width 54 height 9
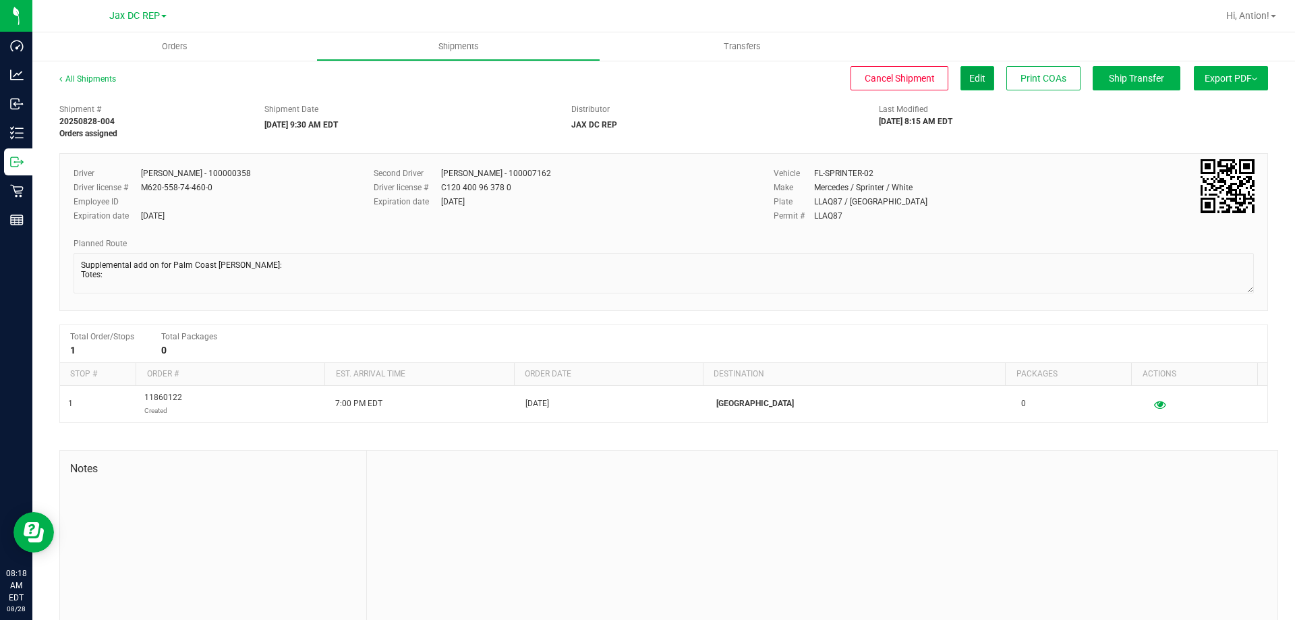
click at [962, 88] on button "Edit" at bounding box center [977, 78] width 34 height 24
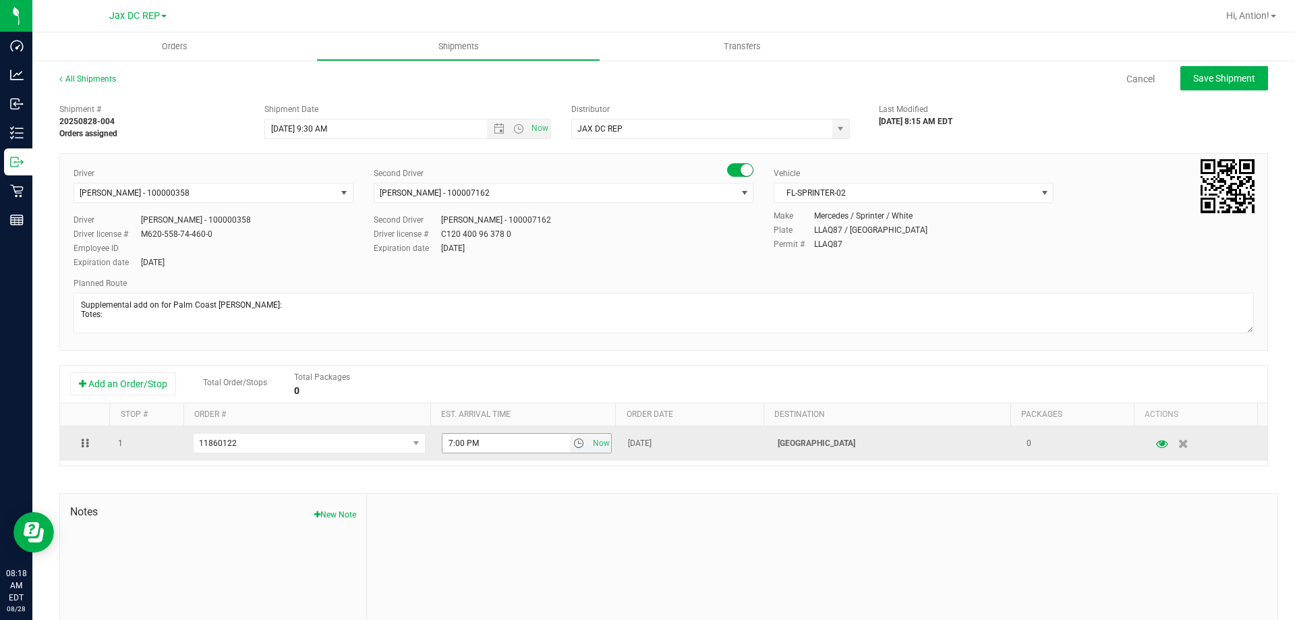
click at [573, 446] on span "select" at bounding box center [578, 443] width 11 height 11
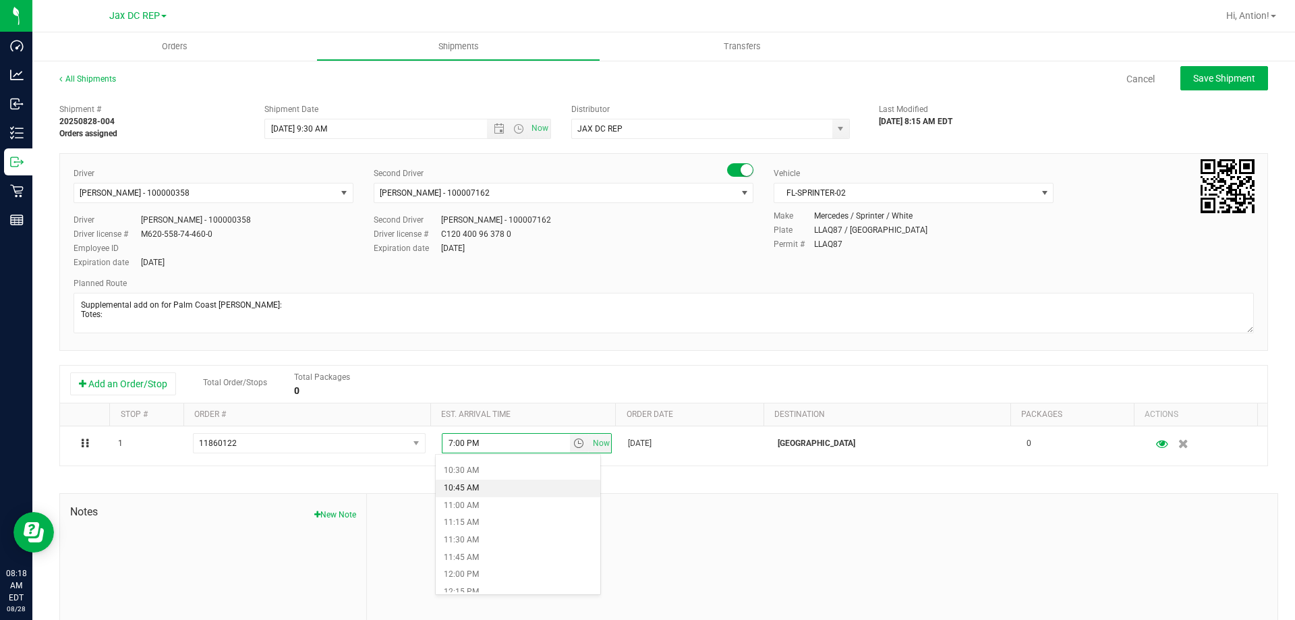
scroll to position [742, 0]
click at [512, 552] on li "12:00 PM" at bounding box center [518, 556] width 165 height 18
type input "12:00 PM"
click at [1214, 80] on span "Save Shipment" at bounding box center [1224, 78] width 62 height 11
type input "[DATE] 1:30 PM"
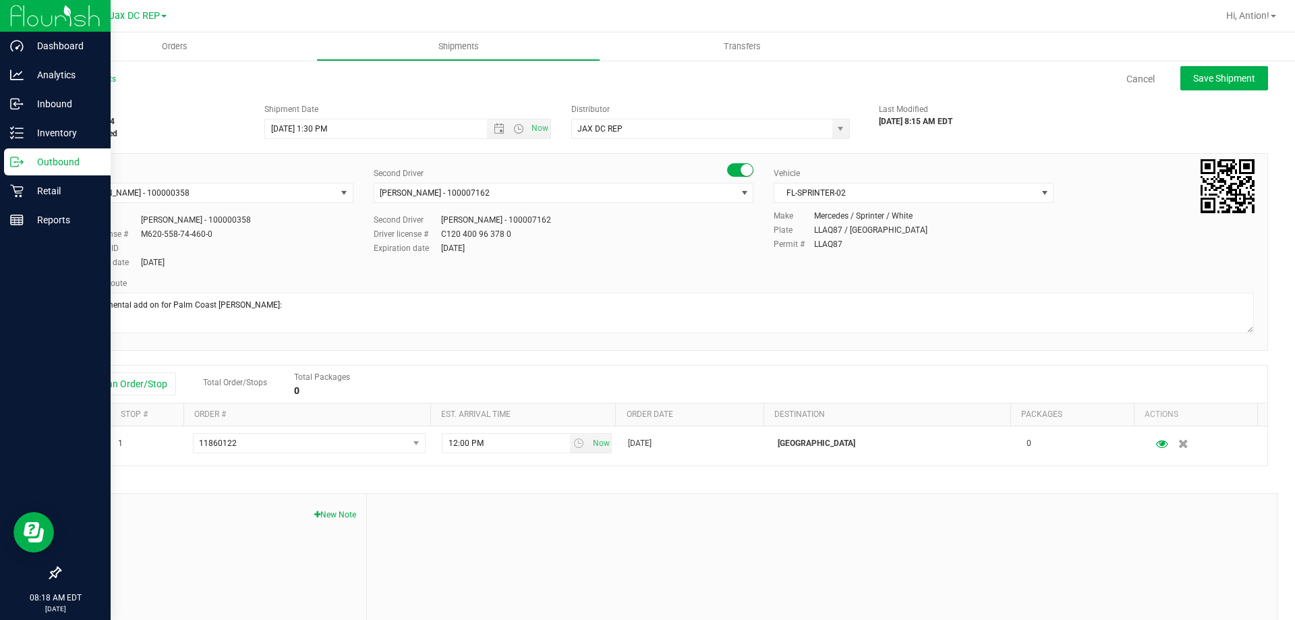
click at [34, 162] on p "Outbound" at bounding box center [64, 162] width 81 height 16
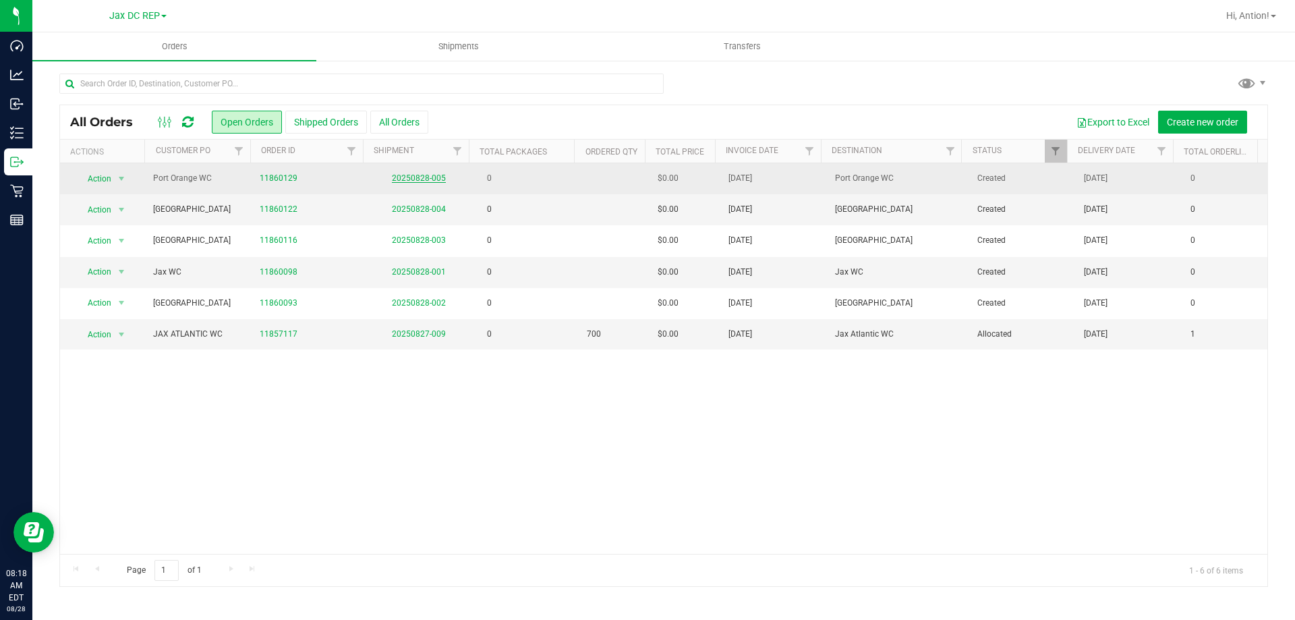
click at [401, 179] on link "20250828-005" at bounding box center [419, 177] width 54 height 9
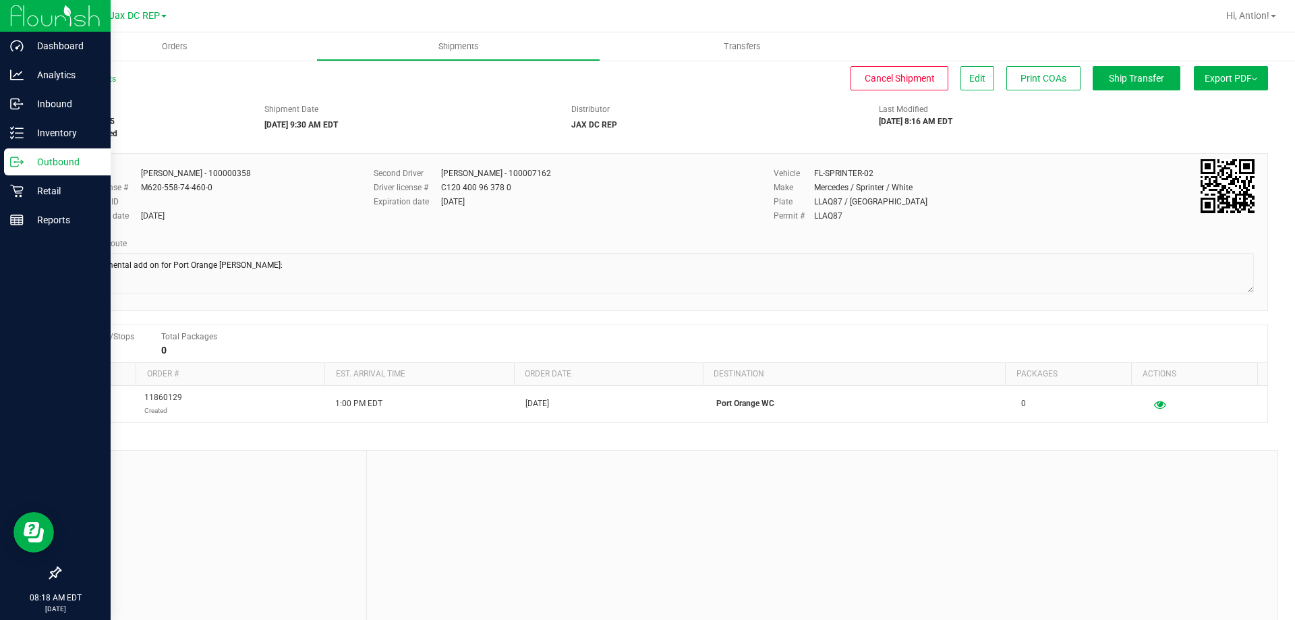
click at [30, 162] on p "Outbound" at bounding box center [64, 162] width 81 height 16
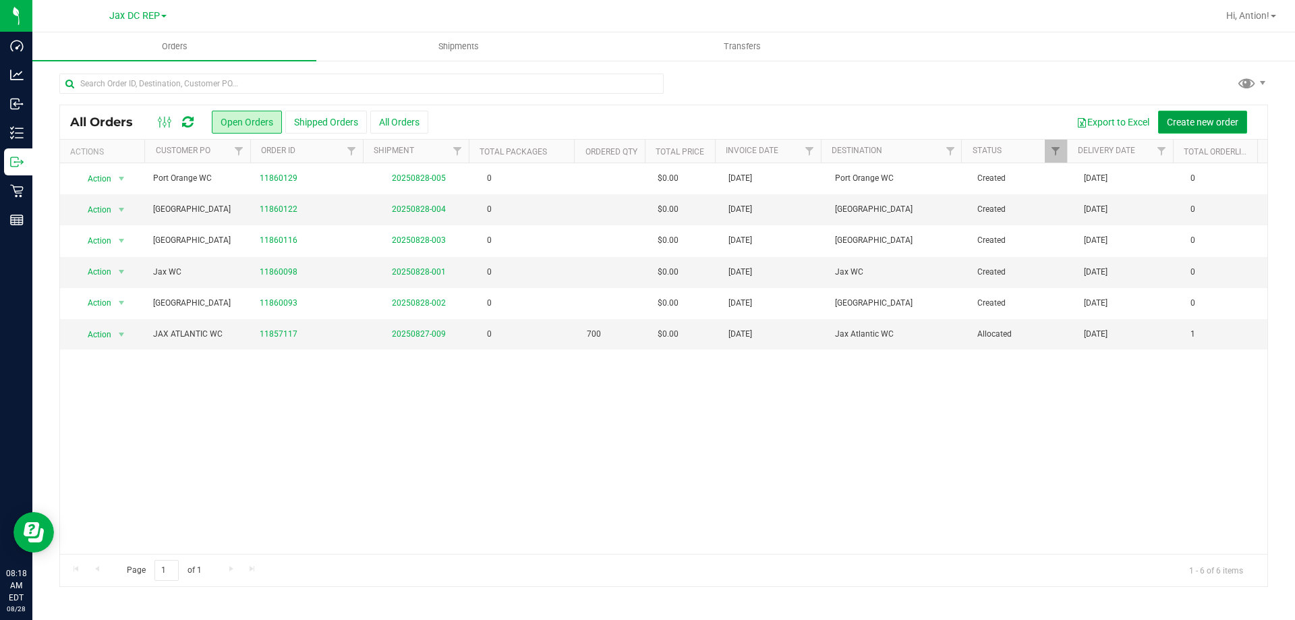
click at [1178, 113] on button "Create new order" at bounding box center [1202, 122] width 89 height 23
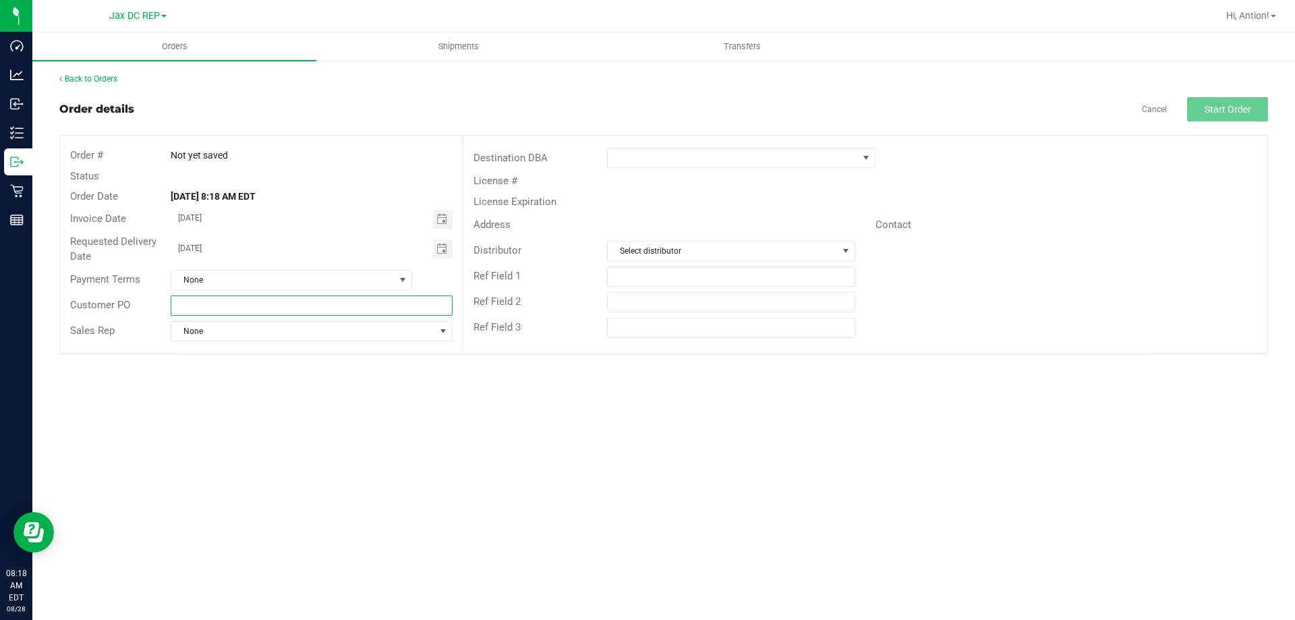
click at [201, 306] on input "text" at bounding box center [311, 305] width 281 height 20
click at [434, 250] on span "Toggle calendar" at bounding box center [443, 248] width 20 height 19
type input "[PERSON_NAME][GEOGRAPHIC_DATA]"
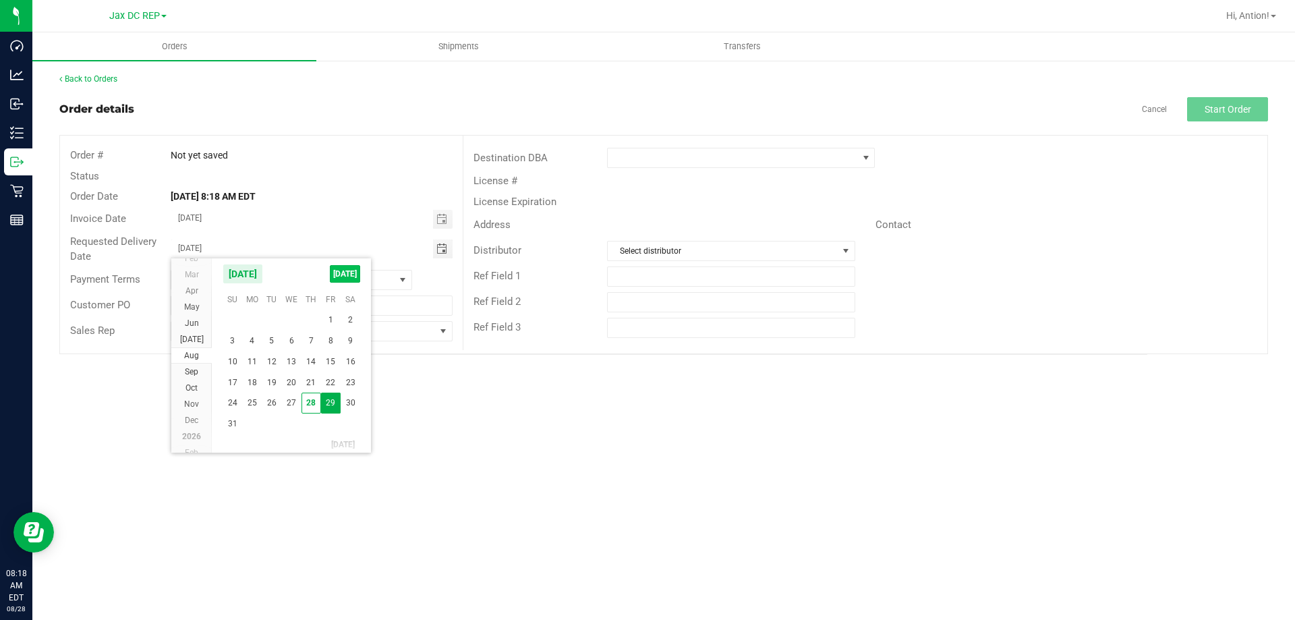
click at [352, 271] on span "[DATE]" at bounding box center [345, 274] width 30 height 18
type input "[DATE]"
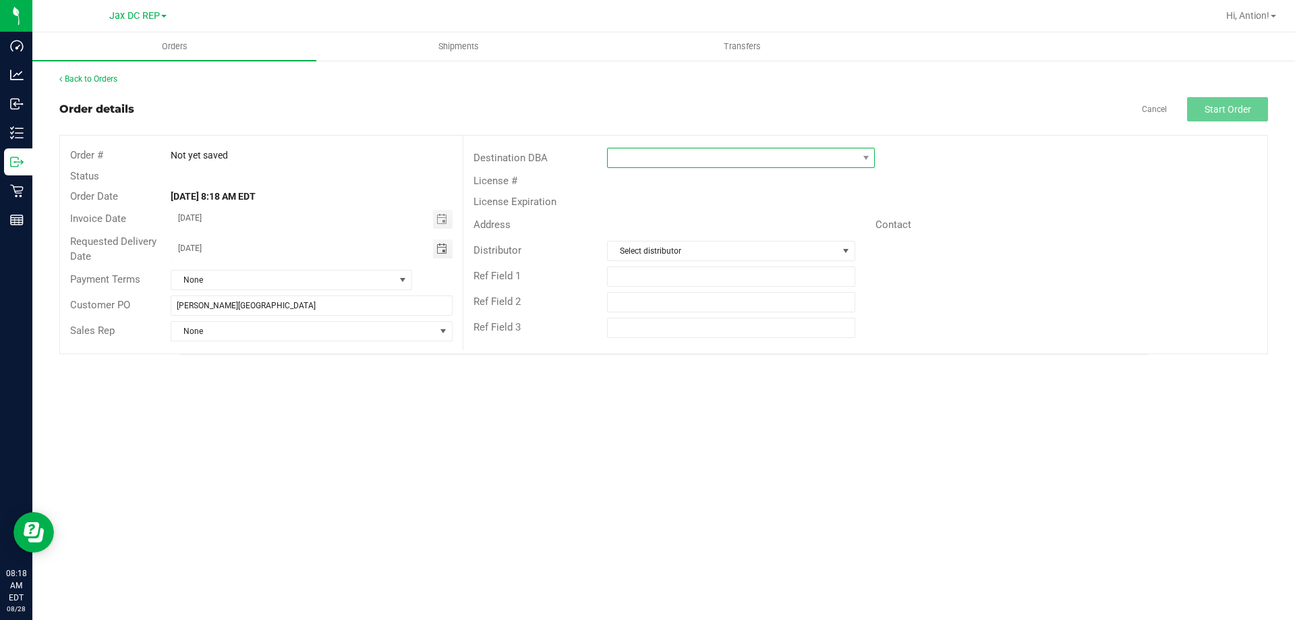
click at [852, 158] on span at bounding box center [732, 157] width 249 height 19
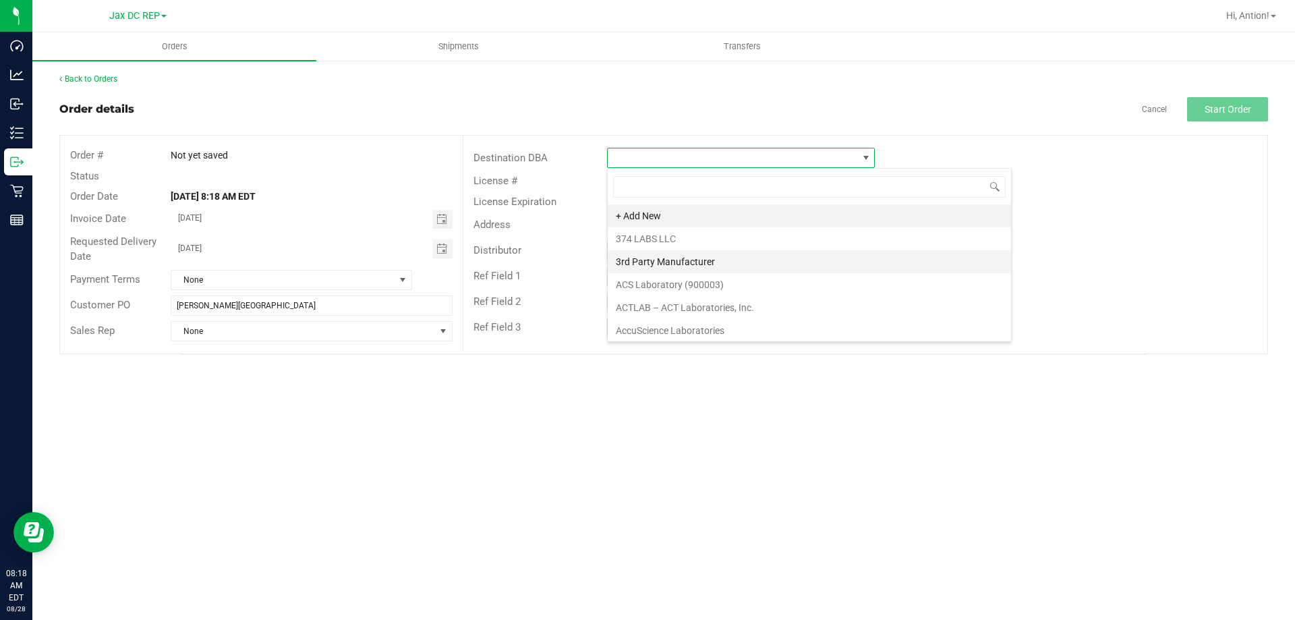
scroll to position [20, 268]
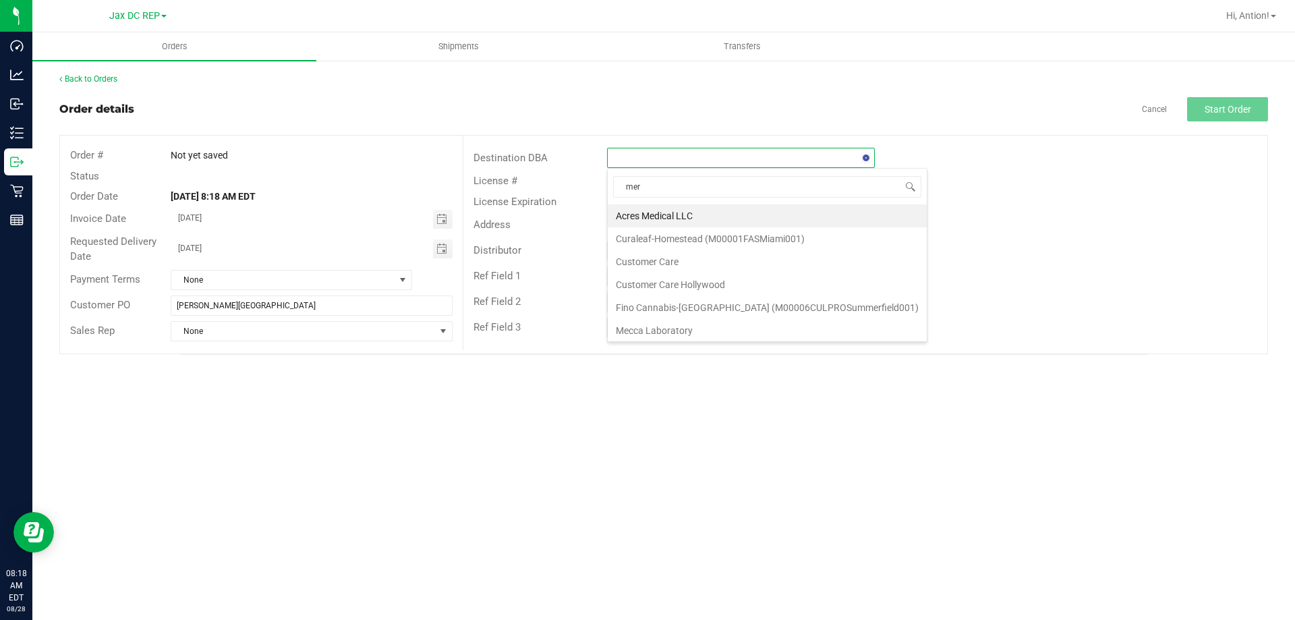
type input "merr"
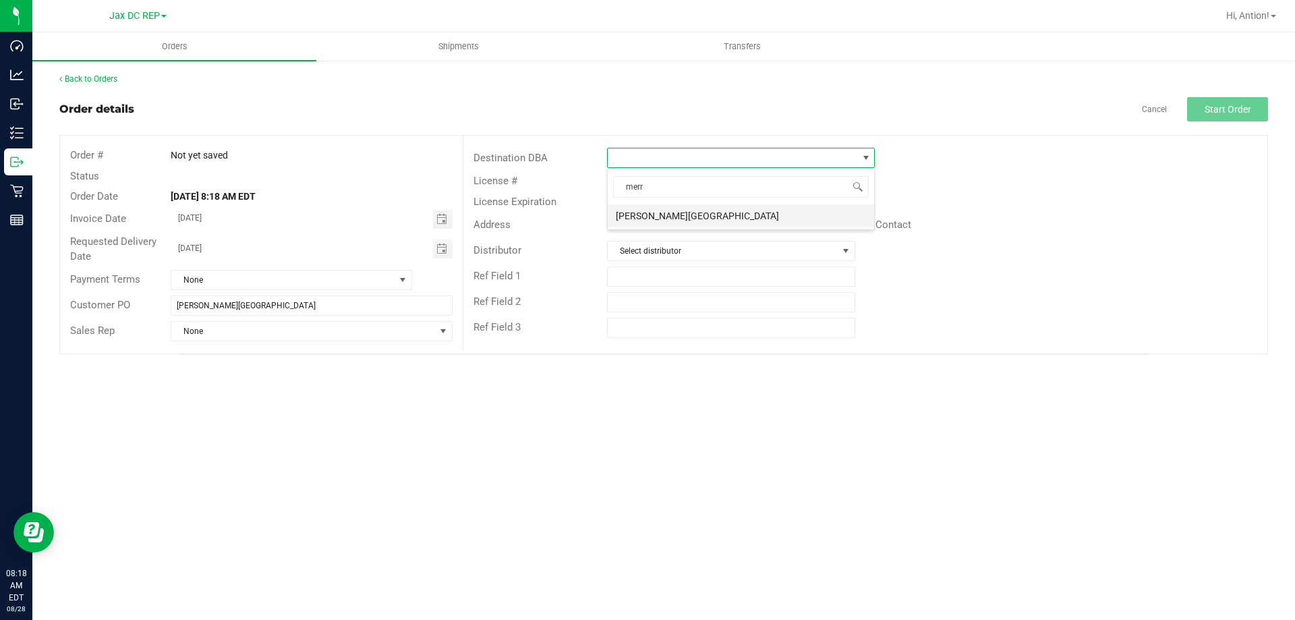
click at [666, 215] on li "[PERSON_NAME][GEOGRAPHIC_DATA]" at bounding box center [741, 215] width 266 height 23
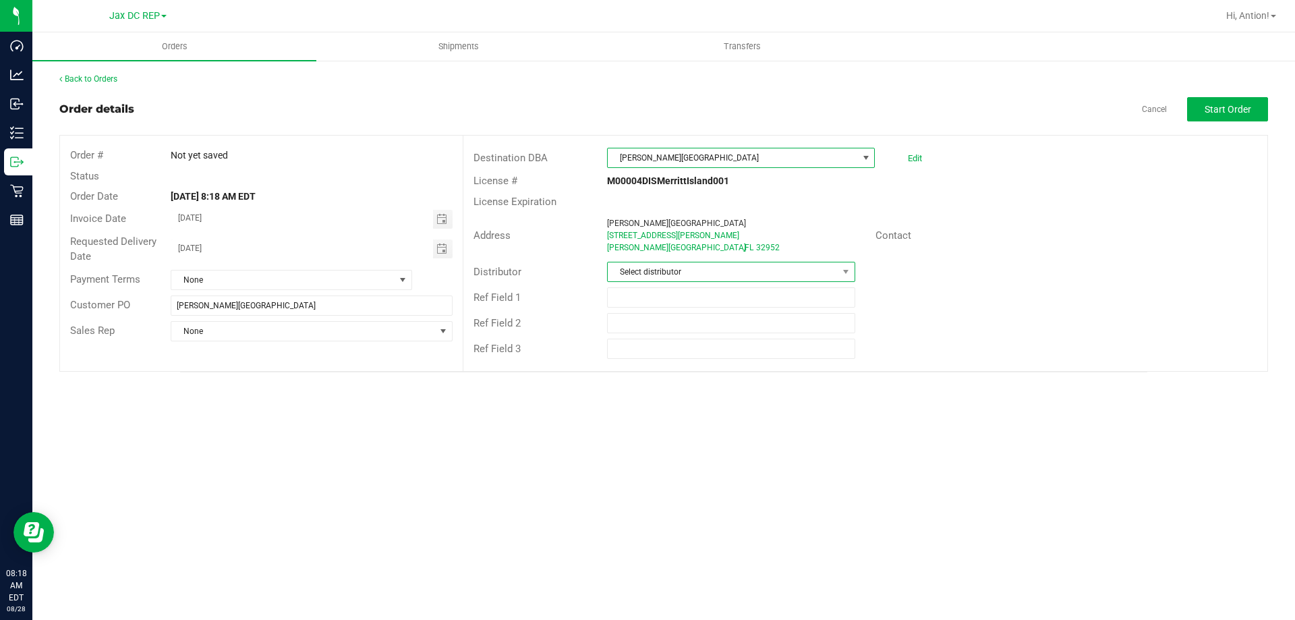
click at [691, 276] on span "Select distributor" at bounding box center [722, 271] width 229 height 19
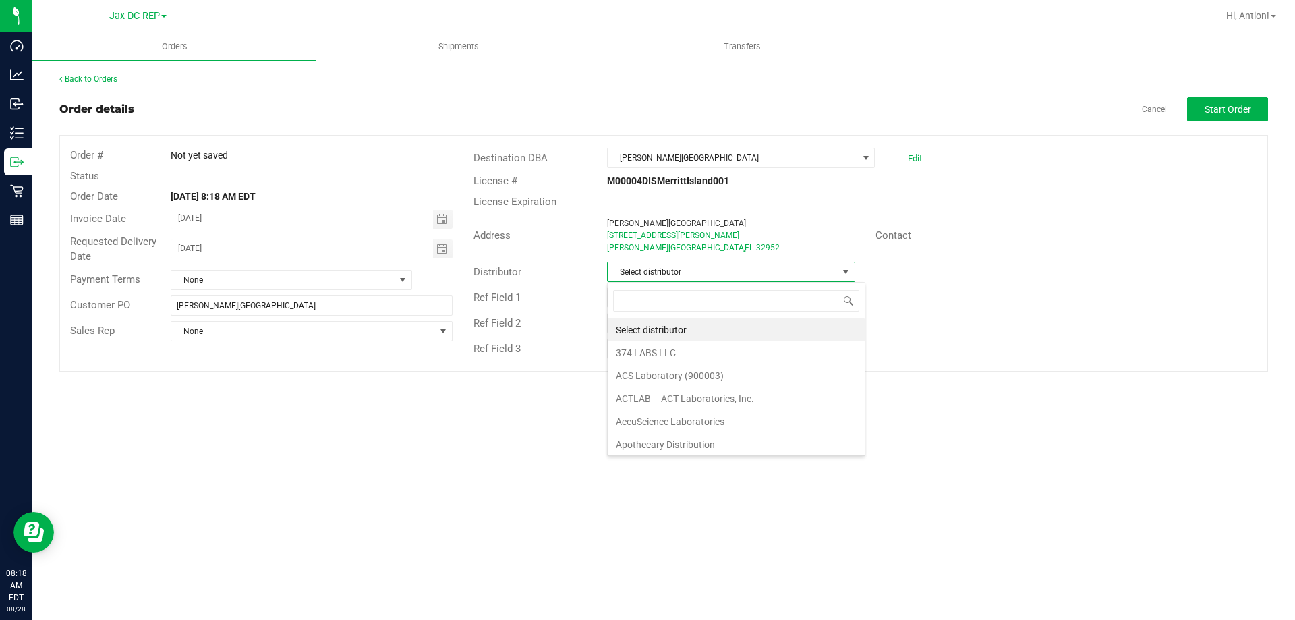
scroll to position [20, 248]
type input "ja"
click at [712, 326] on li "JAX DC REP" at bounding box center [731, 329] width 246 height 23
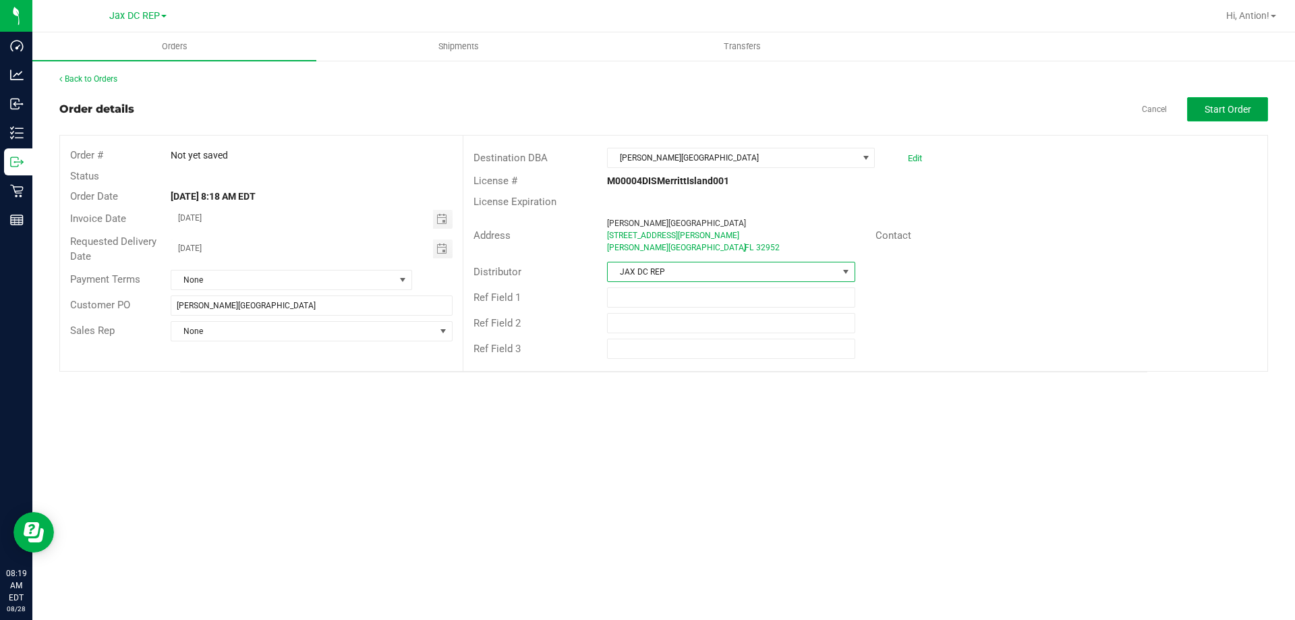
click at [1233, 121] on button "Start Order" at bounding box center [1227, 109] width 81 height 24
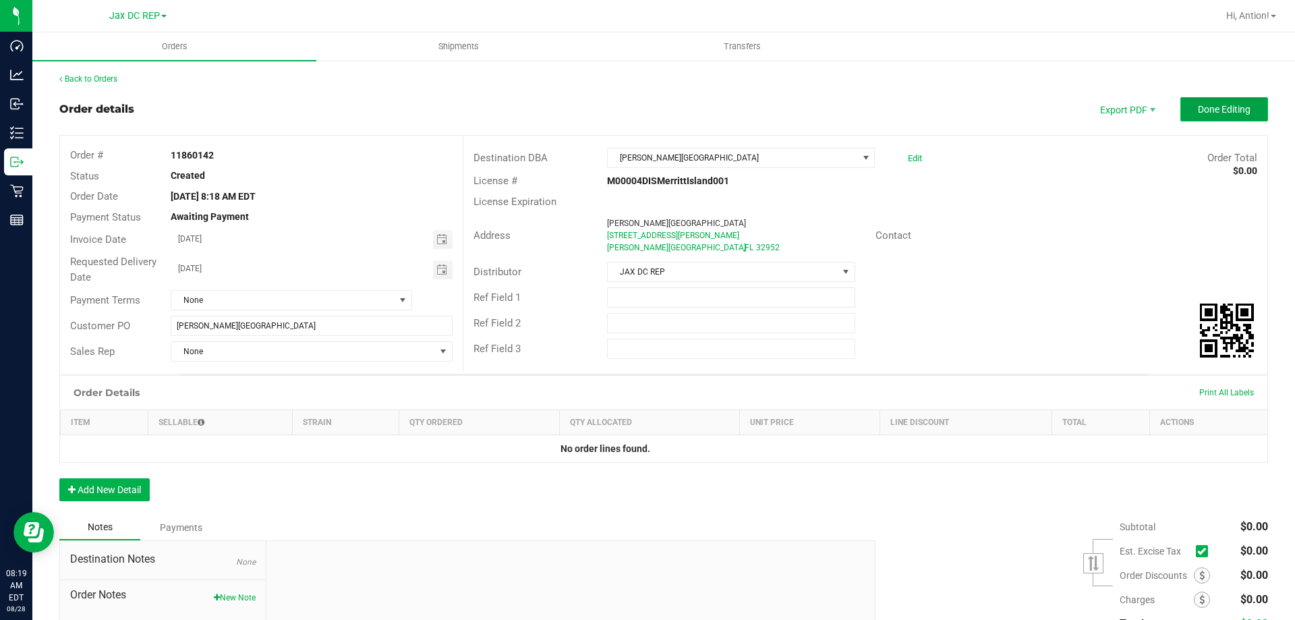
click at [1216, 109] on span "Done Editing" at bounding box center [1223, 109] width 53 height 11
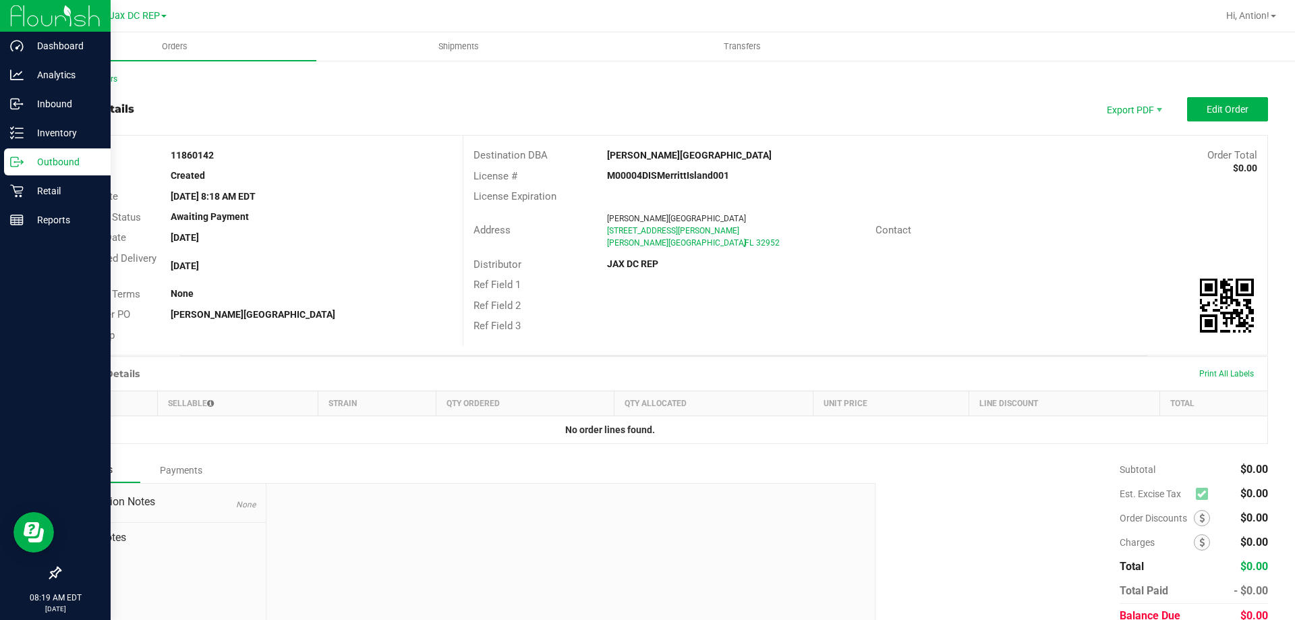
click at [23, 162] on icon at bounding box center [22, 163] width 2 height 2
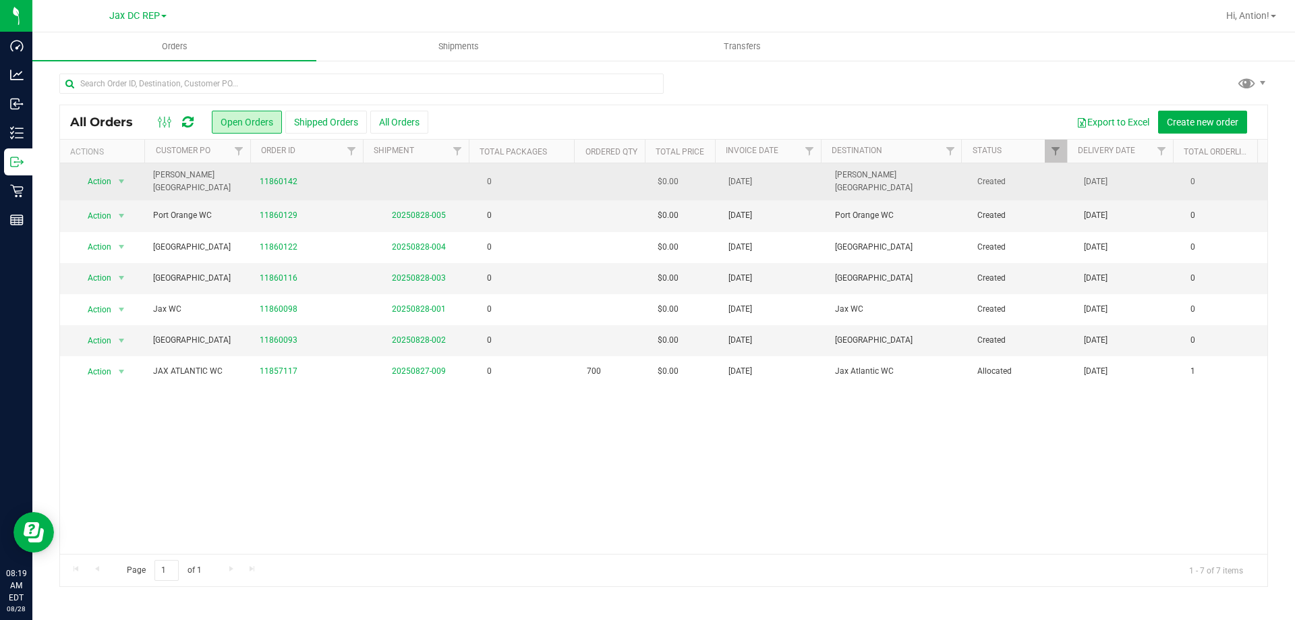
click at [548, 181] on td "0" at bounding box center [525, 181] width 107 height 37
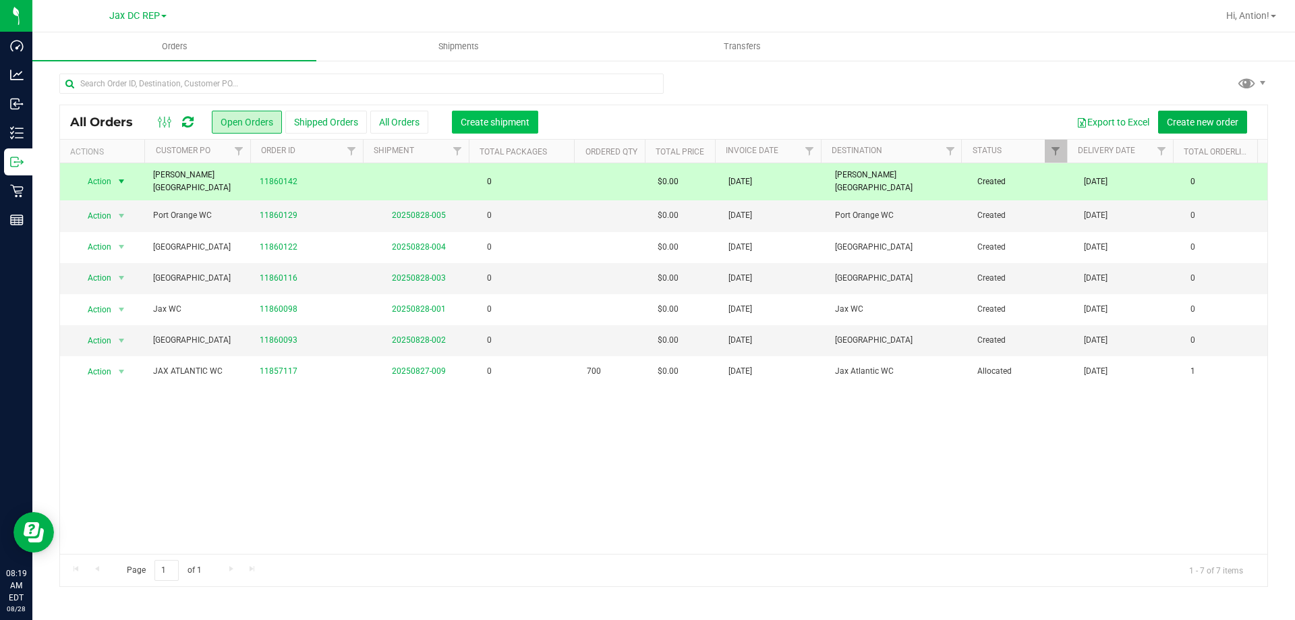
click at [498, 125] on span "Create shipment" at bounding box center [495, 122] width 69 height 11
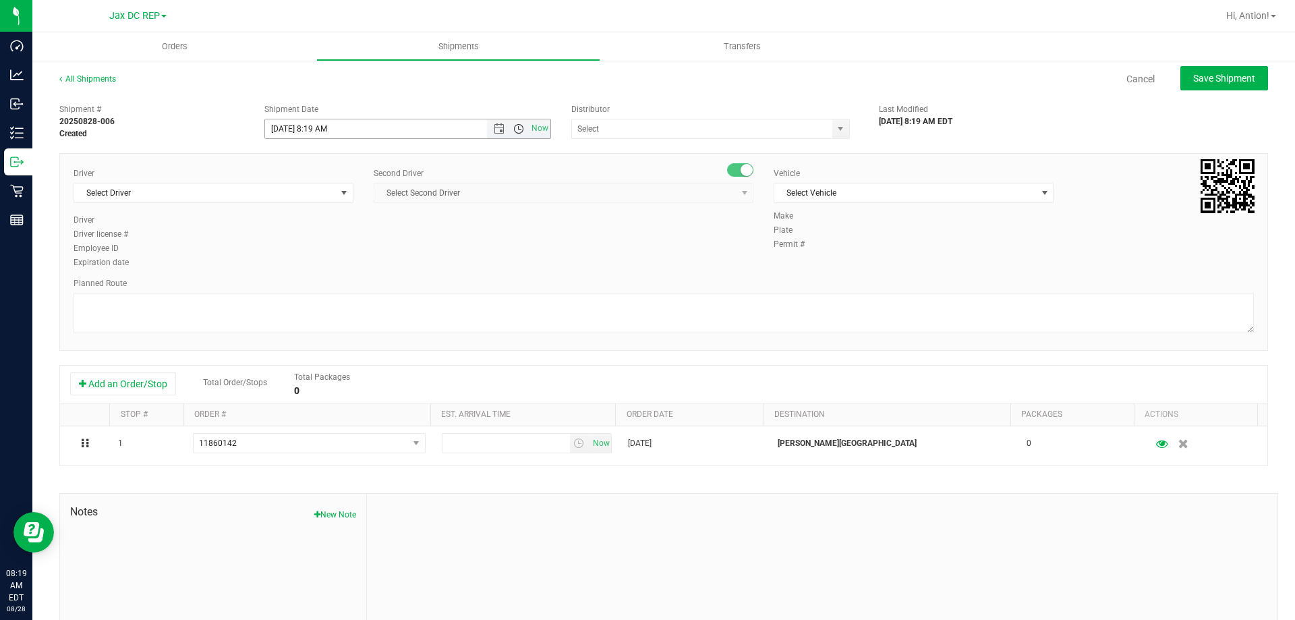
click at [513, 124] on span "Open the time view" at bounding box center [518, 128] width 11 height 11
click at [549, 127] on div "Shipment Date [DATE] 8:19 AM Now" at bounding box center [407, 121] width 307 height 36
click at [535, 127] on span "Now" at bounding box center [540, 129] width 23 height 20
click at [514, 128] on span "Open the time view" at bounding box center [518, 128] width 11 height 11
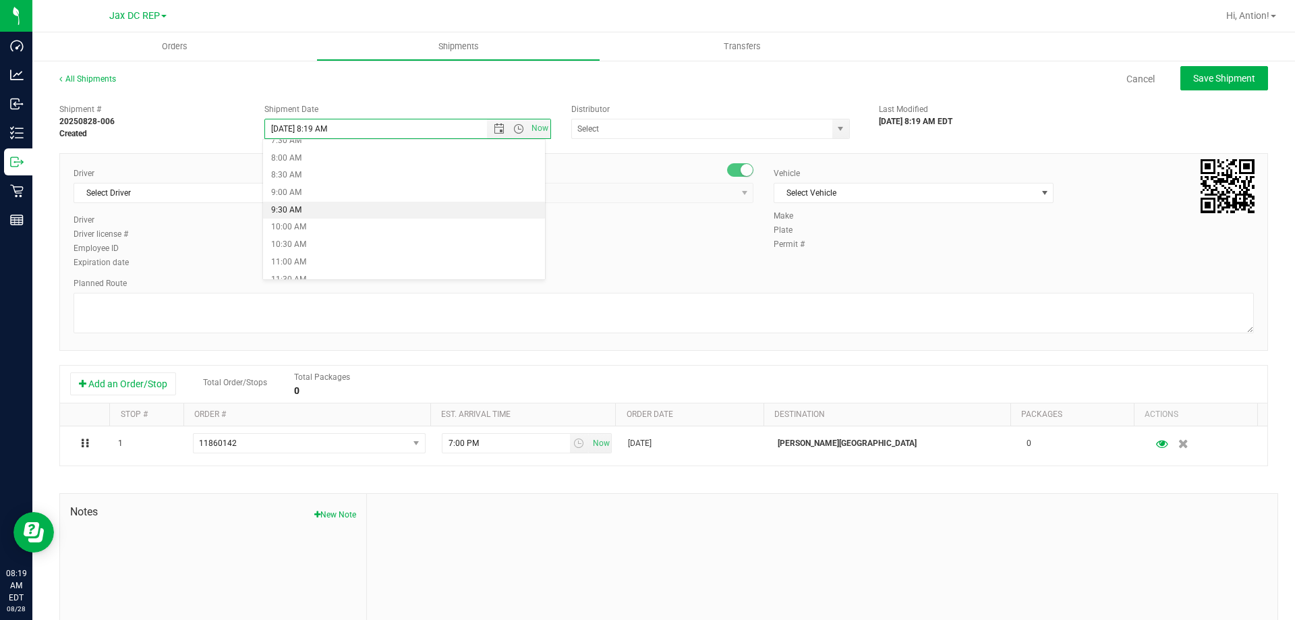
click at [375, 208] on li "9:30 AM" at bounding box center [404, 211] width 282 height 18
type input "[DATE] 9:30 AM"
click at [835, 125] on span "select" at bounding box center [840, 128] width 11 height 11
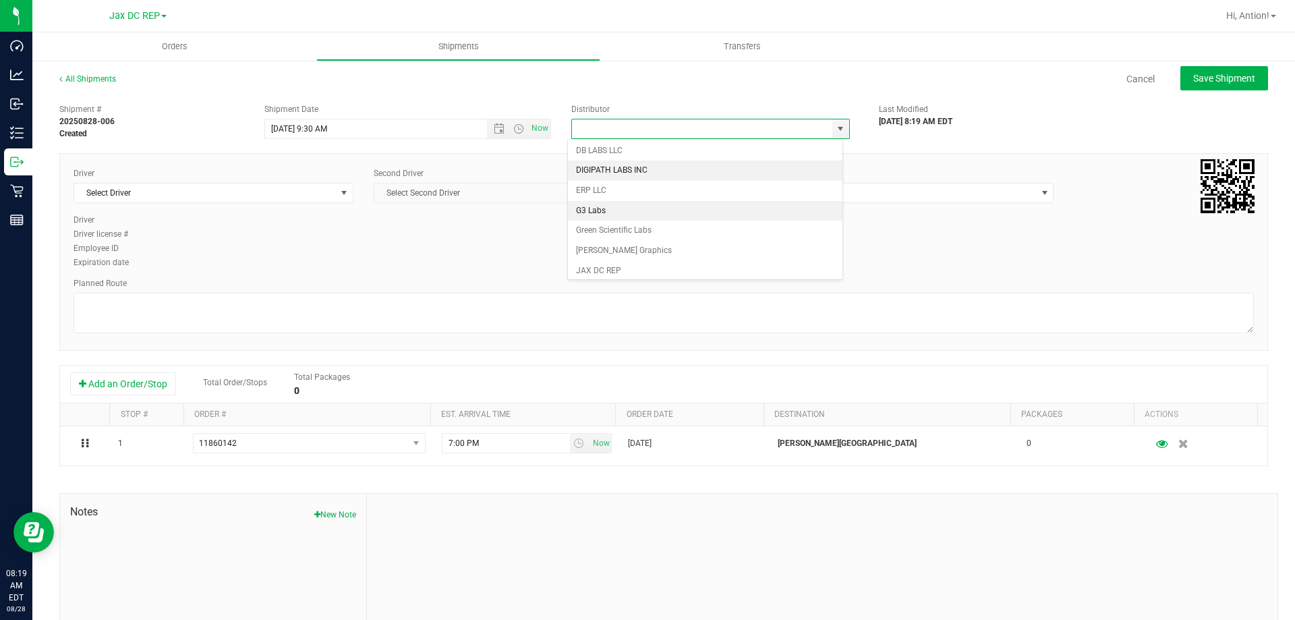
scroll to position [202, 0]
click at [618, 264] on li "JAX DC REP" at bounding box center [705, 270] width 274 height 20
type input "JAX DC REP"
click at [330, 193] on span "Select Driver" at bounding box center [205, 192] width 262 height 19
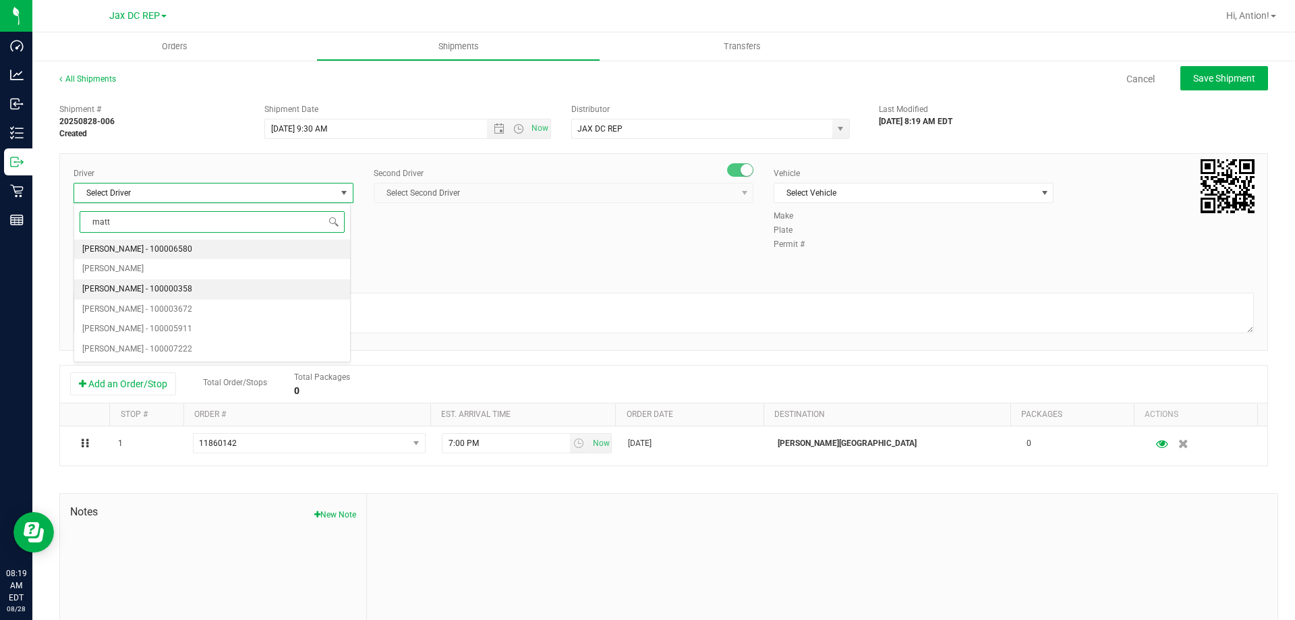
click at [245, 285] on li "[PERSON_NAME] - 100000358" at bounding box center [212, 289] width 276 height 20
type input "matt"
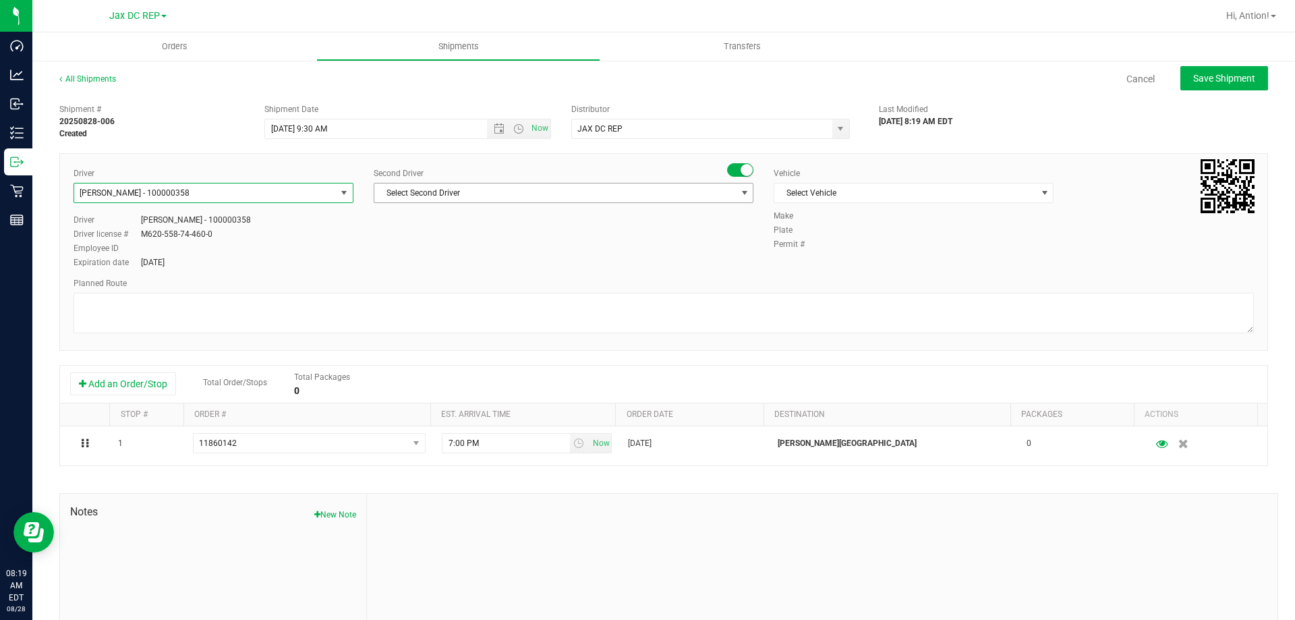
click at [657, 189] on span "Select Second Driver" at bounding box center [554, 192] width 361 height 19
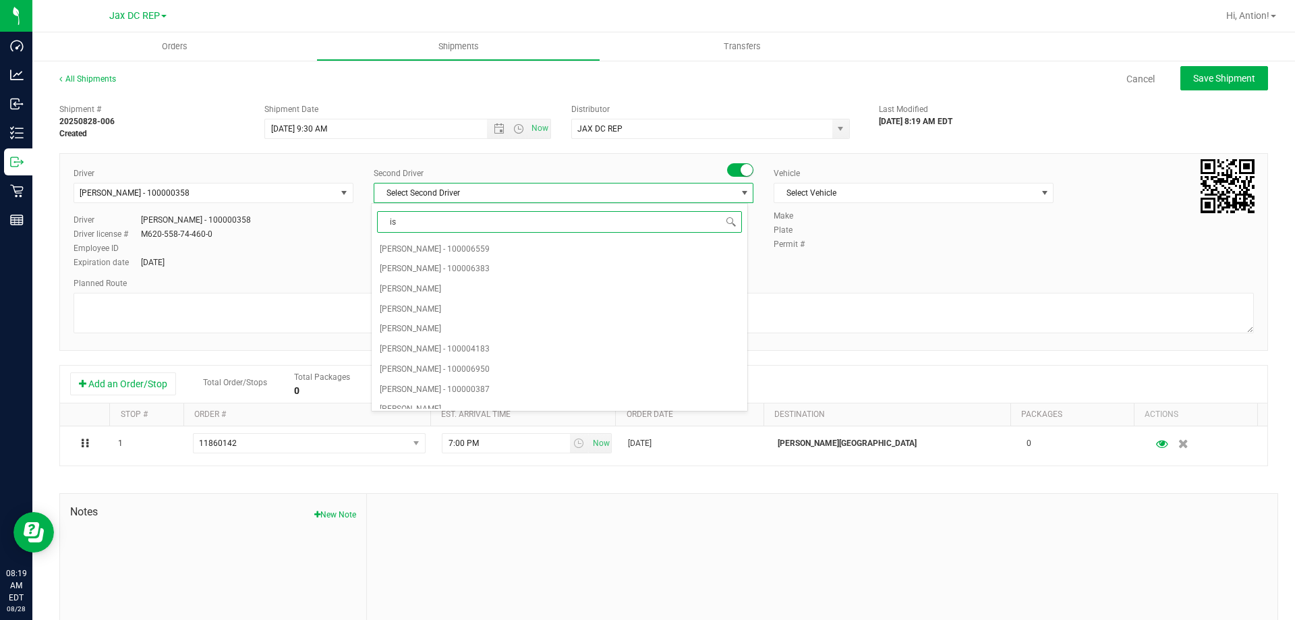
type input "[DEMOGRAPHIC_DATA]"
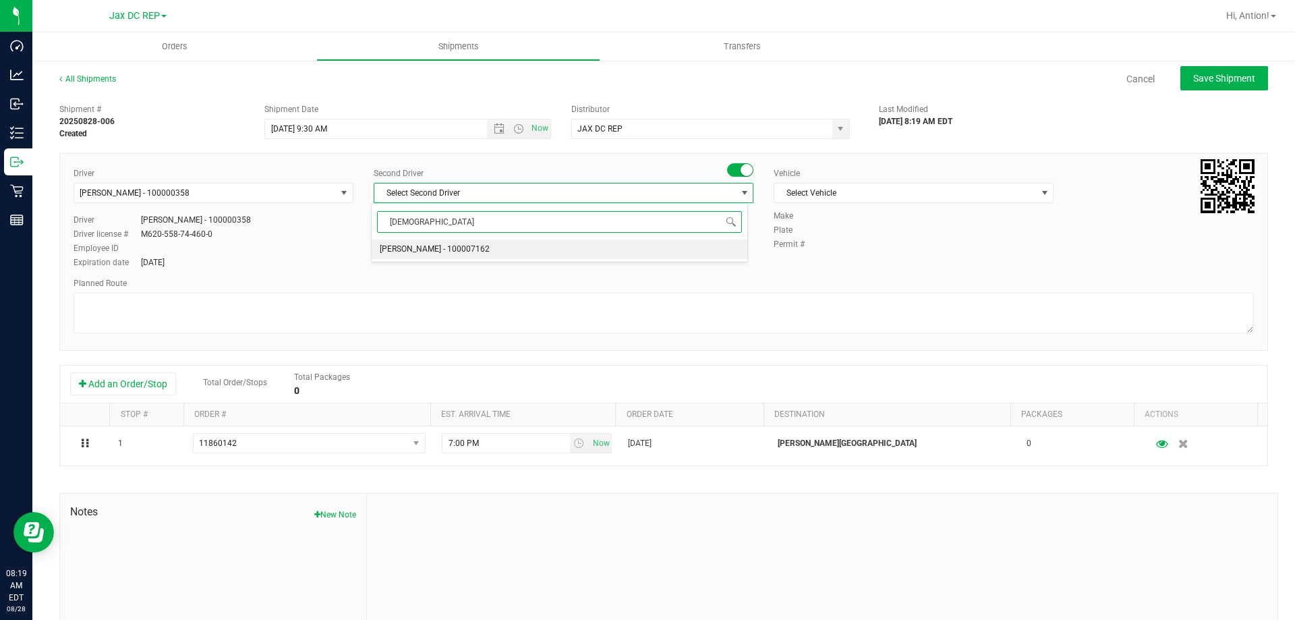
click at [672, 247] on li "[PERSON_NAME] - 100007162" at bounding box center [559, 249] width 375 height 20
click at [897, 192] on span "Select Vehicle" at bounding box center [905, 192] width 262 height 19
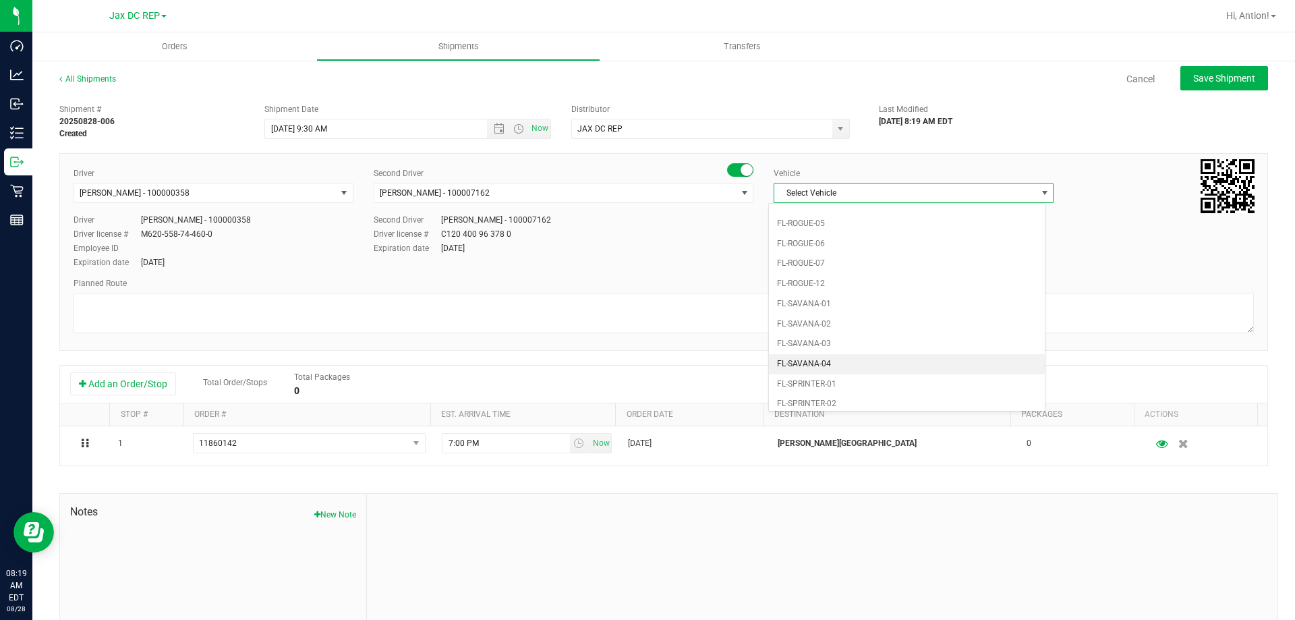
scroll to position [742, 0]
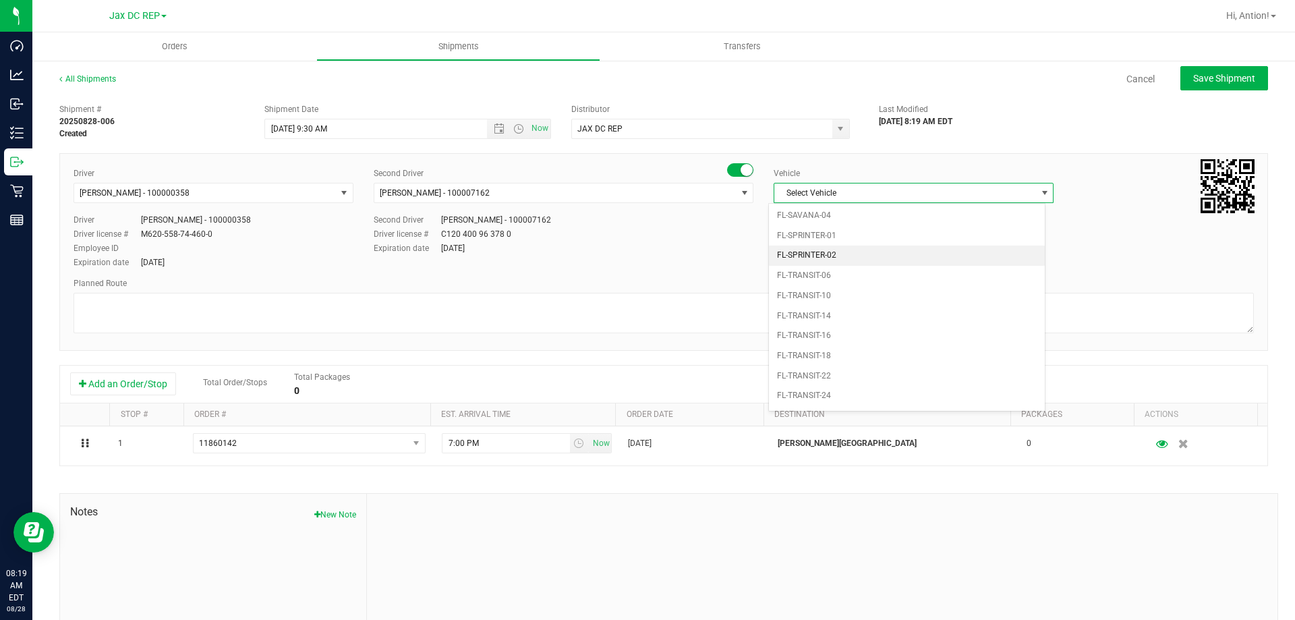
click at [841, 259] on li "FL-SPRINTER-02" at bounding box center [907, 255] width 276 height 20
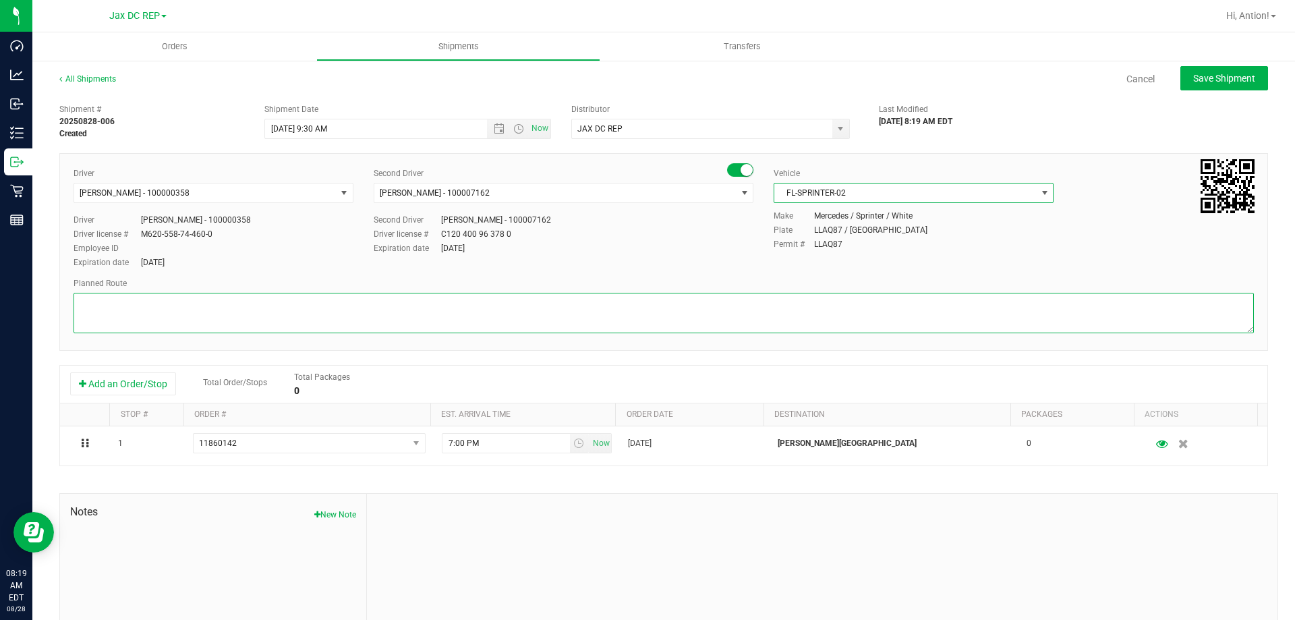
click at [491, 326] on textarea at bounding box center [663, 313] width 1180 height 40
paste textarea "Supplemental add on for"
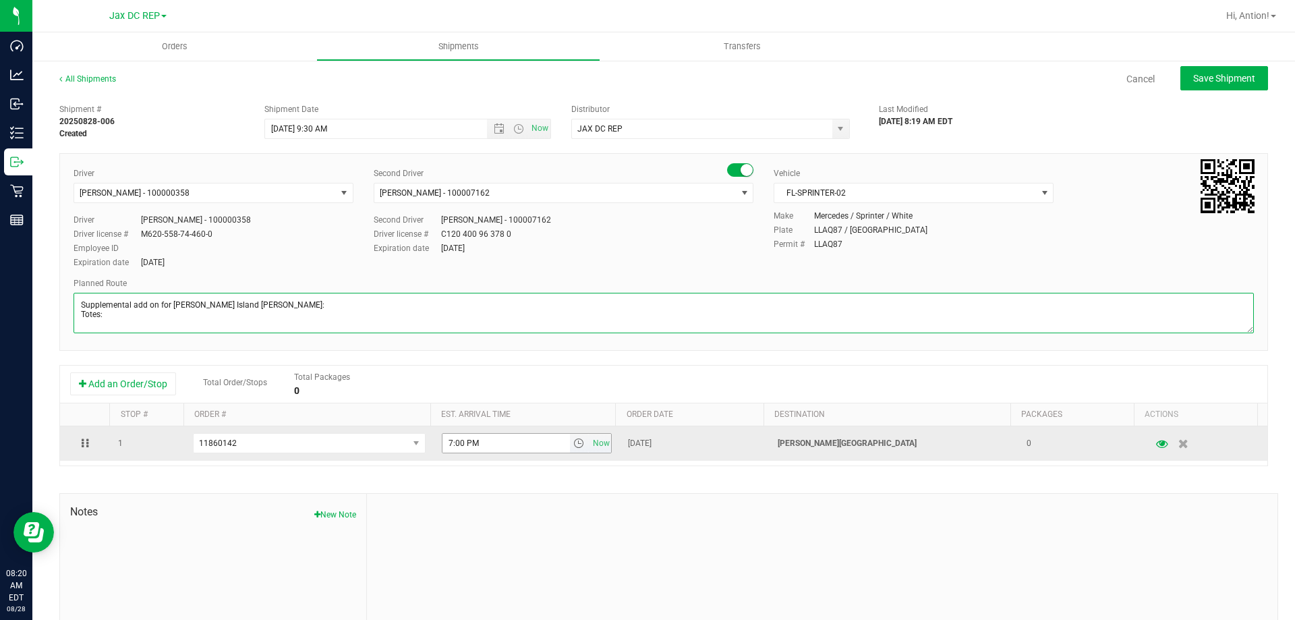
click at [573, 442] on span "select" at bounding box center [578, 443] width 11 height 11
type textarea "Supplemental add on for [PERSON_NAME] Island [PERSON_NAME]: Totes:"
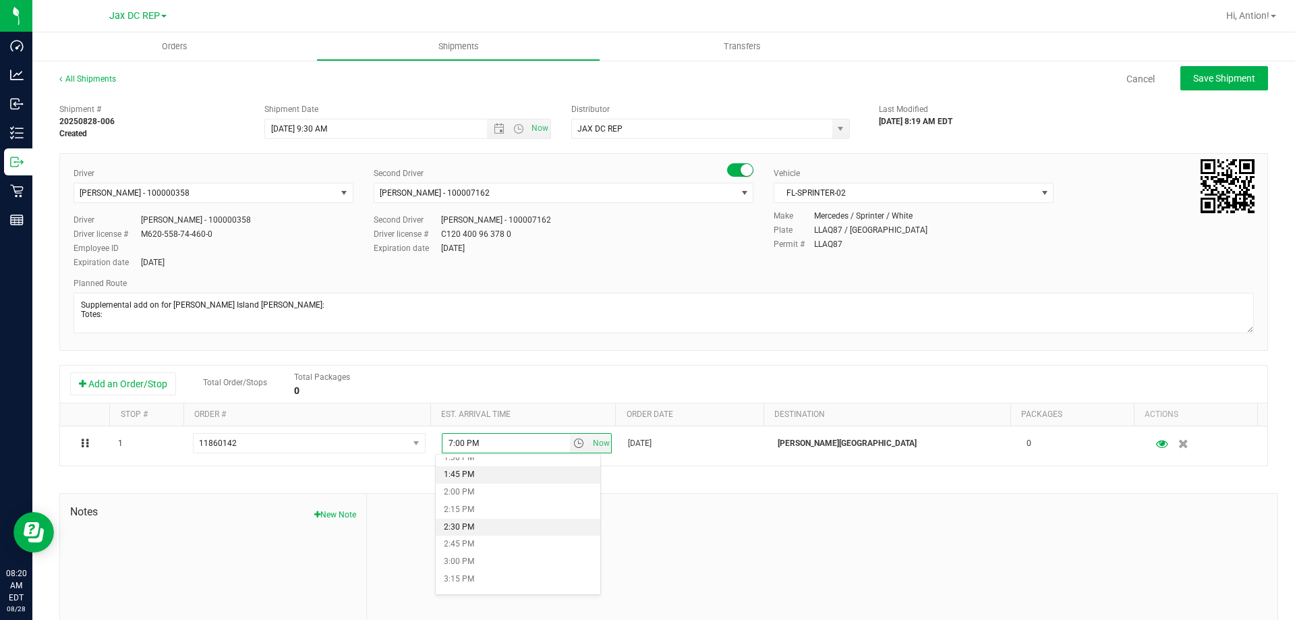
scroll to position [1011, 0]
click at [504, 477] on li "2:45 PM" at bounding box center [518, 477] width 165 height 18
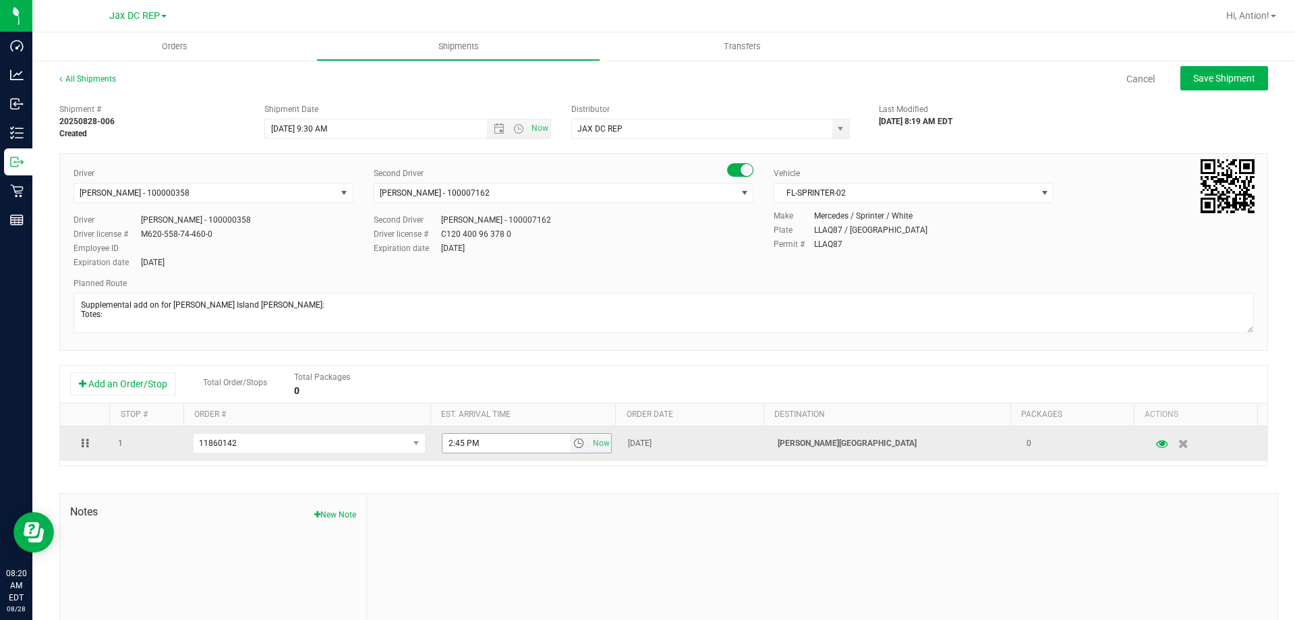
click at [570, 435] on span "select" at bounding box center [580, 443] width 20 height 19
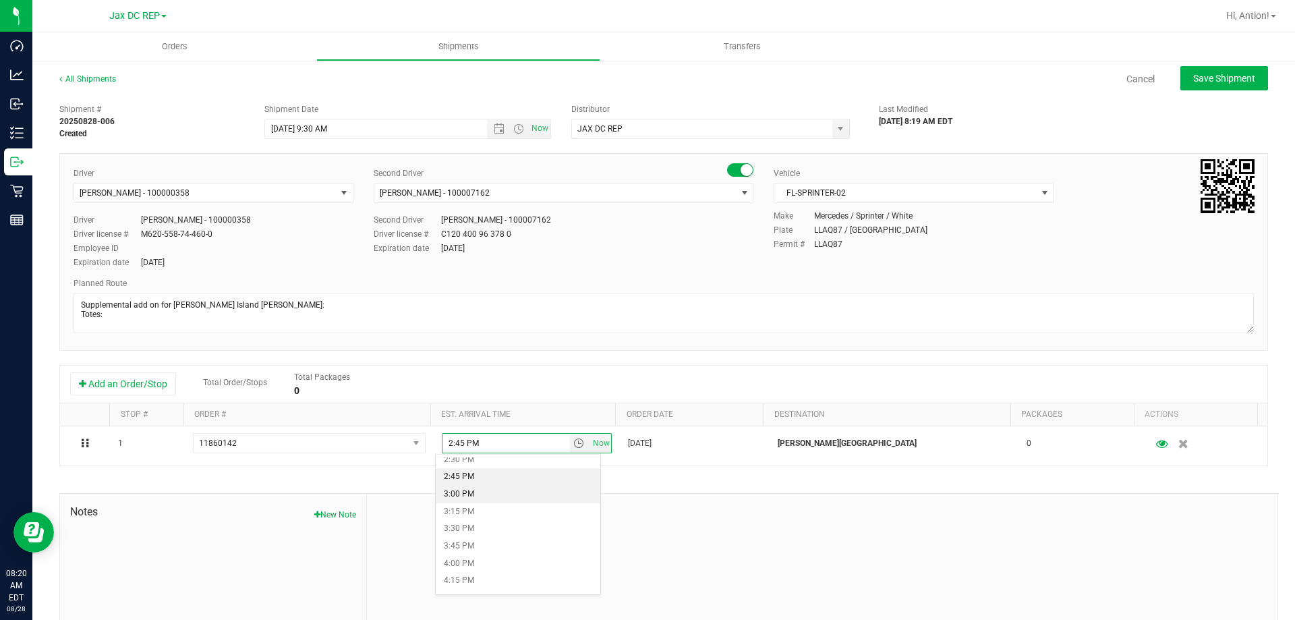
click at [500, 496] on li "3:00 PM" at bounding box center [518, 494] width 165 height 18
click at [1193, 82] on span "Save Shipment" at bounding box center [1224, 78] width 62 height 11
type input "[DATE] 1:30 PM"
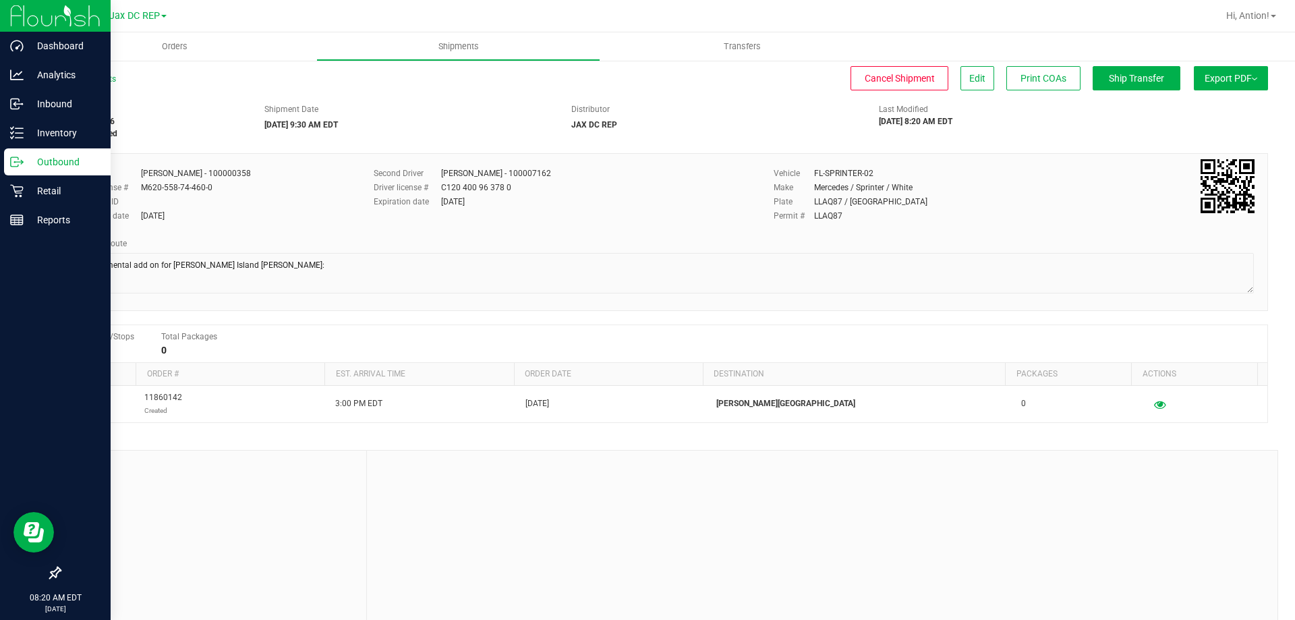
click at [20, 162] on line at bounding box center [19, 162] width 7 height 0
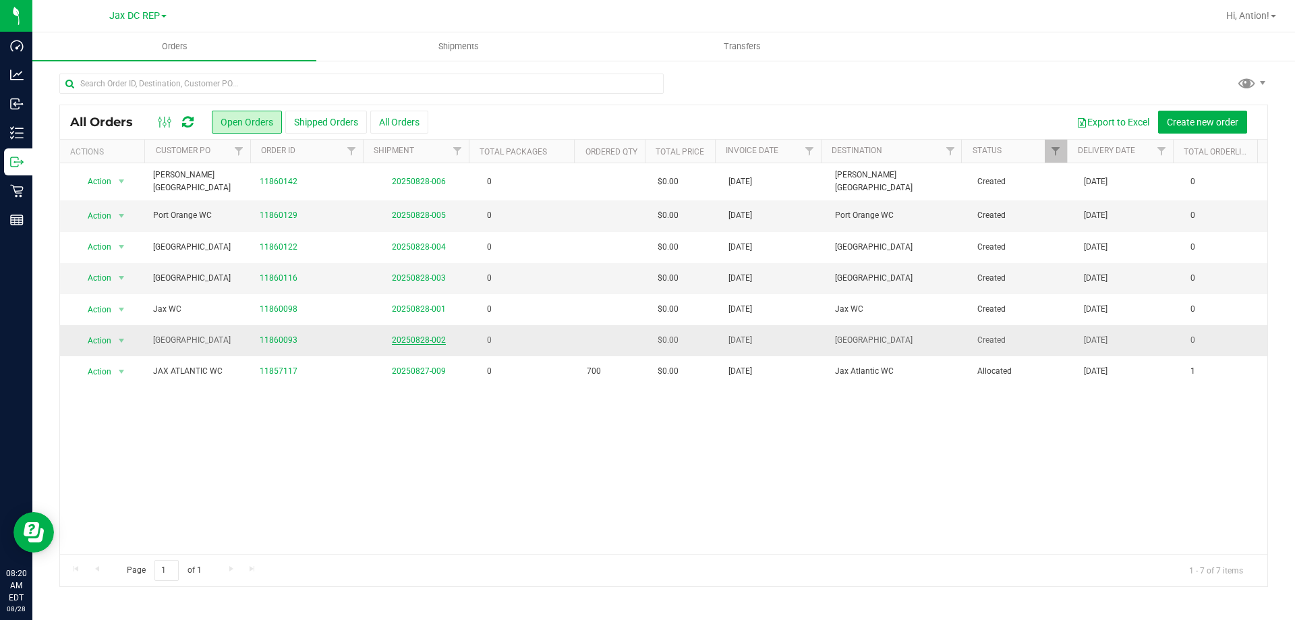
click at [418, 336] on link "20250828-002" at bounding box center [419, 339] width 54 height 9
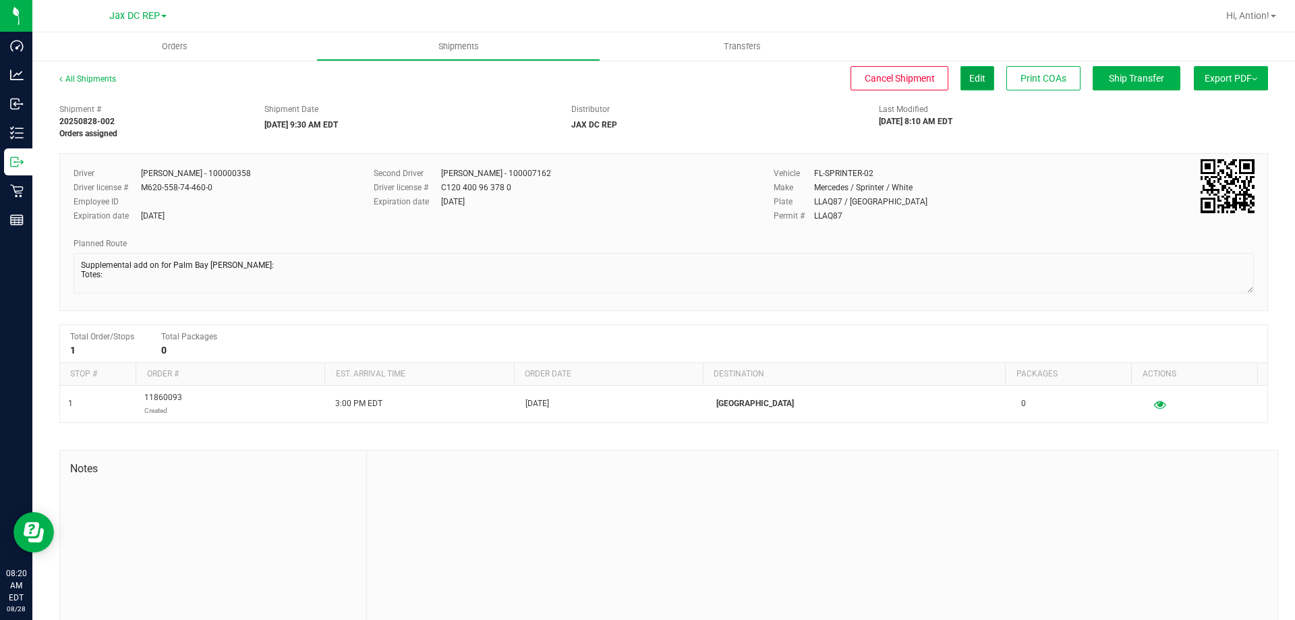
click at [969, 82] on span "Edit" at bounding box center [977, 78] width 16 height 11
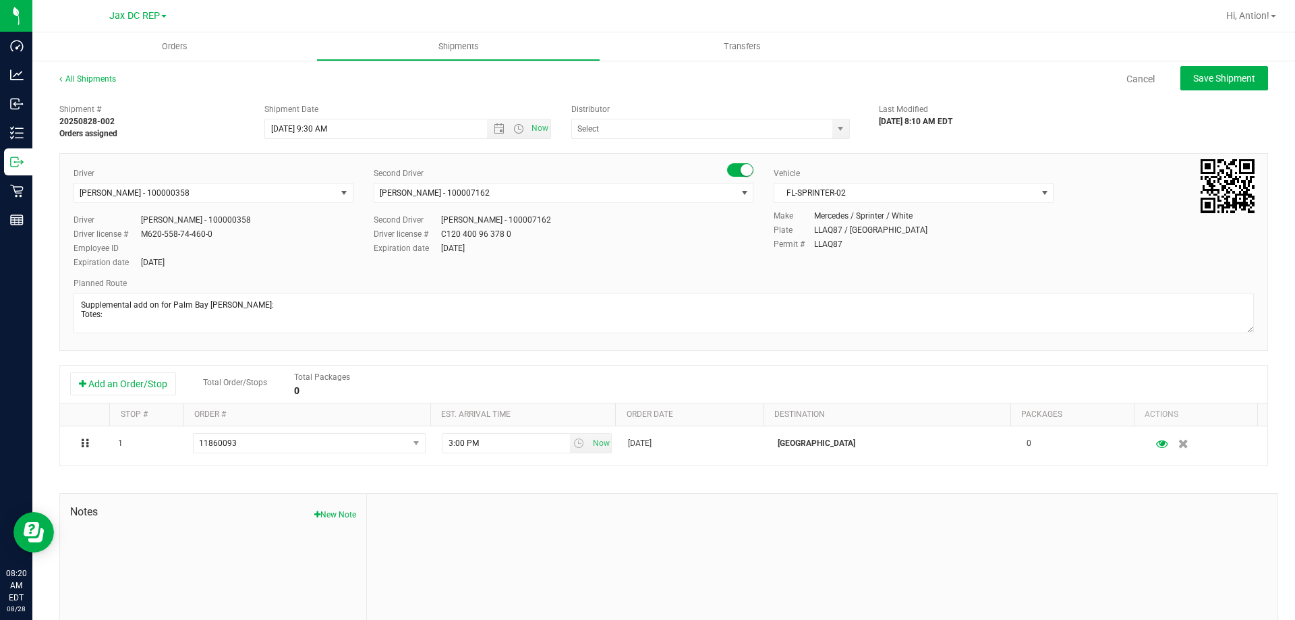
type input "JAX DC REP"
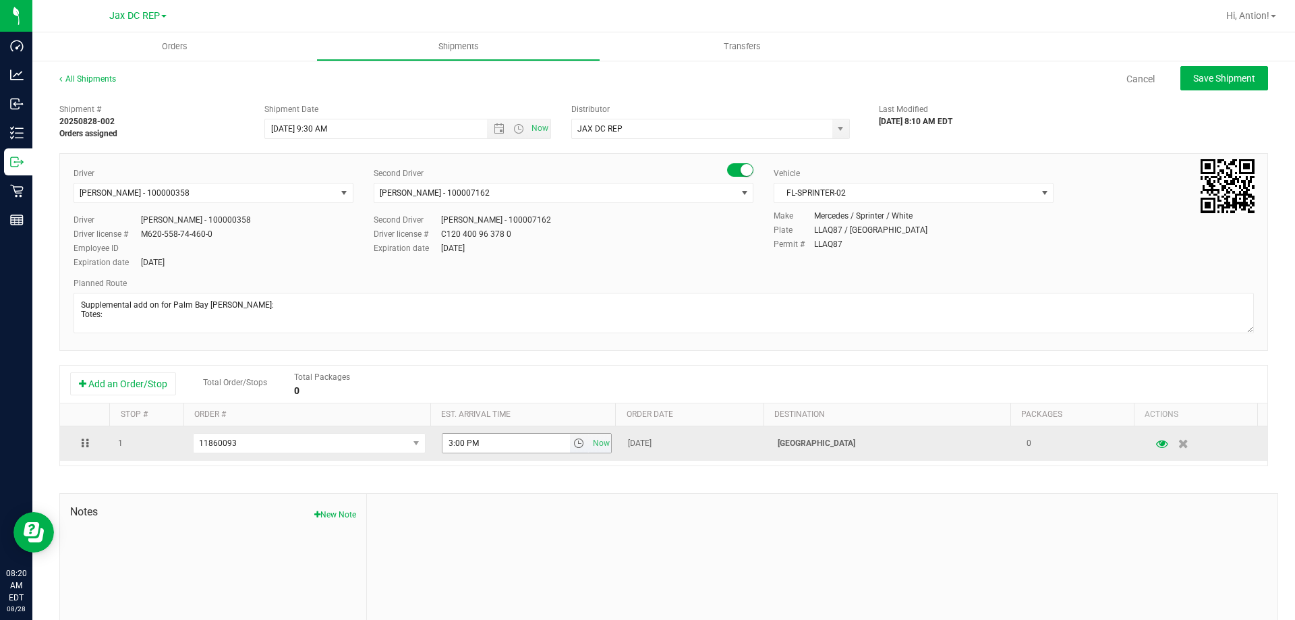
click at [573, 443] on span "select" at bounding box center [578, 443] width 11 height 11
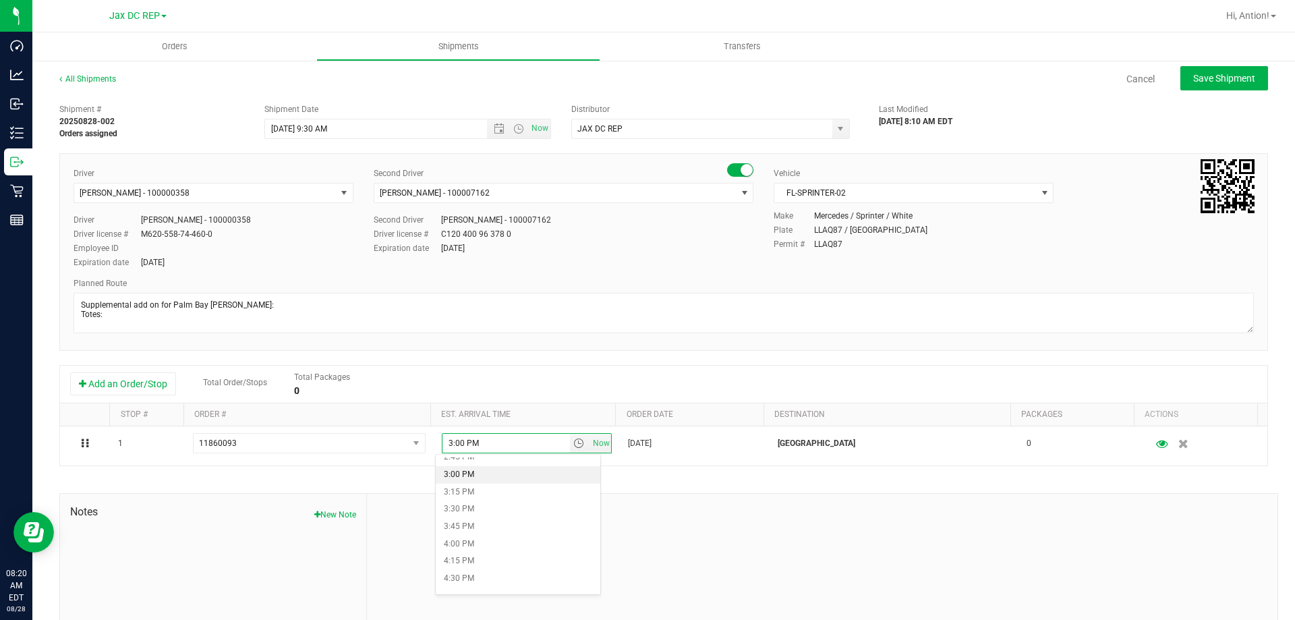
scroll to position [1079, 0]
click at [509, 500] on li "4:00 PM" at bounding box center [518, 496] width 165 height 18
type input "4:00 PM"
click at [1210, 86] on button "Save Shipment" at bounding box center [1224, 78] width 88 height 24
type input "[DATE] 1:30 PM"
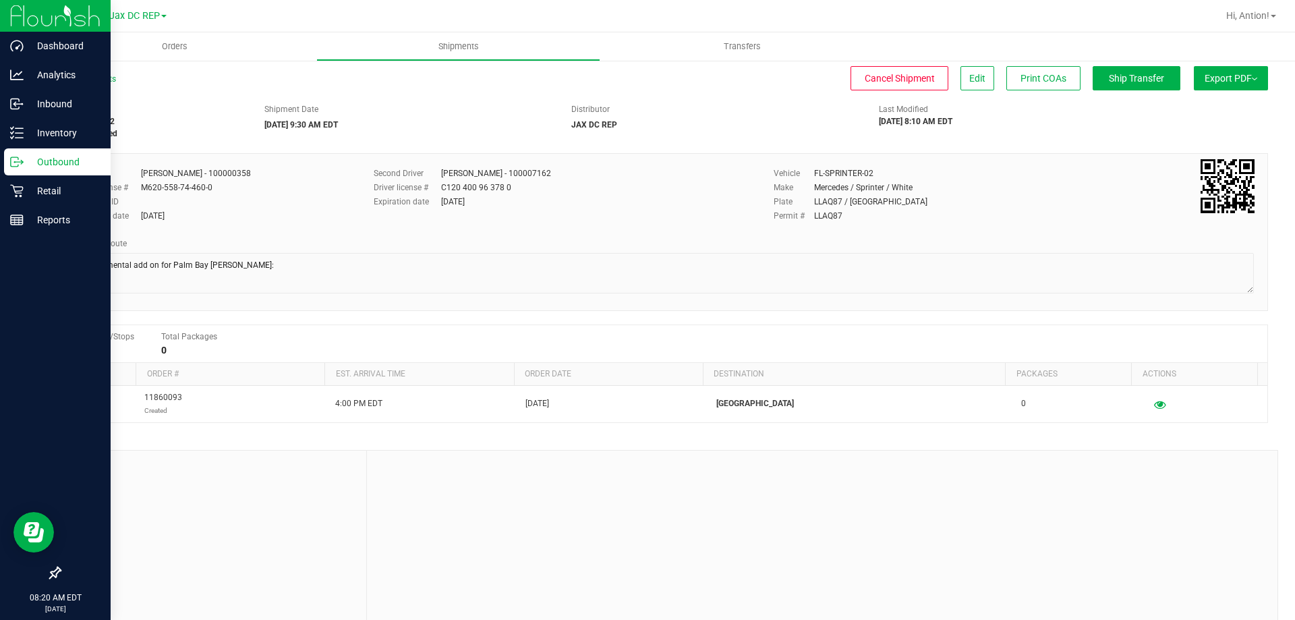
click at [26, 160] on p "Outbound" at bounding box center [64, 162] width 81 height 16
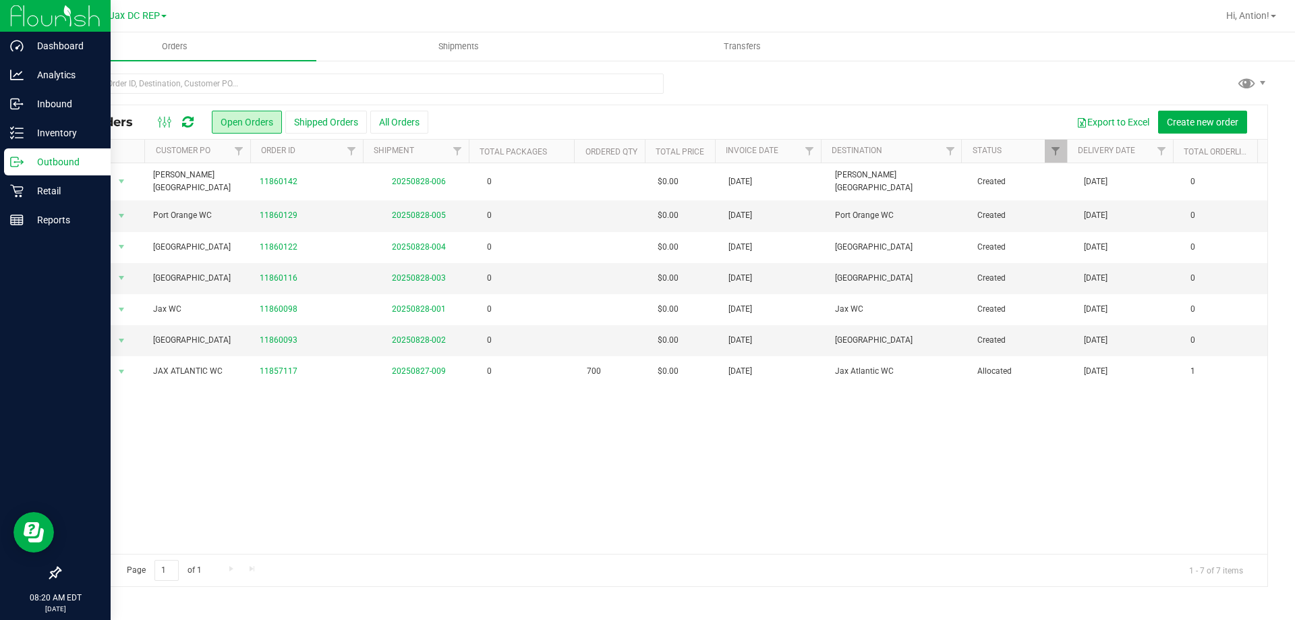
click at [31, 168] on p "Outbound" at bounding box center [64, 162] width 81 height 16
click at [76, 132] on p "Inventory" at bounding box center [64, 133] width 81 height 16
